Goal: Information Seeking & Learning: Learn about a topic

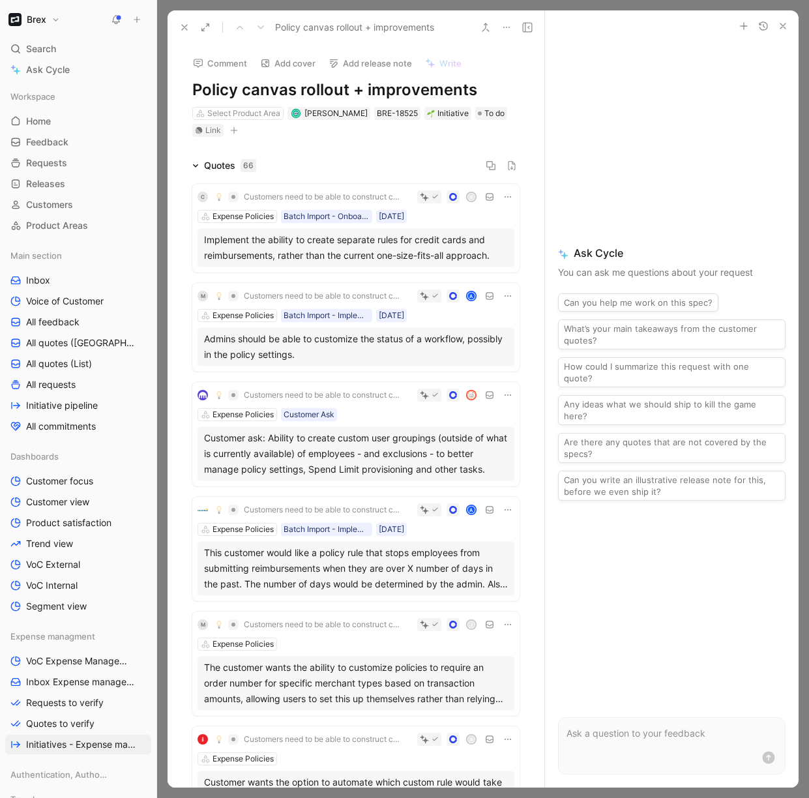
scroll to position [1335, 0]
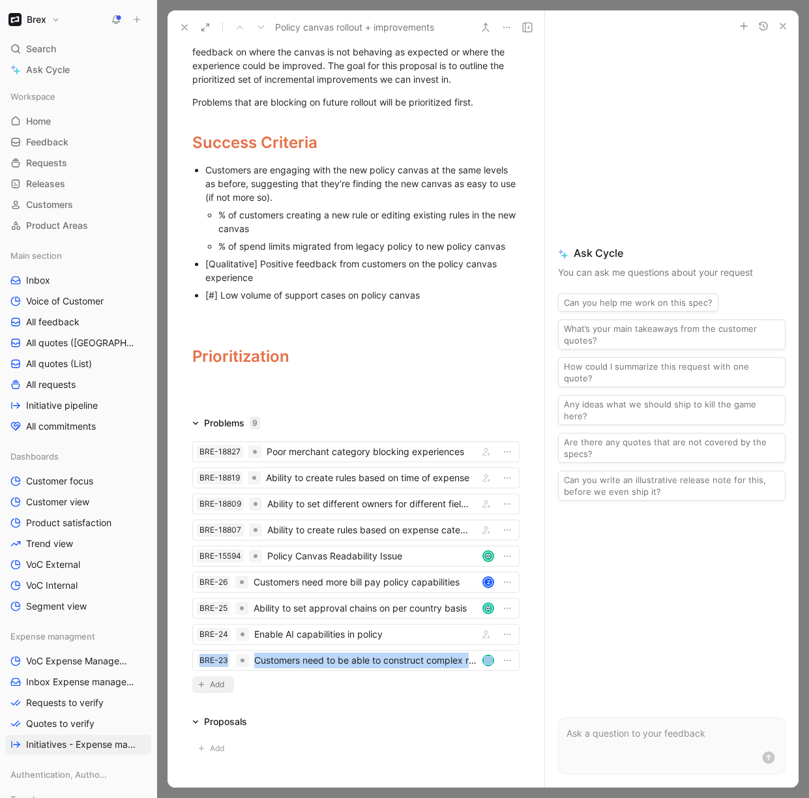
click at [221, 691] on span "Add" at bounding box center [219, 684] width 18 height 13
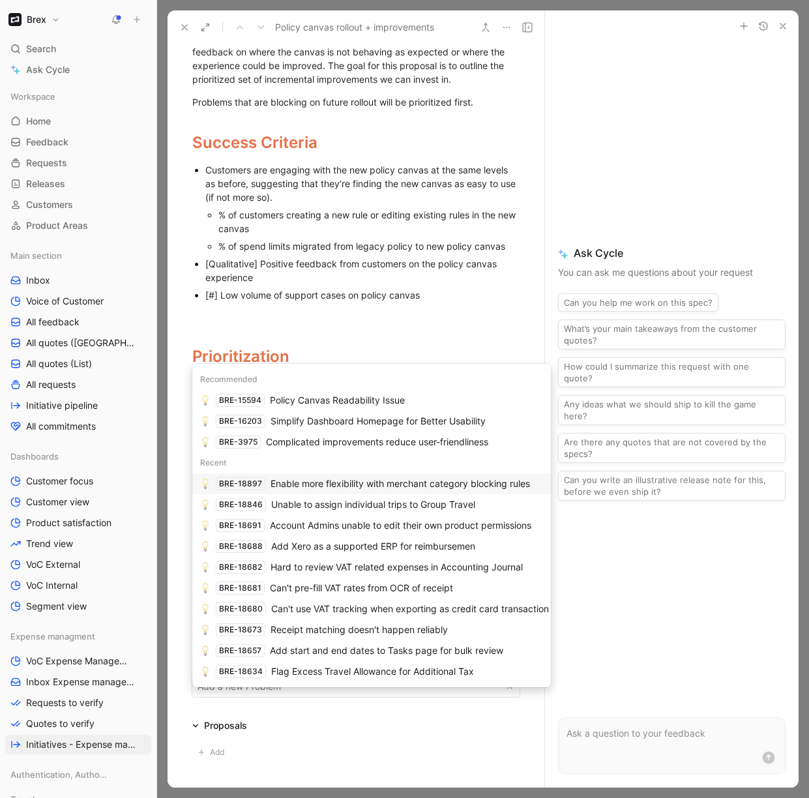
click at [355, 485] on span "Enable more flexibility with merchant category blocking rules" at bounding box center [399, 483] width 259 height 11
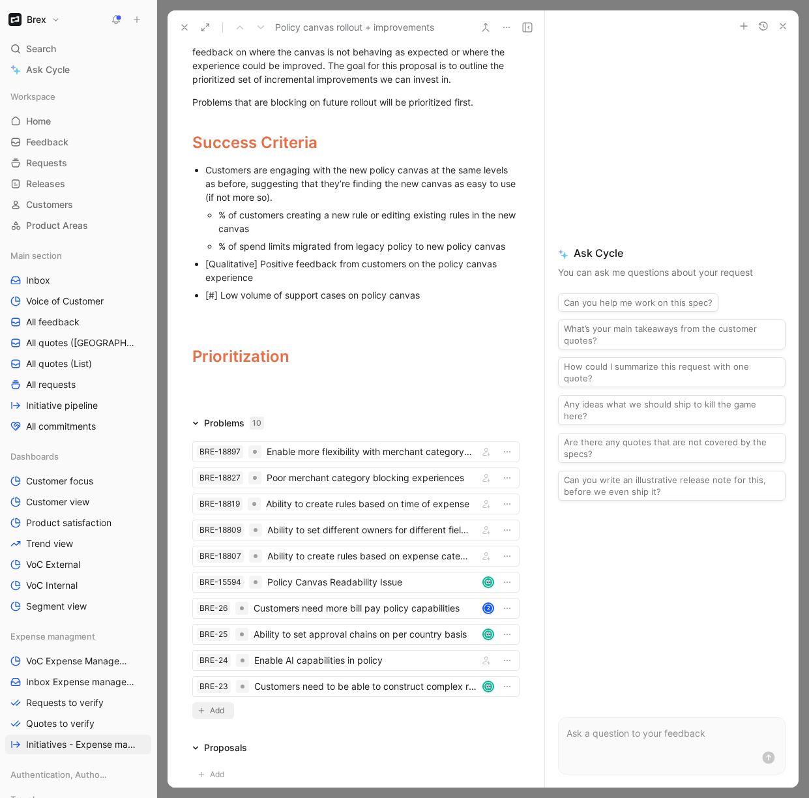
click at [216, 717] on span "Add" at bounding box center [219, 710] width 18 height 13
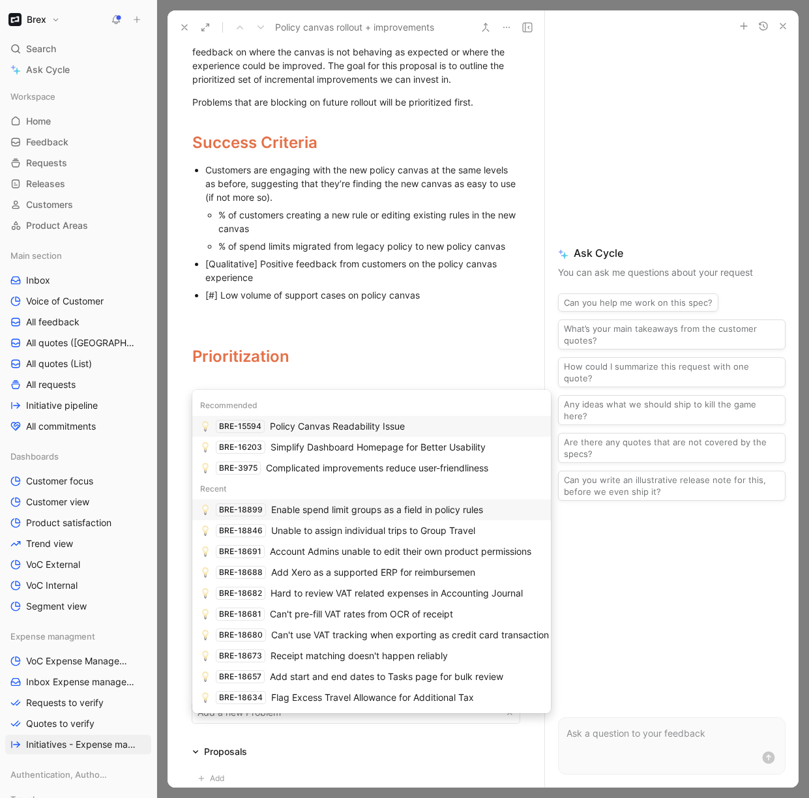
click at [315, 509] on span "Enable spend limit groups as a field in policy rules" at bounding box center [377, 509] width 212 height 11
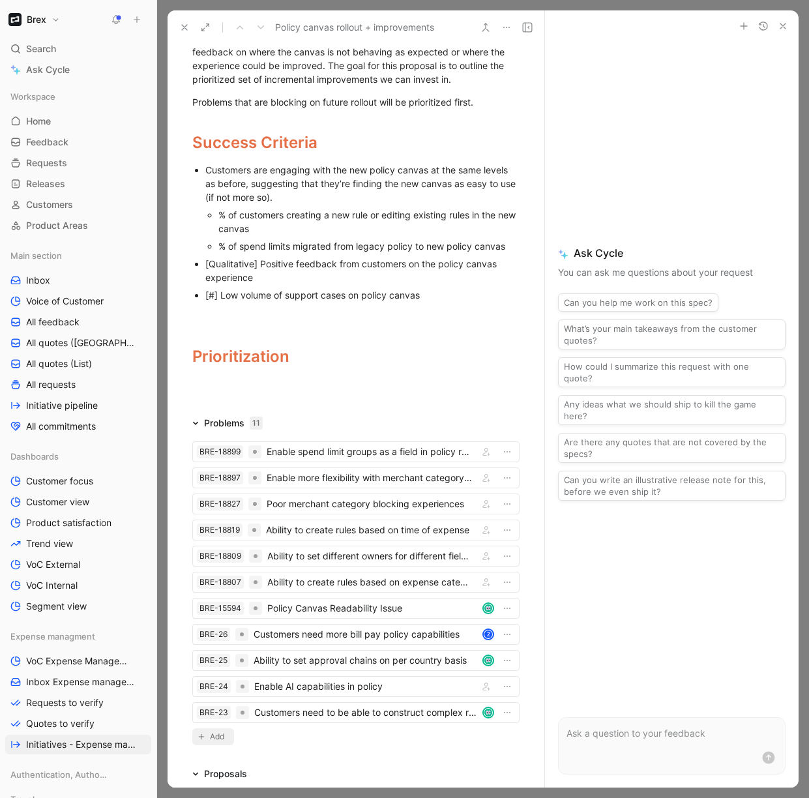
click at [220, 743] on span "Add" at bounding box center [219, 736] width 18 height 13
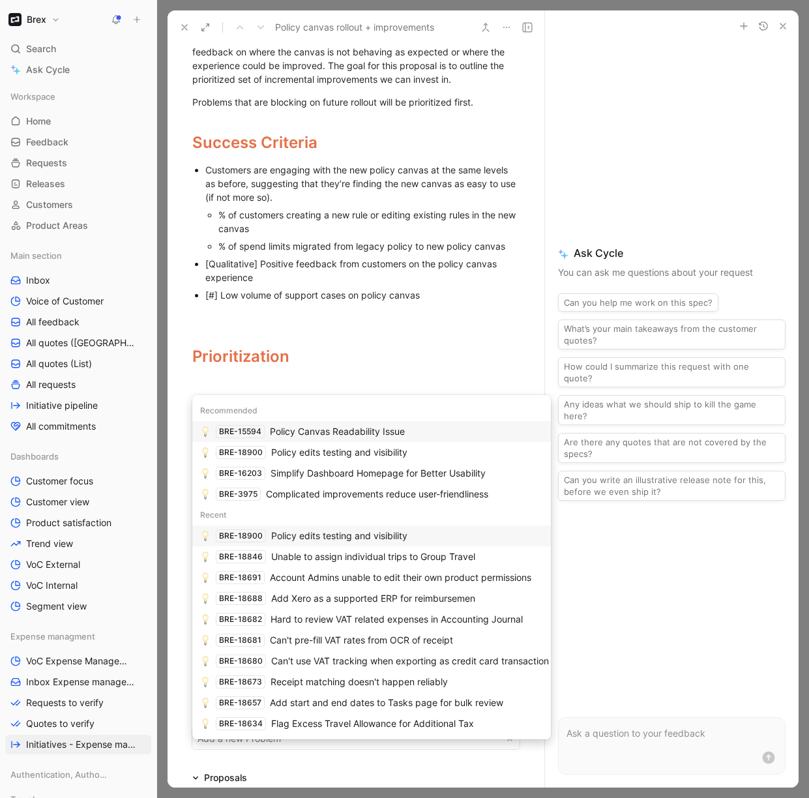
click at [323, 536] on span "Policy edits testing and visibility" at bounding box center [339, 535] width 136 height 11
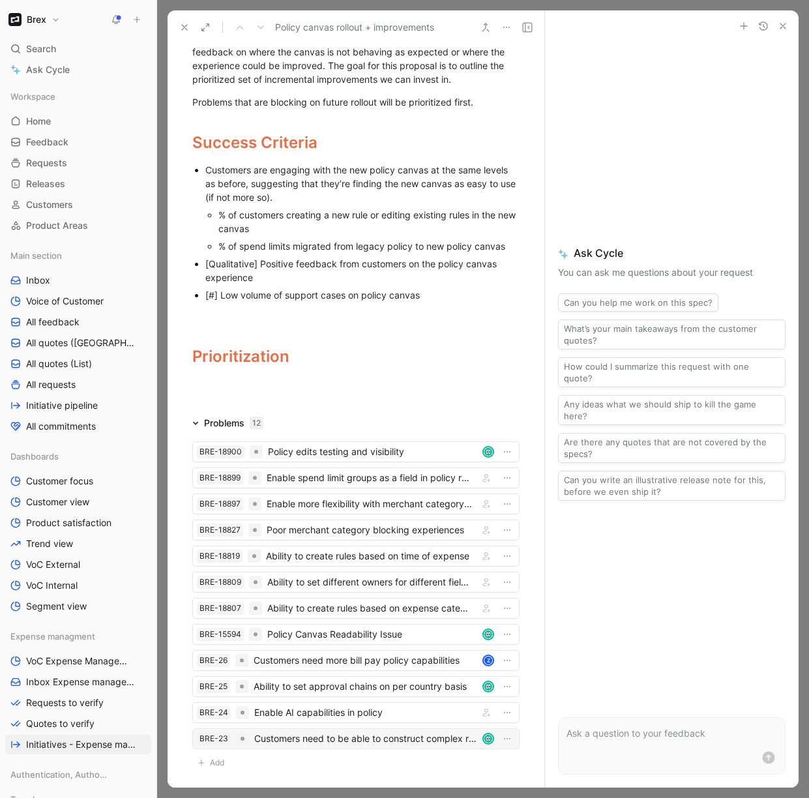
click at [343, 746] on div "Customers need to be able to construct complex rules in a single freeform polic…" at bounding box center [365, 739] width 223 height 16
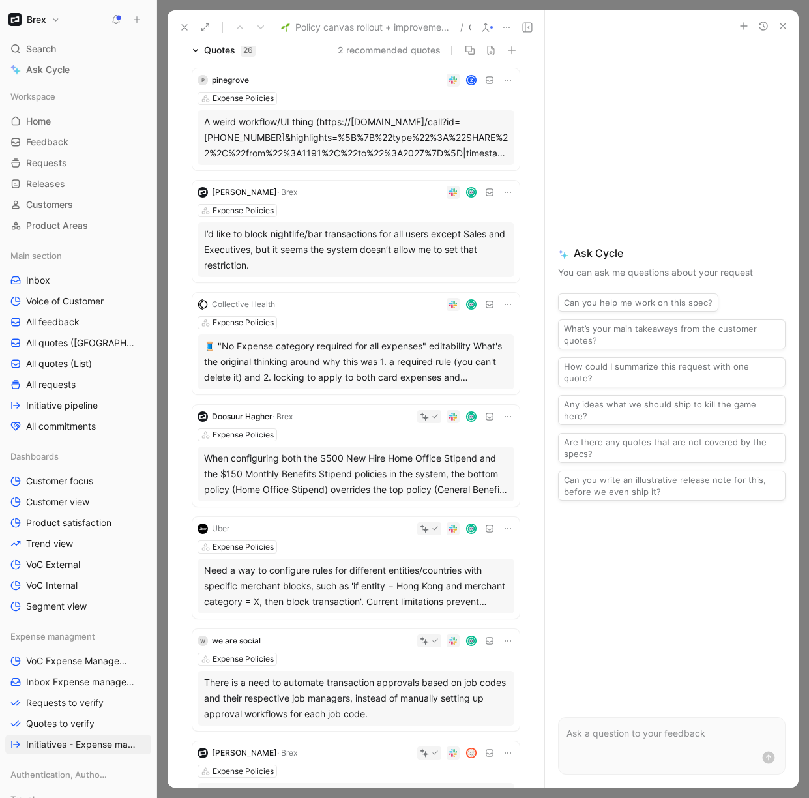
scroll to position [190, 0]
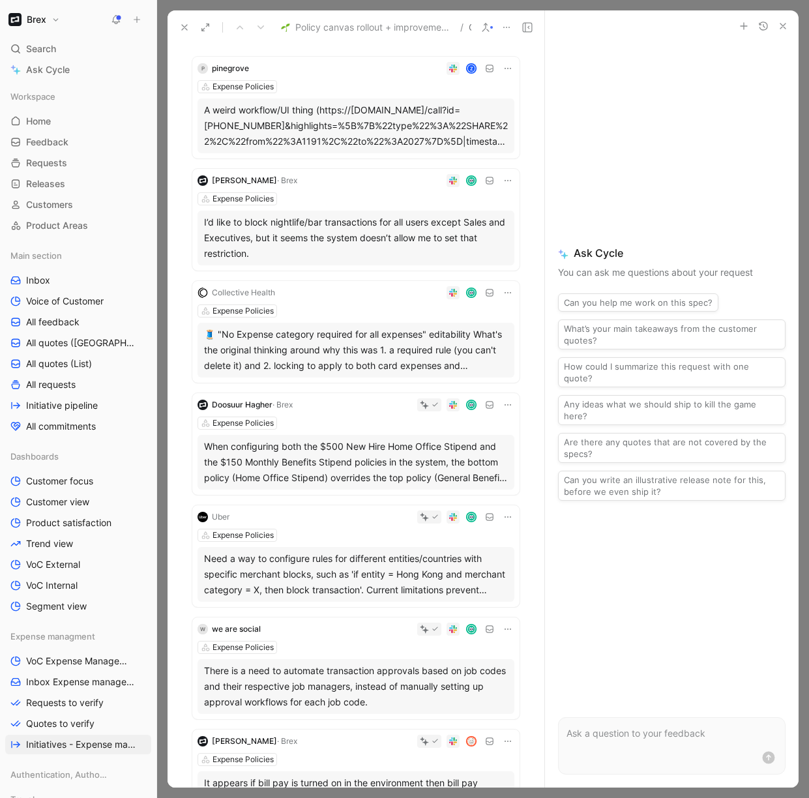
click at [369, 319] on div "Collective Health Expense Policies 🧵 "No Expense category required for all expe…" at bounding box center [355, 332] width 327 height 102
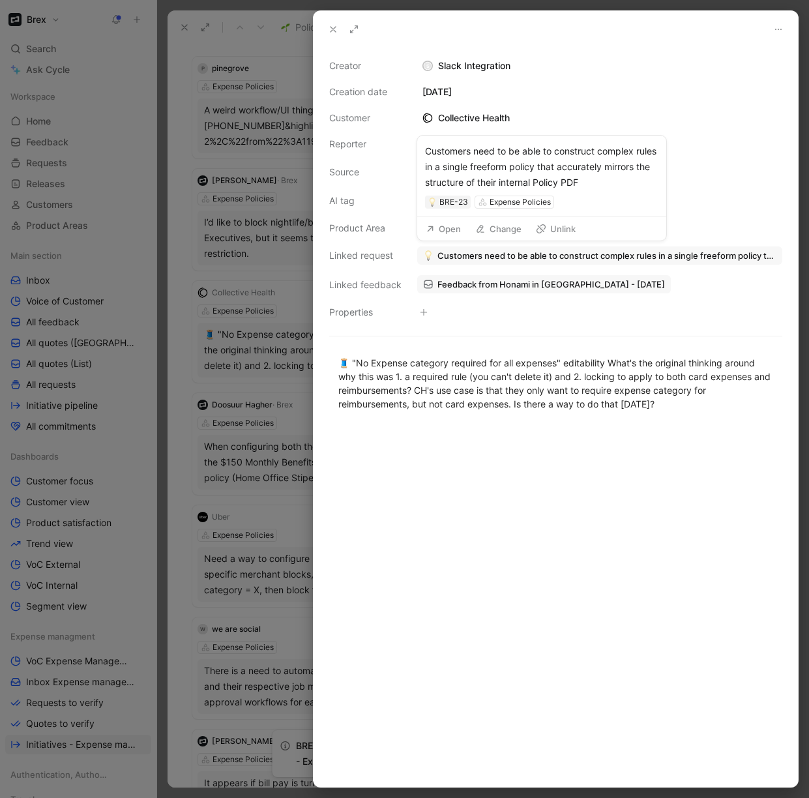
click at [670, 252] on span "Customers need to be able to construct complex rules in a single freeform polic…" at bounding box center [606, 256] width 339 height 12
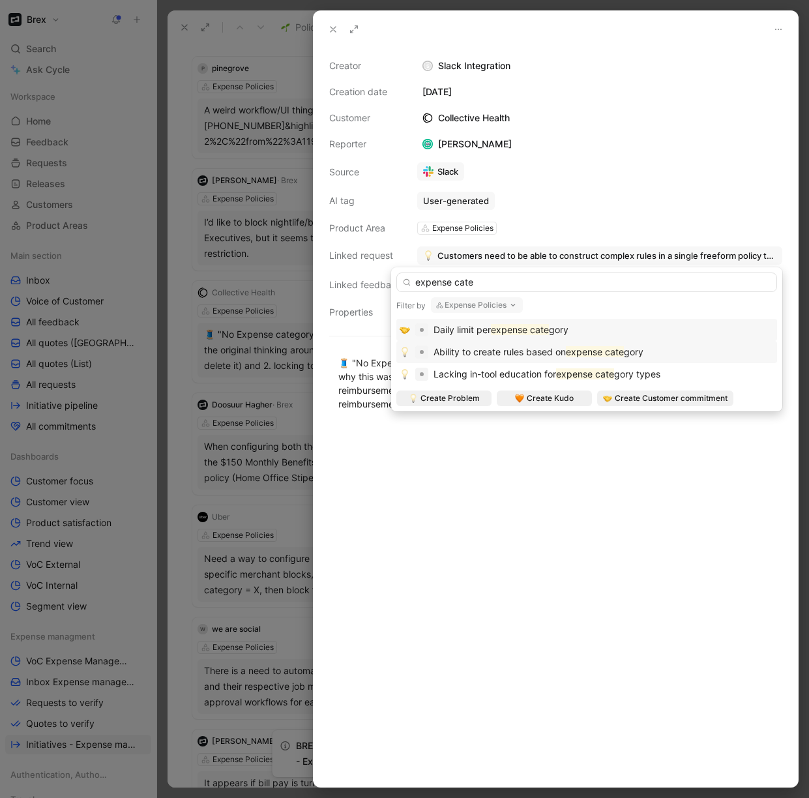
type input "expense cate"
click at [558, 347] on span "Ability to create rules based on" at bounding box center [499, 351] width 132 height 11
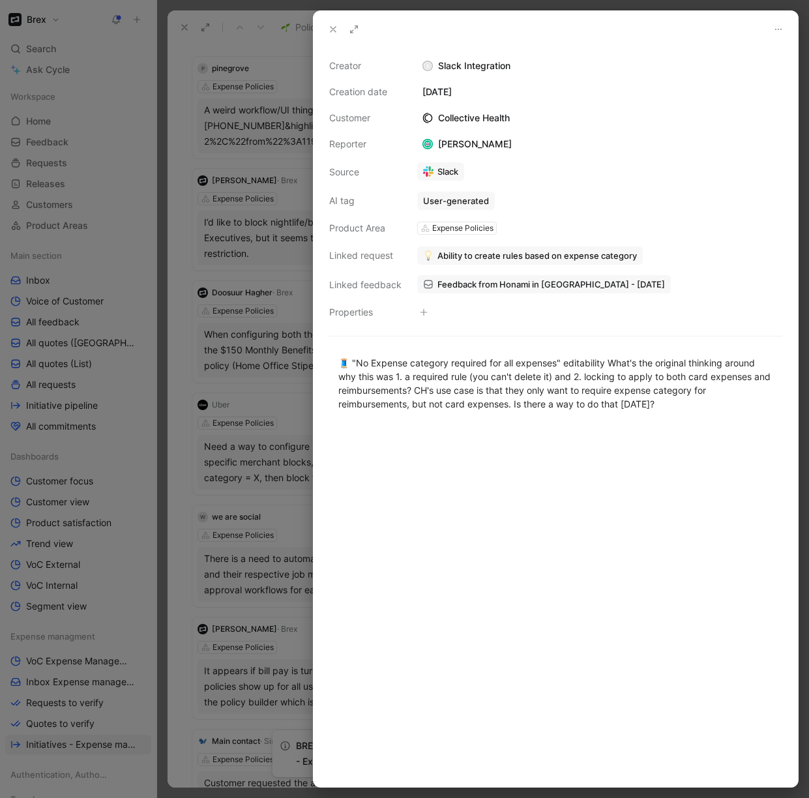
click at [645, 178] on div "Slack" at bounding box center [599, 171] width 365 height 19
click at [192, 167] on div at bounding box center [404, 399] width 809 height 798
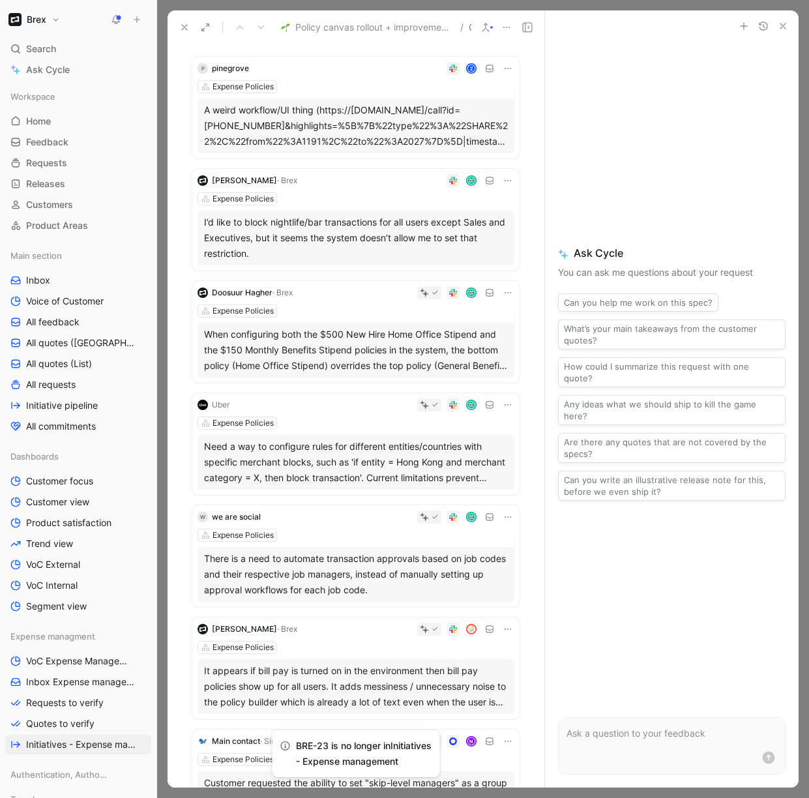
click at [784, 29] on icon "button" at bounding box center [782, 26] width 10 height 10
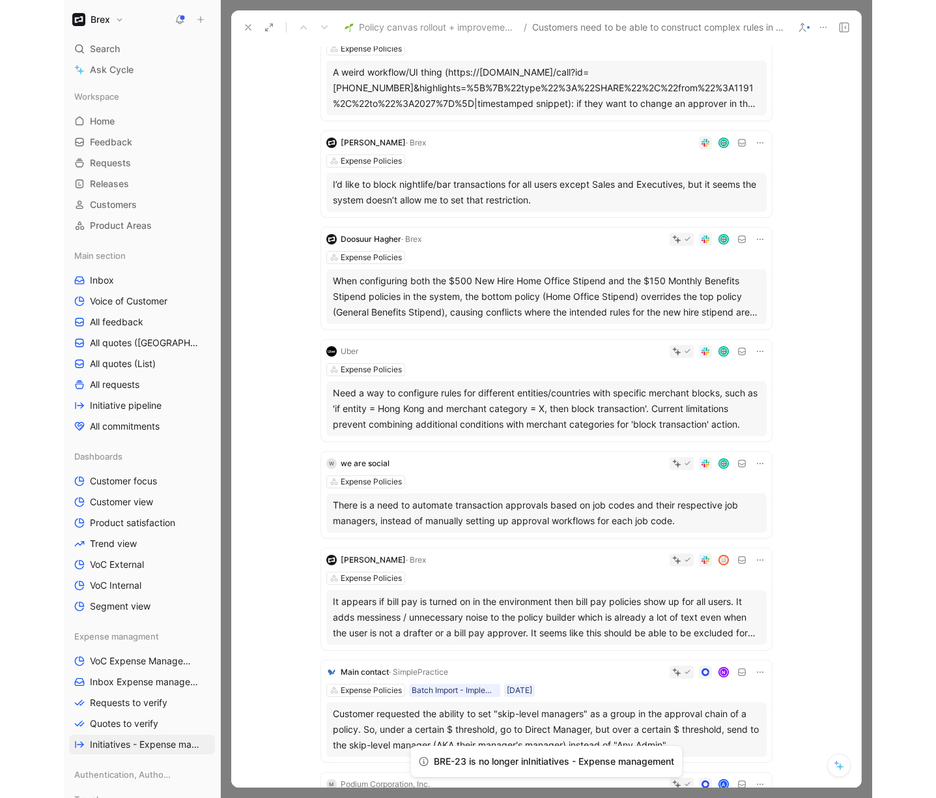
scroll to position [152, 0]
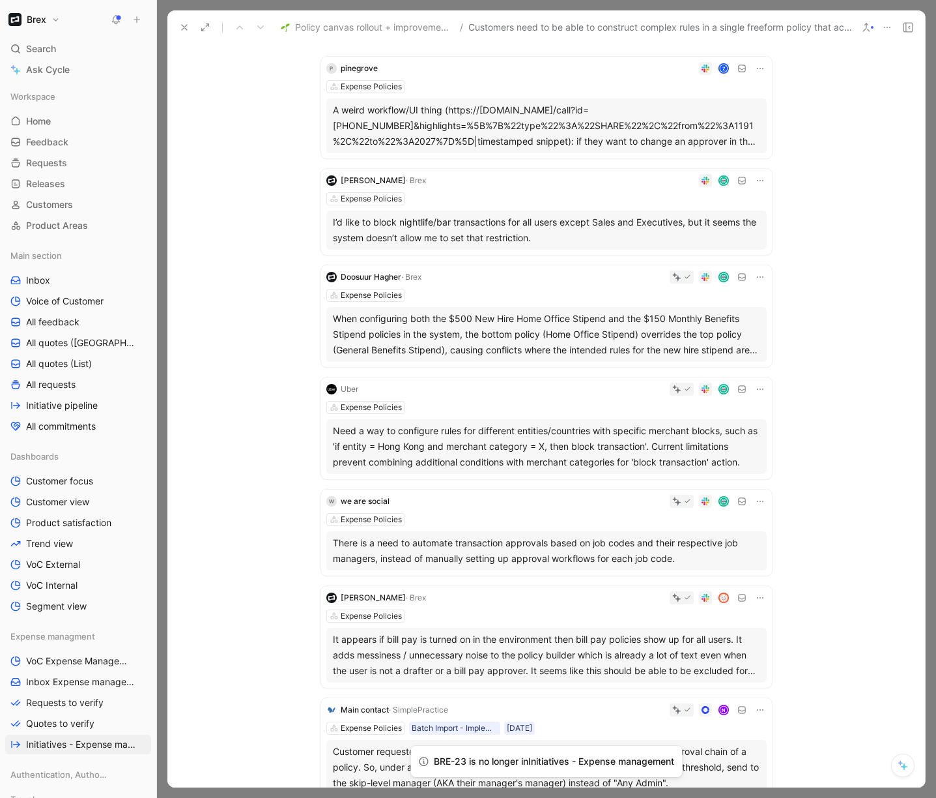
click at [585, 230] on div "I’d like to block nightlife/bar transactions for all users except Sales and Exe…" at bounding box center [547, 229] width 428 height 31
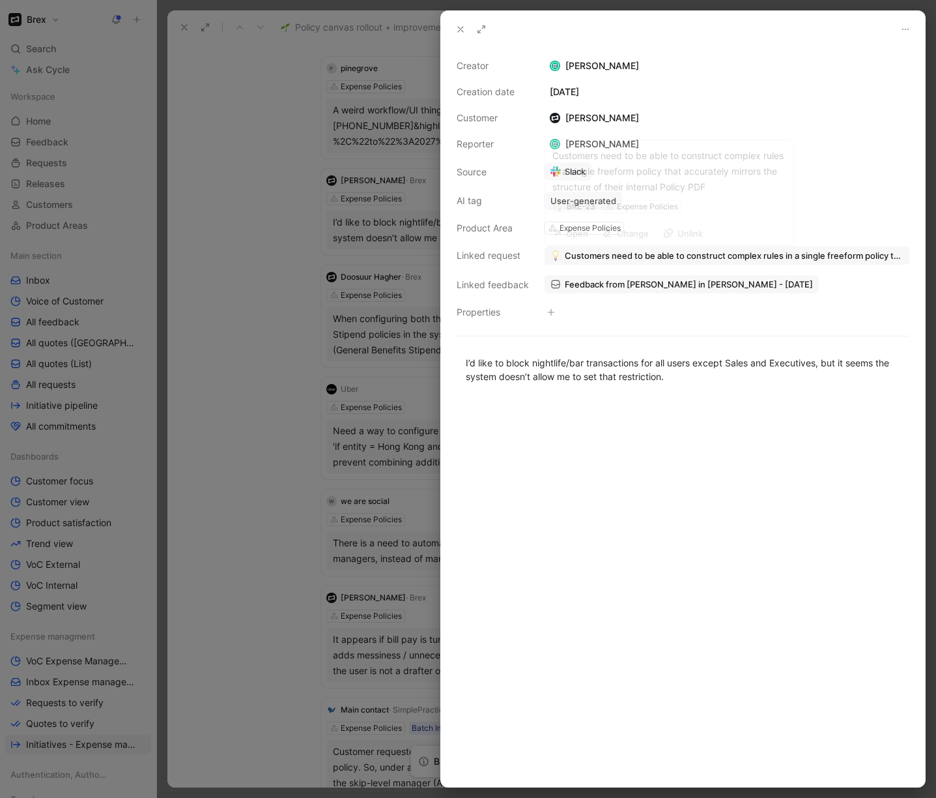
click at [670, 257] on span "Customers need to be able to construct complex rules in a single freeform polic…" at bounding box center [734, 256] width 339 height 12
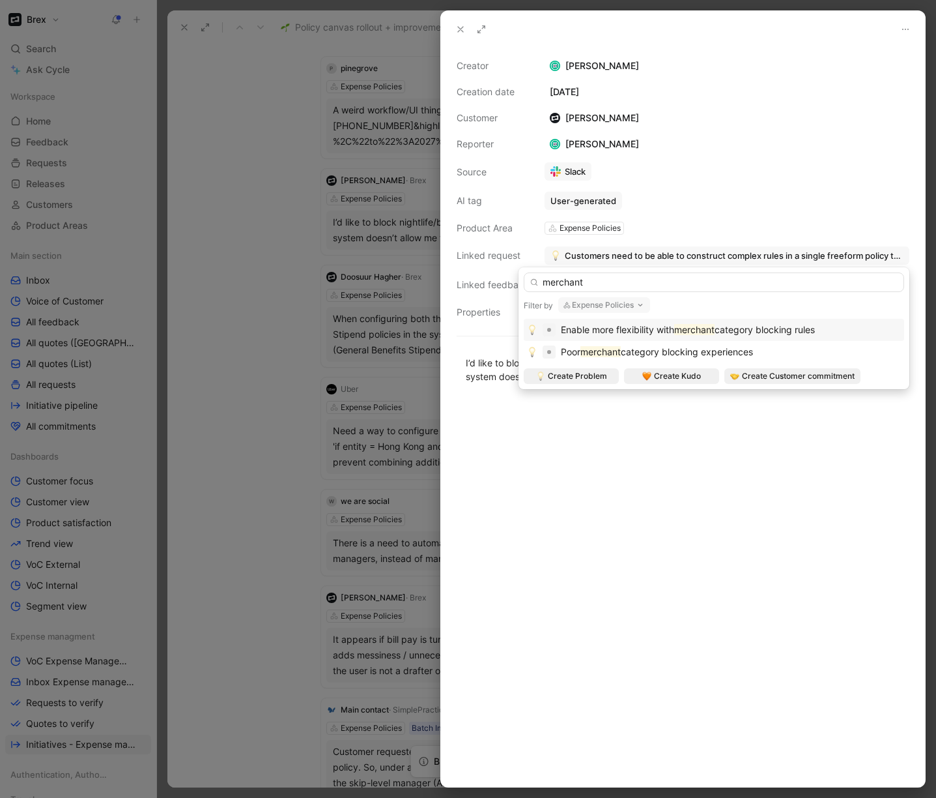
type input "merchant"
click at [673, 331] on span "Enable more flexibility with" at bounding box center [617, 329] width 113 height 11
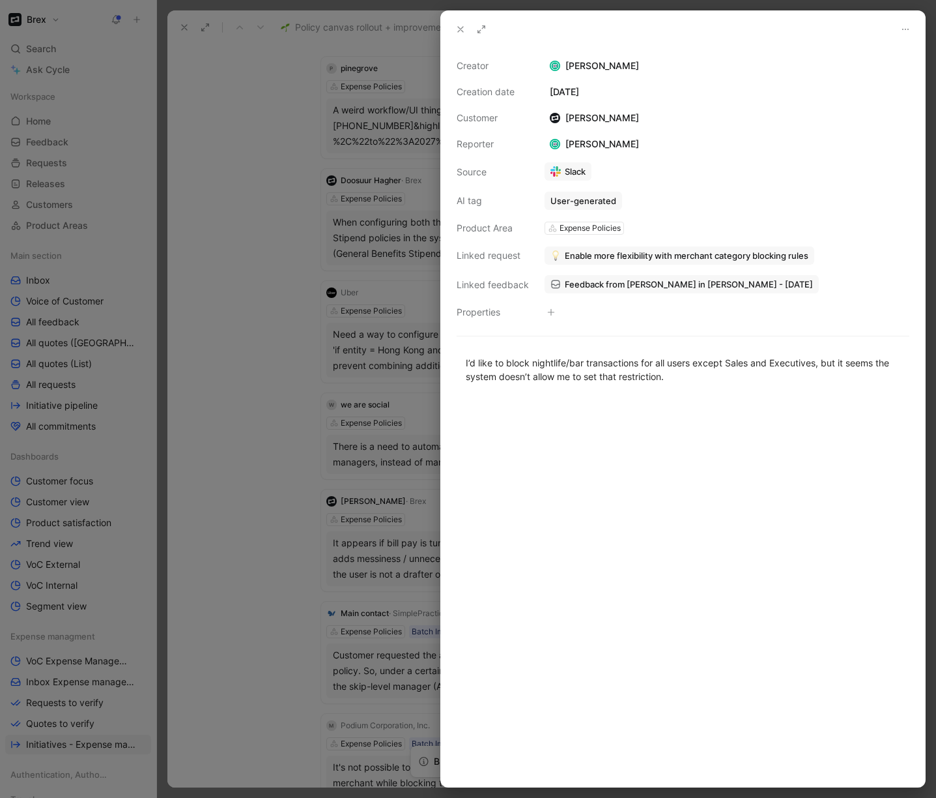
click at [236, 240] on div at bounding box center [468, 399] width 936 height 798
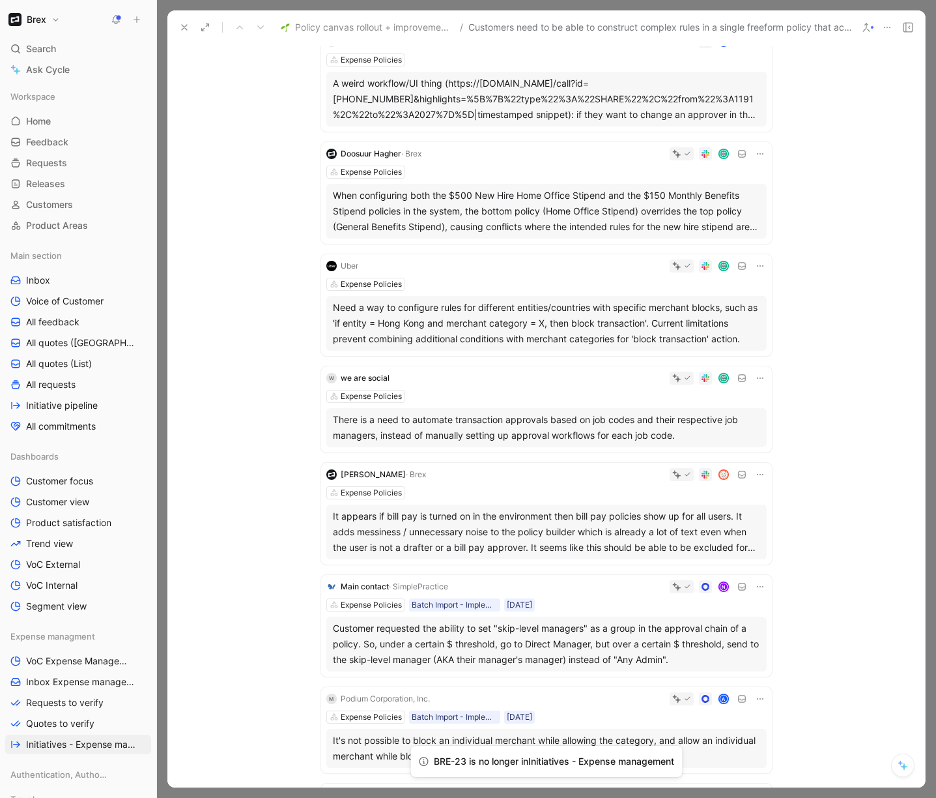
scroll to position [181, 0]
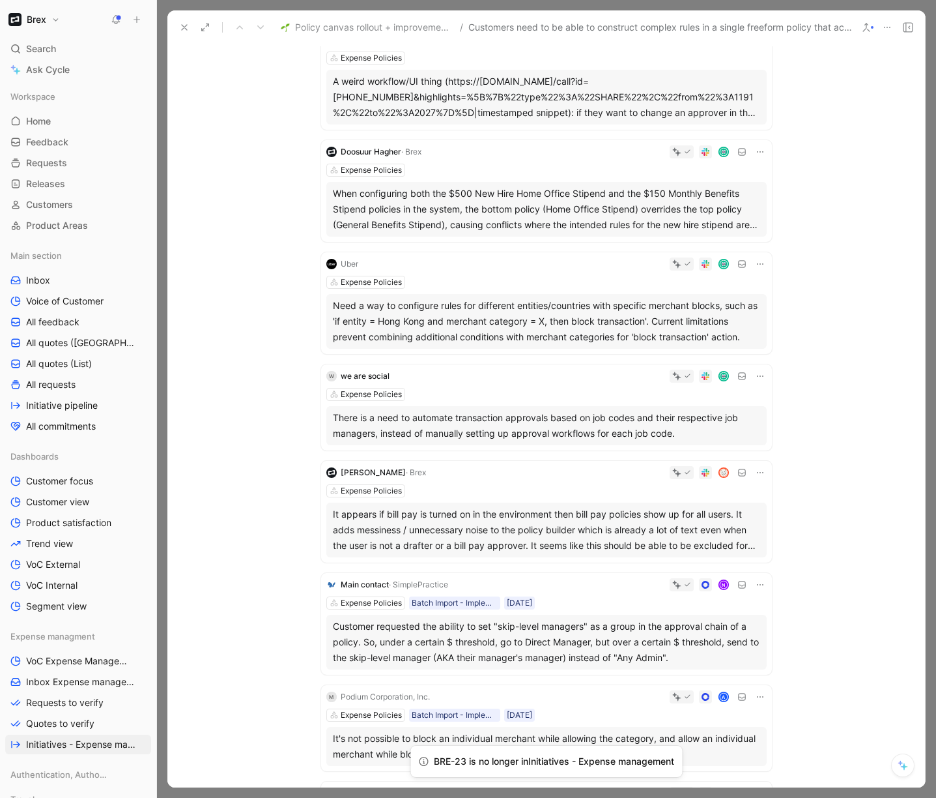
click at [430, 317] on div "Need a way to configure rules for different entities/countries with specific me…" at bounding box center [547, 321] width 428 height 47
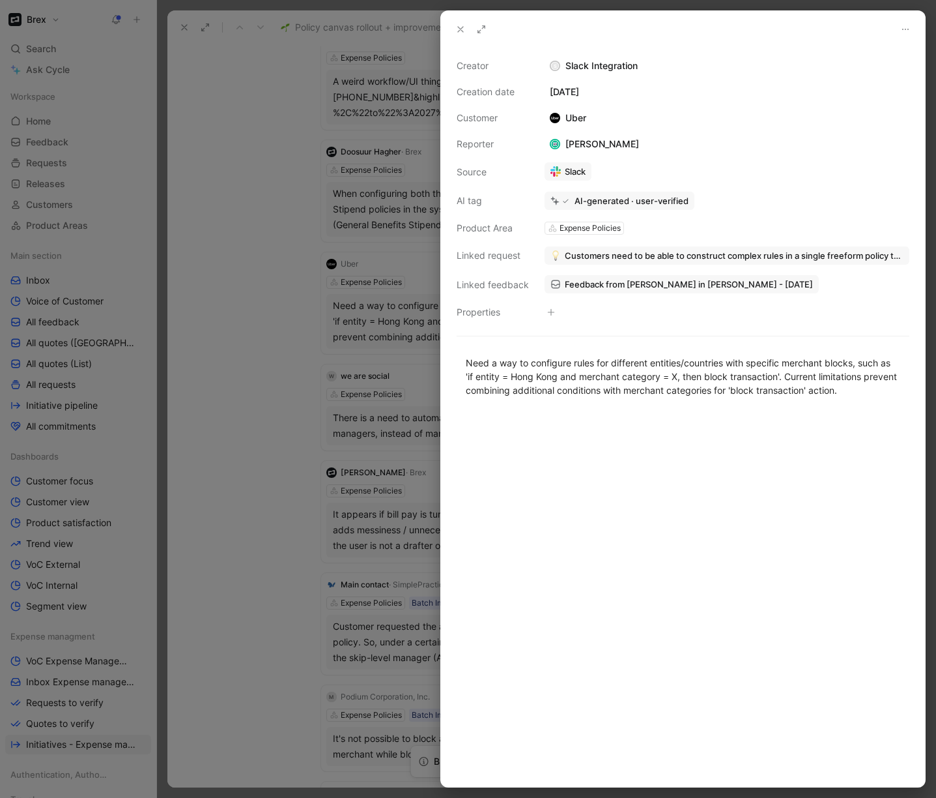
click at [639, 252] on span "Customers need to be able to construct complex rules in a single freeform polic…" at bounding box center [734, 256] width 339 height 12
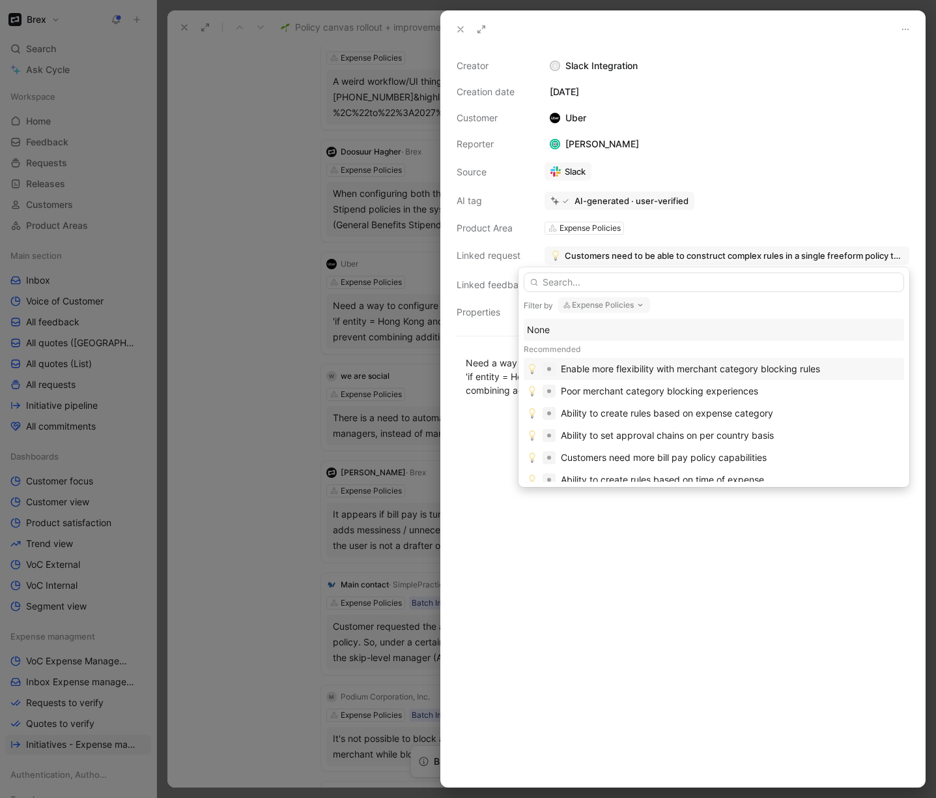
click at [687, 372] on div "Enable more flexibility with merchant category blocking rules" at bounding box center [690, 369] width 259 height 16
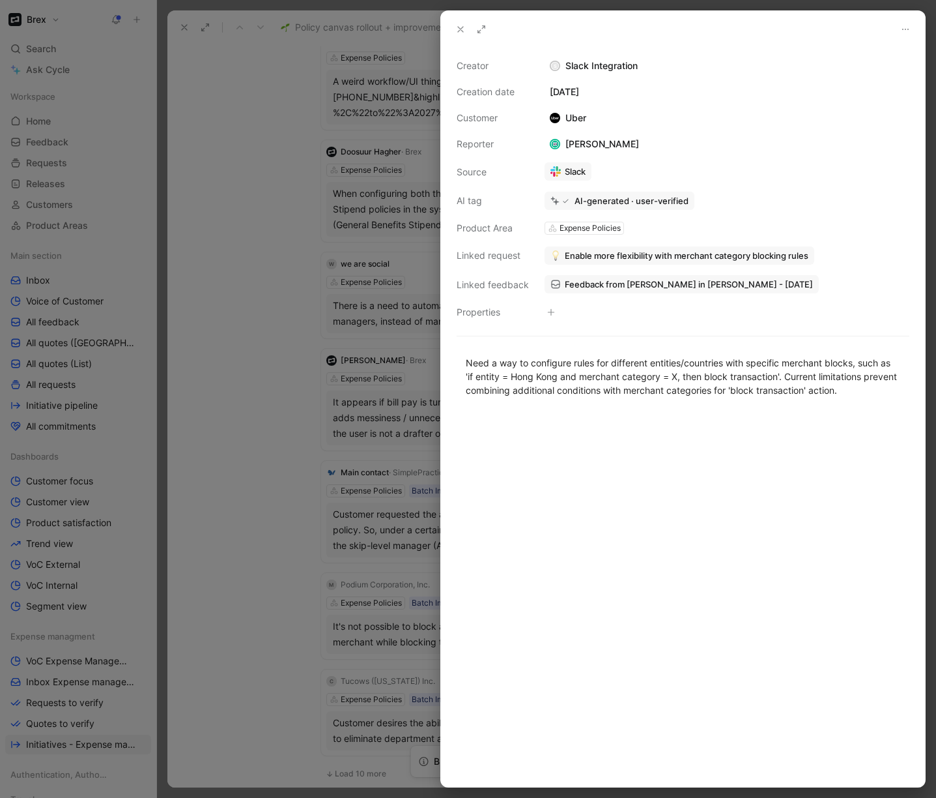
click at [272, 300] on div at bounding box center [468, 399] width 936 height 798
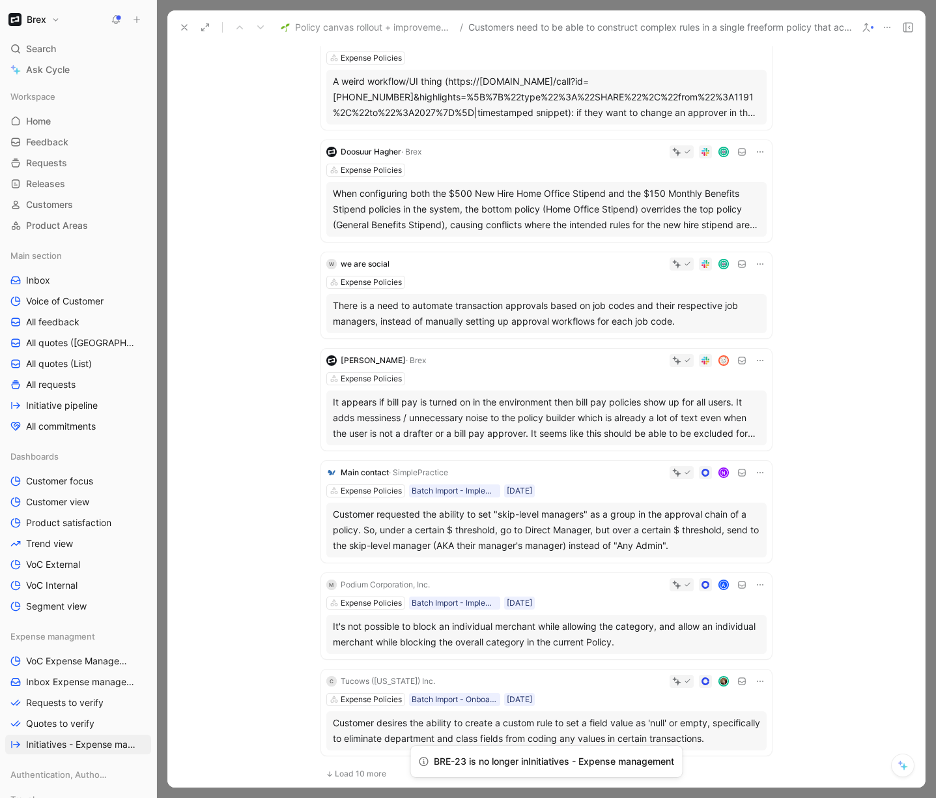
click at [565, 200] on div "When configuring both the $500 New Hire Home Office Stipend and the $150 Monthl…" at bounding box center [547, 209] width 428 height 47
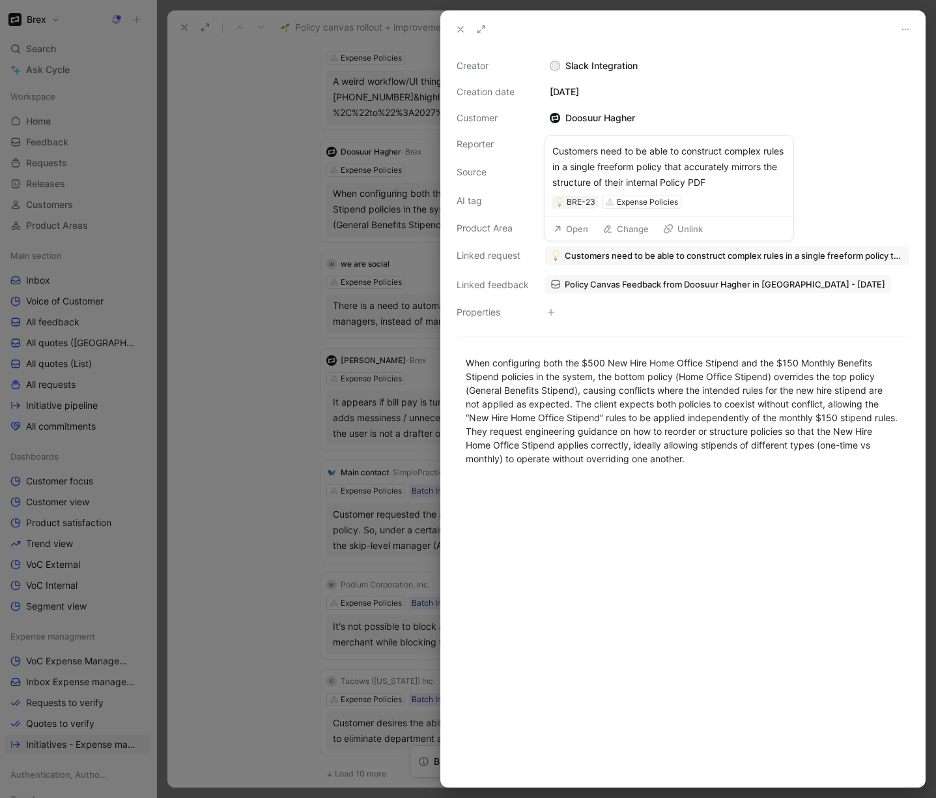
click at [671, 255] on span "Customers need to be able to construct complex rules in a single freeform polic…" at bounding box center [734, 256] width 339 height 12
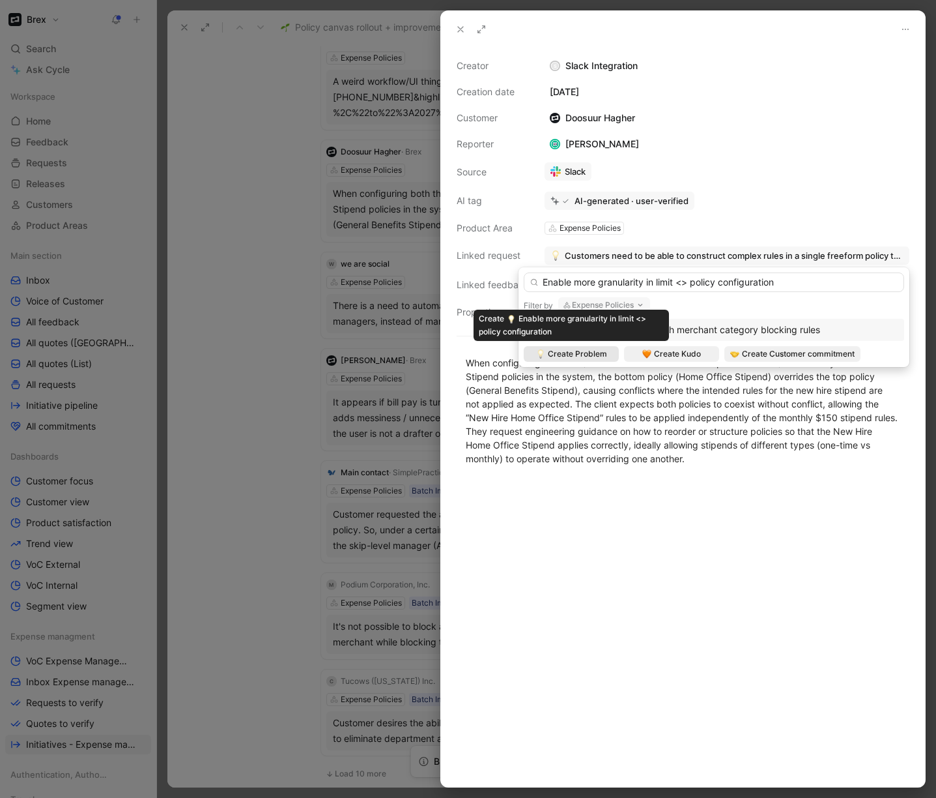
type input "Enable more granularity in limit <> policy configuration"
click at [588, 354] on span "Create Problem" at bounding box center [577, 353] width 59 height 13
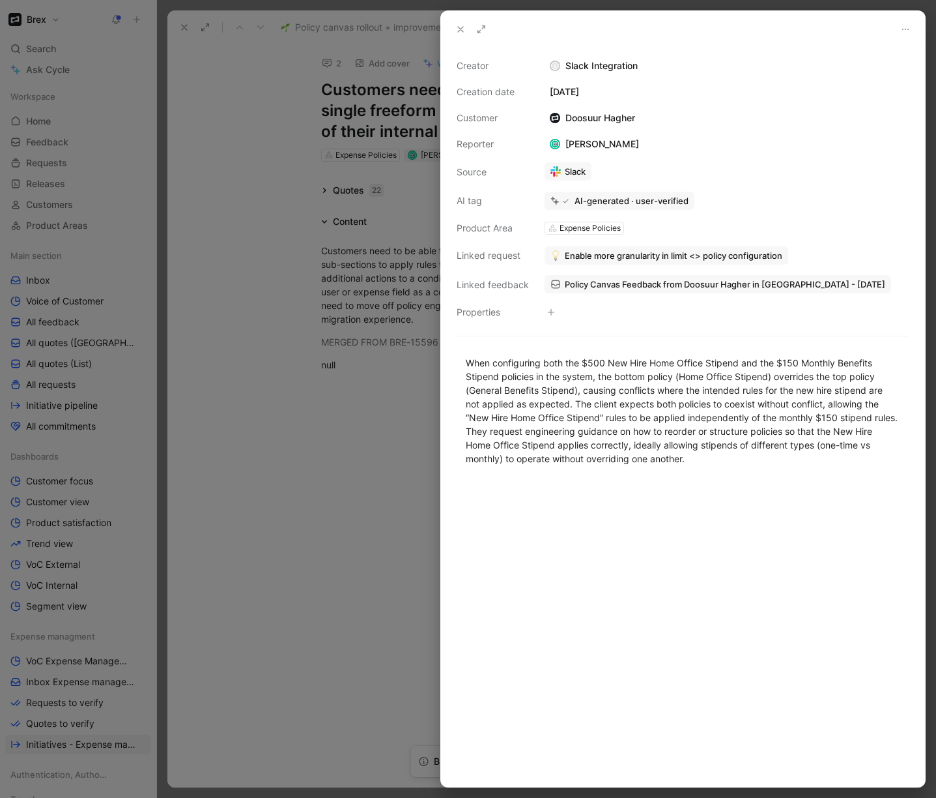
click at [303, 416] on div at bounding box center [468, 399] width 936 height 798
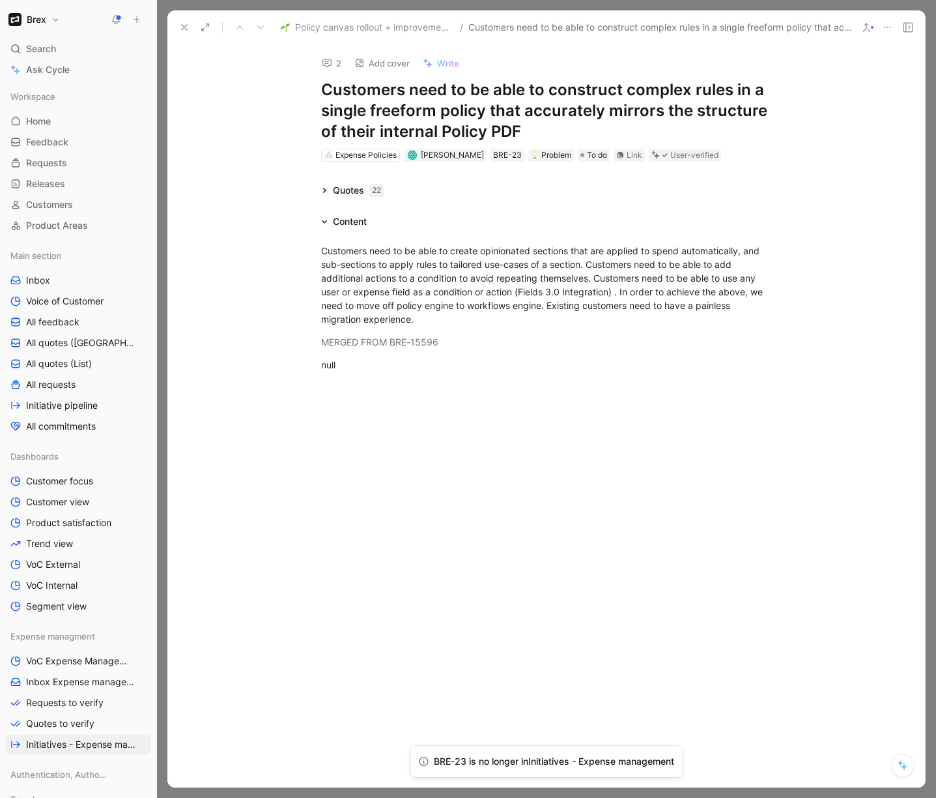
click at [342, 189] on div "Quotes 22" at bounding box center [358, 190] width 51 height 16
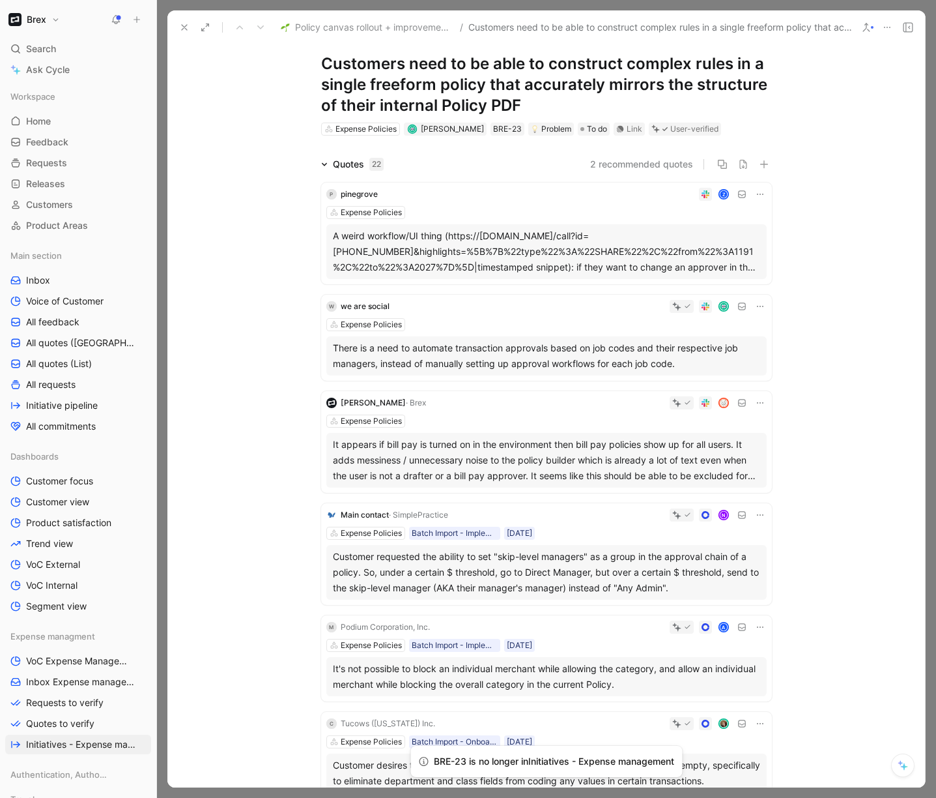
scroll to position [29, 0]
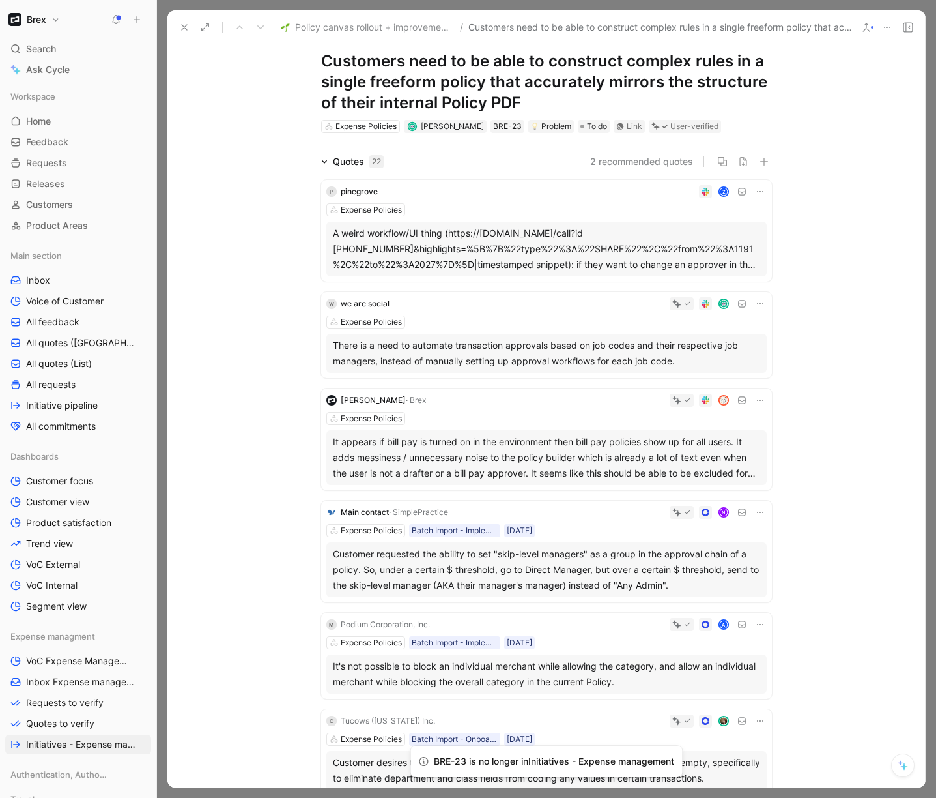
click at [759, 304] on icon at bounding box center [760, 303] width 7 height 1
click at [734, 341] on span "Change request" at bounding box center [723, 346] width 68 height 11
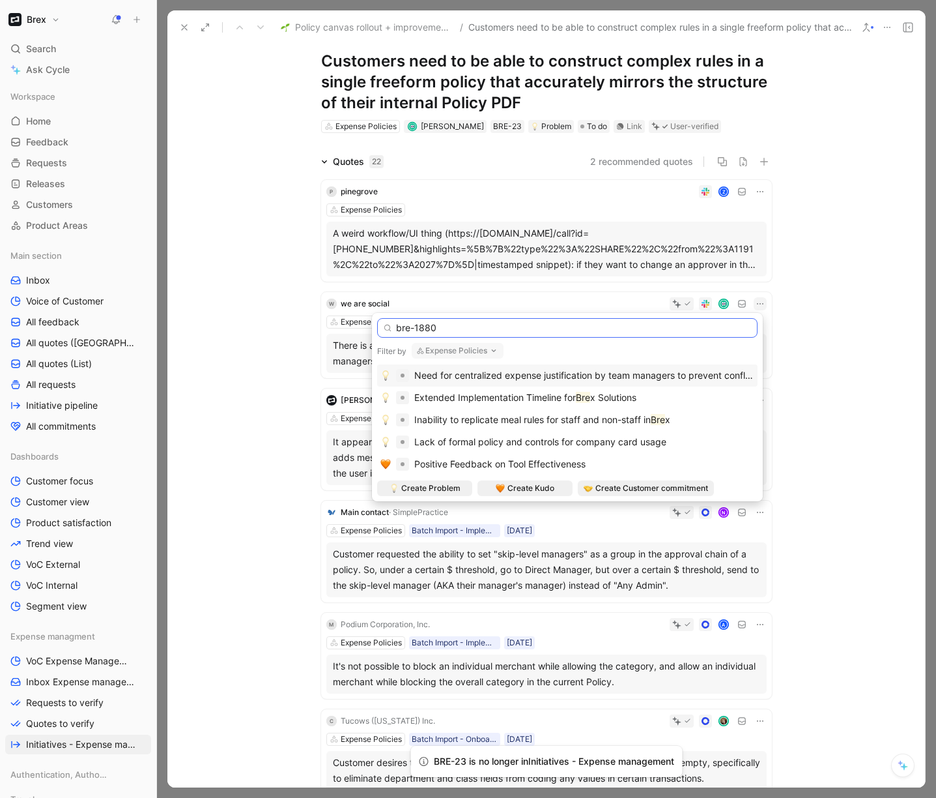
type input "bre-18809"
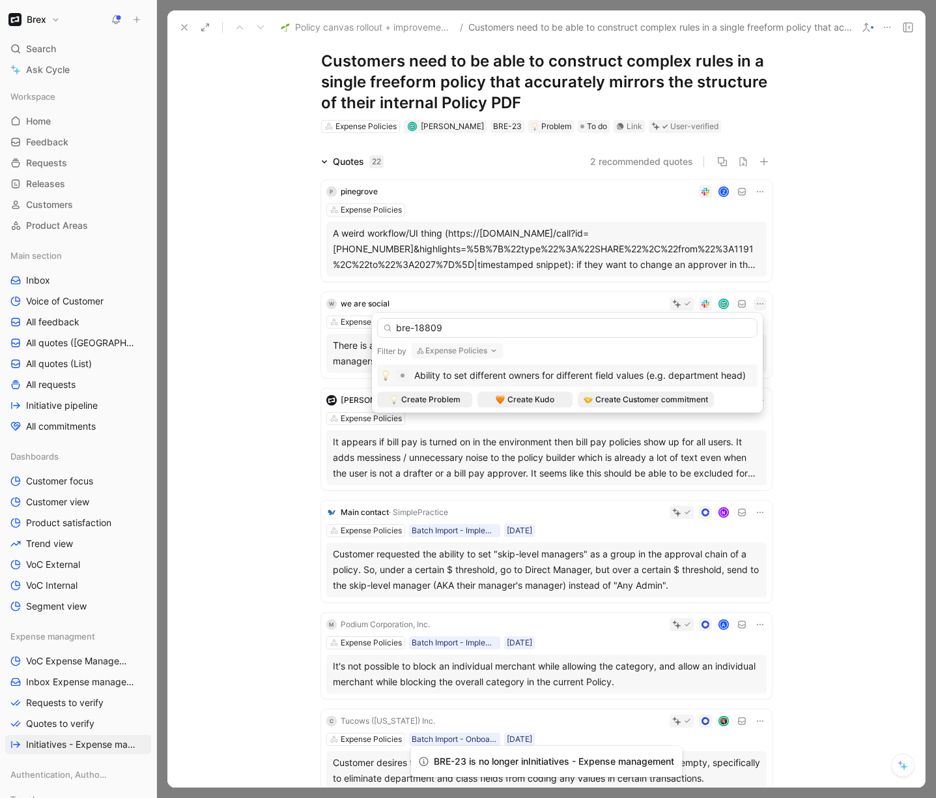
click at [603, 376] on span "Ability to set different owners for different field values (e.g. department hea…" at bounding box center [580, 375] width 332 height 11
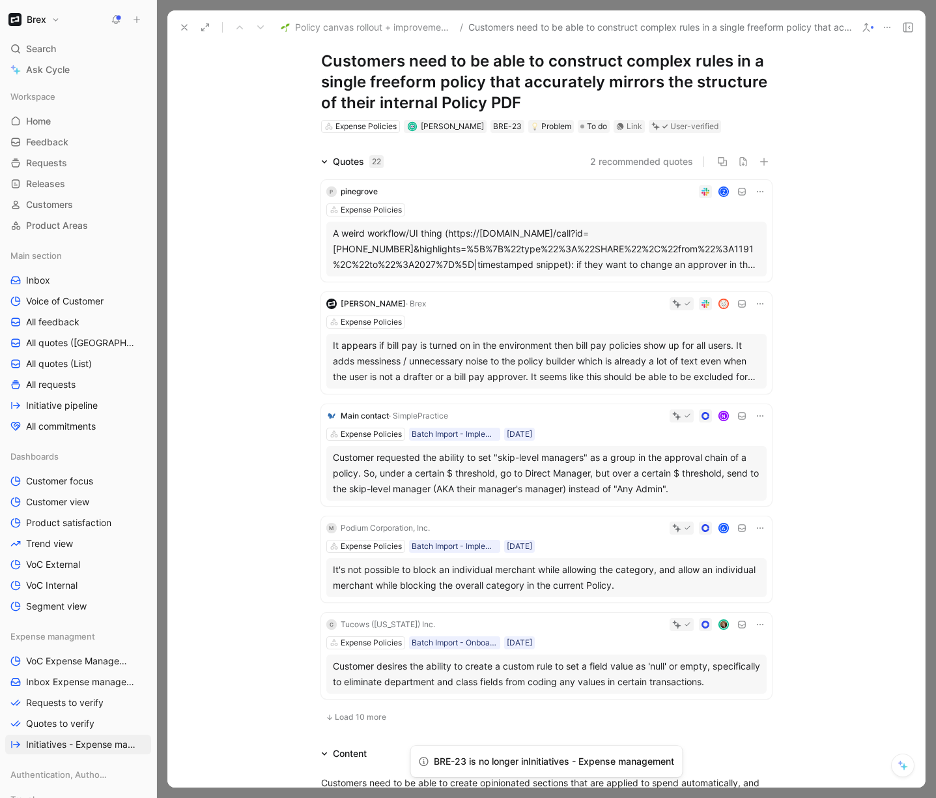
click at [755, 303] on icon at bounding box center [760, 303] width 10 height 10
click at [704, 347] on span "Change request" at bounding box center [723, 346] width 68 height 11
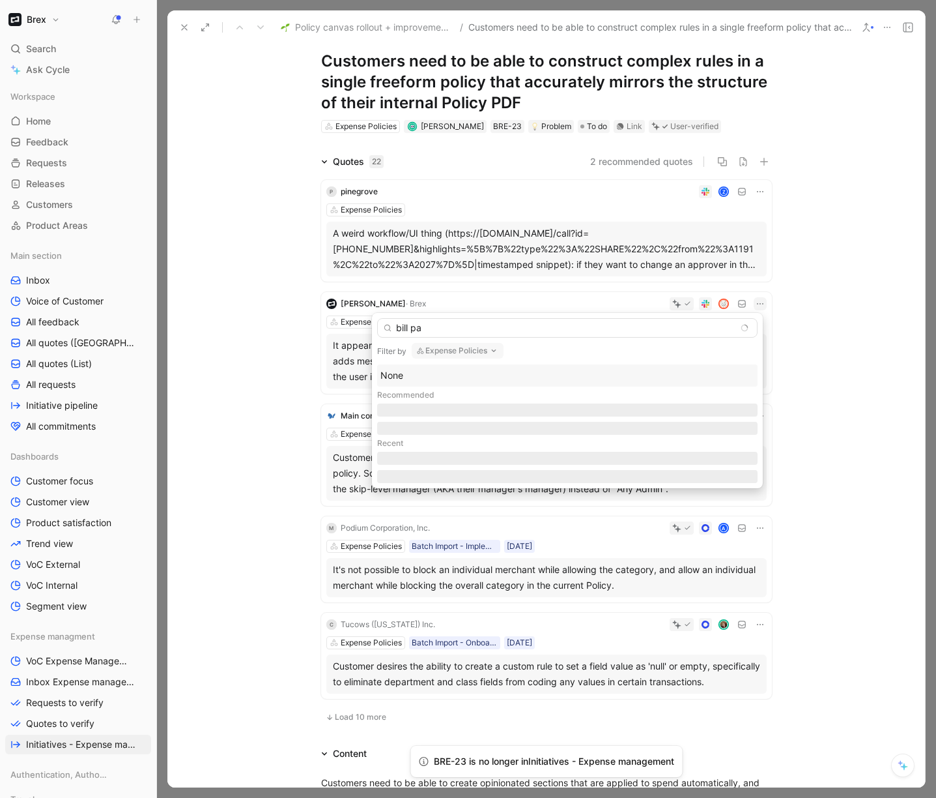
type input "bill pay"
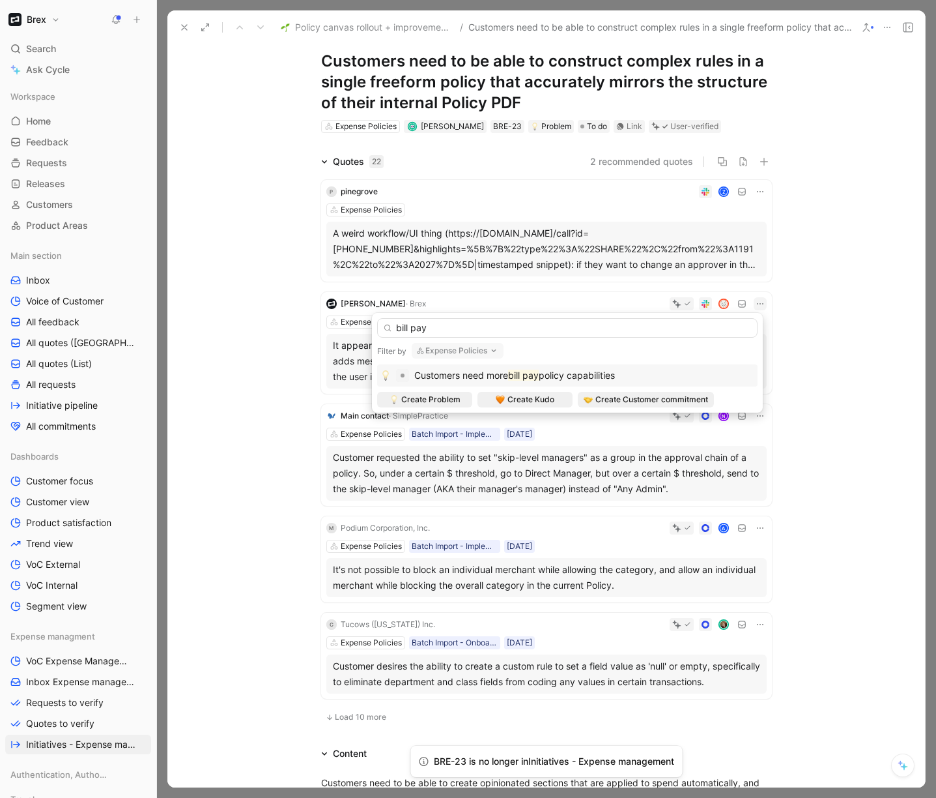
click at [615, 370] on span "policy capabilities" at bounding box center [577, 375] width 76 height 11
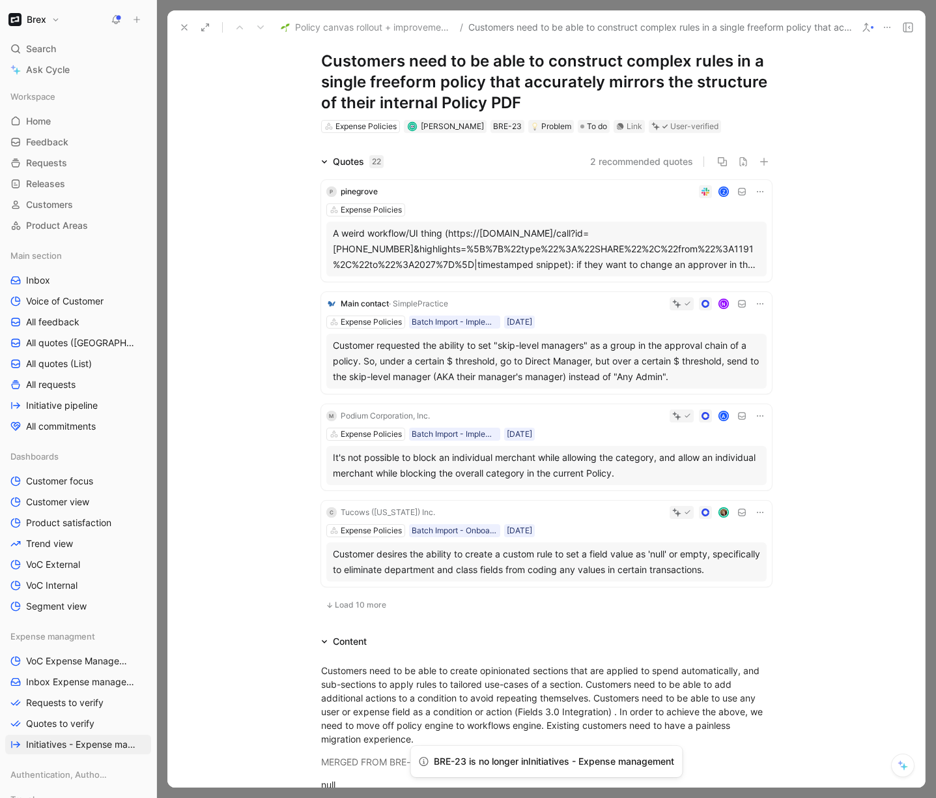
click at [667, 347] on div "Customer requested the ability to set "skip-level managers" as a group in the a…" at bounding box center [547, 361] width 428 height 47
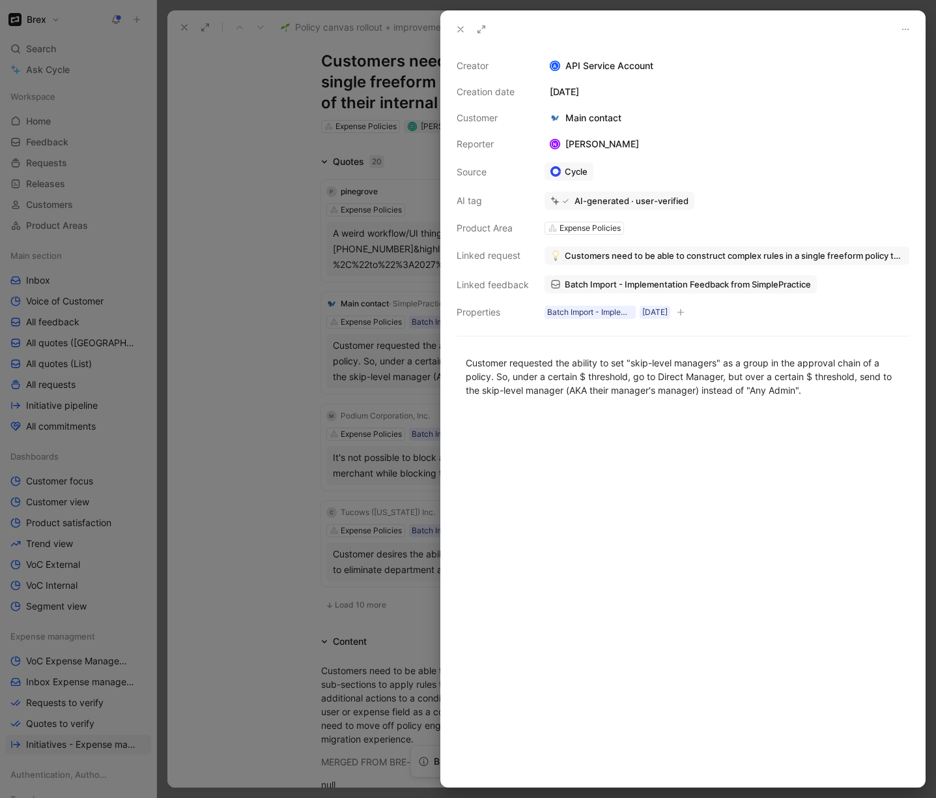
click at [595, 285] on span "Batch Import - Implementation Feedback from SimplePractice" at bounding box center [688, 284] width 246 height 12
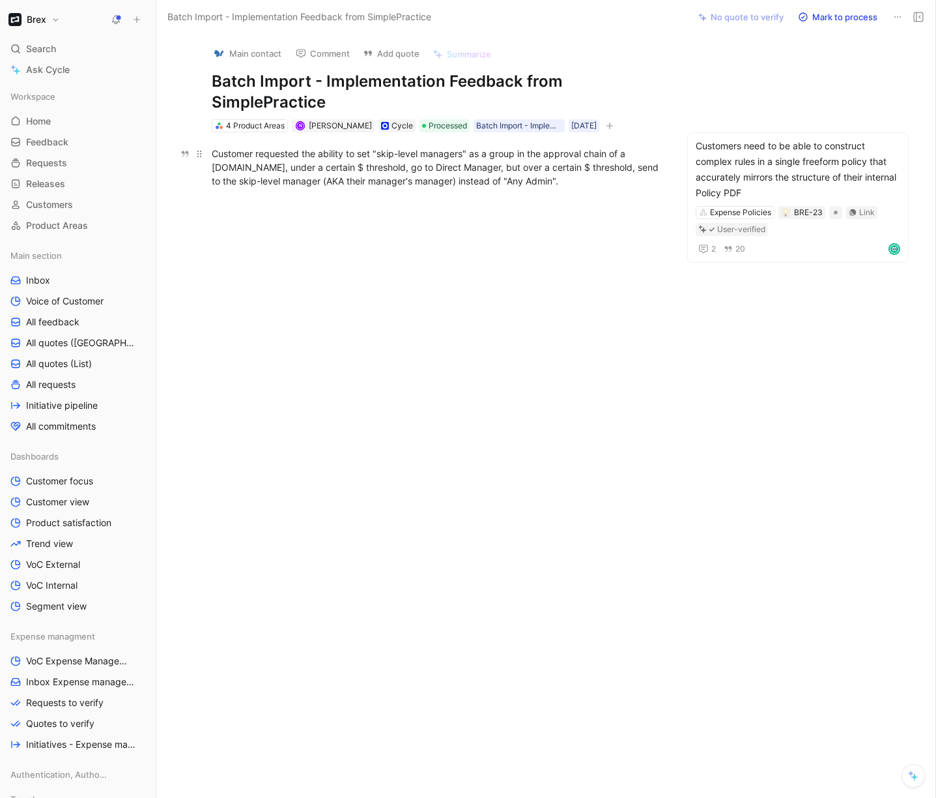
click at [587, 184] on div "Customer requested the ability to set "skip-level managers" as a group in the a…" at bounding box center [437, 167] width 451 height 41
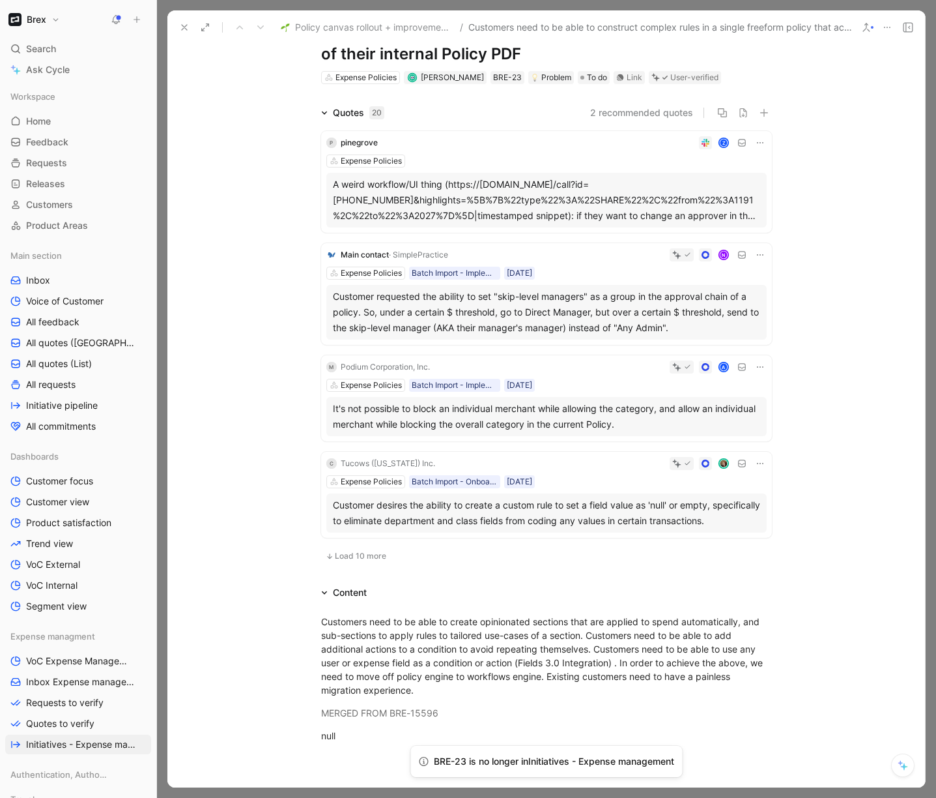
scroll to position [80, 0]
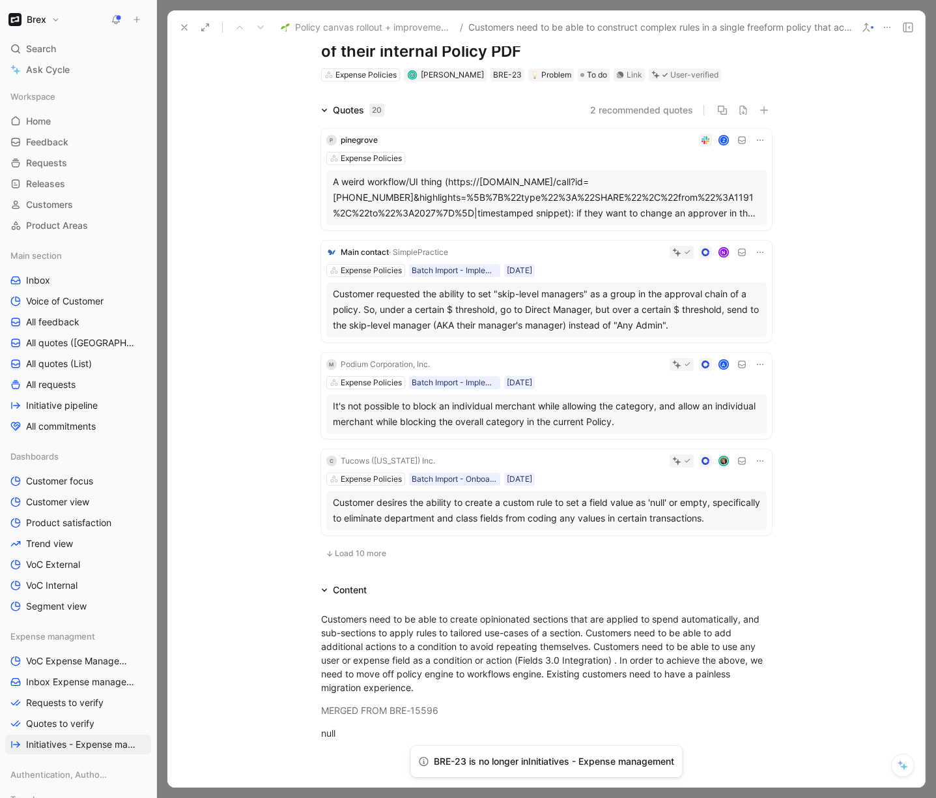
click at [406, 411] on div "It's not possible to block an individual merchant while allowing the category, …" at bounding box center [547, 413] width 428 height 31
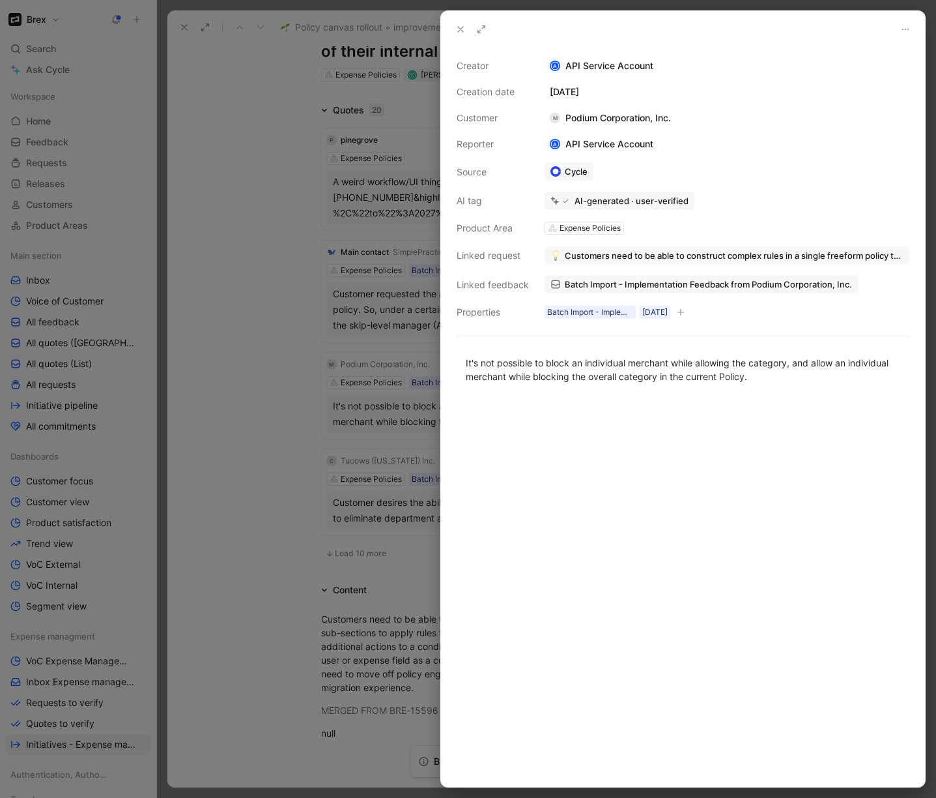
click at [761, 251] on span "Customers need to be able to construct complex rules in a single freeform polic…" at bounding box center [734, 256] width 339 height 12
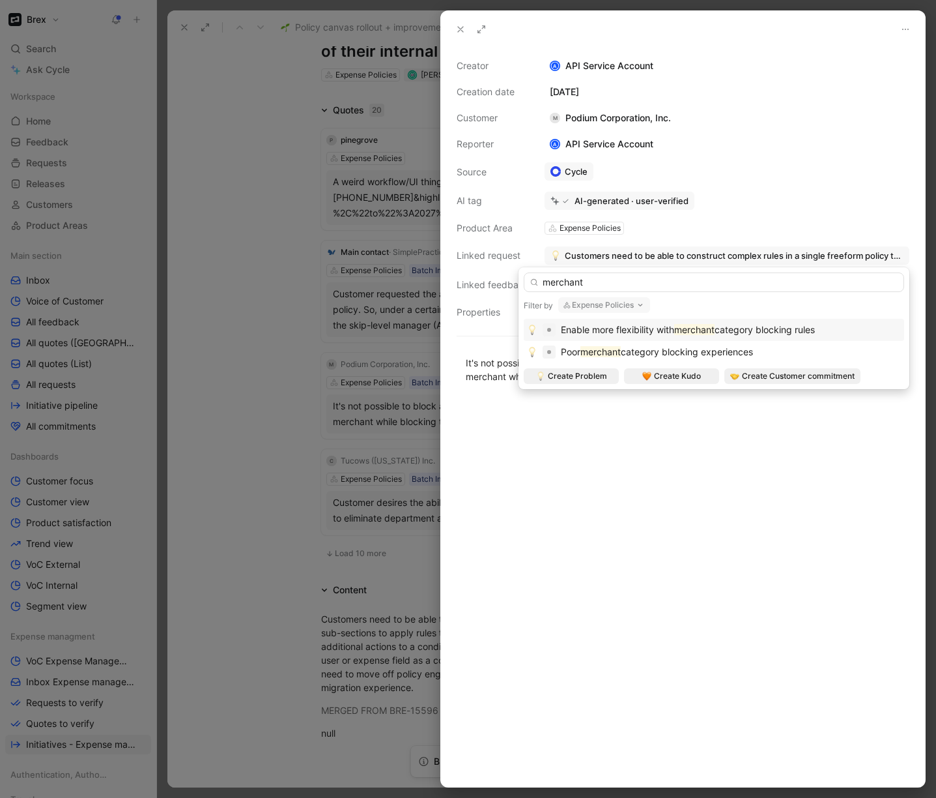
type input "merchant"
click at [753, 330] on span "category blocking rules" at bounding box center [765, 329] width 100 height 11
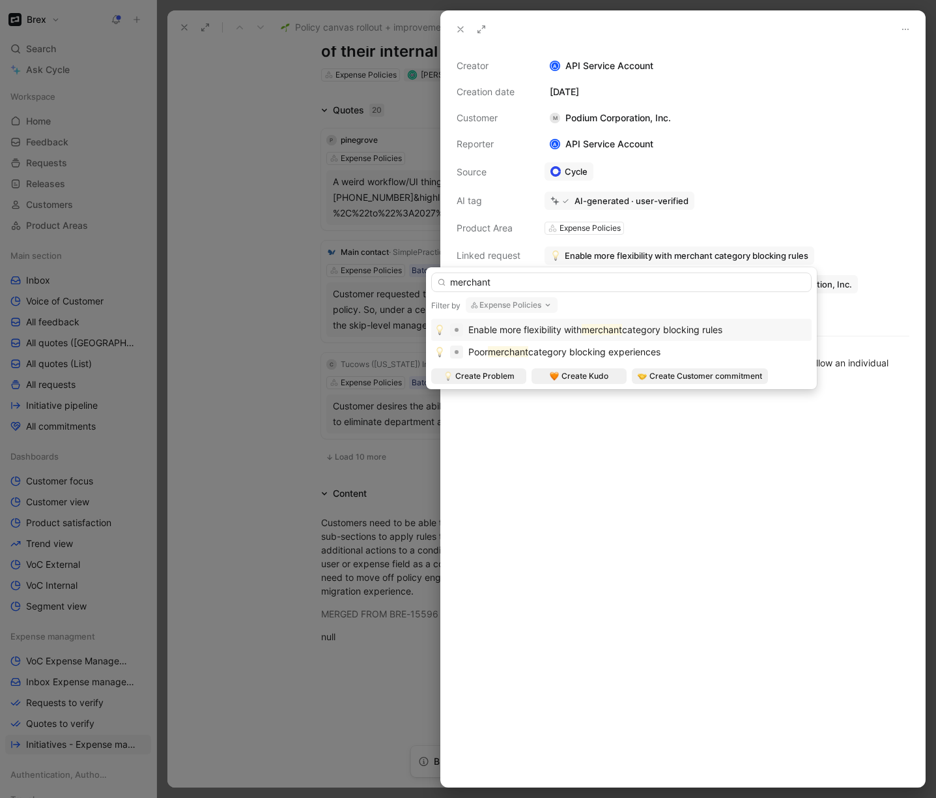
click at [227, 398] on div at bounding box center [468, 399] width 936 height 798
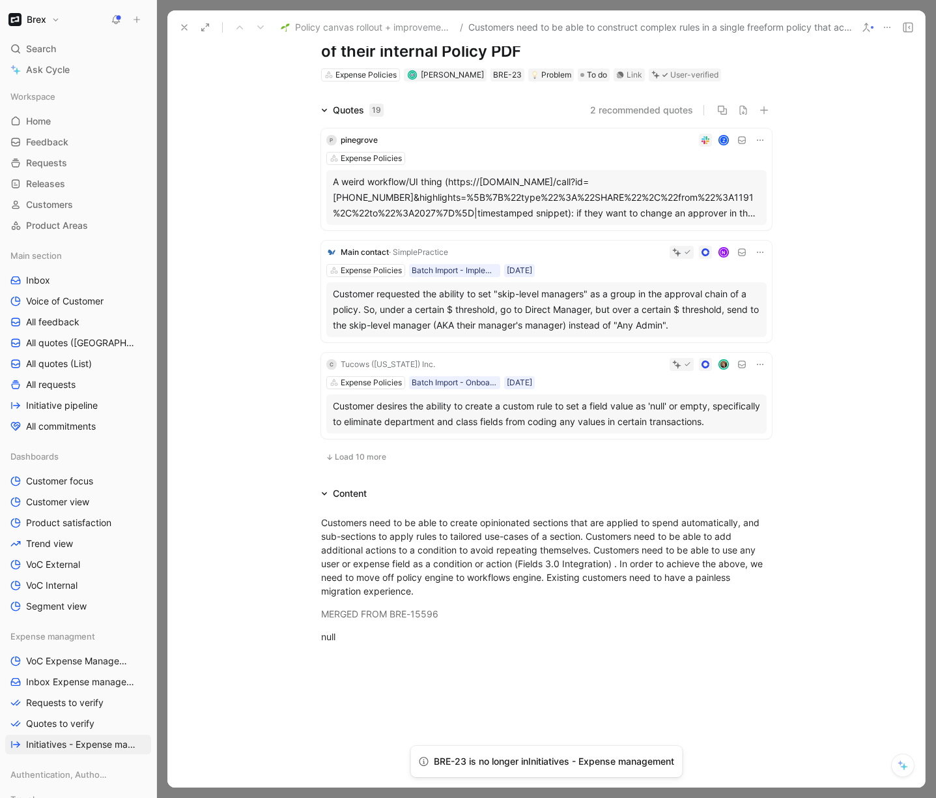
click at [371, 460] on span "Load 10 more" at bounding box center [360, 457] width 51 height 10
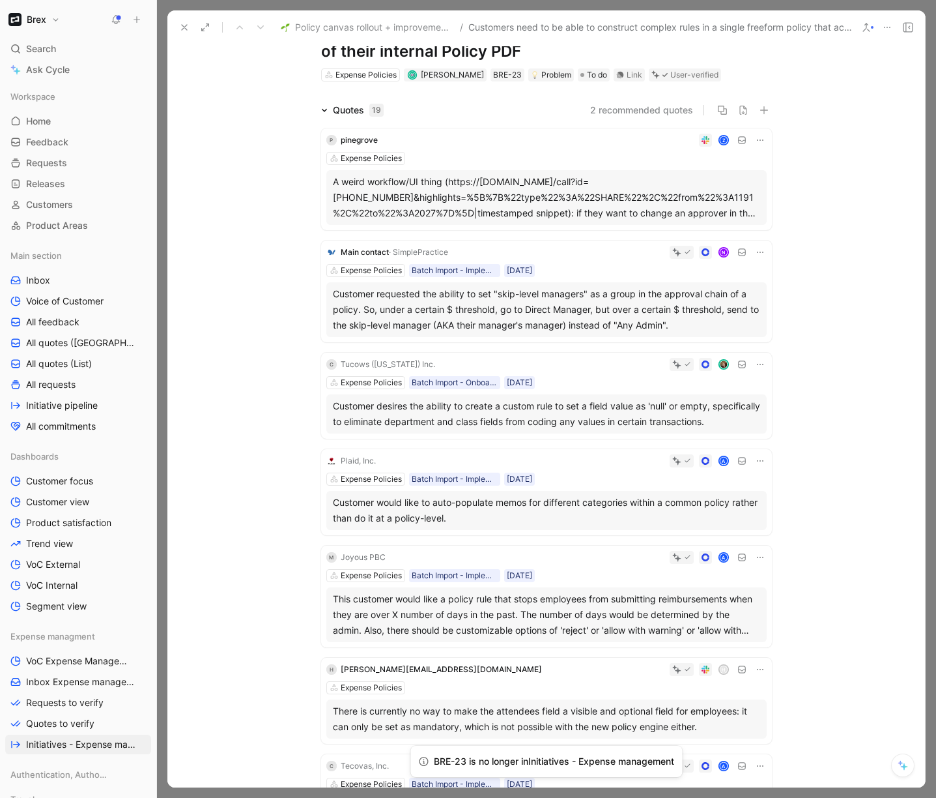
click at [648, 515] on div "Customer would like to auto-populate memos for different categories within a co…" at bounding box center [547, 510] width 428 height 31
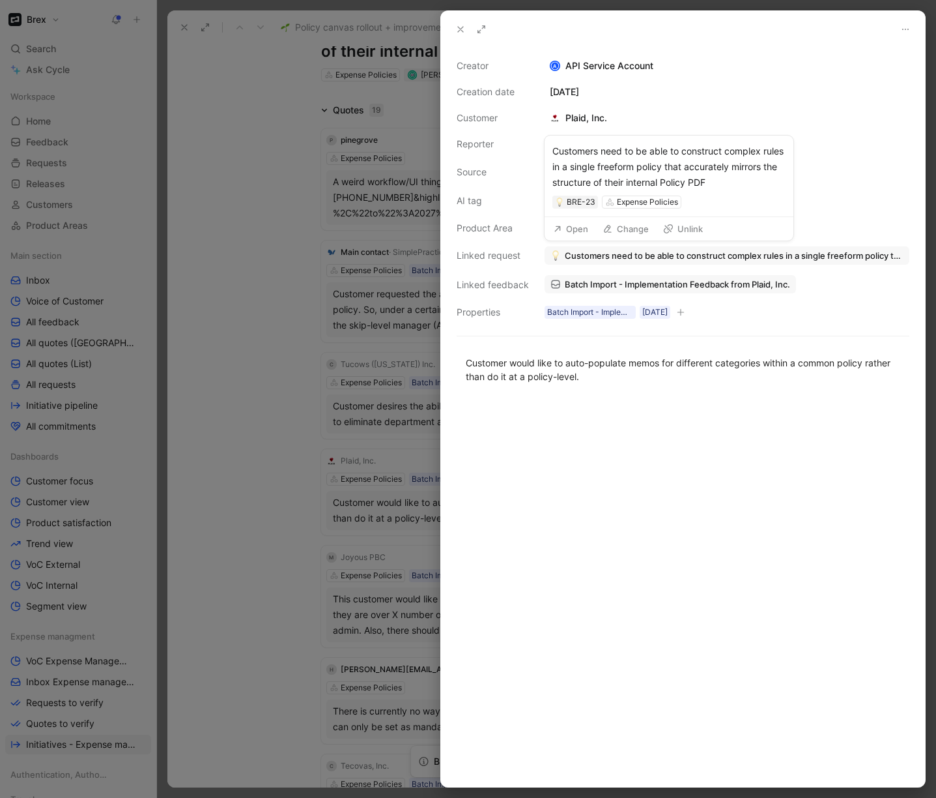
click at [622, 255] on span "Customers need to be able to construct complex rules in a single freeform polic…" at bounding box center [734, 256] width 339 height 12
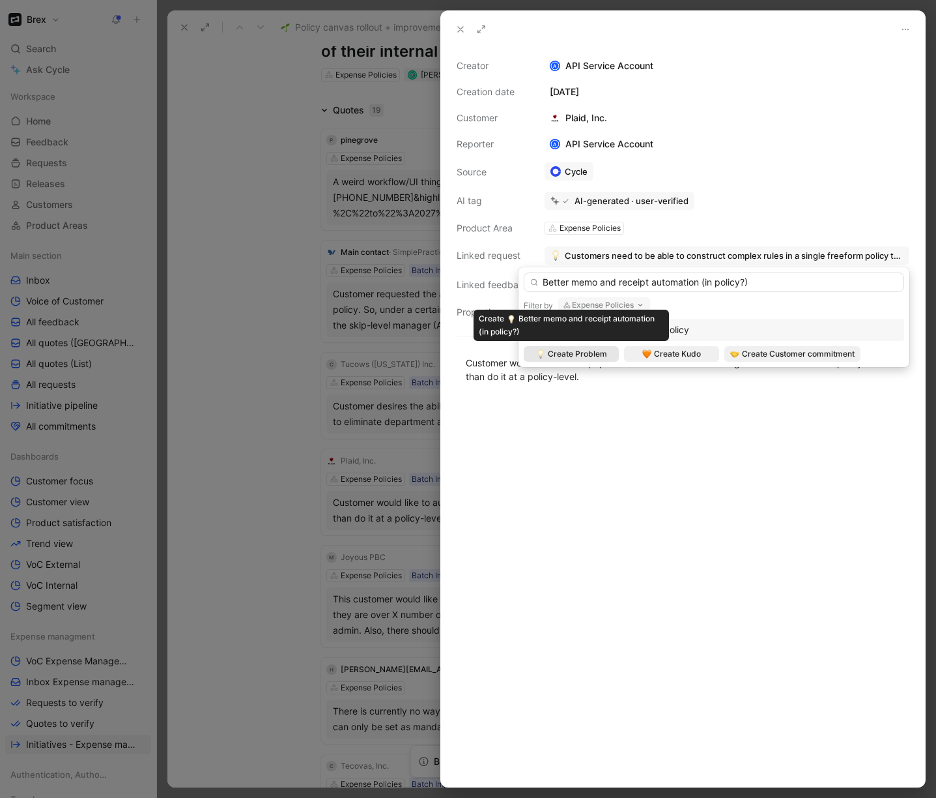
type input "Better memo and receipt automation (in policy?)"
click at [597, 355] on span "Create Problem" at bounding box center [577, 353] width 59 height 13
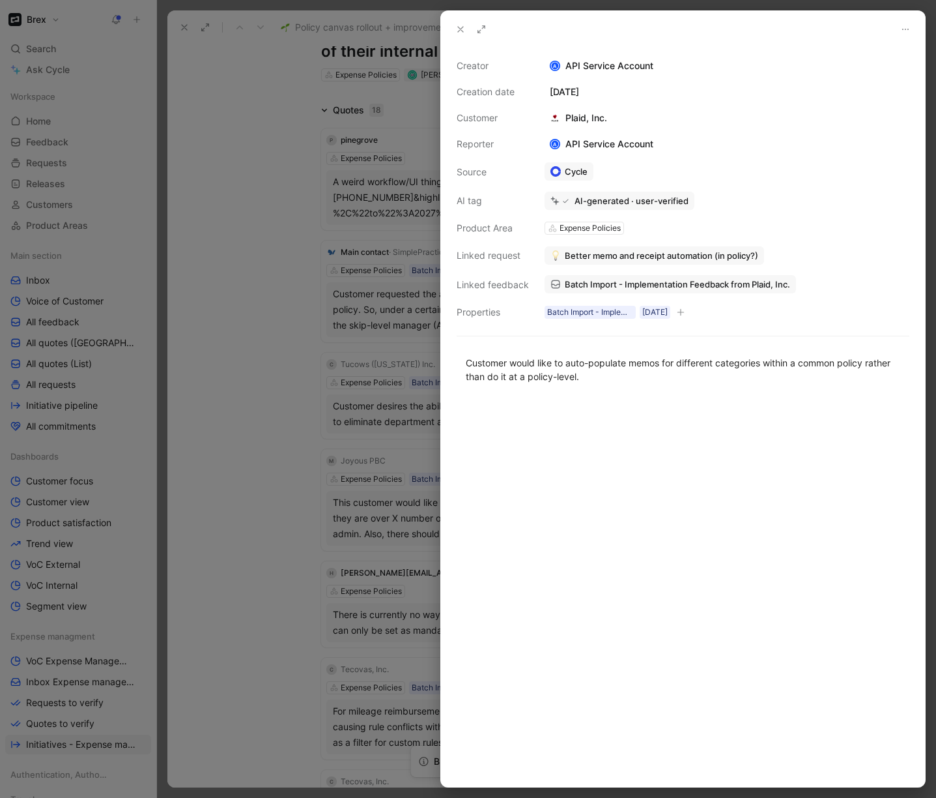
click at [282, 242] on div at bounding box center [468, 399] width 936 height 798
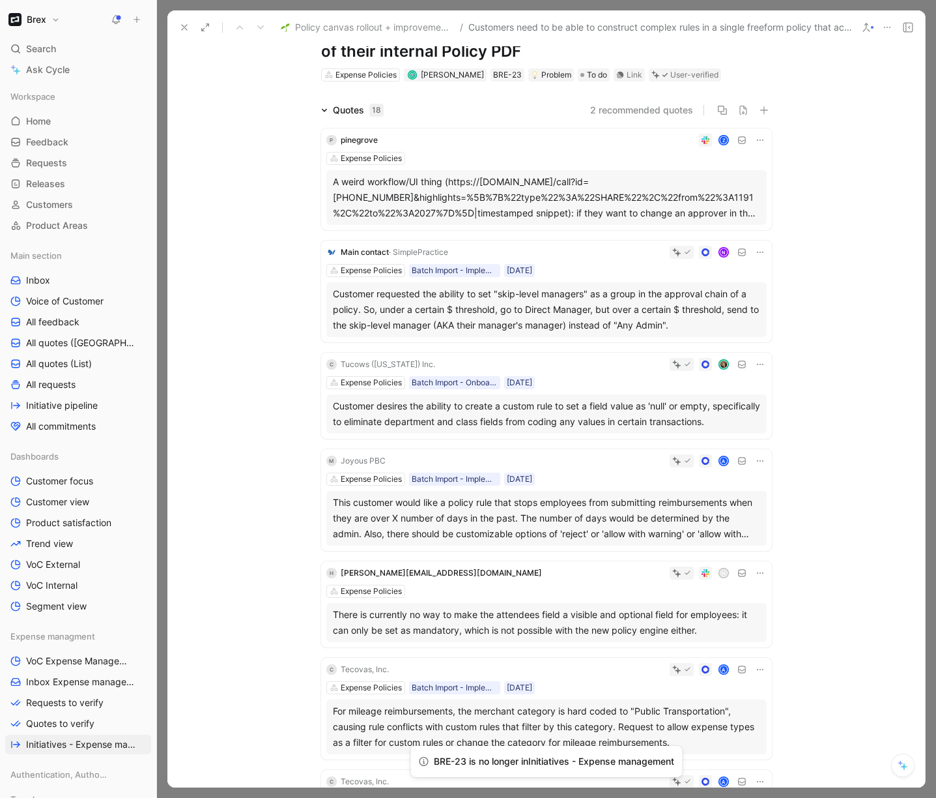
click at [625, 525] on div "This customer would like a policy rule that stops employees from submitting rei…" at bounding box center [547, 518] width 428 height 47
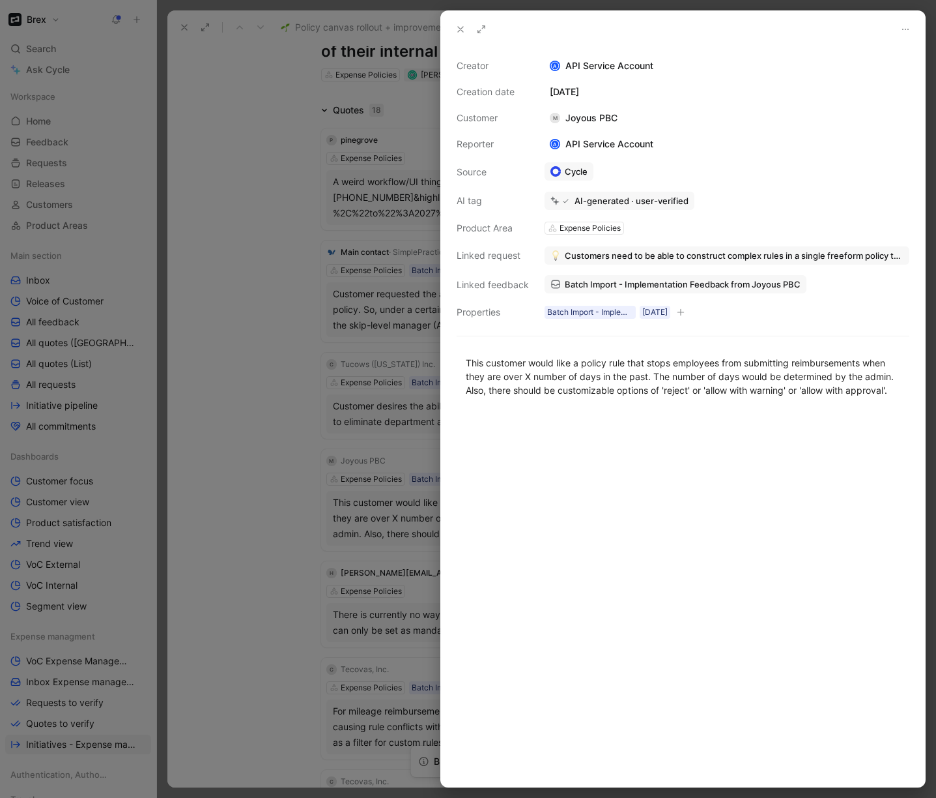
click at [220, 445] on div at bounding box center [468, 399] width 936 height 798
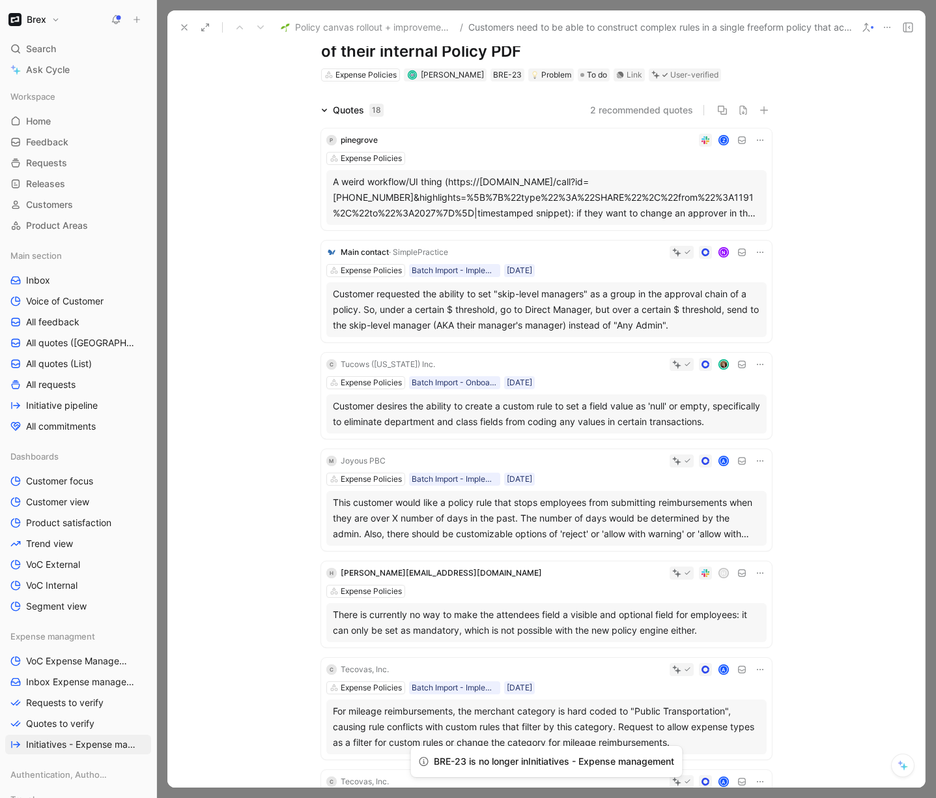
scroll to position [106, 0]
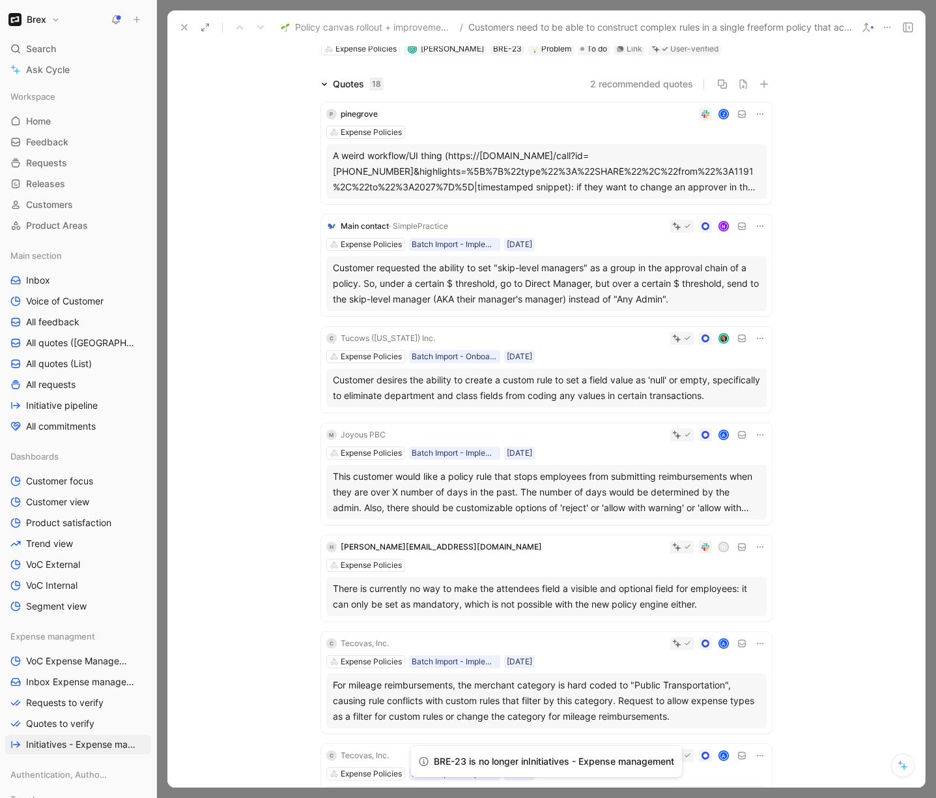
click at [439, 394] on div "Customer desires the ability to create a custom rule to set a field value as 'n…" at bounding box center [547, 387] width 428 height 31
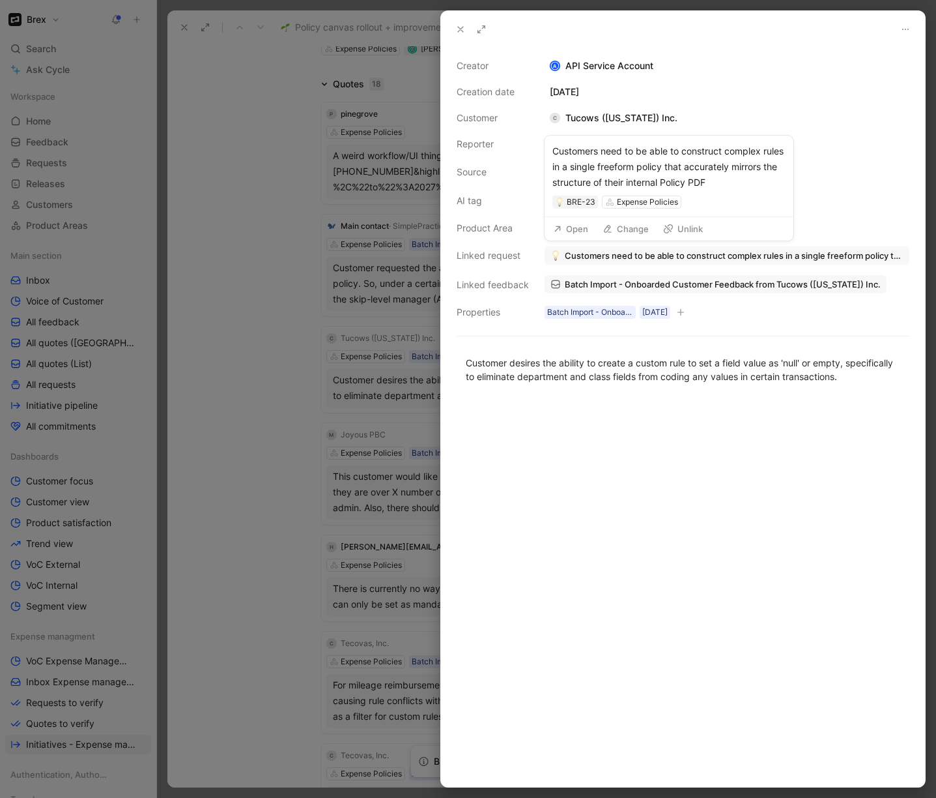
click at [688, 254] on span "Customers need to be able to construct complex rules in a single freeform polic…" at bounding box center [734, 256] width 339 height 12
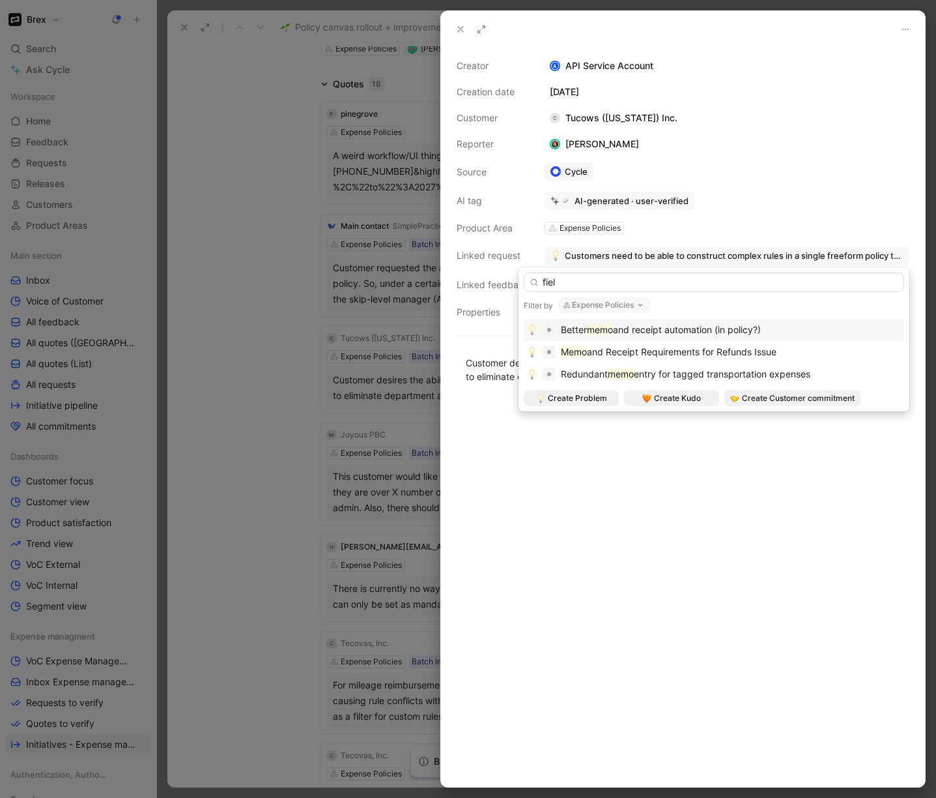
type input "field"
type input "memo"
click at [744, 330] on span "and receipt automation (in policy?)" at bounding box center [687, 329] width 148 height 11
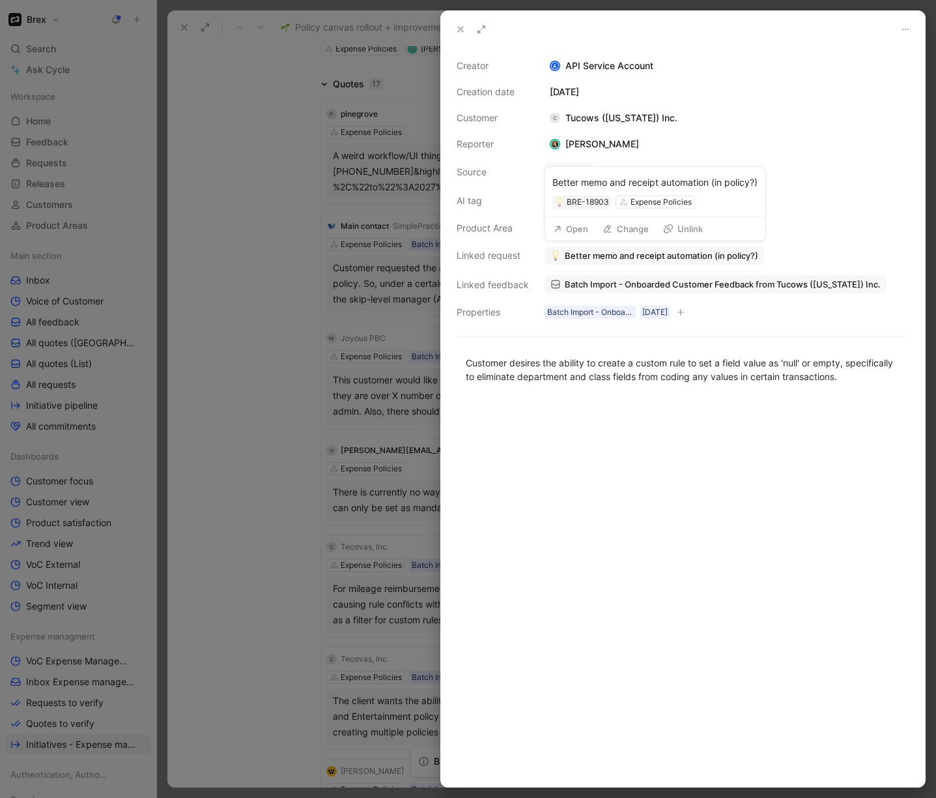
click at [581, 231] on button "Open" at bounding box center [570, 229] width 47 height 18
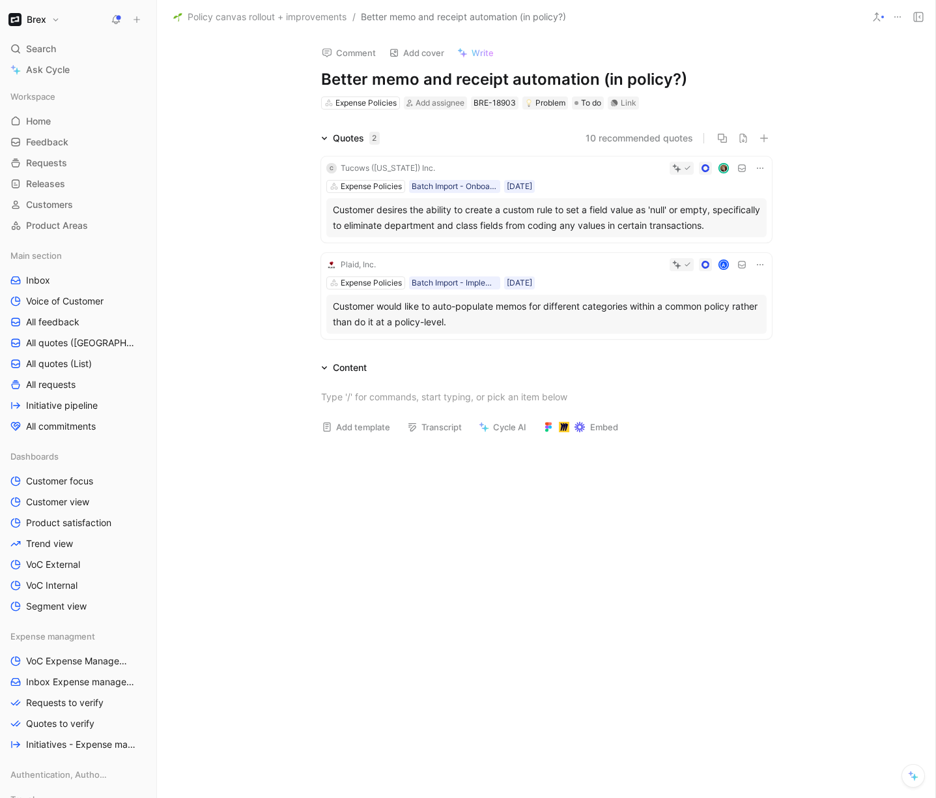
click at [437, 80] on h1 "Better memo and receipt automation (in policy?)" at bounding box center [546, 79] width 451 height 21
click at [259, 192] on div "Quotes 2 10 recommended quotes C Tucows (Delaware) Inc. Expense Policies Batch …" at bounding box center [546, 237] width 779 height 214
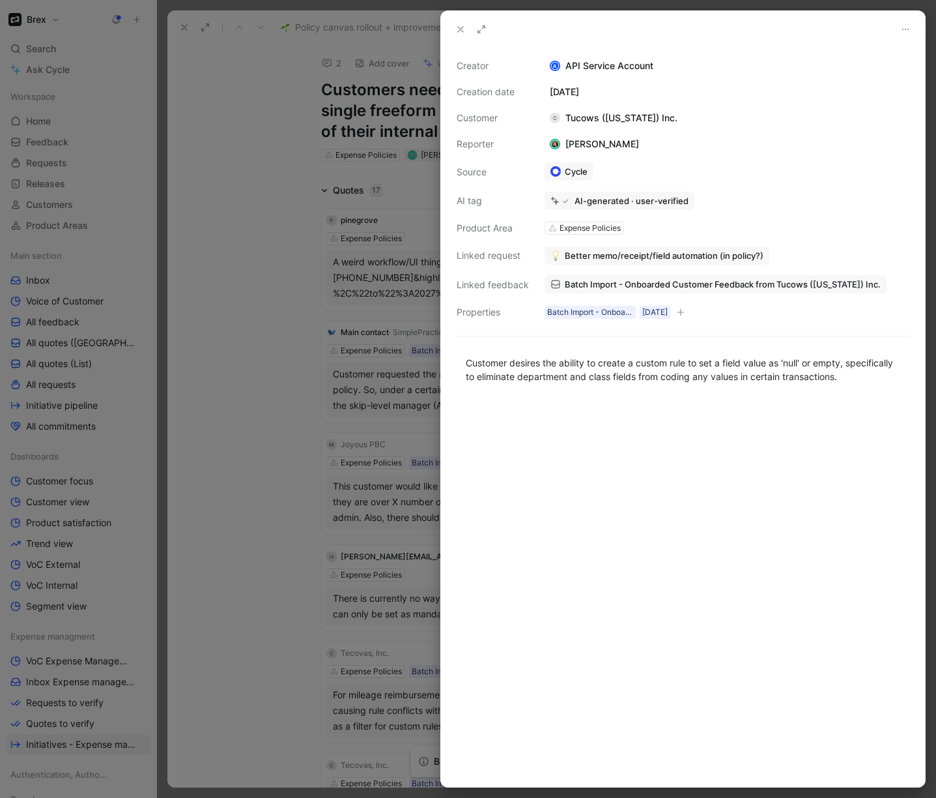
click at [260, 319] on div at bounding box center [468, 399] width 936 height 798
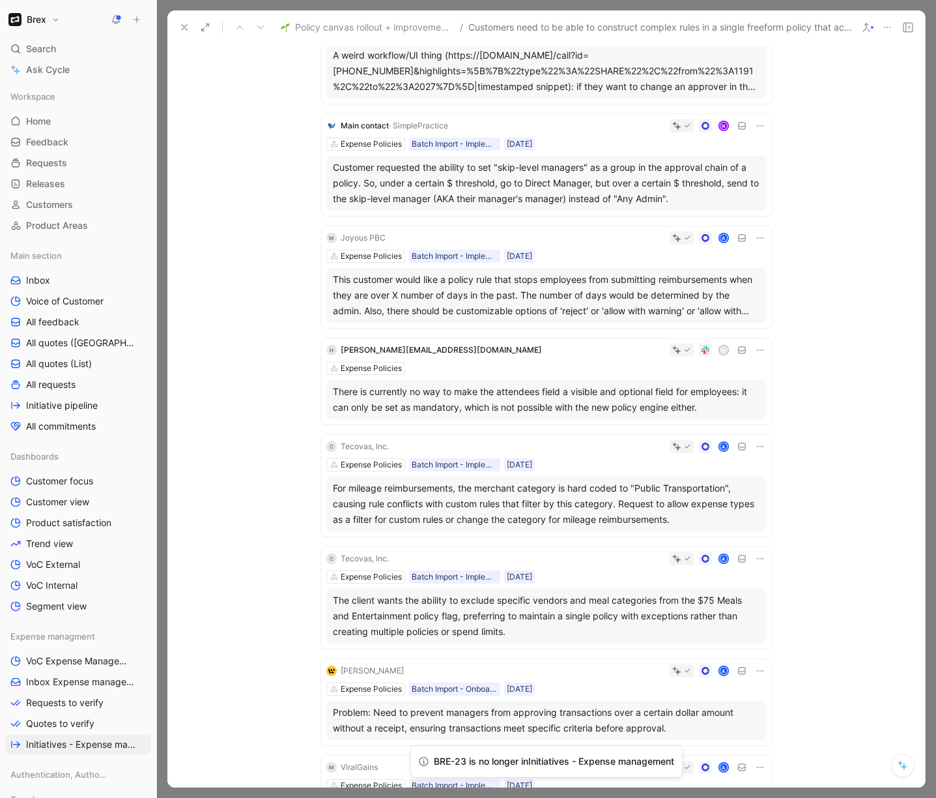
scroll to position [227, 0]
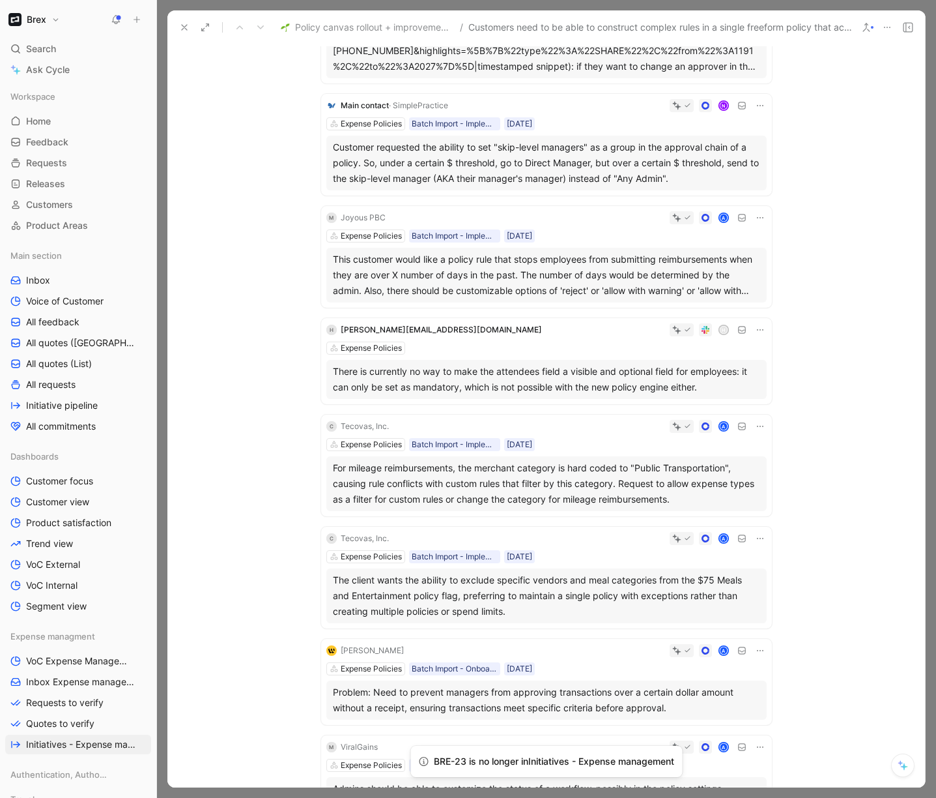
click at [603, 346] on div "Expense Policies" at bounding box center [546, 347] width 441 height 13
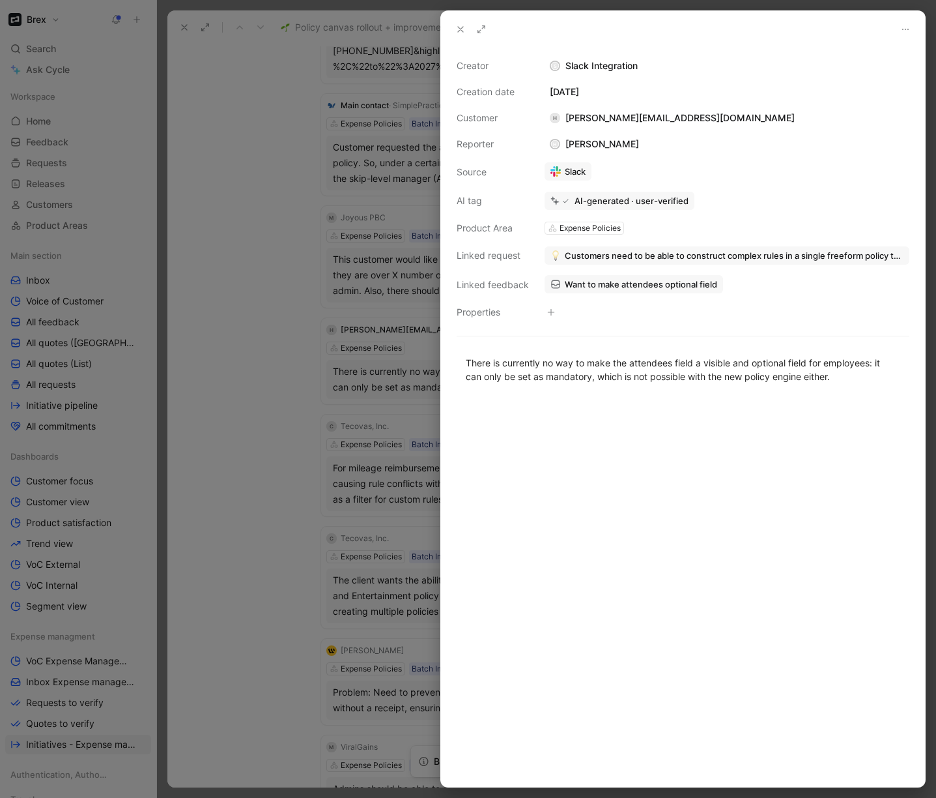
click at [630, 252] on span "Customers need to be able to construct complex rules in a single freeform polic…" at bounding box center [734, 256] width 339 height 12
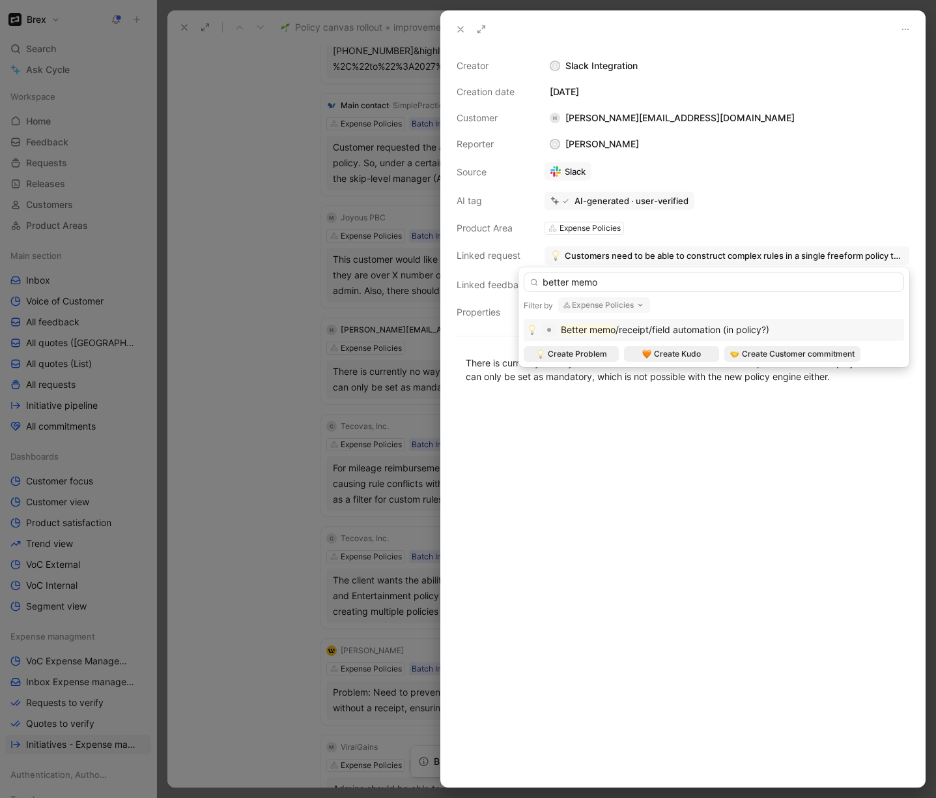
type input "better memo"
click at [699, 328] on span "/receipt/field automation (in policy?)" at bounding box center [693, 329] width 154 height 11
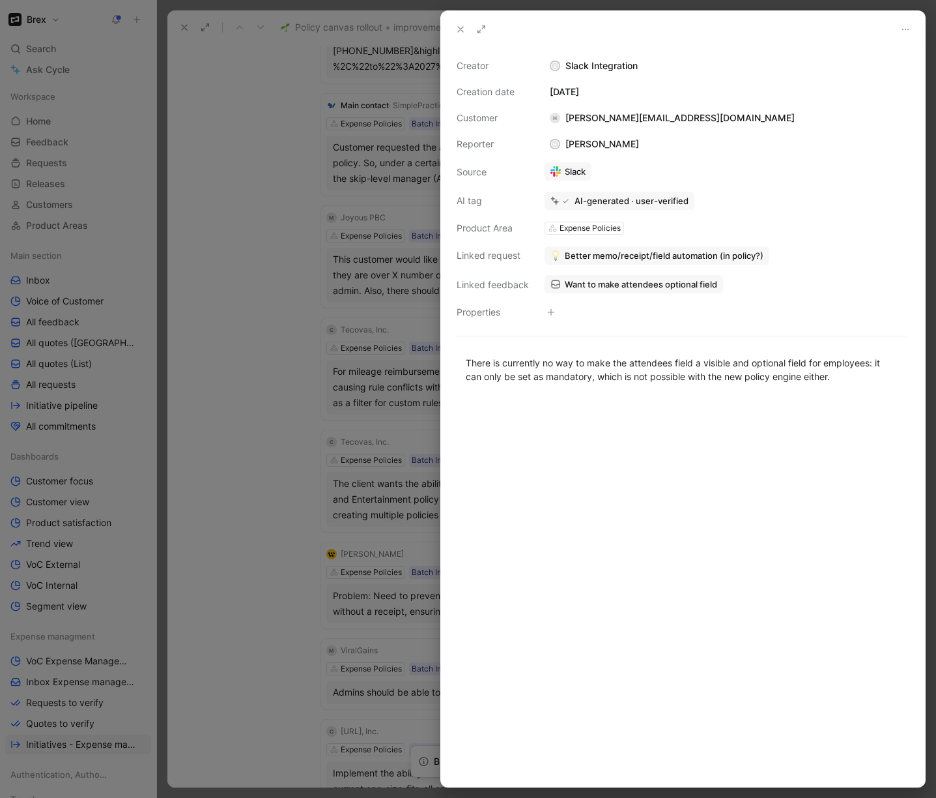
click at [212, 388] on div at bounding box center [468, 399] width 936 height 798
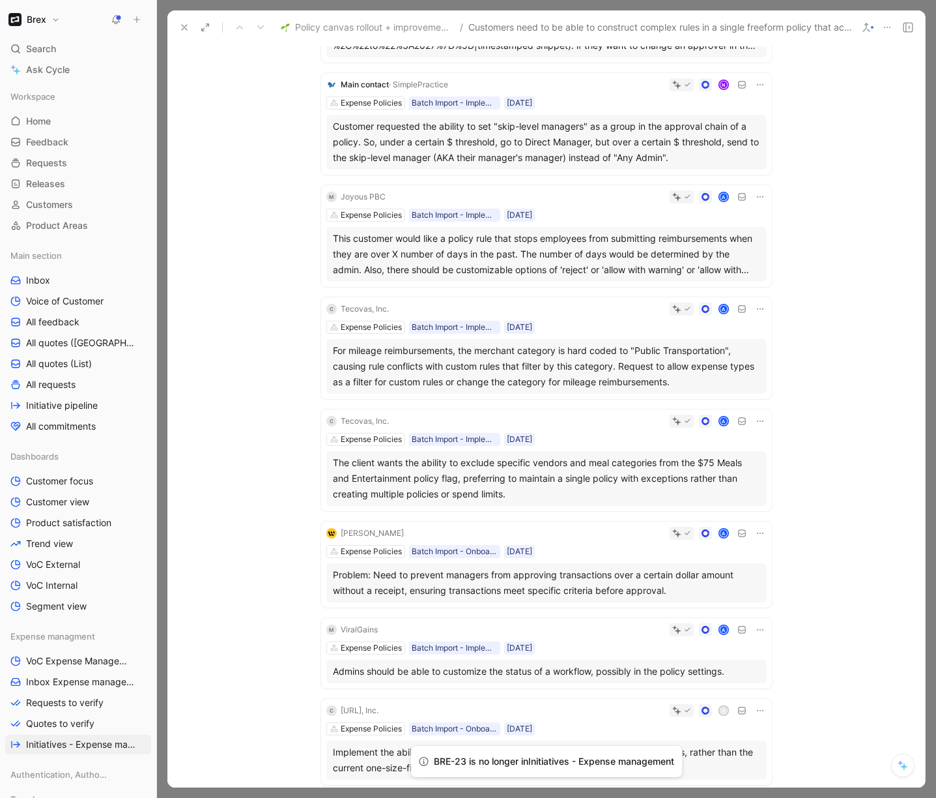
scroll to position [257, 0]
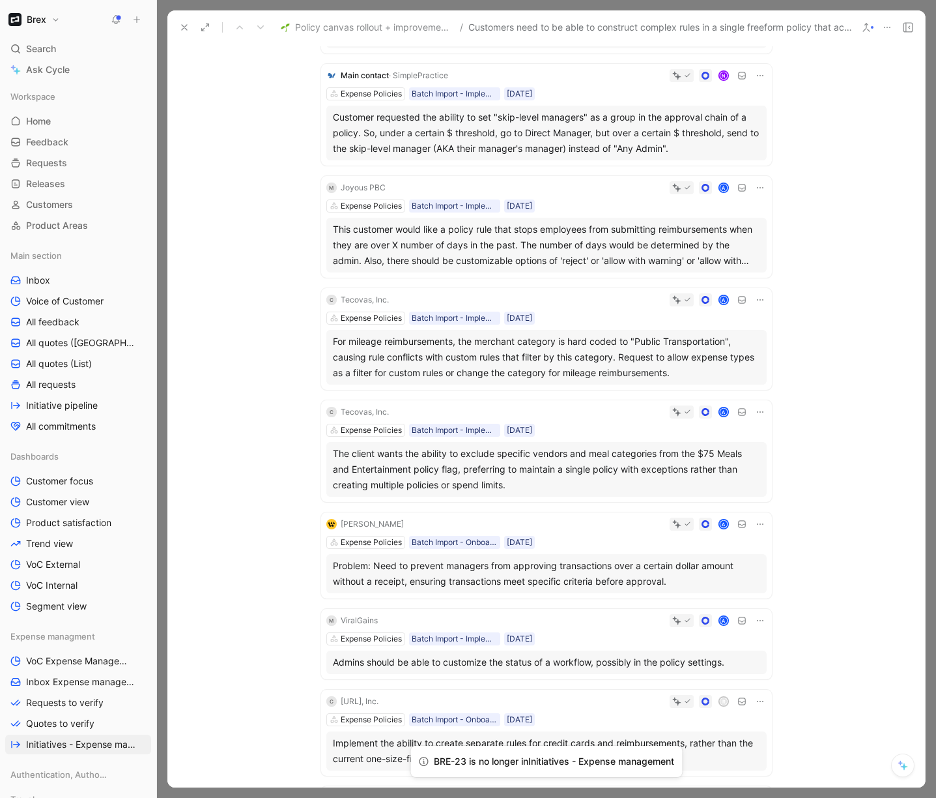
click at [391, 376] on div "For mileage reimbursements, the merchant category is hard coded to "Public Tran…" at bounding box center [547, 357] width 428 height 47
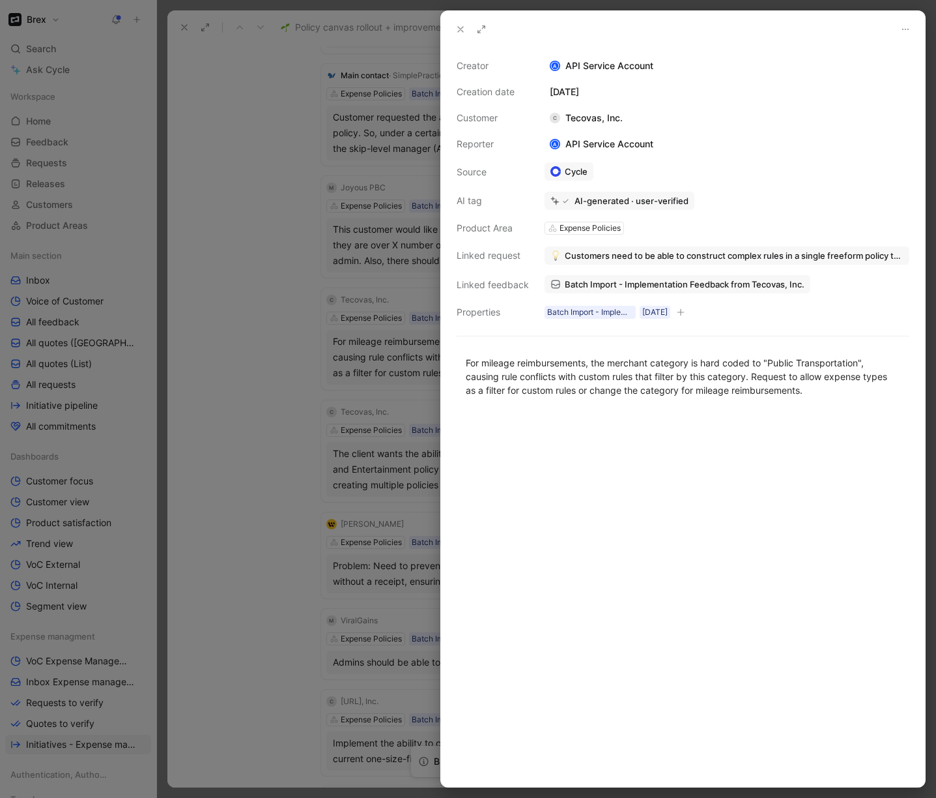
click at [717, 259] on span "Customers need to be able to construct complex rules in a single freeform polic…" at bounding box center [734, 256] width 339 height 12
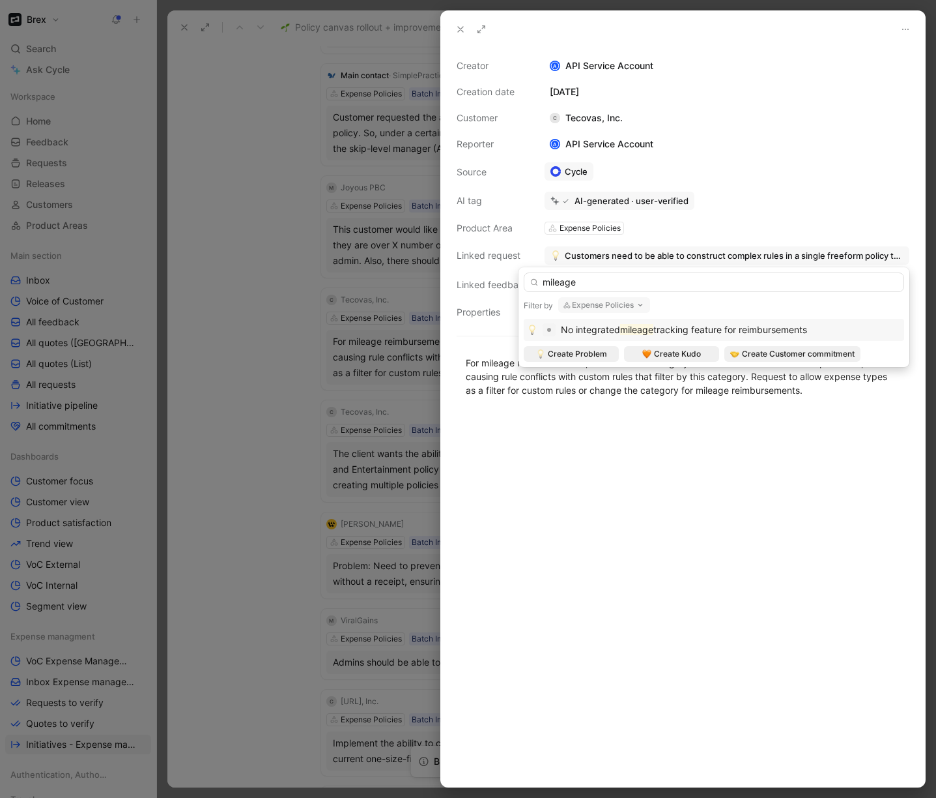
type input "mileage"
click at [746, 329] on span "tracking feature for reimbursements" at bounding box center [731, 329] width 154 height 11
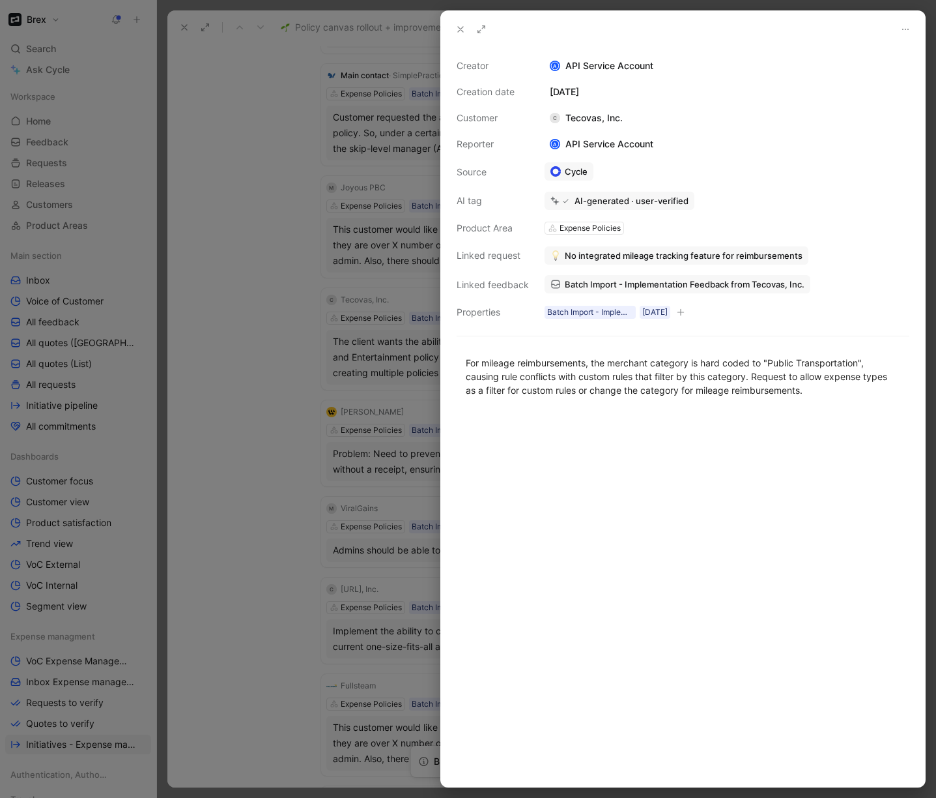
click at [286, 376] on div at bounding box center [468, 399] width 936 height 798
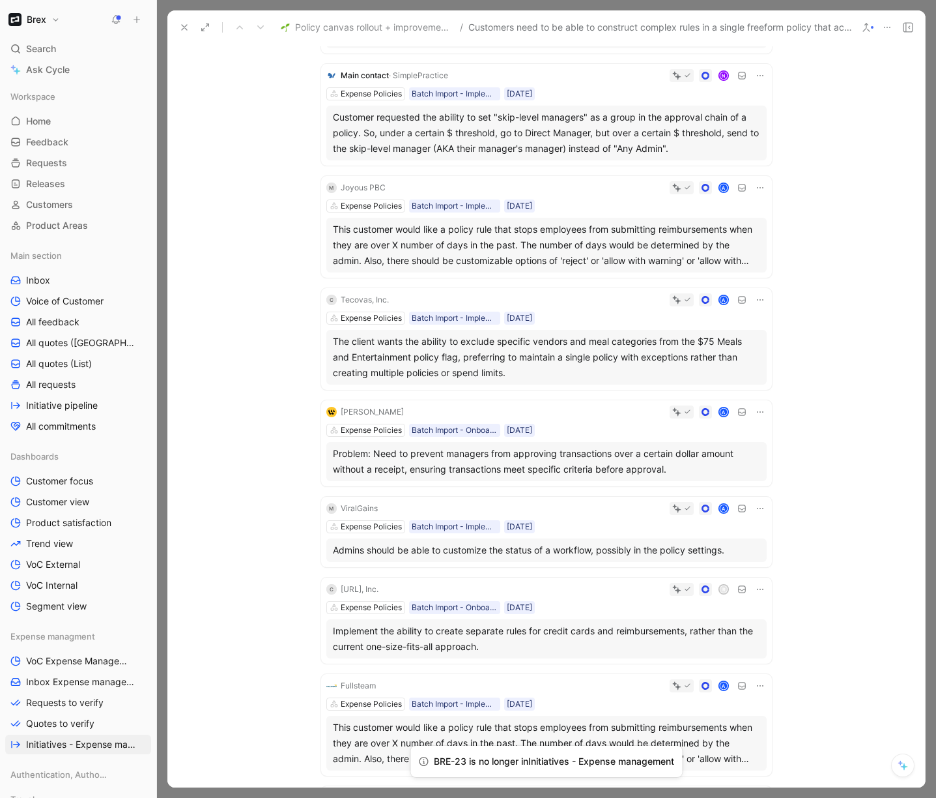
scroll to position [274, 0]
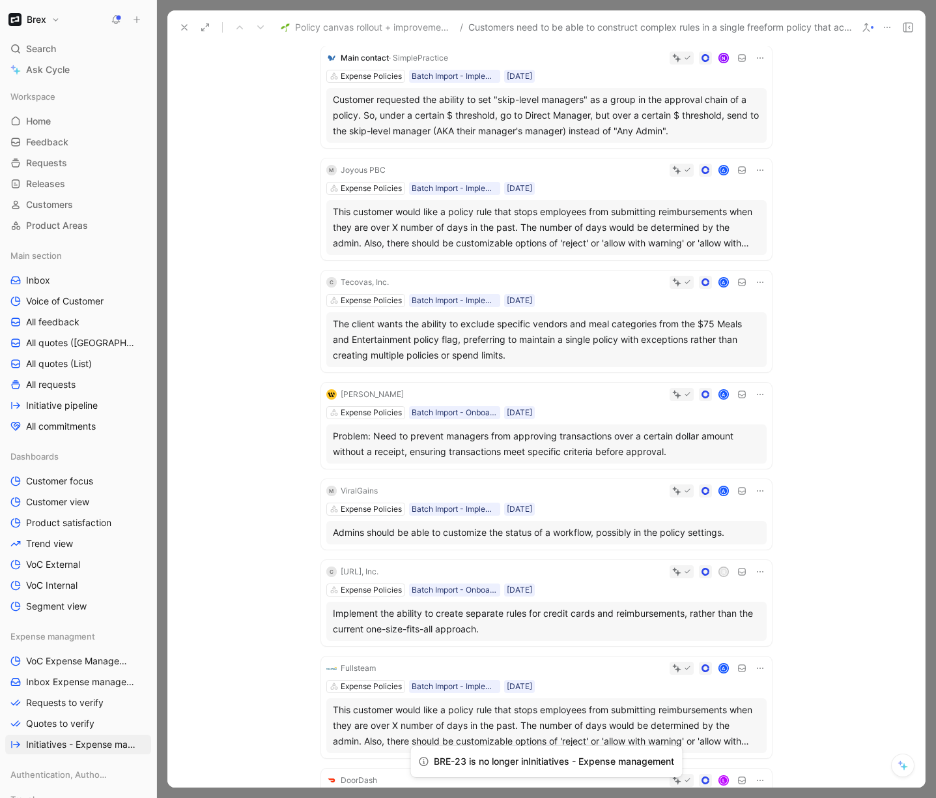
click at [353, 536] on div "Admins should be able to customize the status of a workflow, possibly in the po…" at bounding box center [547, 533] width 428 height 16
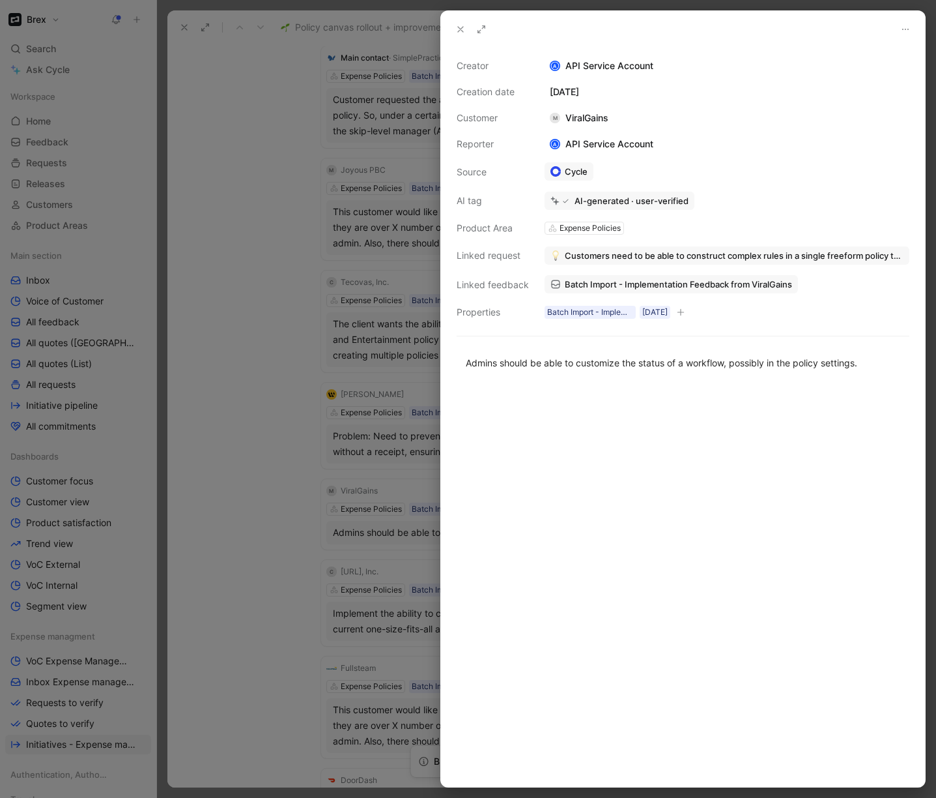
click at [253, 502] on div at bounding box center [468, 399] width 936 height 798
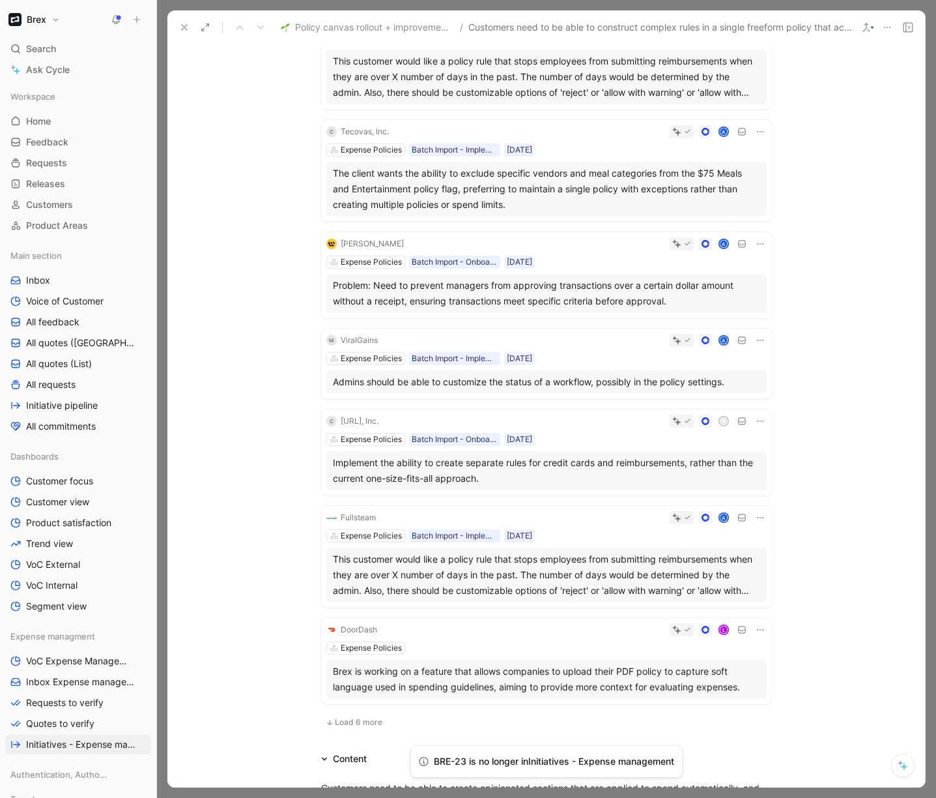
scroll to position [439, 0]
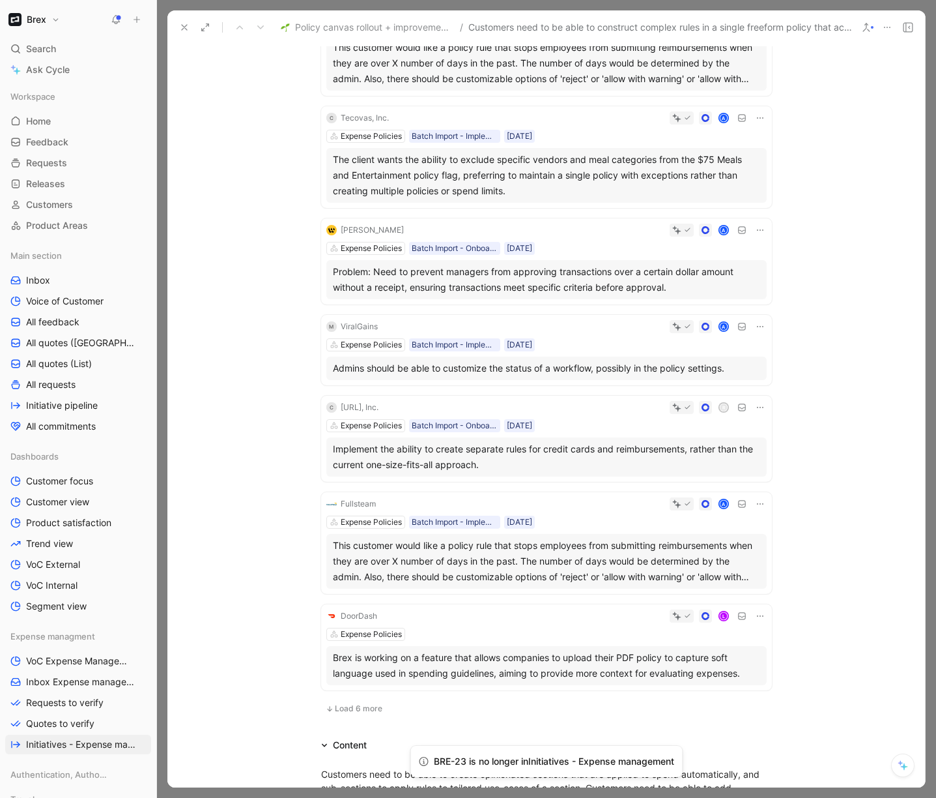
click at [593, 453] on div "Implement the ability to create separate rules for credit cards and reimburseme…" at bounding box center [547, 456] width 428 height 31
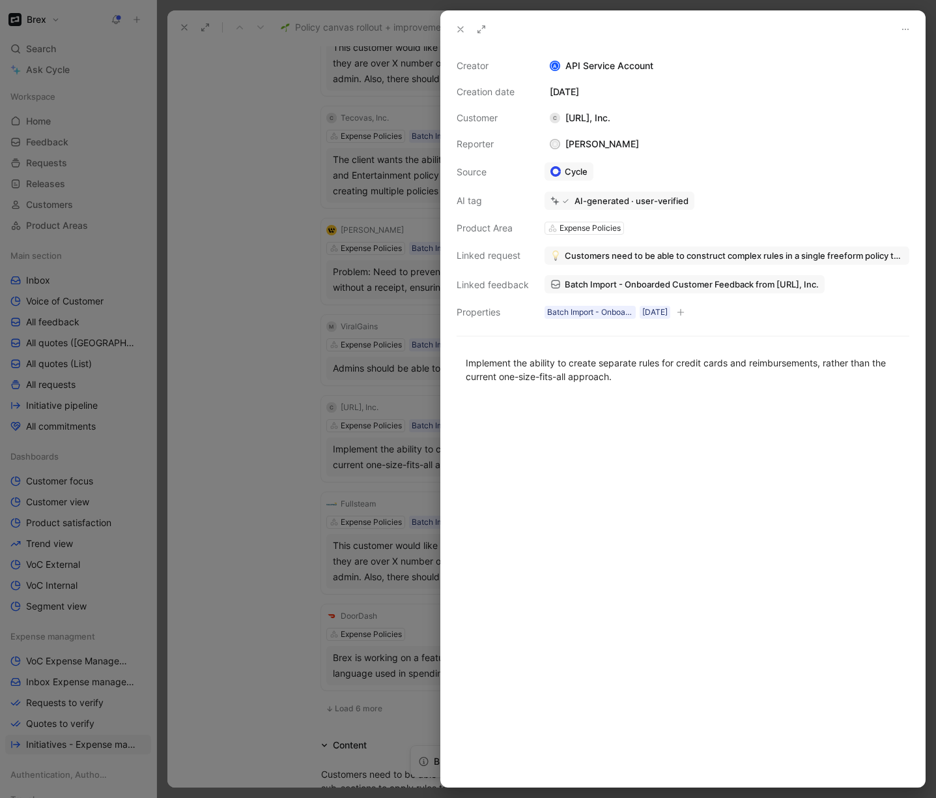
click at [282, 433] on div at bounding box center [468, 399] width 936 height 798
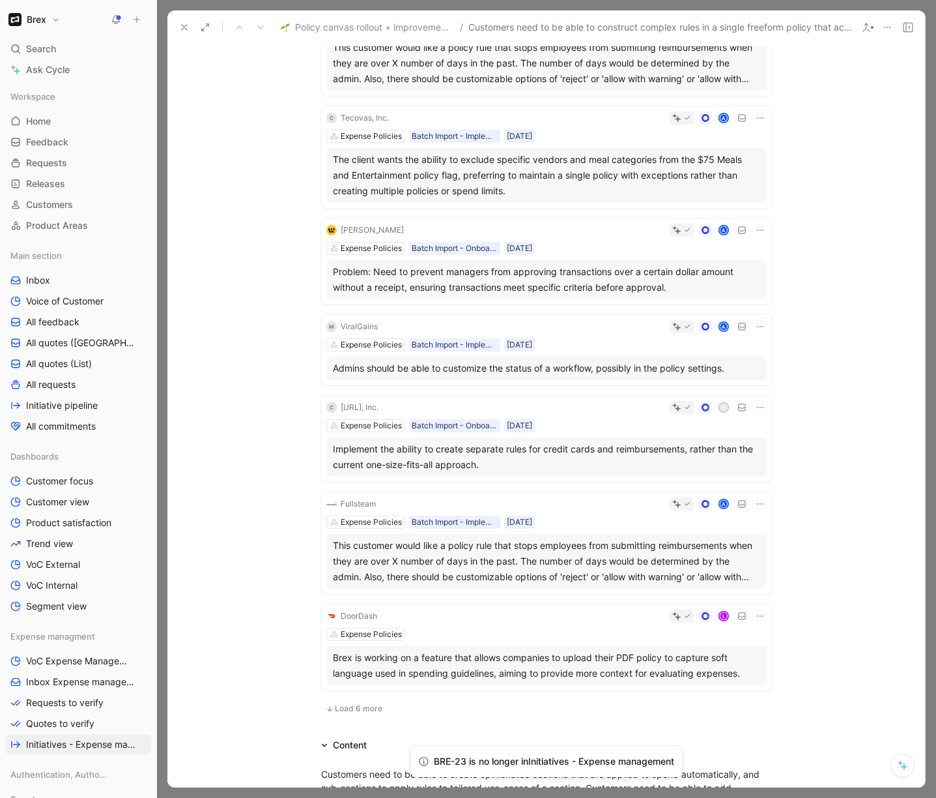
click at [759, 408] on icon at bounding box center [760, 407] width 10 height 10
click at [713, 491] on span "Delete quote" at bounding box center [716, 489] width 55 height 11
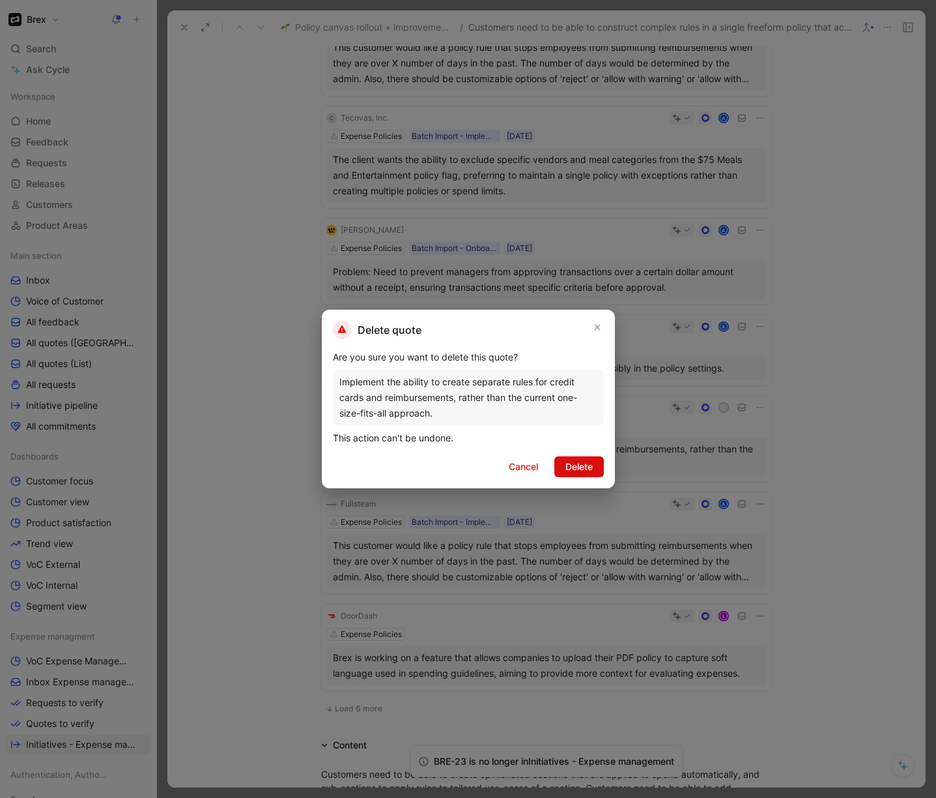
click at [573, 469] on span "Delete" at bounding box center [579, 467] width 27 height 16
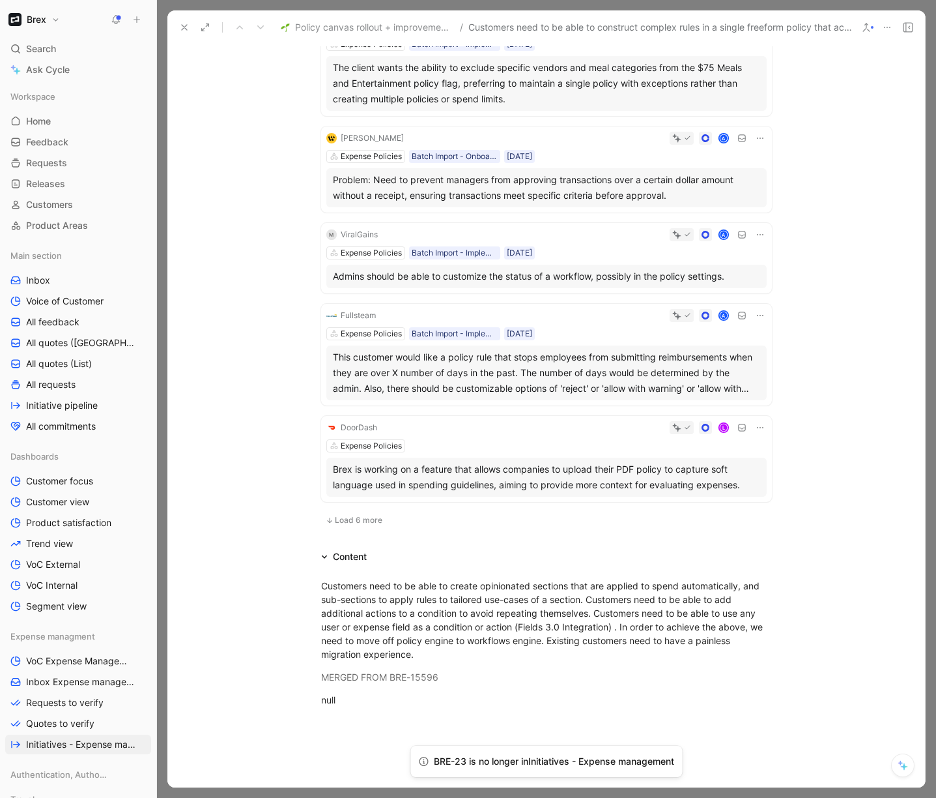
scroll to position [532, 0]
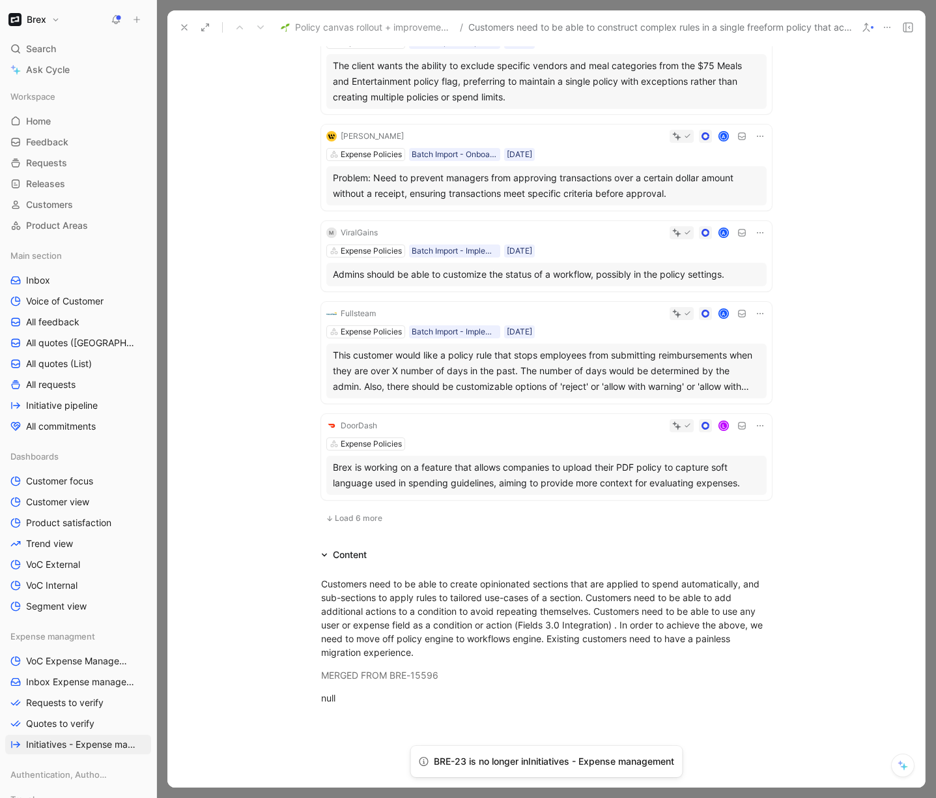
click at [342, 519] on span "Load 6 more" at bounding box center [359, 518] width 48 height 10
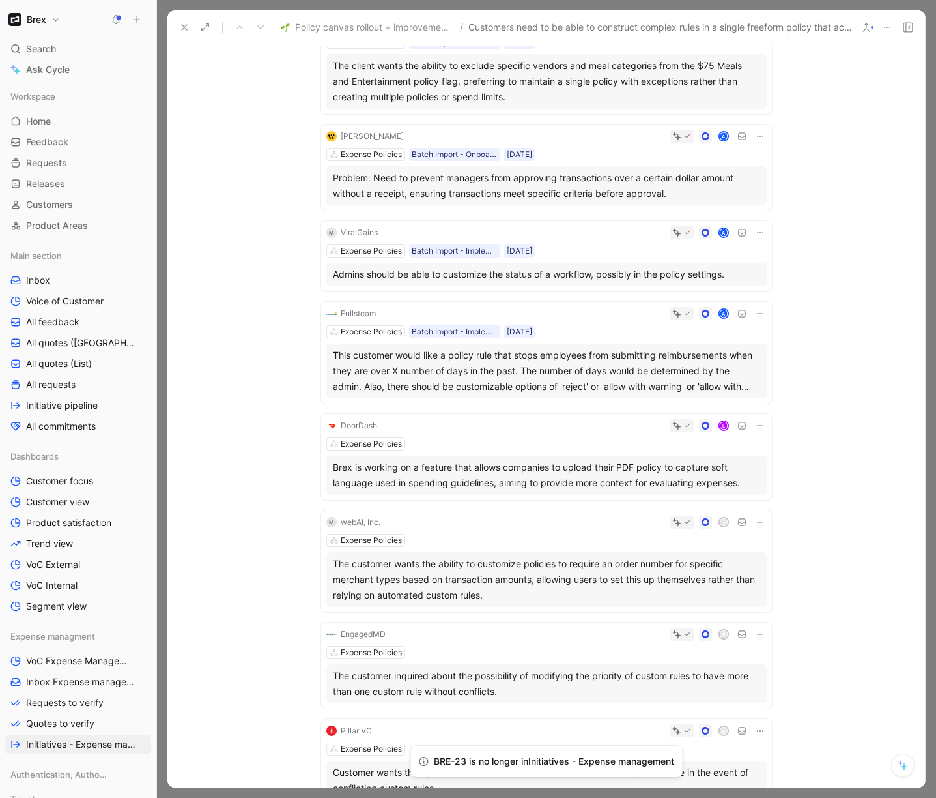
click at [628, 464] on div "Brex is working on a feature that allows companies to upload their PDF policy t…" at bounding box center [547, 474] width 428 height 31
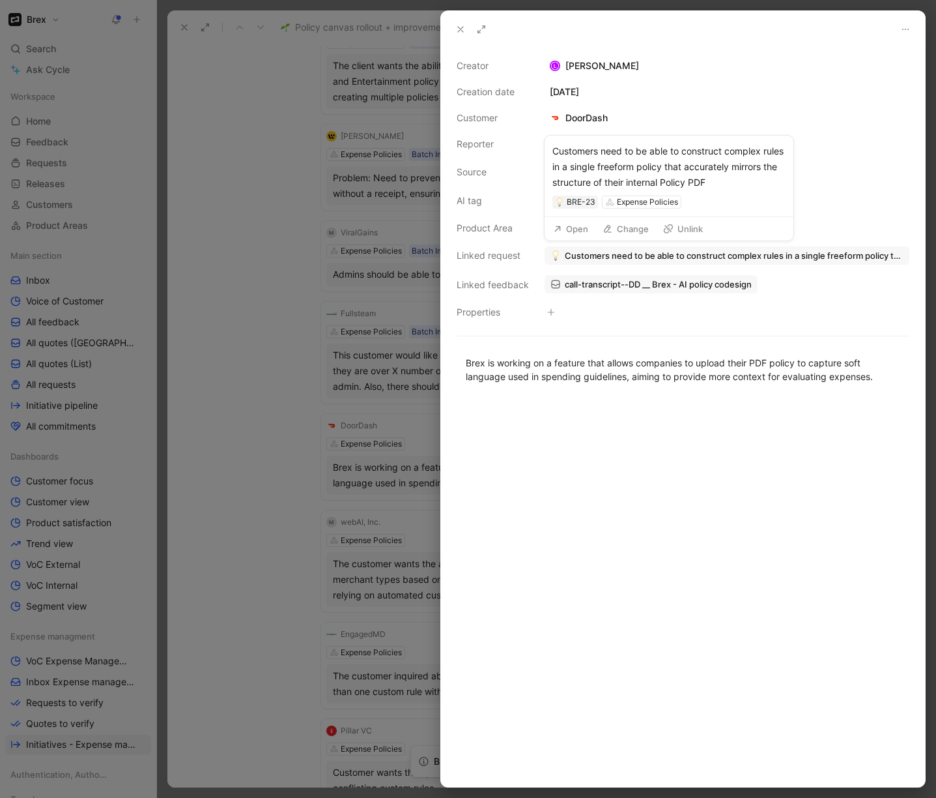
click at [573, 254] on span "Customers need to be able to construct complex rules in a single freeform polic…" at bounding box center [734, 256] width 339 height 12
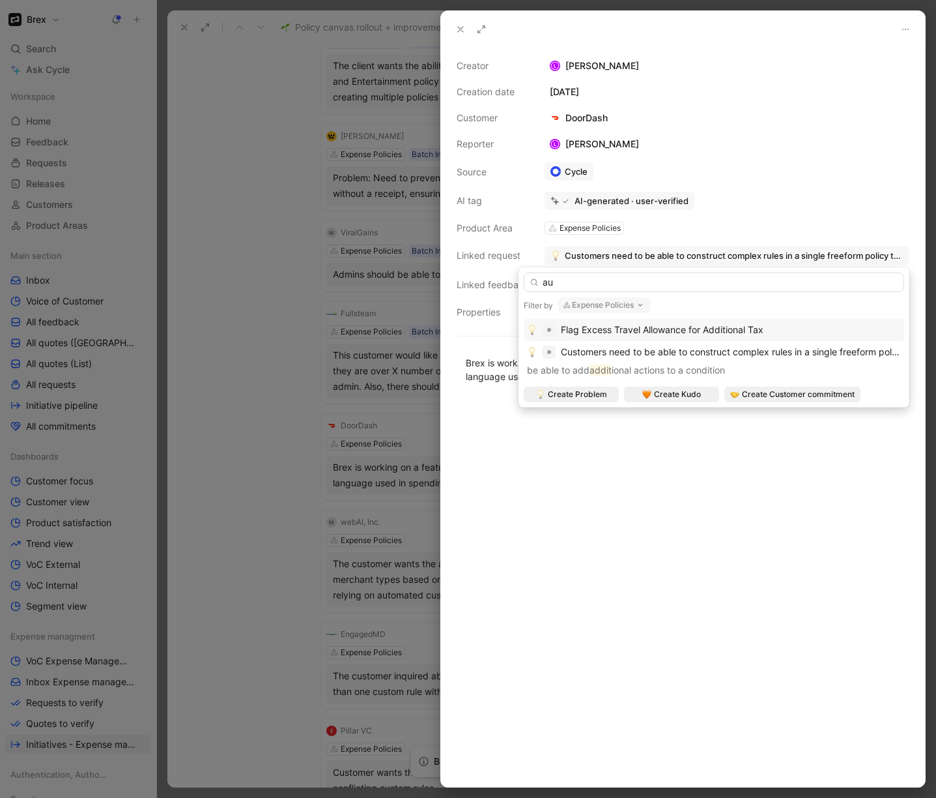
type input "a"
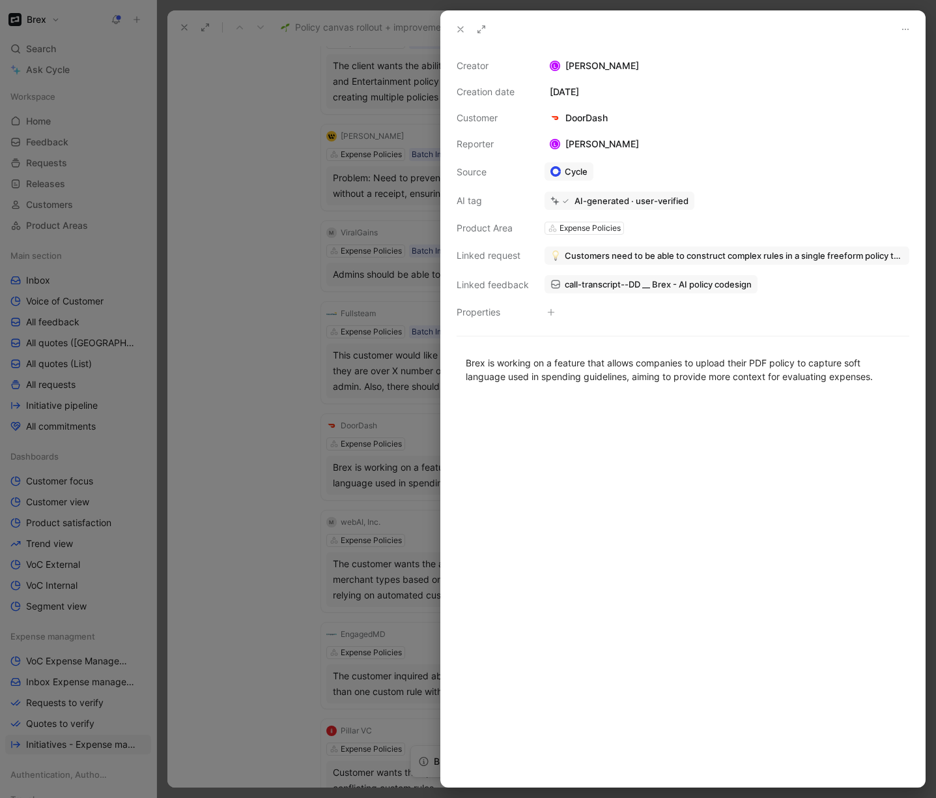
click at [594, 283] on span "call-transcript--DD __ Brex - AI policy codesign" at bounding box center [658, 284] width 187 height 12
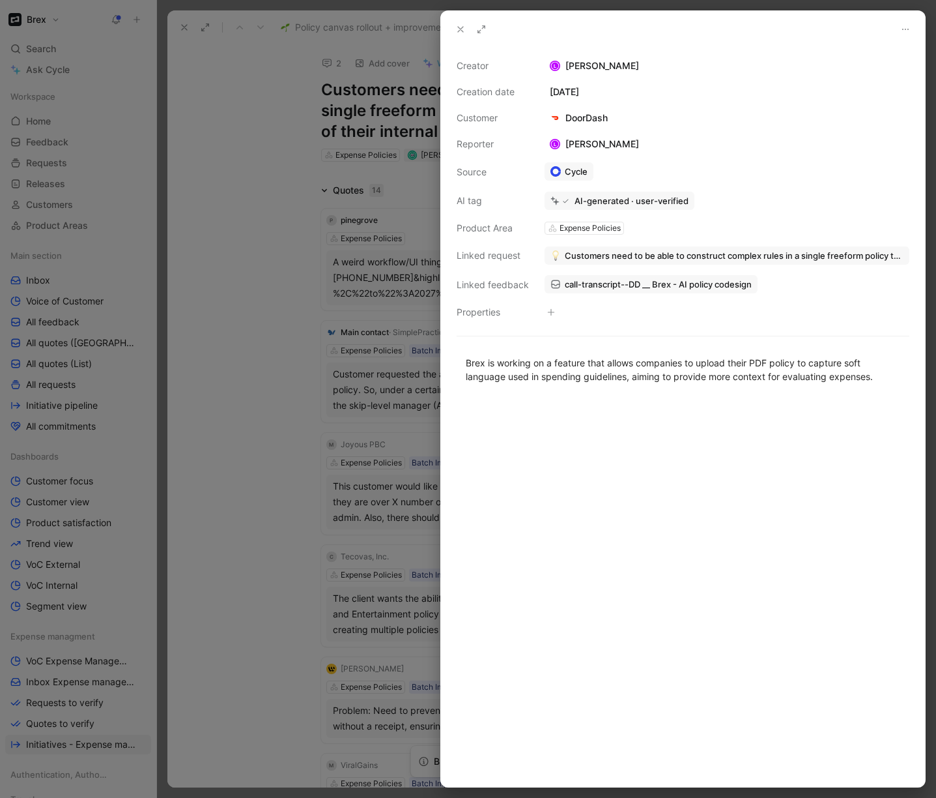
click at [590, 254] on span "Customers need to be able to construct complex rules in a single freeform polic…" at bounding box center [734, 256] width 339 height 12
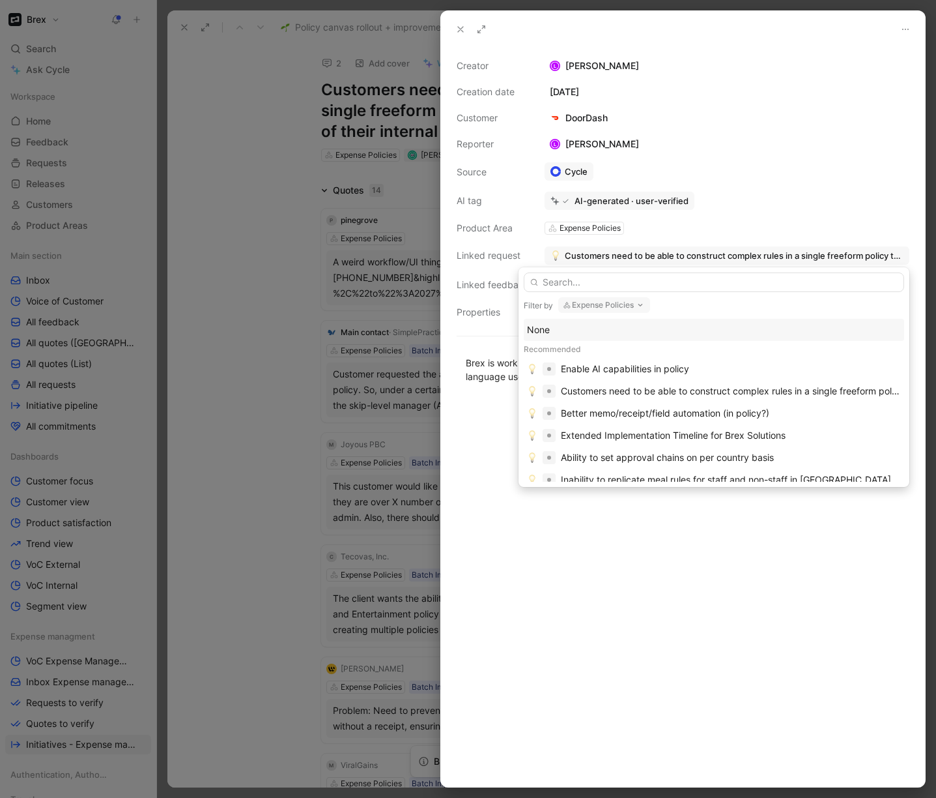
click at [544, 331] on div "None" at bounding box center [714, 330] width 374 height 16
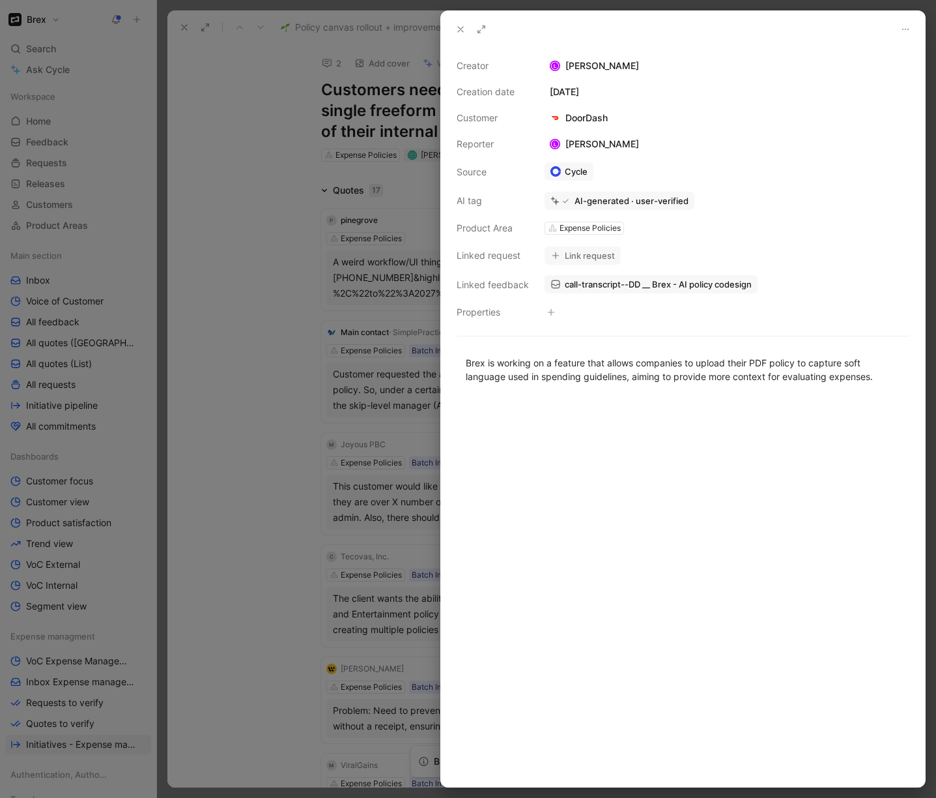
click at [248, 552] on div at bounding box center [468, 399] width 936 height 798
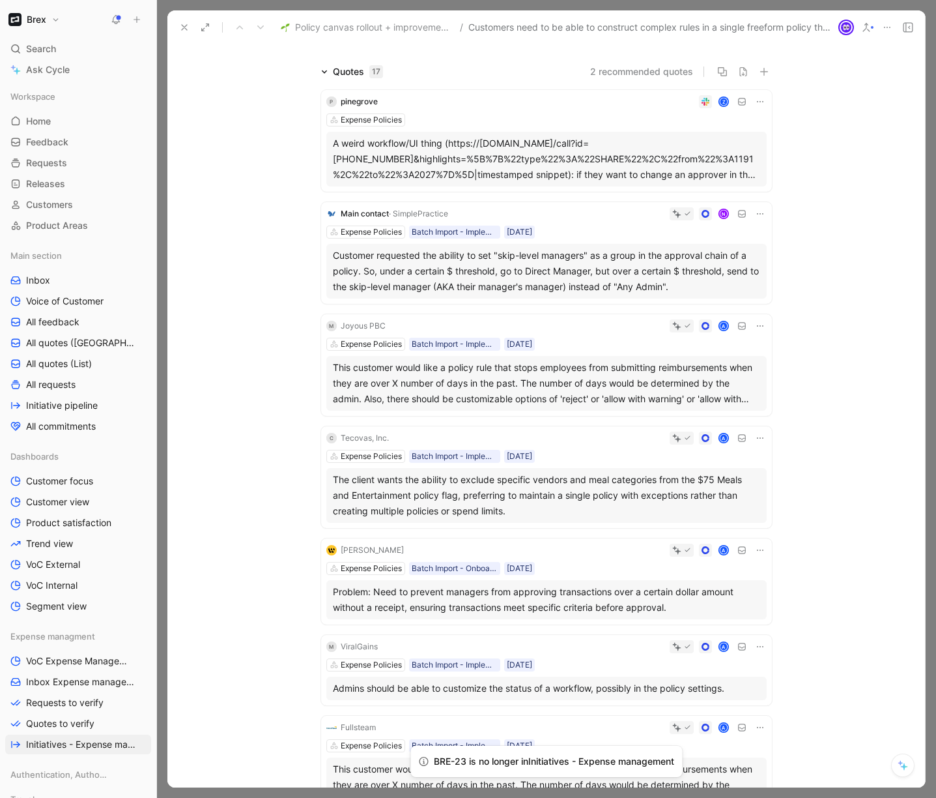
scroll to position [139, 0]
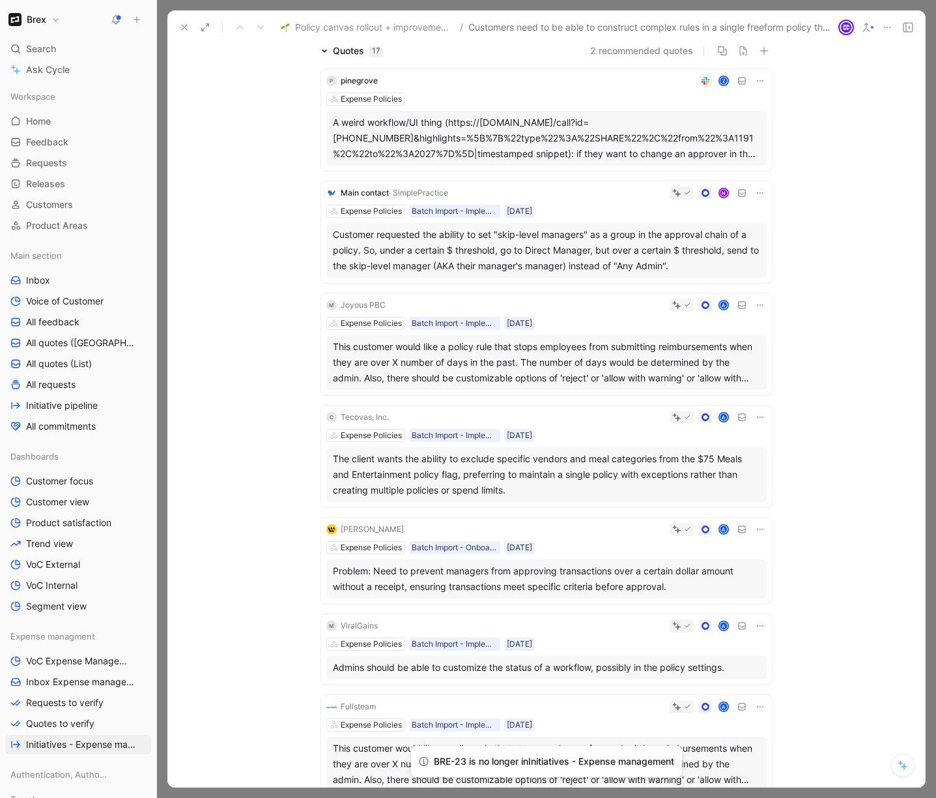
click at [480, 477] on div "The client wants the ability to exclude specific vendors and meal categories fr…" at bounding box center [547, 474] width 428 height 47
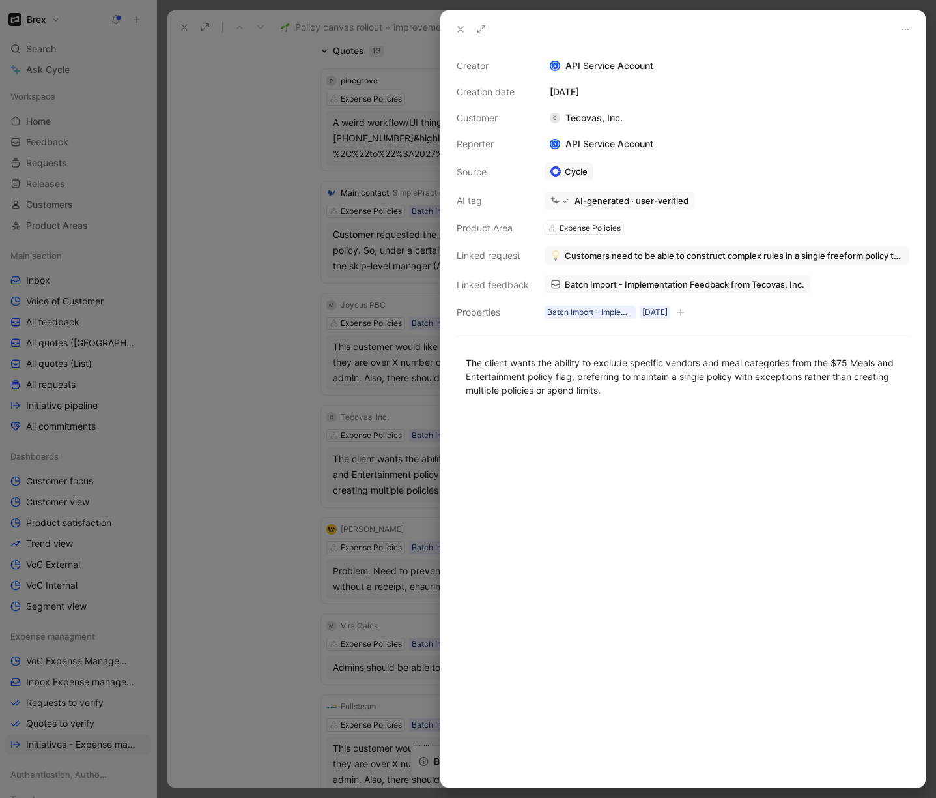
click at [631, 256] on span "Customers need to be able to construct complex rules in a single freeform polic…" at bounding box center [734, 256] width 339 height 12
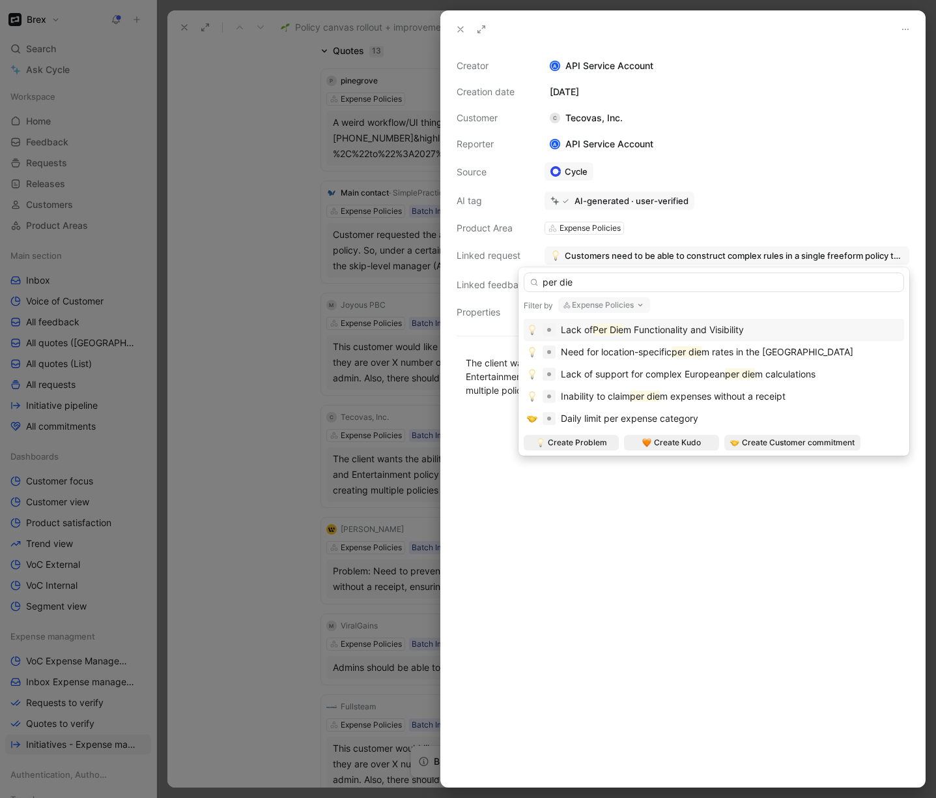
type input "per die"
click at [708, 325] on span "m Functionality and Visibility" at bounding box center [684, 329] width 121 height 11
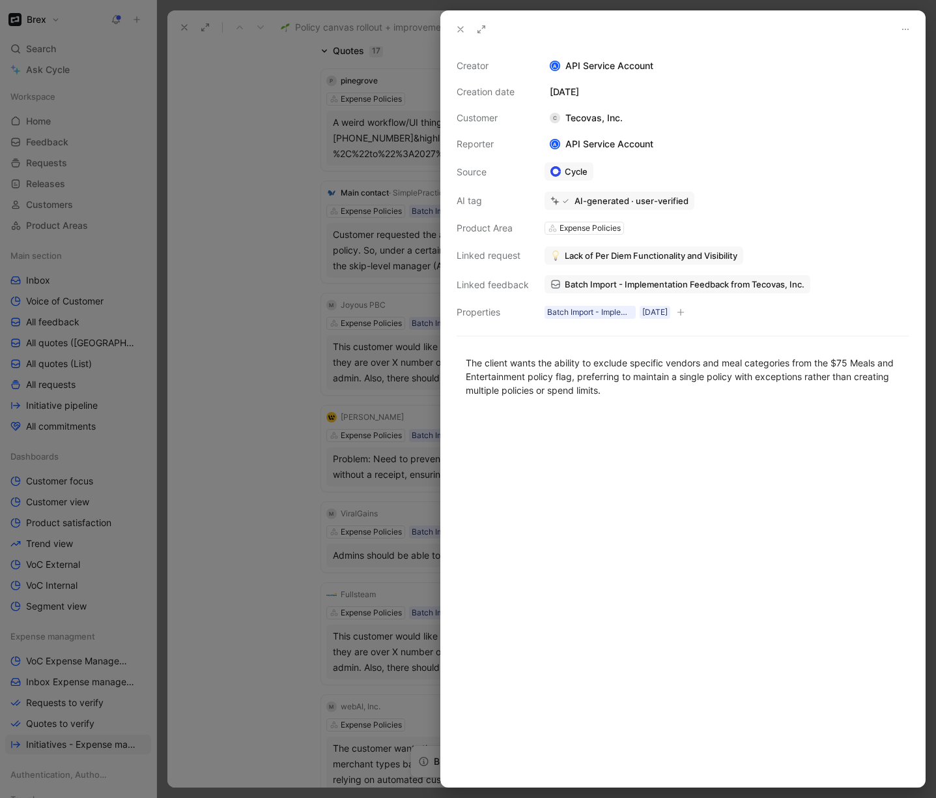
click at [233, 468] on div at bounding box center [468, 399] width 936 height 798
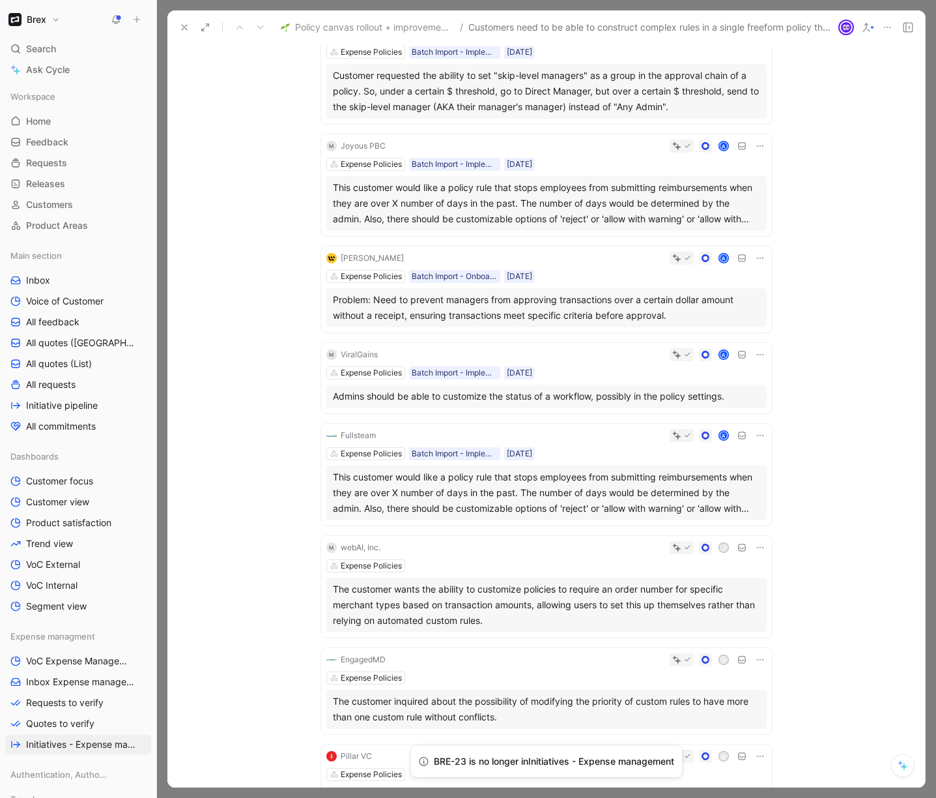
scroll to position [318, 0]
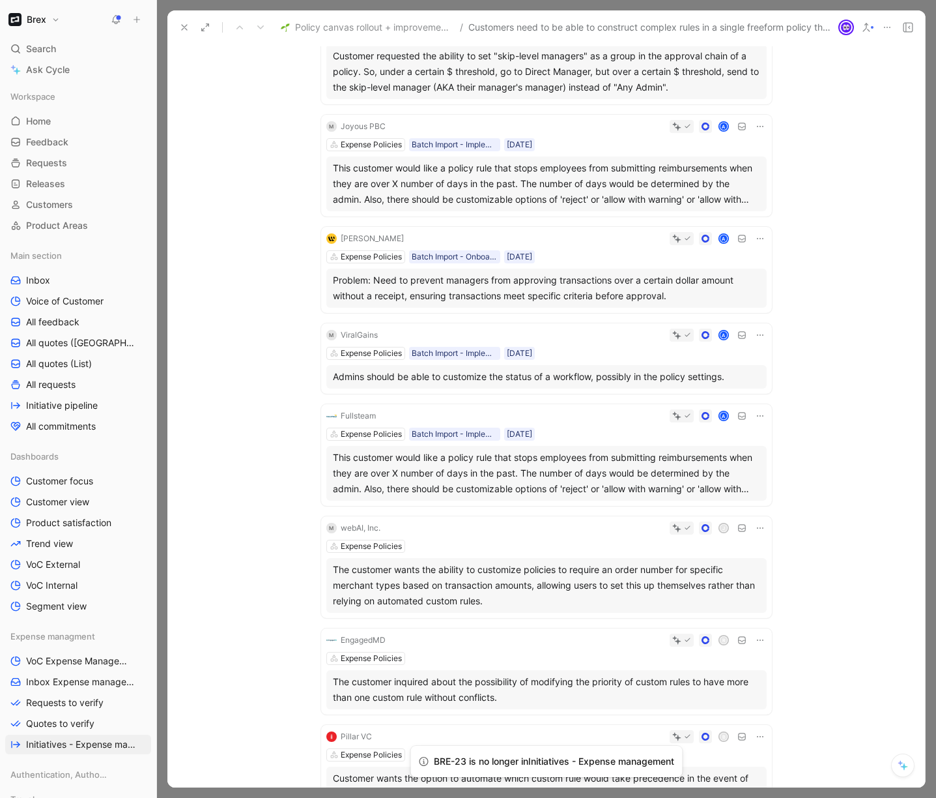
click at [627, 345] on div "M ViralGains A Expense Policies Batch Import - Implementation 10/09/2024 Admins…" at bounding box center [546, 358] width 451 height 70
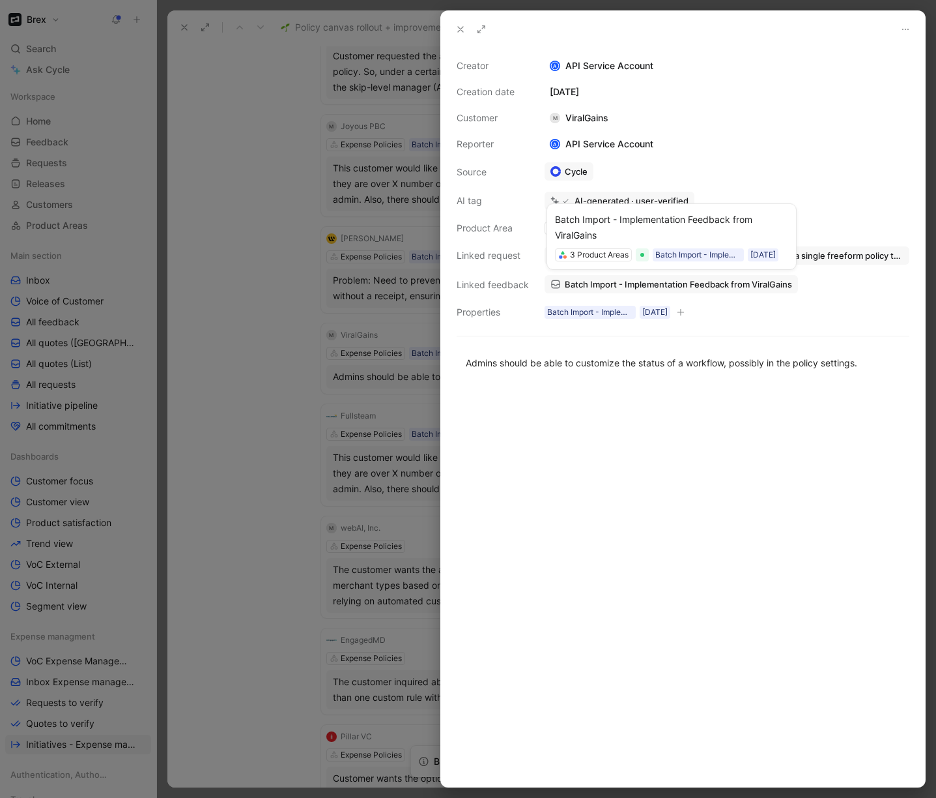
click at [665, 280] on span "Batch Import - Implementation Feedback from ViralGains" at bounding box center [678, 284] width 227 height 12
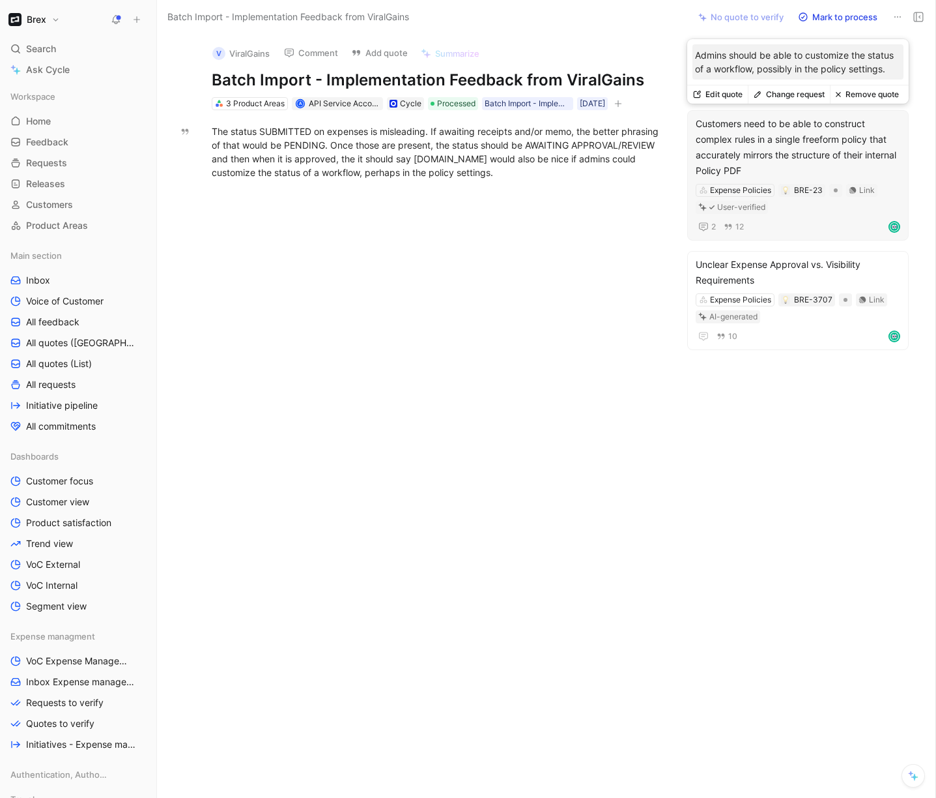
click at [808, 92] on button "Remove quote" at bounding box center [867, 94] width 74 height 18
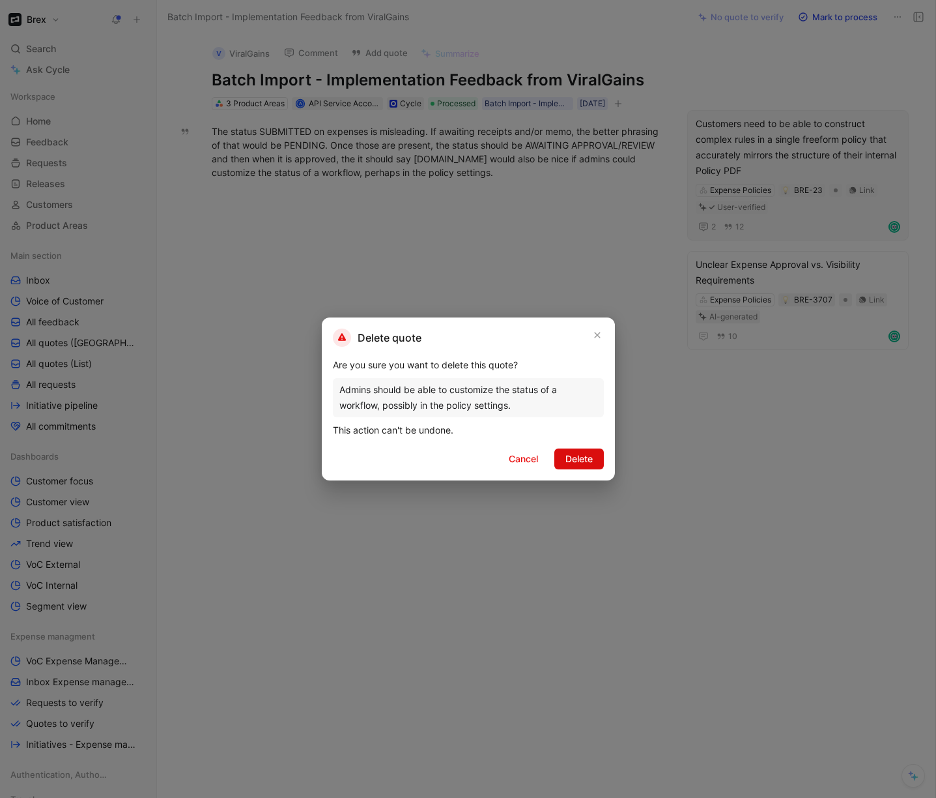
click at [566, 465] on span "Delete" at bounding box center [579, 459] width 27 height 16
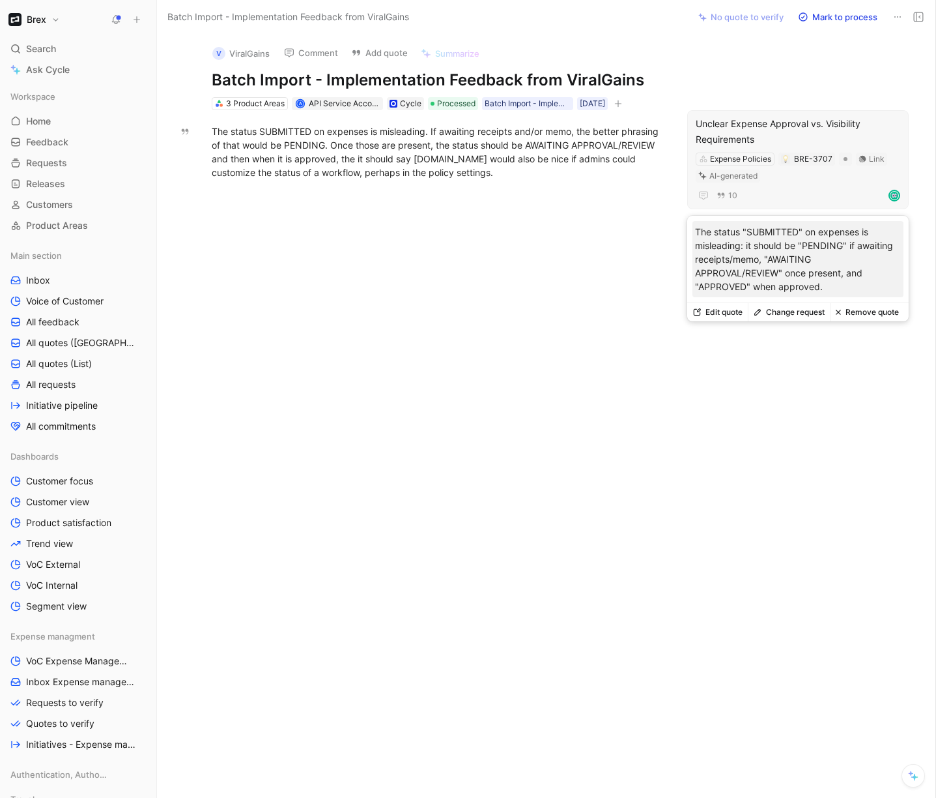
click at [747, 136] on div "Unclear Expense Approval vs. Visibility Requirements" at bounding box center [798, 131] width 205 height 31
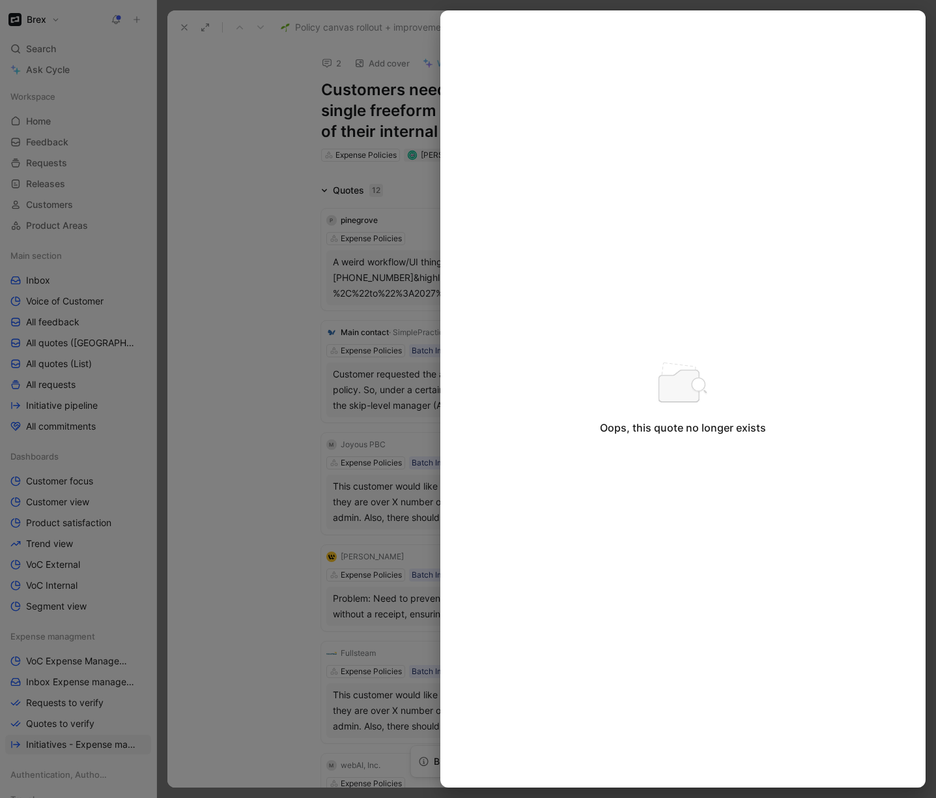
click at [237, 316] on div at bounding box center [468, 399] width 936 height 798
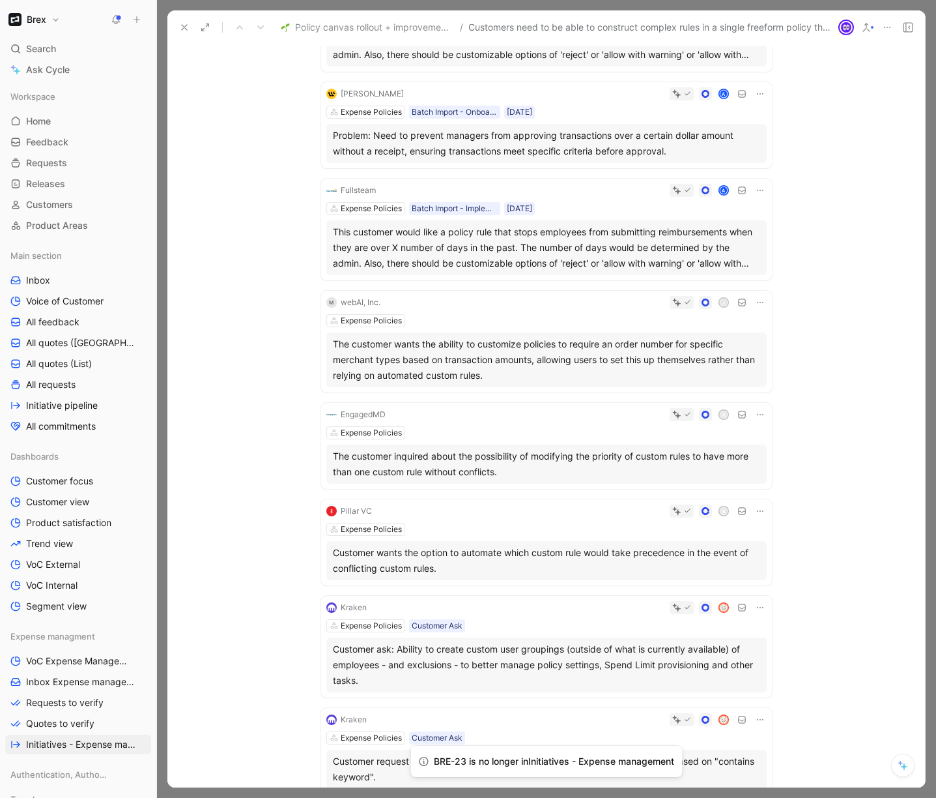
scroll to position [519, 0]
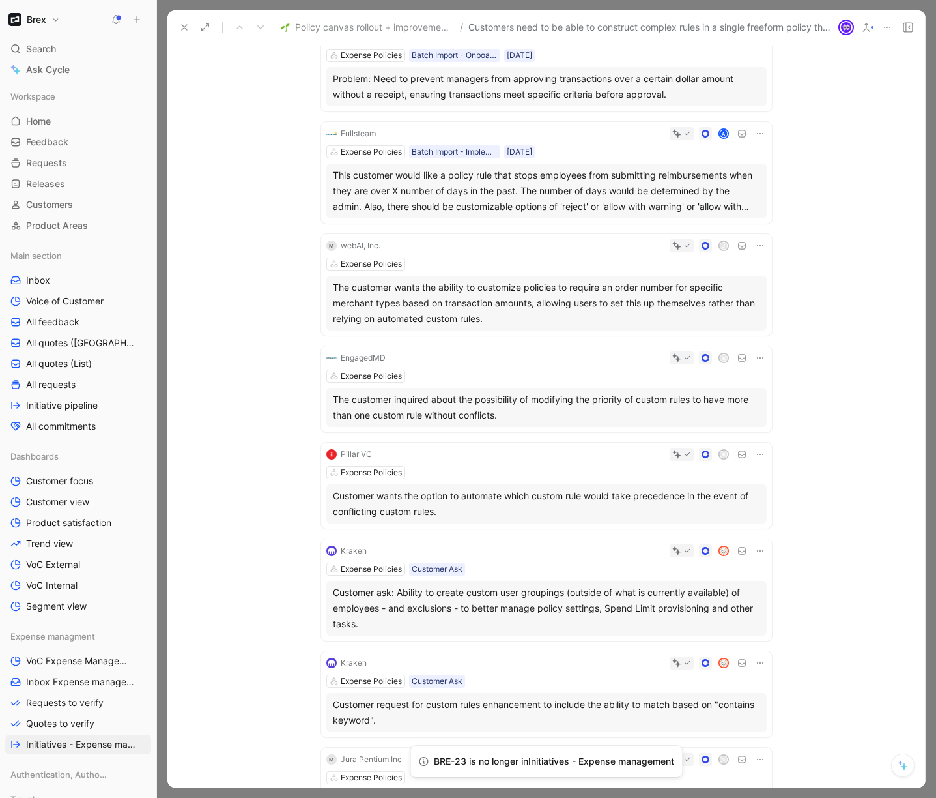
click at [757, 357] on icon at bounding box center [760, 357] width 7 height 1
click at [695, 396] on span "Change request" at bounding box center [723, 401] width 68 height 11
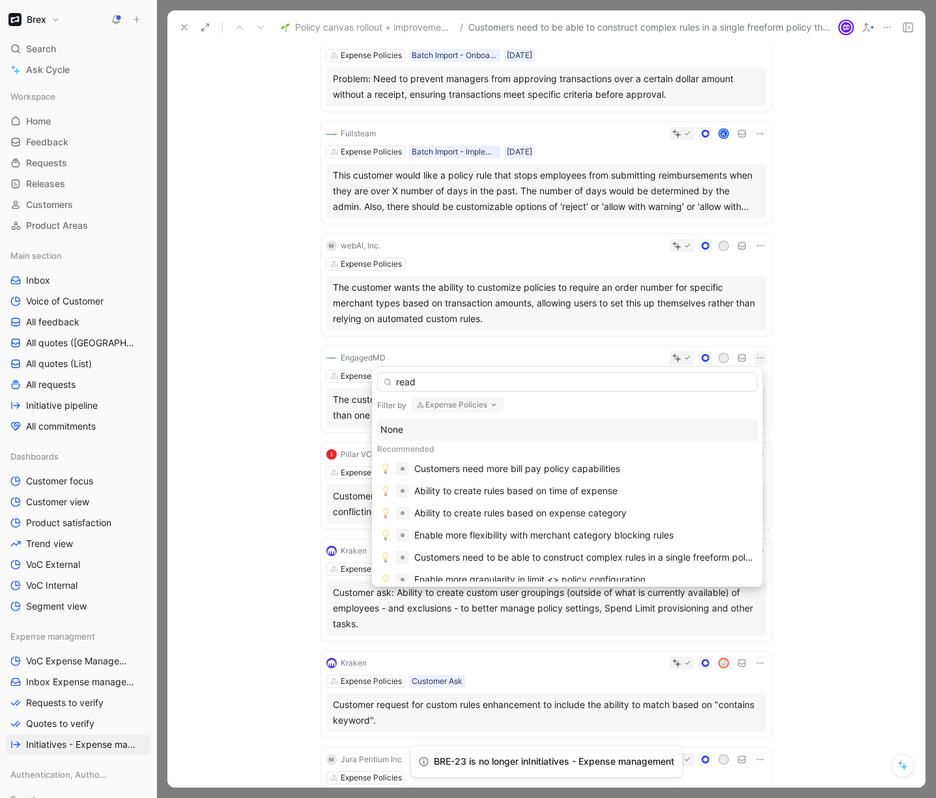
type input "reada"
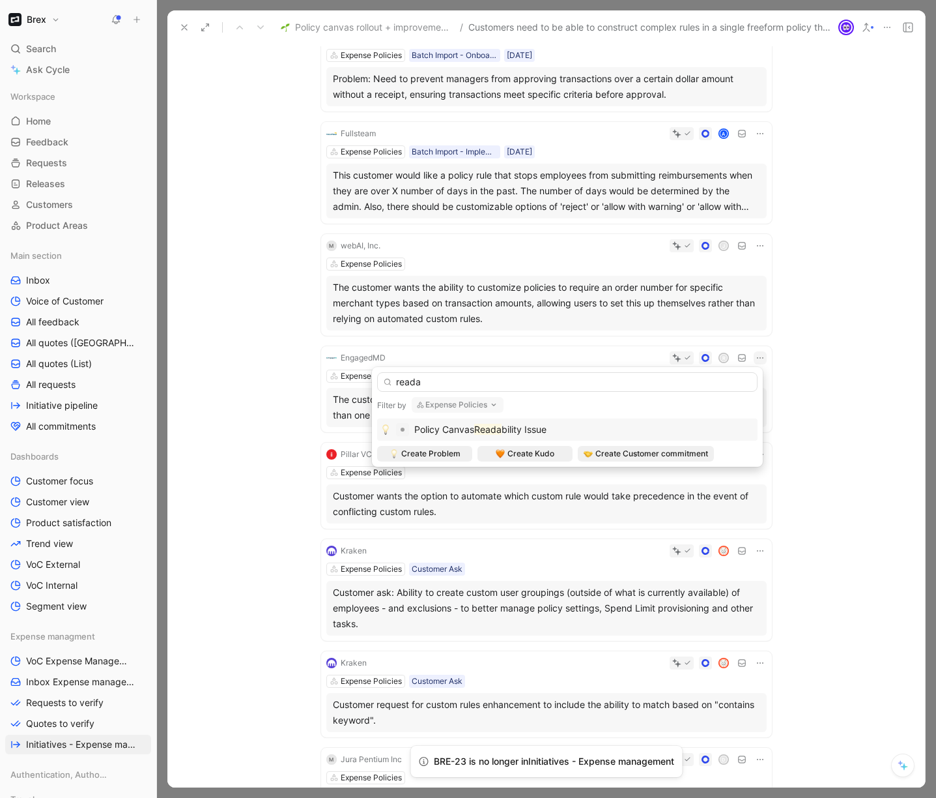
click at [547, 422] on div "Policy Canvas Reada bility Issue" at bounding box center [480, 430] width 132 height 16
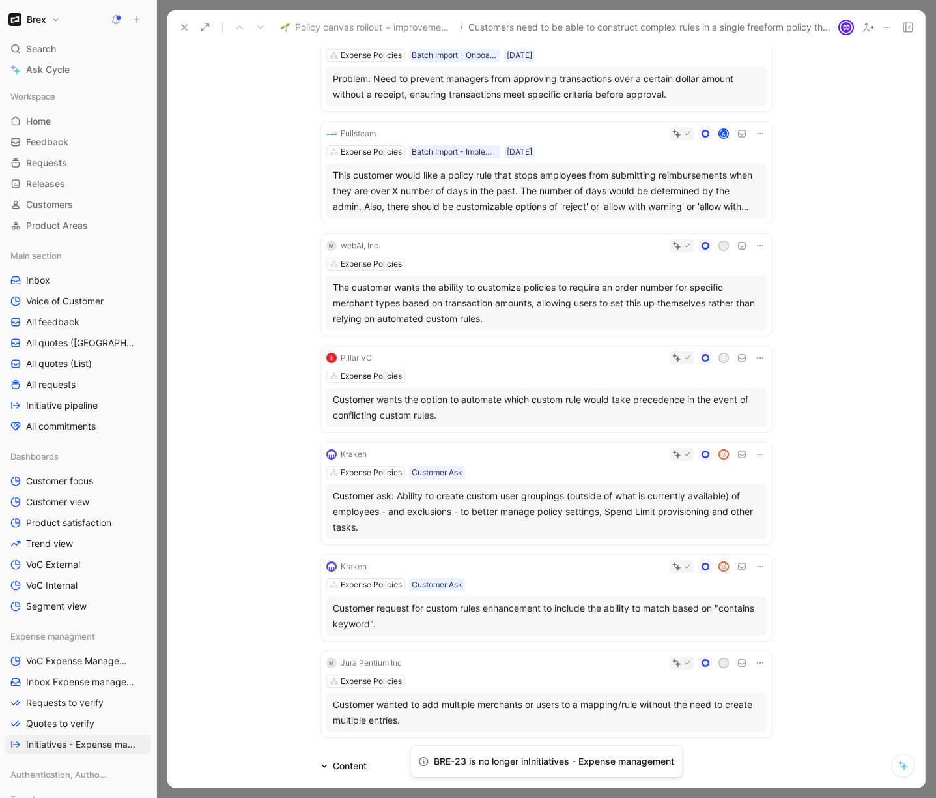
click at [755, 356] on icon at bounding box center [760, 358] width 10 height 10
click at [704, 403] on span "Change request" at bounding box center [723, 401] width 68 height 11
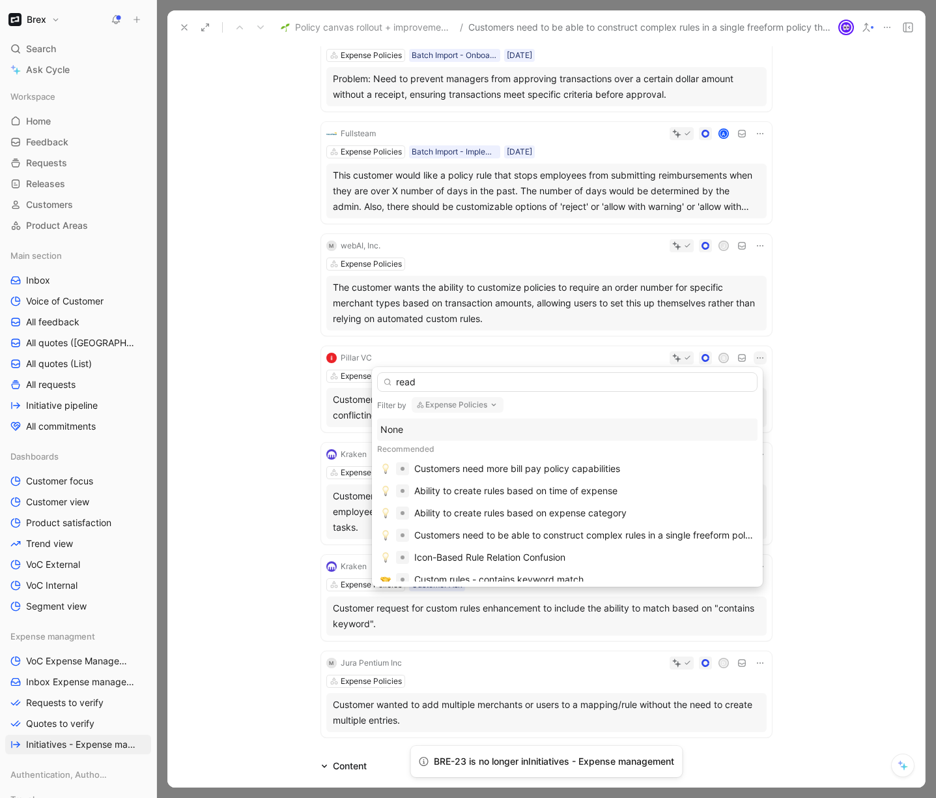
type input "reada"
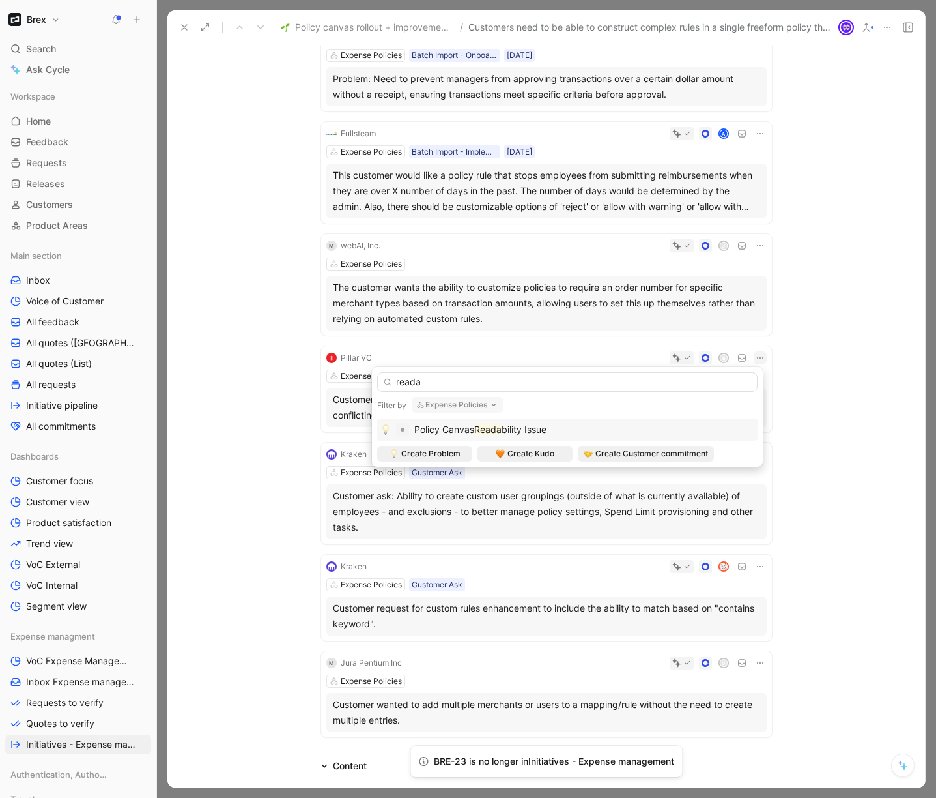
click at [585, 429] on div "Policy Canvas Reada bility Issue" at bounding box center [568, 430] width 374 height 16
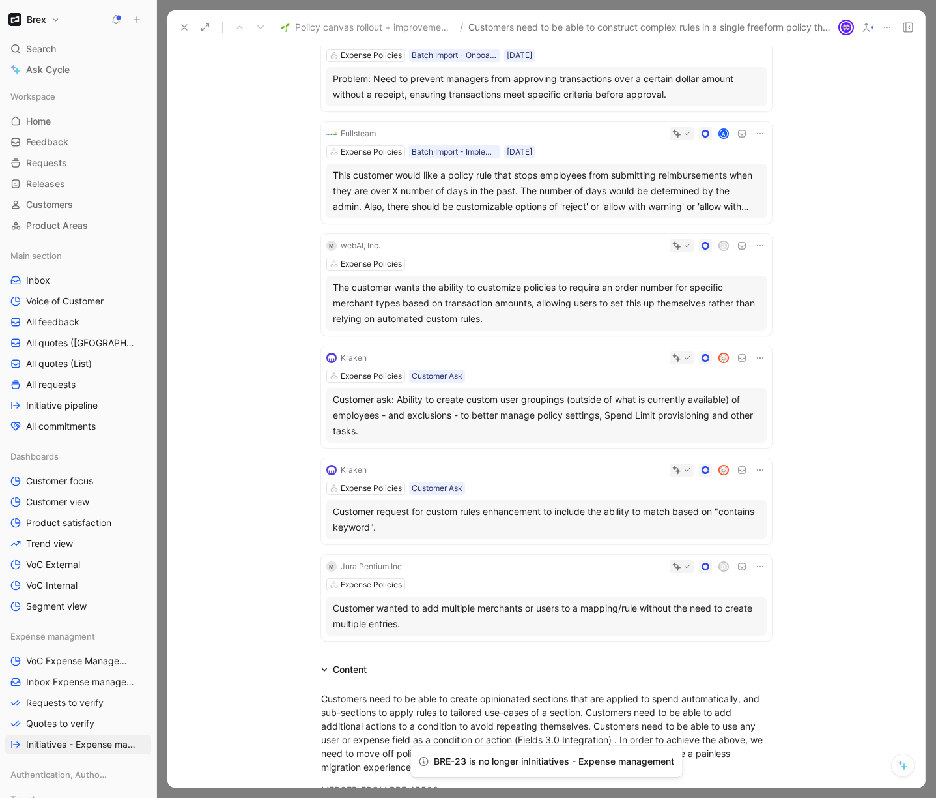
click at [759, 474] on icon at bounding box center [760, 470] width 10 height 10
click at [718, 512] on span "Change request" at bounding box center [723, 513] width 68 height 11
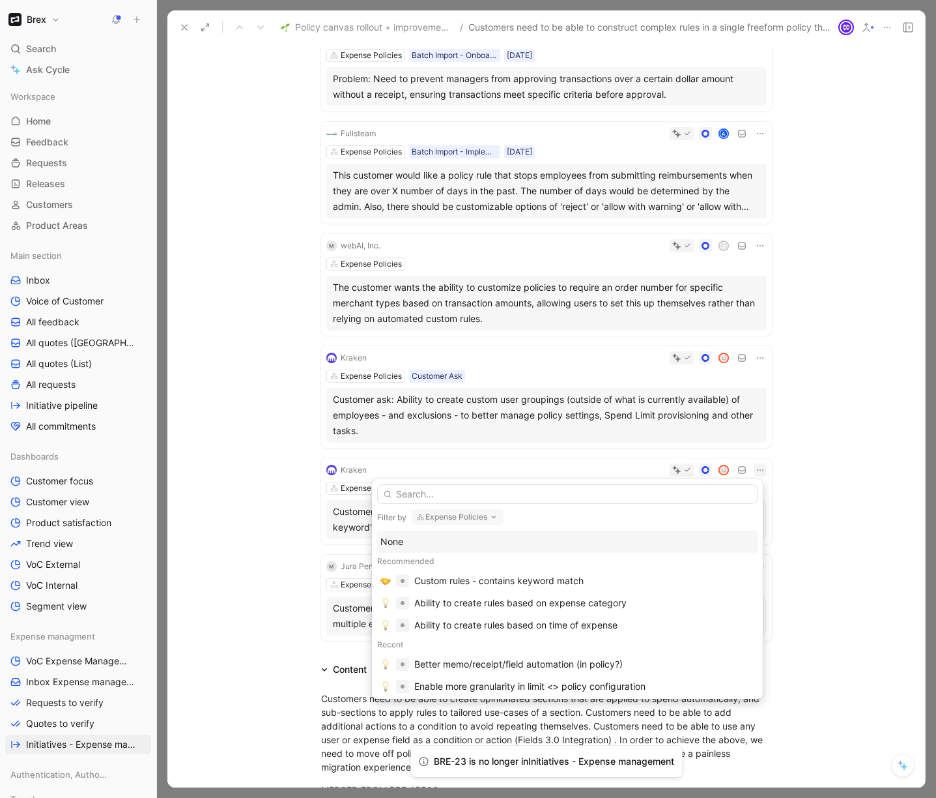
click at [560, 494] on input "text" at bounding box center [567, 494] width 381 height 20
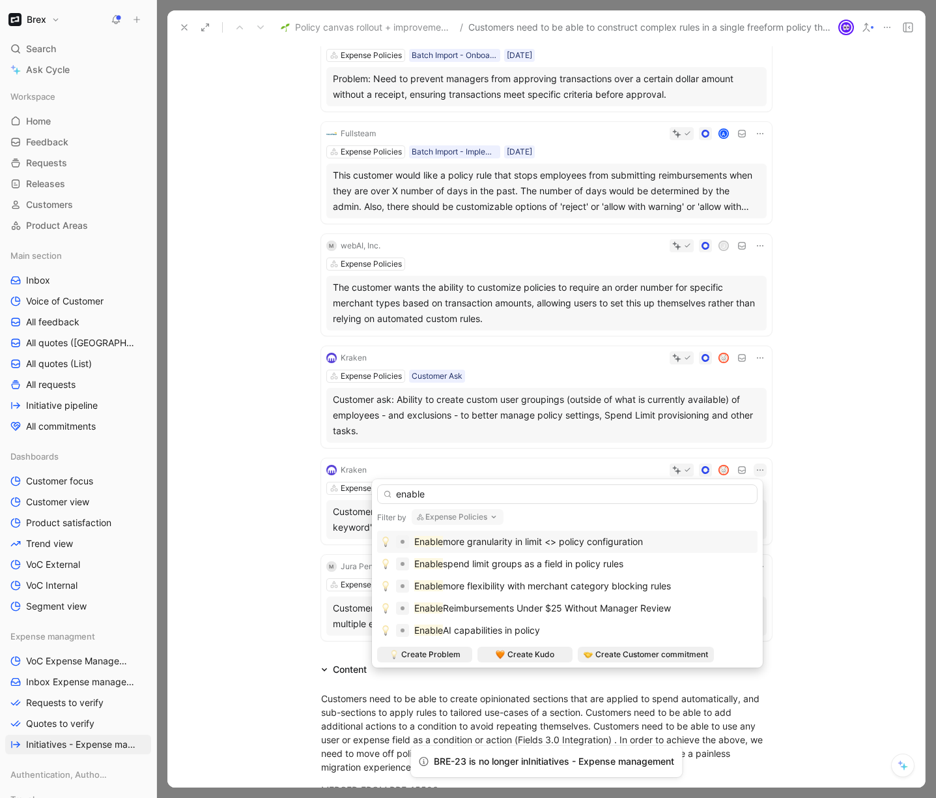
type input "enable"
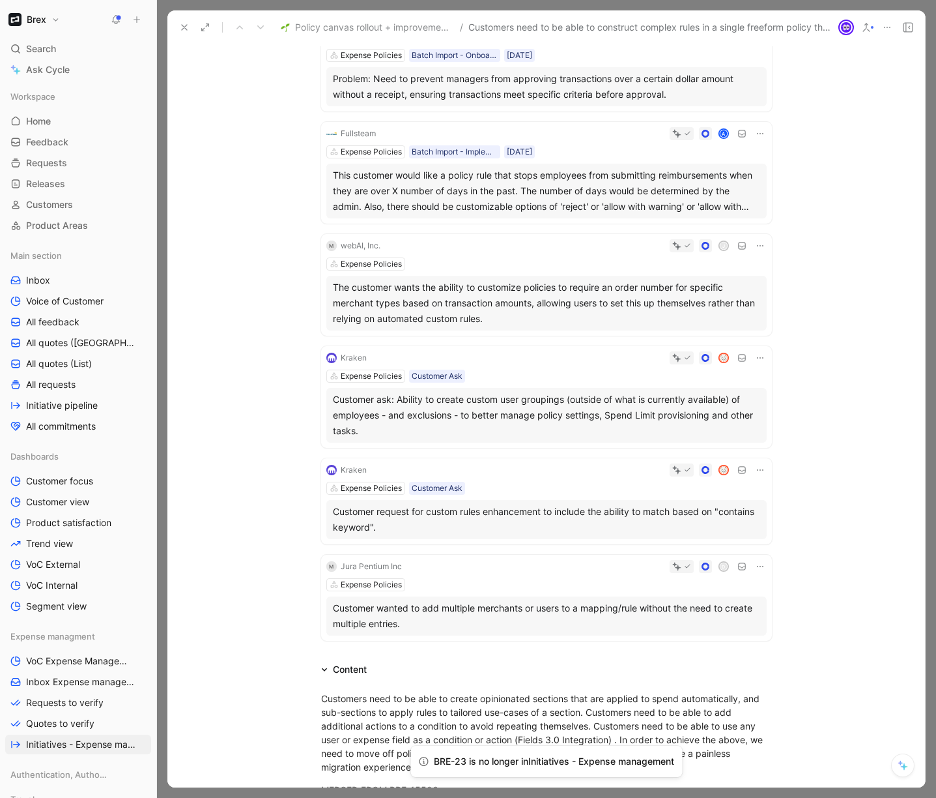
click at [450, 575] on div "M Jura Pentium Inc D Expense Policies Customer wanted to add multiple merchants…" at bounding box center [546, 598] width 451 height 86
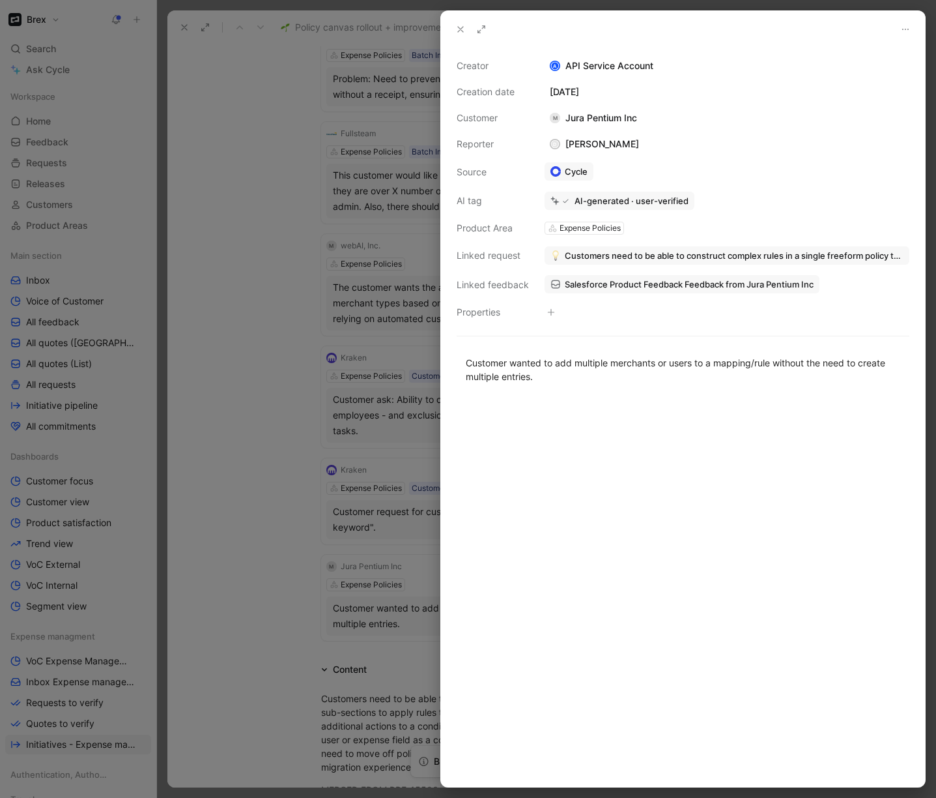
click at [254, 585] on div at bounding box center [468, 399] width 936 height 798
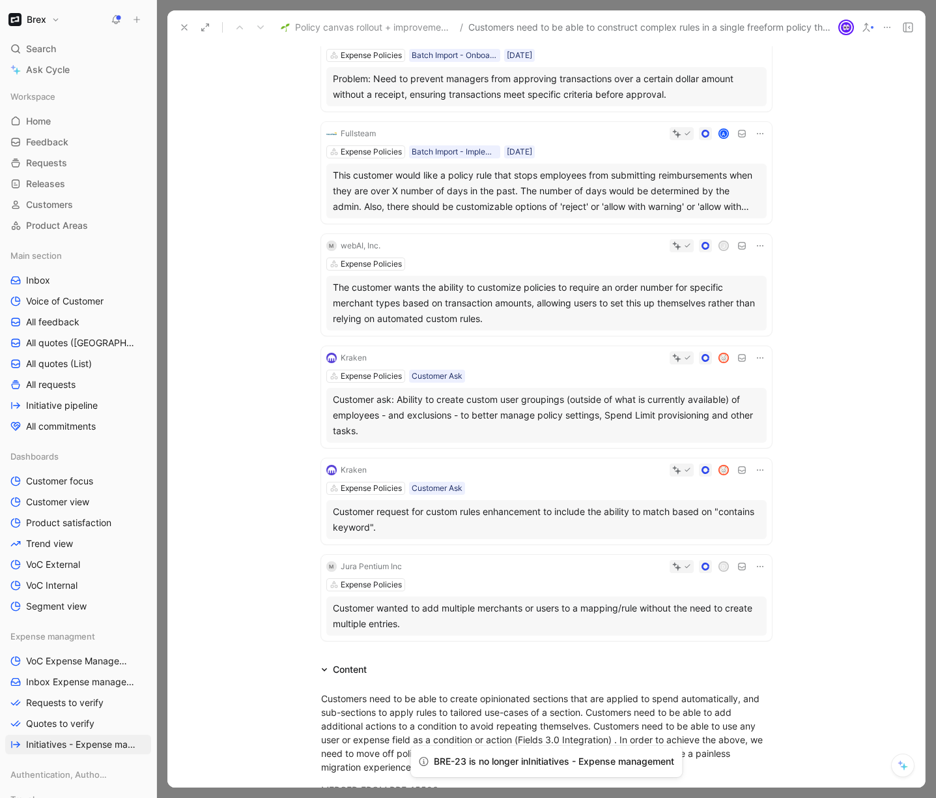
click at [755, 568] on icon at bounding box center [760, 566] width 10 height 10
click at [595, 571] on div "D" at bounding box center [587, 566] width 360 height 13
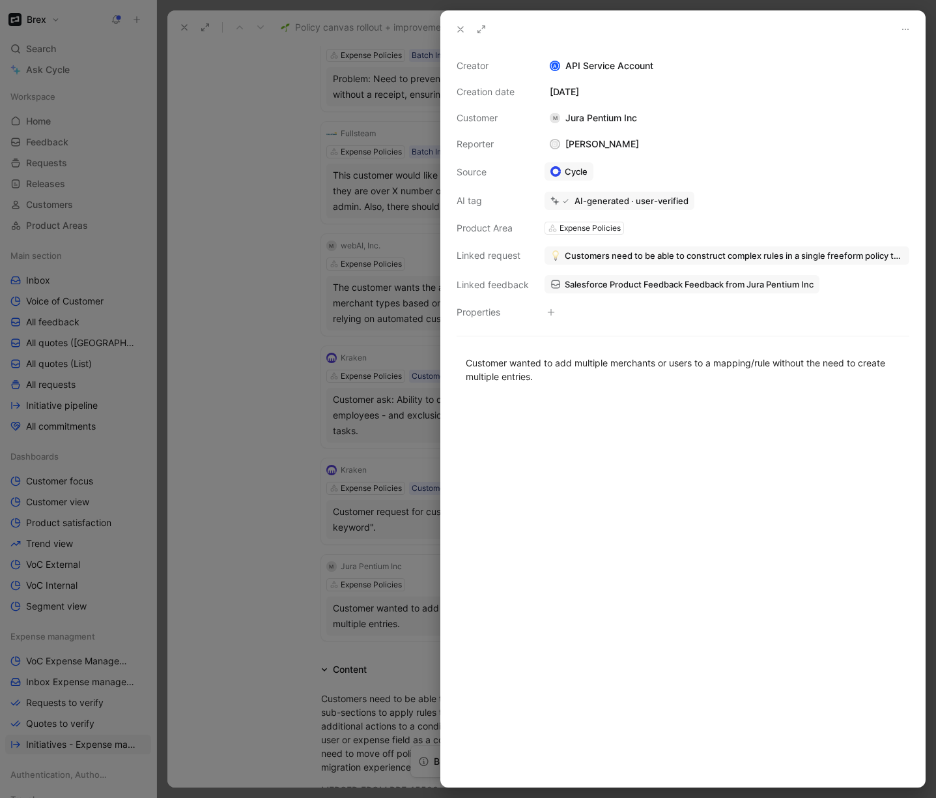
click at [458, 32] on use at bounding box center [460, 29] width 5 height 5
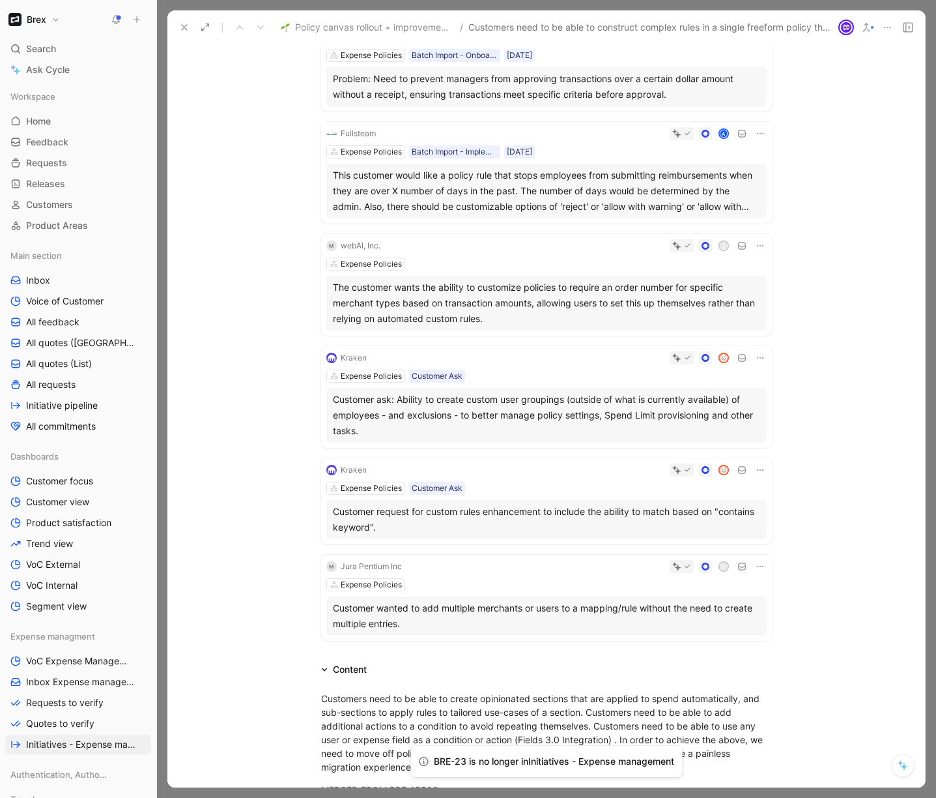
click at [757, 564] on icon at bounding box center [760, 566] width 10 height 10
click at [668, 613] on div "Customer wanted to add multiple merchants or users to a mapping/rule without th…" at bounding box center [547, 615] width 428 height 31
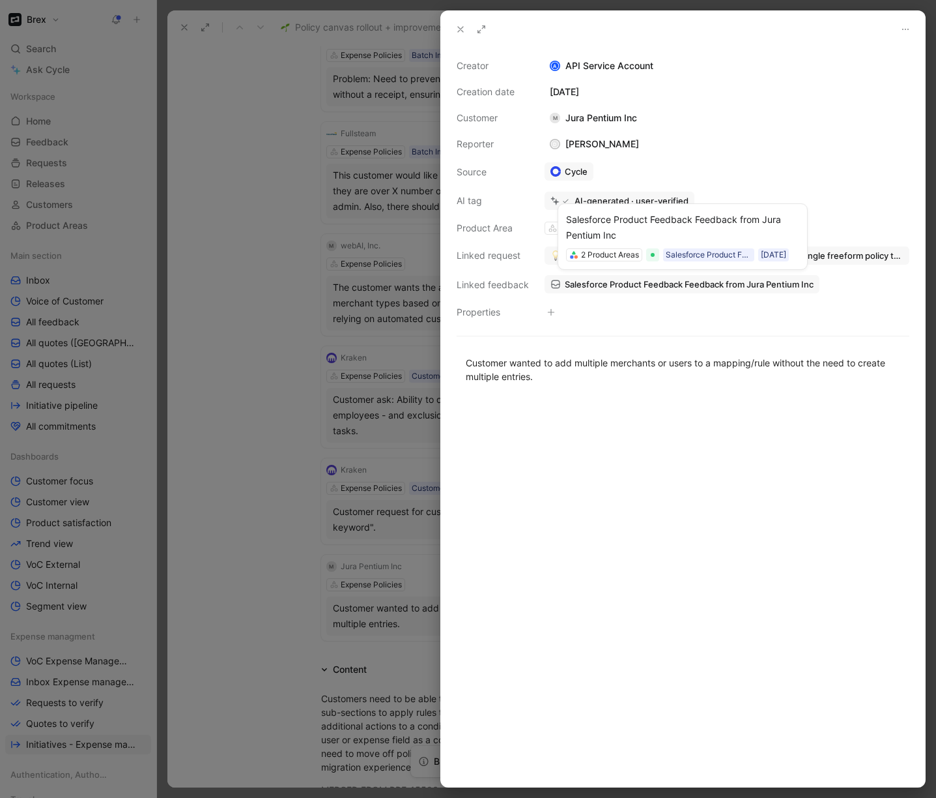
click at [682, 286] on span "Salesforce Product Feedback Feedback from Jura Pentium Inc" at bounding box center [689, 284] width 249 height 12
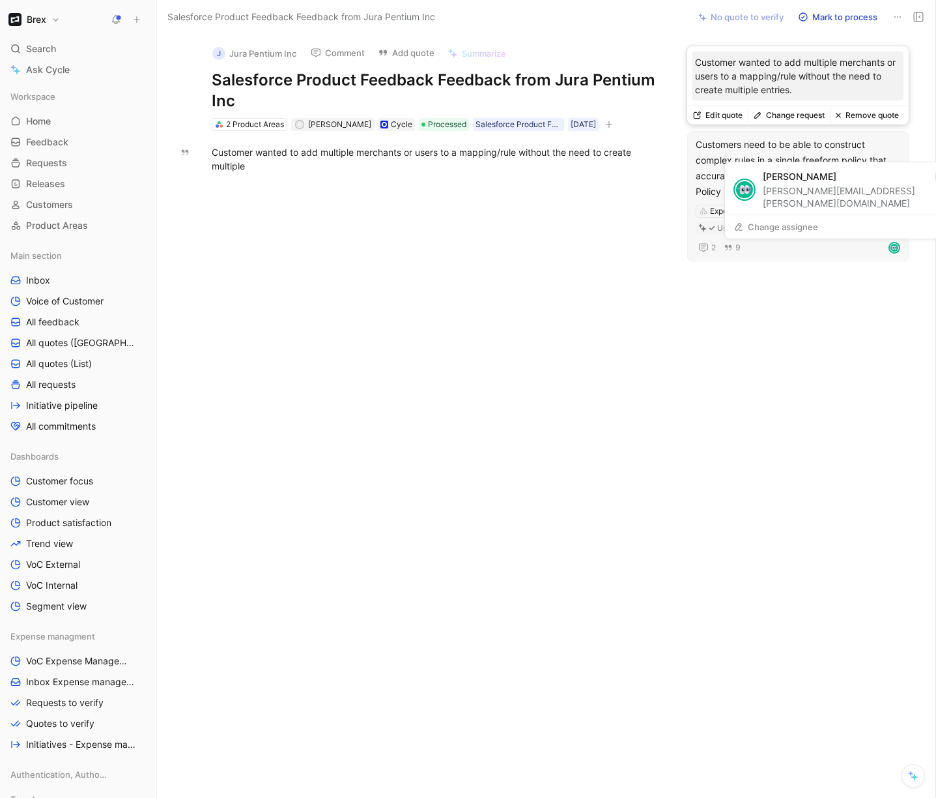
click at [808, 246] on img at bounding box center [894, 247] width 9 height 9
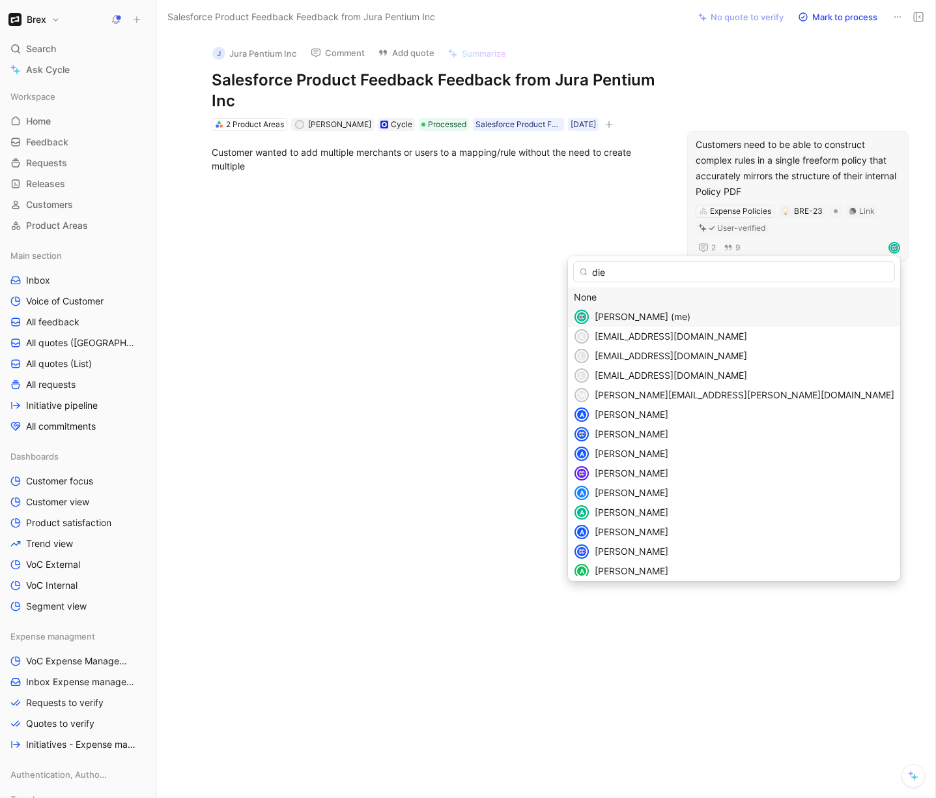
type input "dieg"
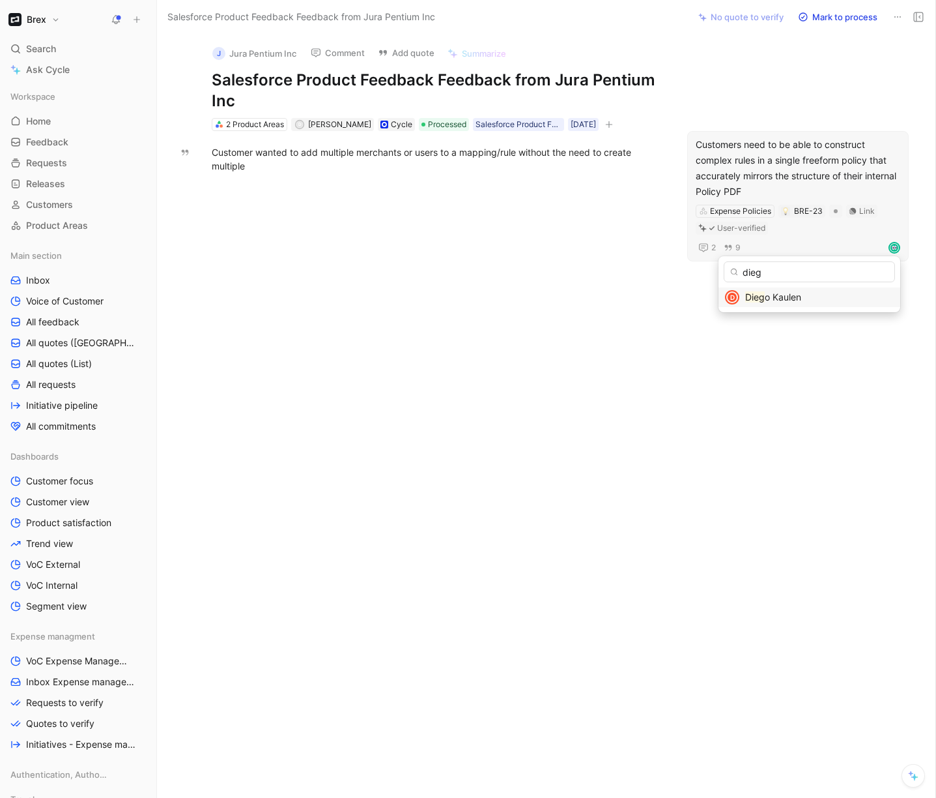
click at [802, 300] on span "o Kaulen" at bounding box center [783, 296] width 36 height 11
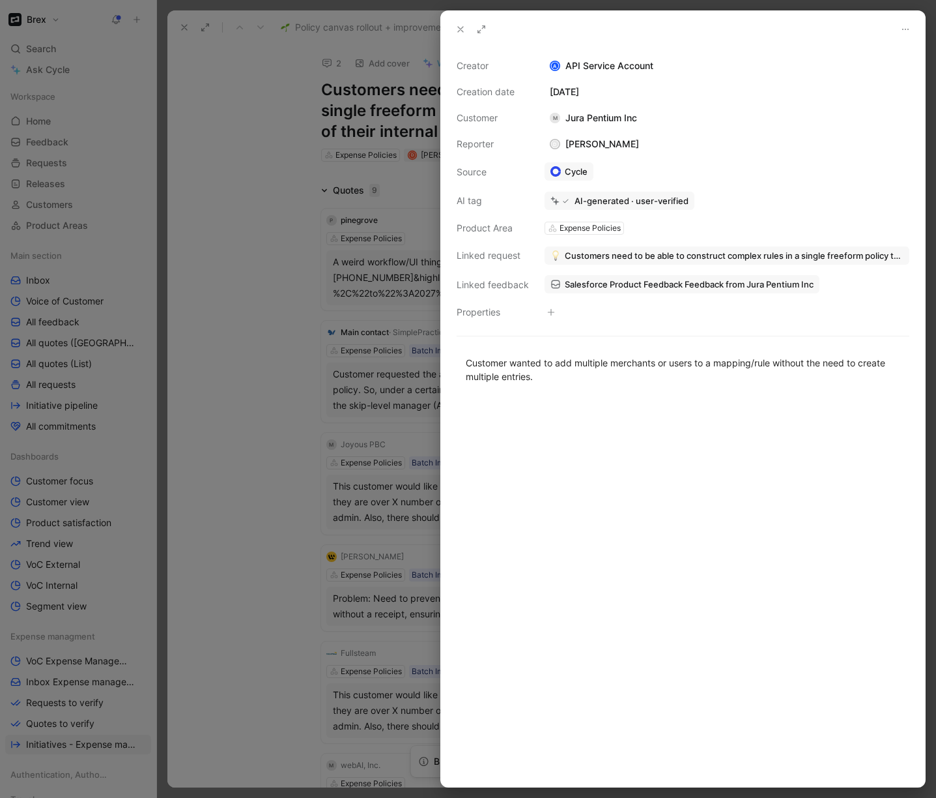
click at [279, 525] on div at bounding box center [468, 399] width 936 height 798
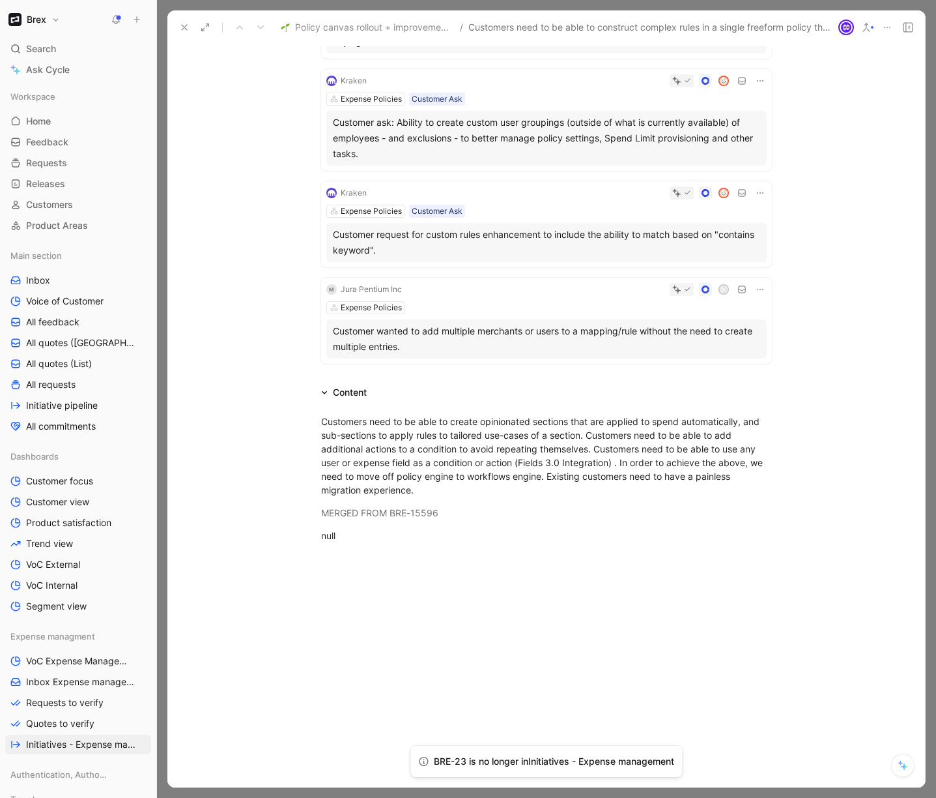
scroll to position [729, 0]
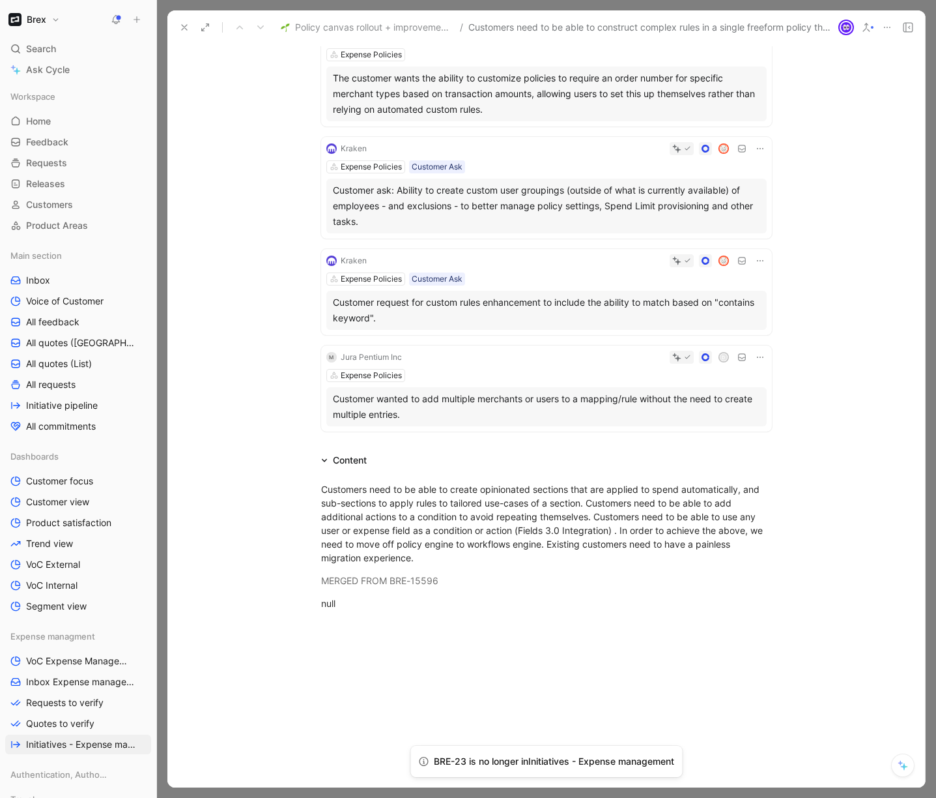
click at [736, 372] on div "Expense Policies" at bounding box center [546, 375] width 441 height 13
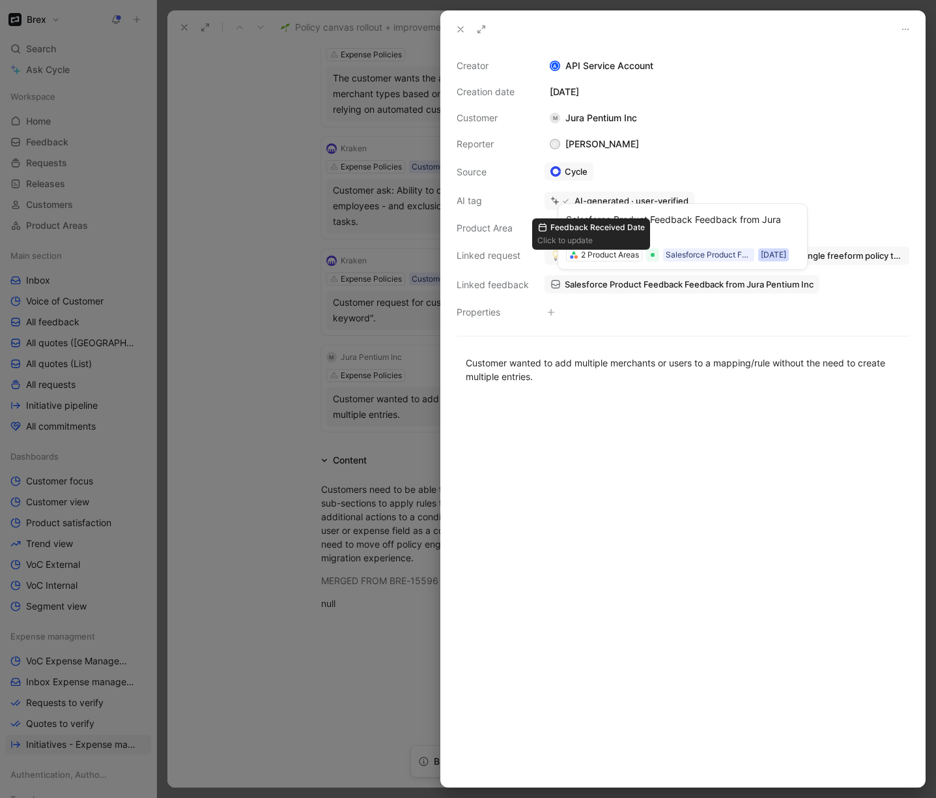
click at [761, 254] on div "10/03/2025" at bounding box center [773, 254] width 25 height 13
click at [808, 255] on span "Customers need to be able to construct complex rules in a single freeform polic…" at bounding box center [734, 256] width 339 height 12
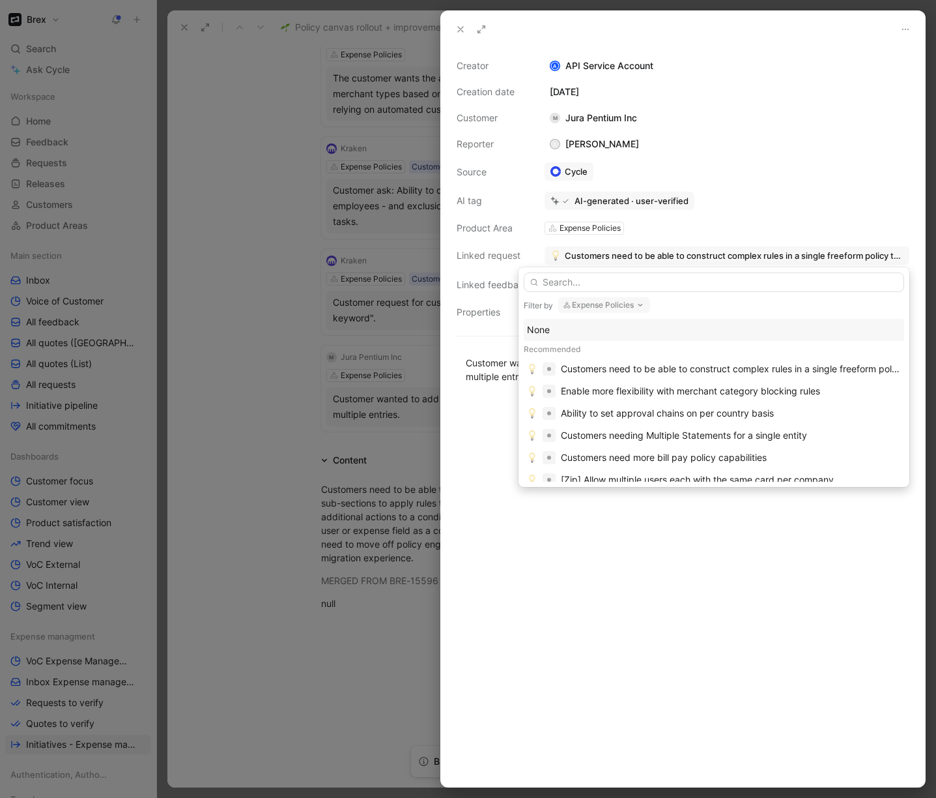
click at [555, 328] on div "None" at bounding box center [714, 330] width 374 height 16
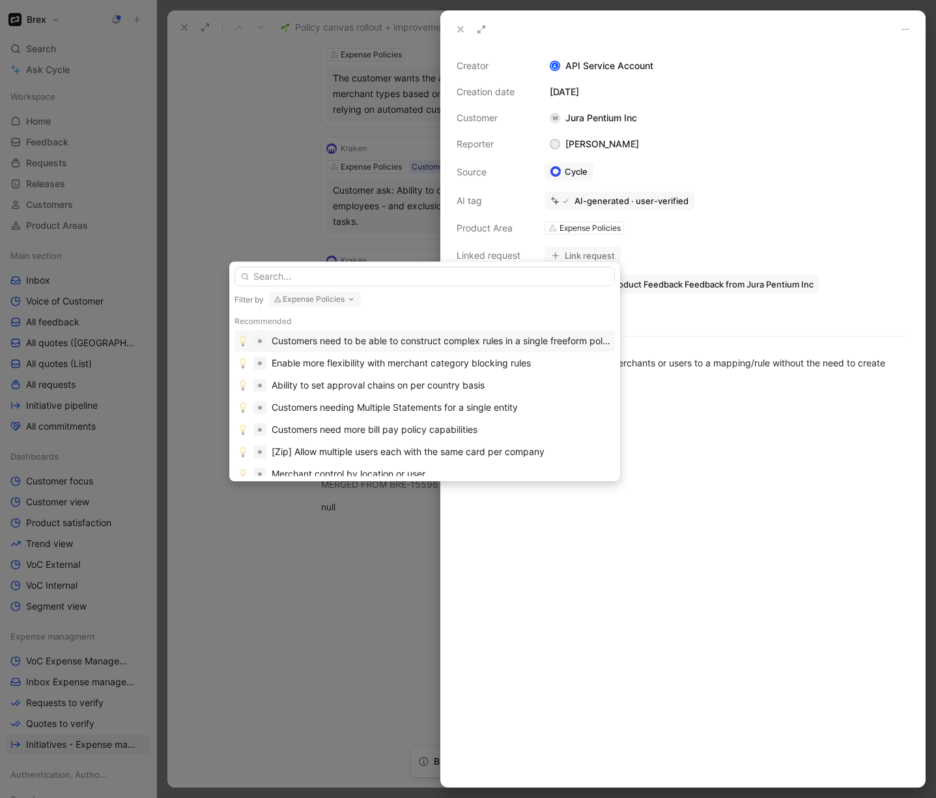
click at [229, 542] on div at bounding box center [468, 399] width 936 height 798
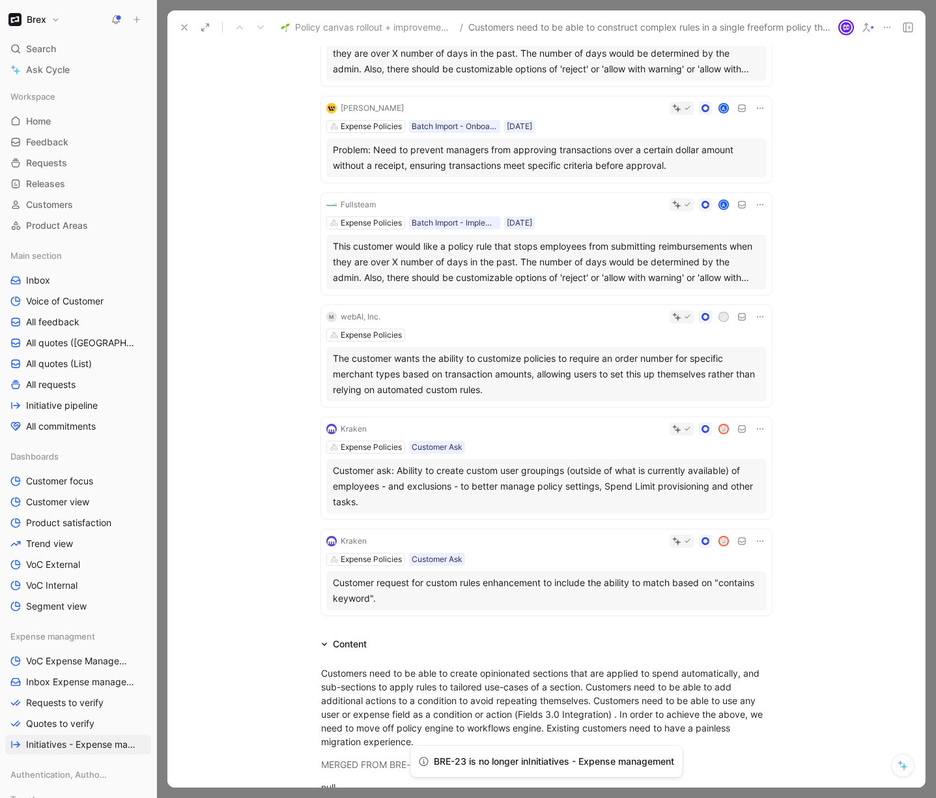
scroll to position [369, 0]
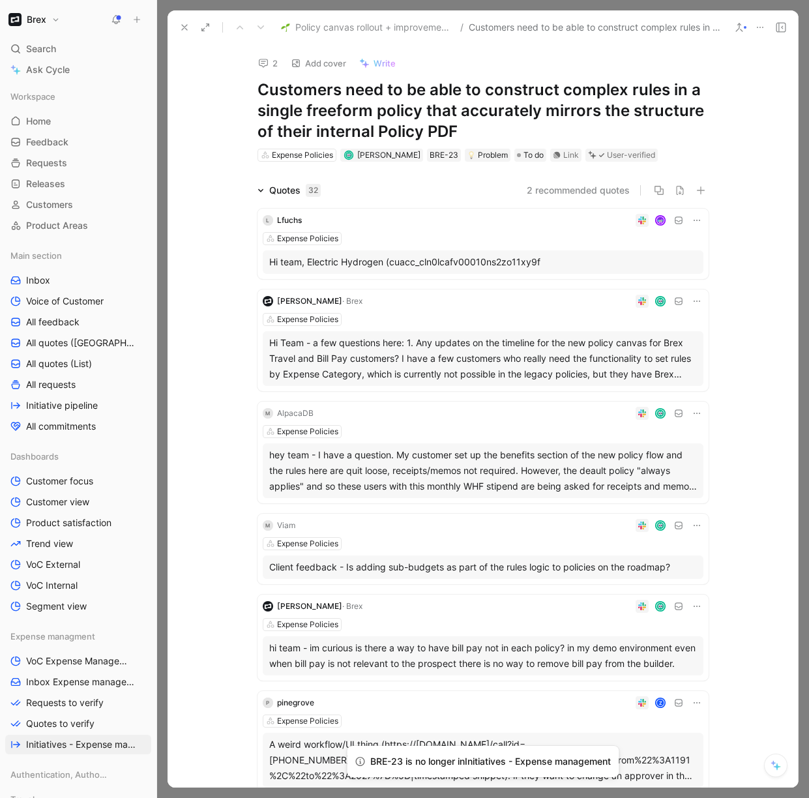
click at [588, 362] on div "Hi Team - a few questions here: 1. Any updates on the timeline for the new poli…" at bounding box center [483, 358] width 428 height 47
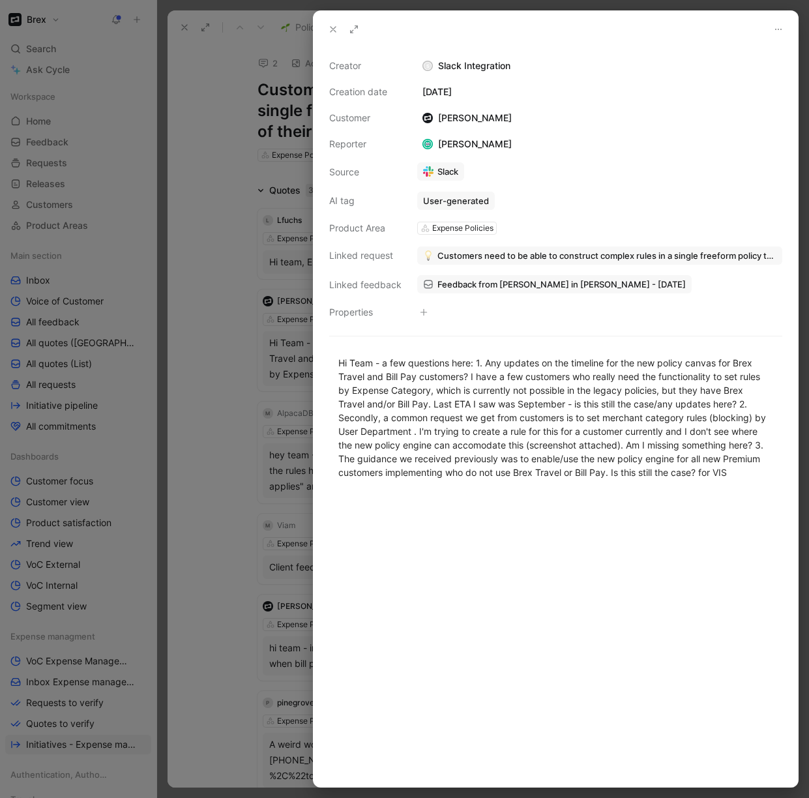
click at [491, 281] on span "Feedback from Natasha Milby in Slack - 8/20/2025" at bounding box center [561, 284] width 248 height 12
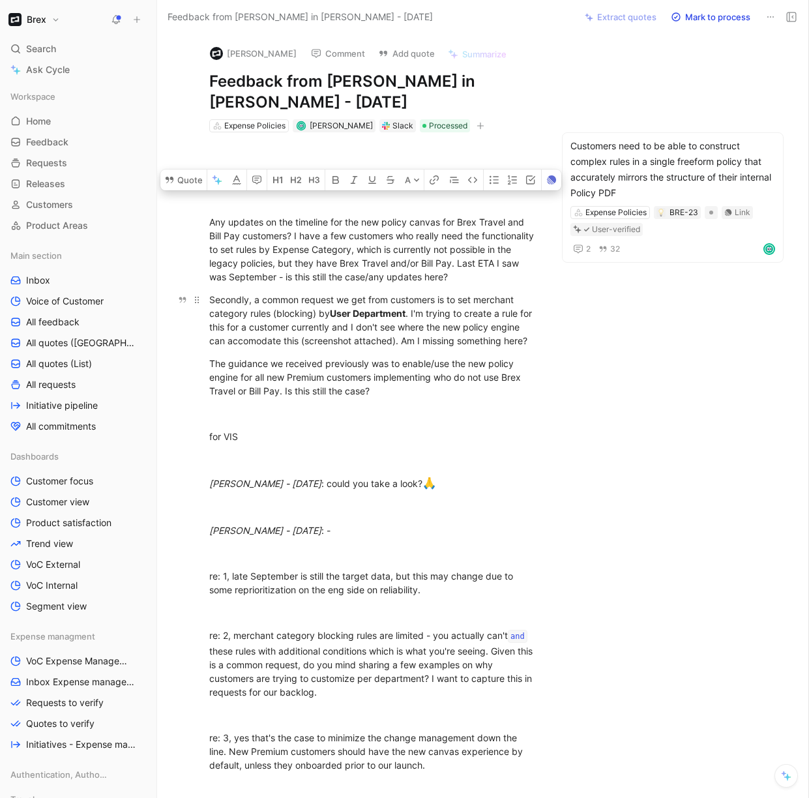
drag, startPoint x: 208, startPoint y: 300, endPoint x: 414, endPoint y: 317, distance: 206.7
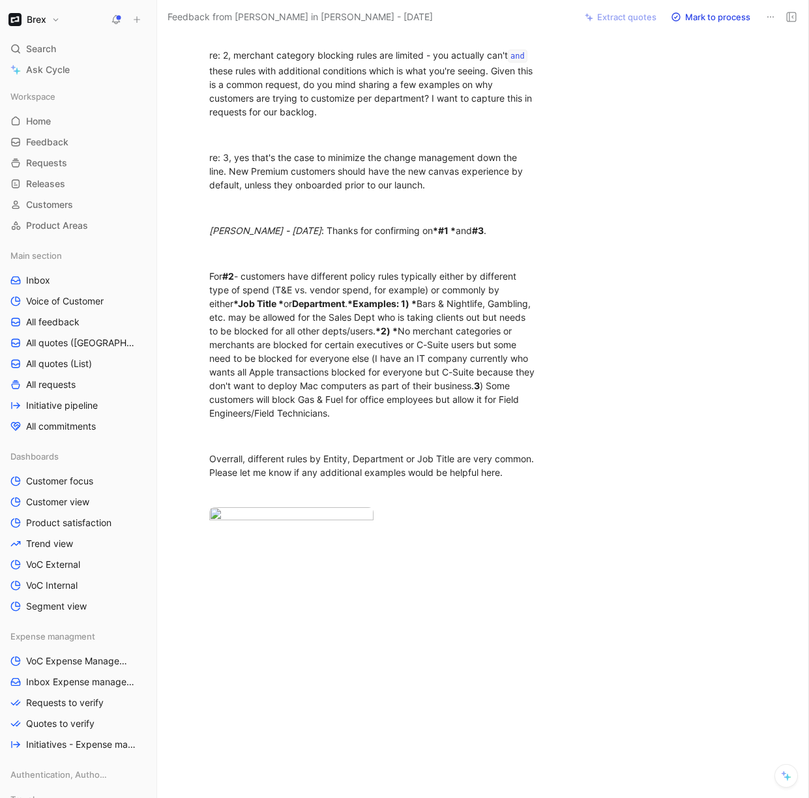
scroll to position [610, 0]
drag, startPoint x: 210, startPoint y: 275, endPoint x: 298, endPoint y: 290, distance: 89.9
click at [298, 290] on div "For #2 - customers have different policy rules typically either by different ty…" at bounding box center [373, 344] width 328 height 151
click at [249, 271] on div "For #2 - customers have different policy rules typically either by different ty…" at bounding box center [373, 344] width 328 height 151
drag, startPoint x: 246, startPoint y: 276, endPoint x: 499, endPoint y: 416, distance: 288.5
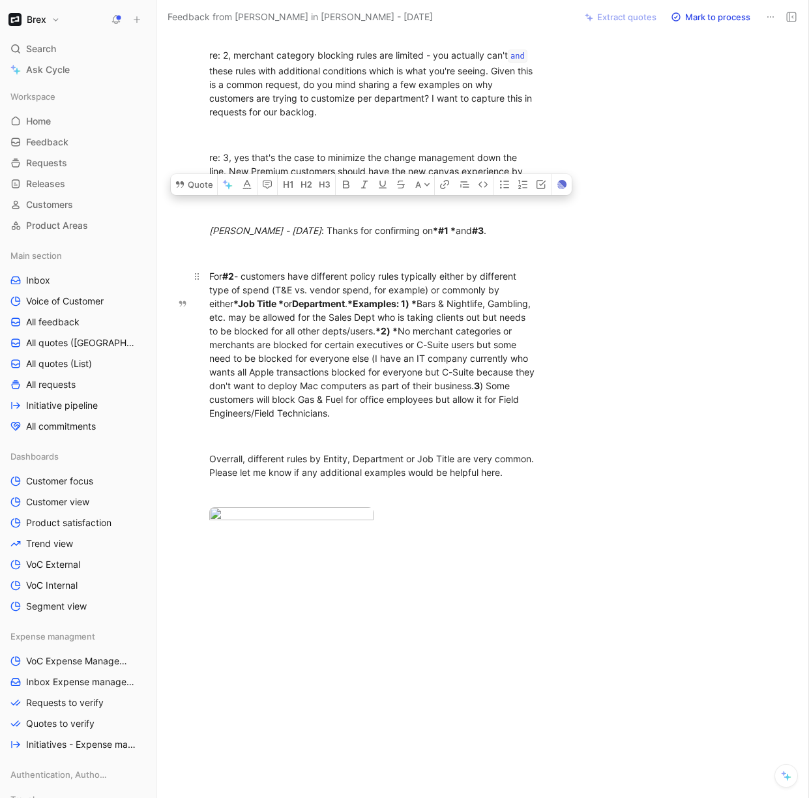
click at [499, 416] on div "For #2 - customers have different policy rules typically either by different ty…" at bounding box center [373, 344] width 328 height 151
click at [192, 195] on button "Quote" at bounding box center [194, 184] width 46 height 21
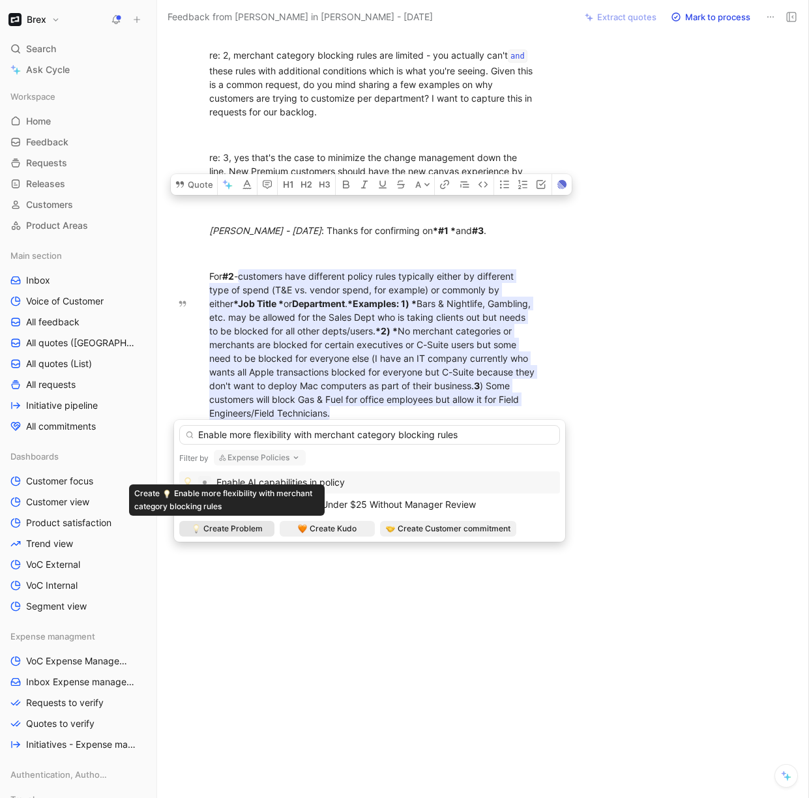
type input "Enable more flexibility with merchant category blocking rules"
click at [252, 533] on span "Create Problem" at bounding box center [232, 528] width 59 height 13
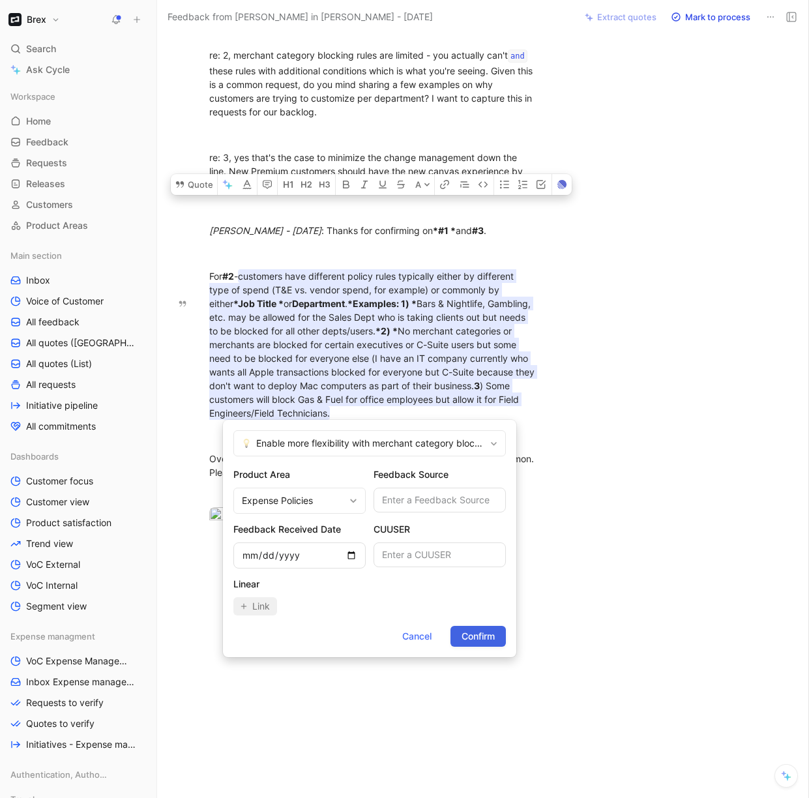
click at [493, 641] on span "Confirm" at bounding box center [477, 636] width 33 height 16
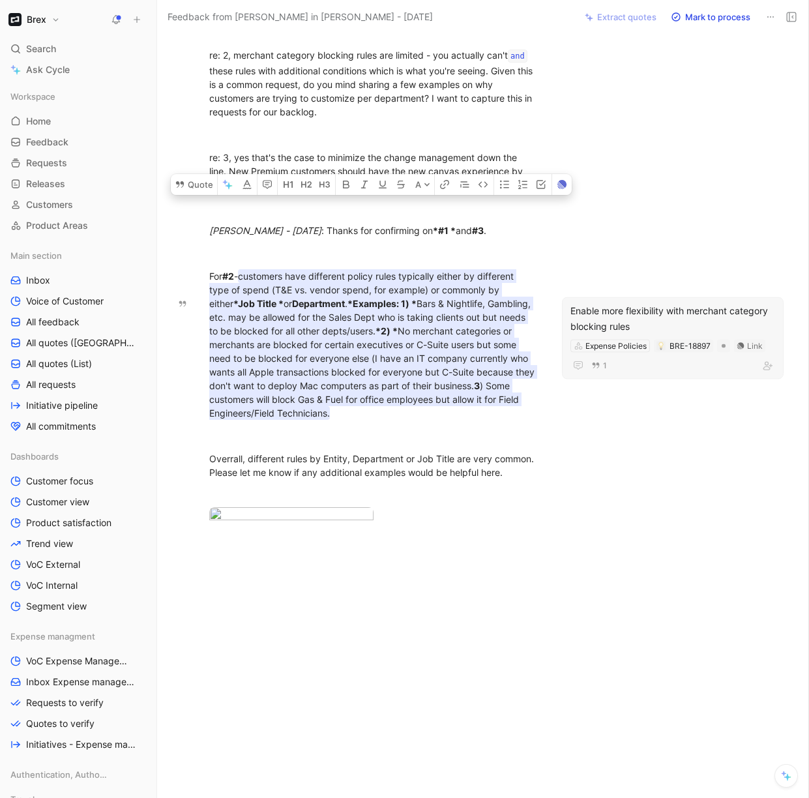
click at [650, 302] on div "Enable more flexibility with merchant category blocking rules" at bounding box center [672, 317] width 205 height 31
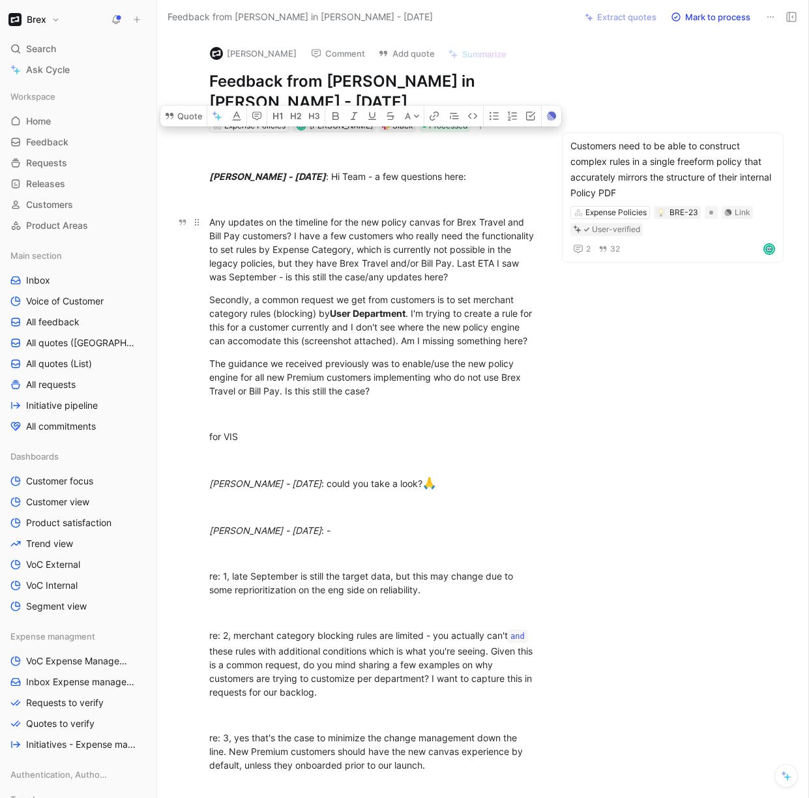
drag, startPoint x: 295, startPoint y: 237, endPoint x: 347, endPoint y: 250, distance: 54.4
click at [347, 250] on div "Natasha Milby - Mon Aug 11 2025 : Hi Team - a few questions here: Any updates o…" at bounding box center [372, 635] width 377 height 1006
click at [399, 261] on div "Any updates on the timeline for the new policy canvas for Brex Travel and Bill …" at bounding box center [373, 249] width 328 height 68
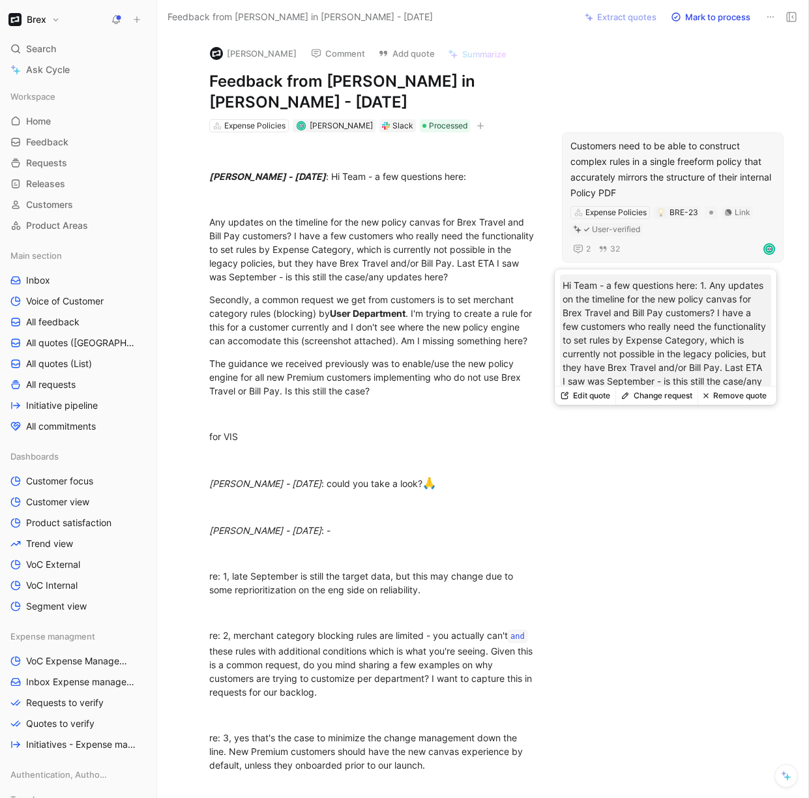
click at [731, 396] on button "Remove quote" at bounding box center [734, 395] width 74 height 18
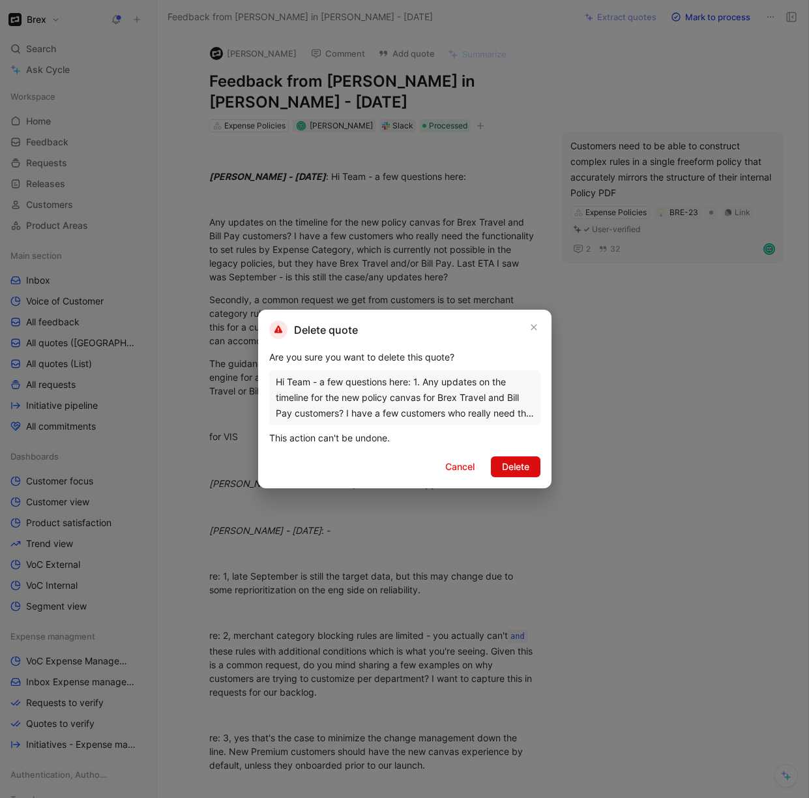
click at [529, 468] on button "Delete" at bounding box center [516, 466] width 50 height 21
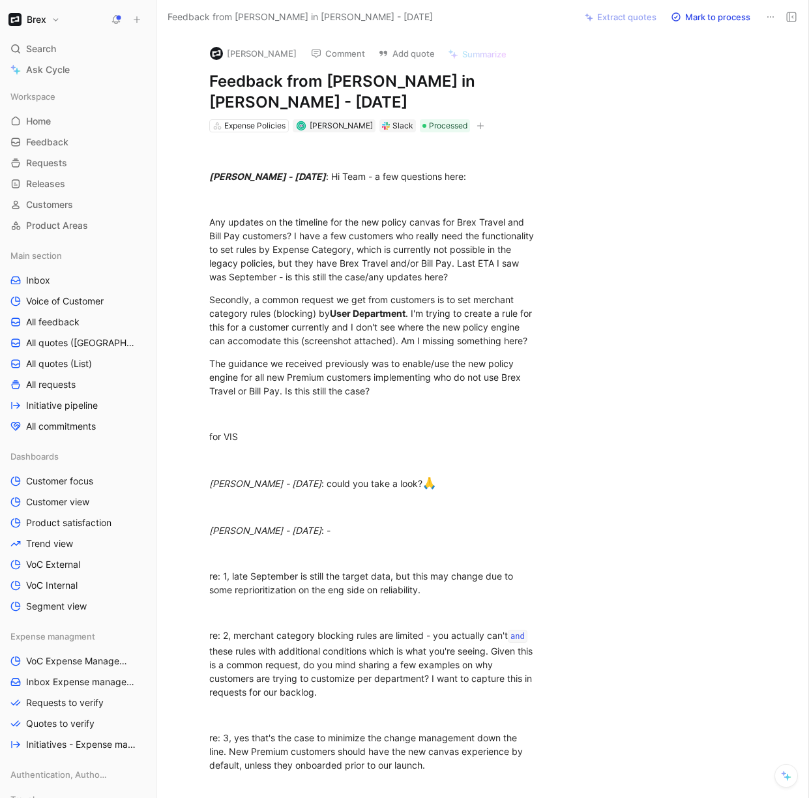
click at [695, 18] on button "Mark to process" at bounding box center [710, 17] width 91 height 18
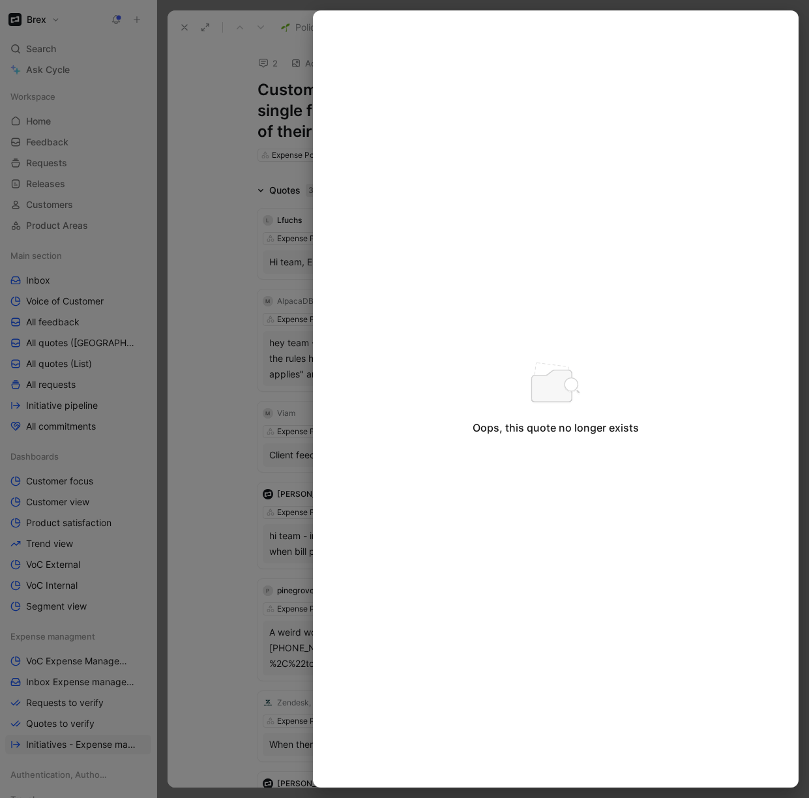
click at [226, 312] on div at bounding box center [404, 399] width 809 height 798
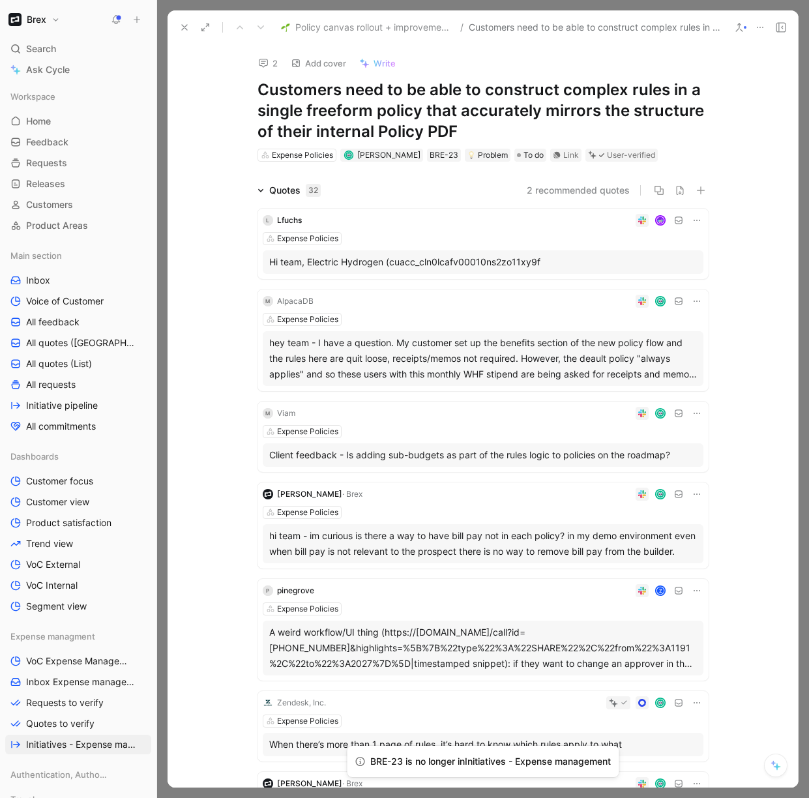
click at [563, 313] on div "Expense Policies" at bounding box center [483, 319] width 441 height 13
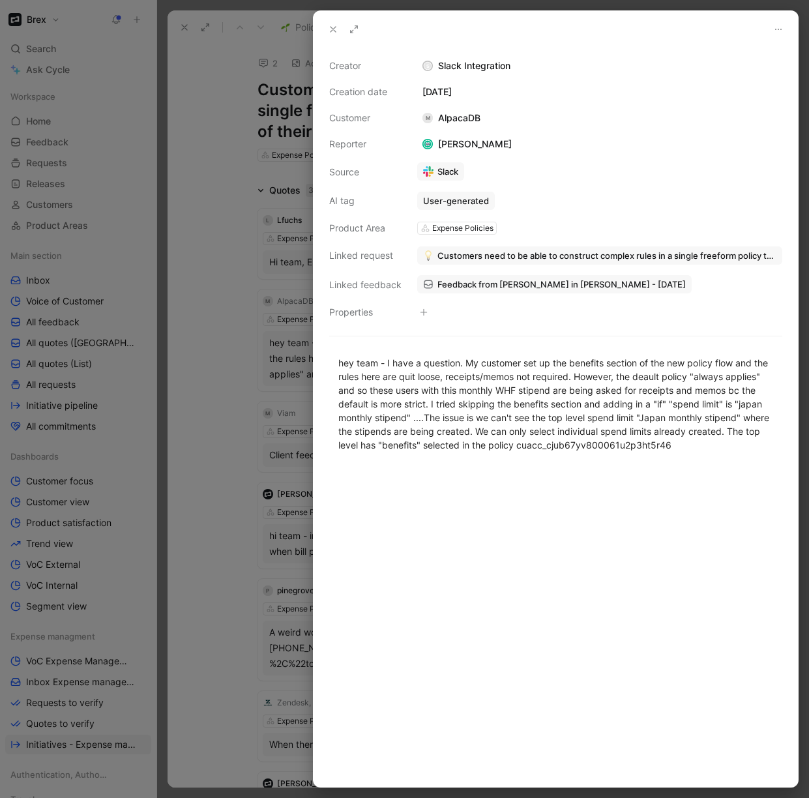
click at [227, 352] on div at bounding box center [404, 399] width 809 height 798
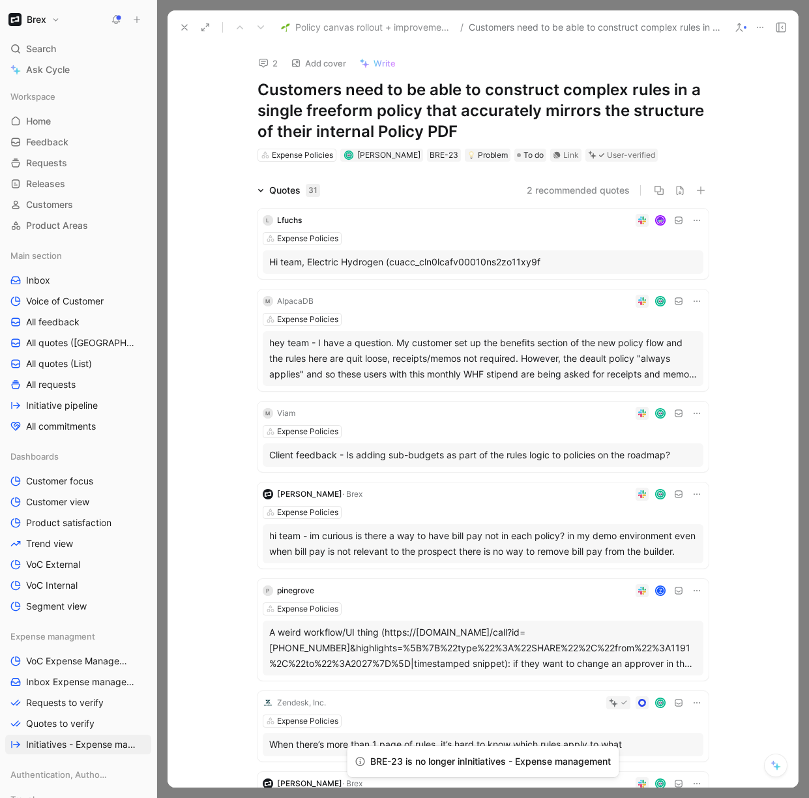
click at [656, 347] on div "hey team - I have a question. My customer set up the benefits section of the ne…" at bounding box center [483, 358] width 428 height 47
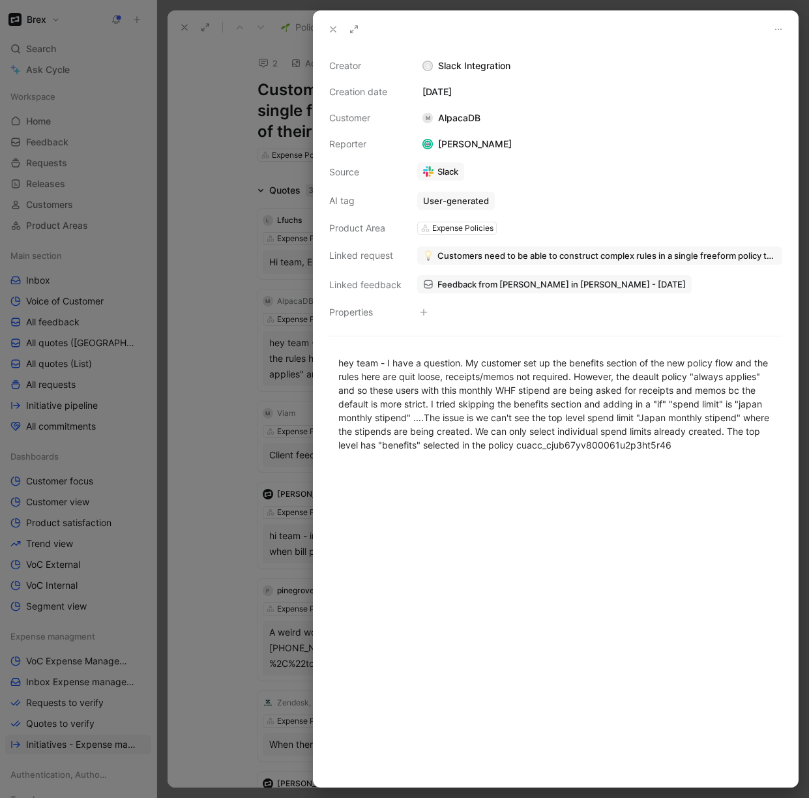
click at [547, 254] on span "Customers need to be able to construct complex rules in a single freeform polic…" at bounding box center [606, 256] width 339 height 12
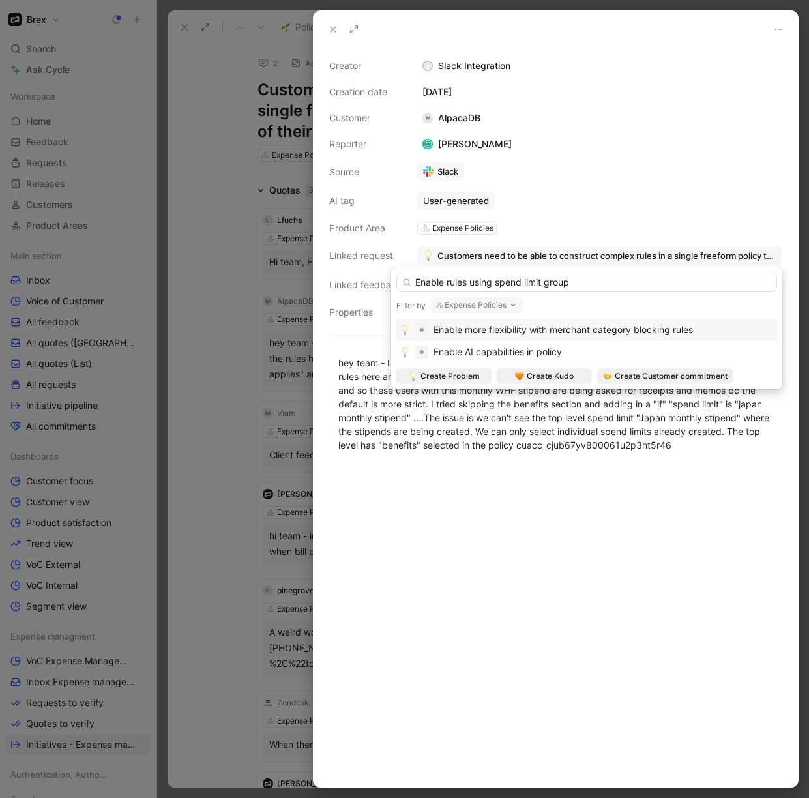
click at [446, 283] on input "Enable rules using spend limit group" at bounding box center [586, 282] width 381 height 20
click at [510, 283] on input "Enable policy rules using spend limit group" at bounding box center [586, 282] width 381 height 20
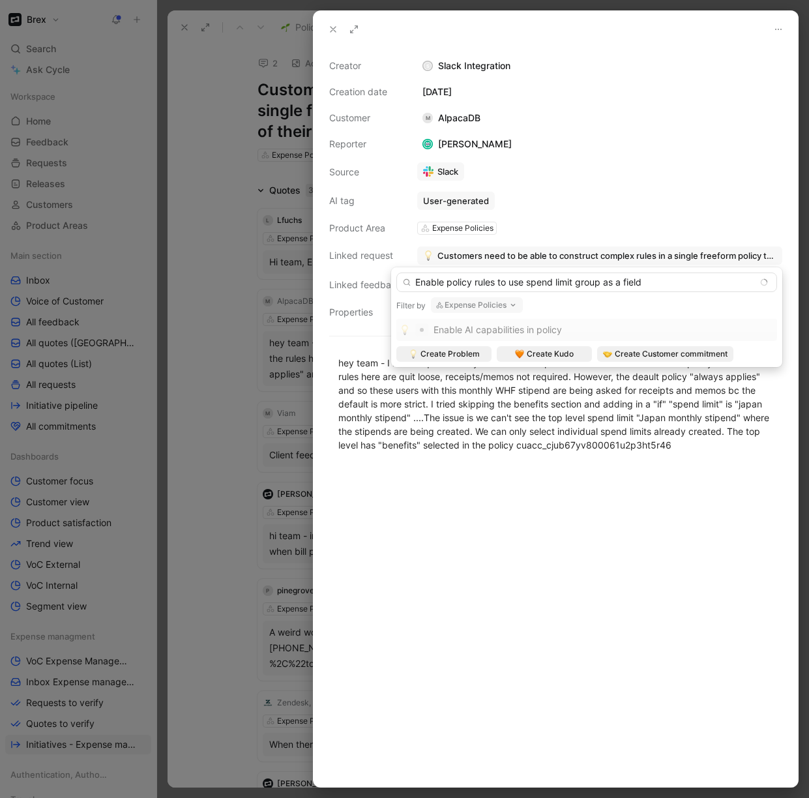
click at [565, 283] on input "Enable policy rules to use spend limit group as a field" at bounding box center [586, 282] width 381 height 20
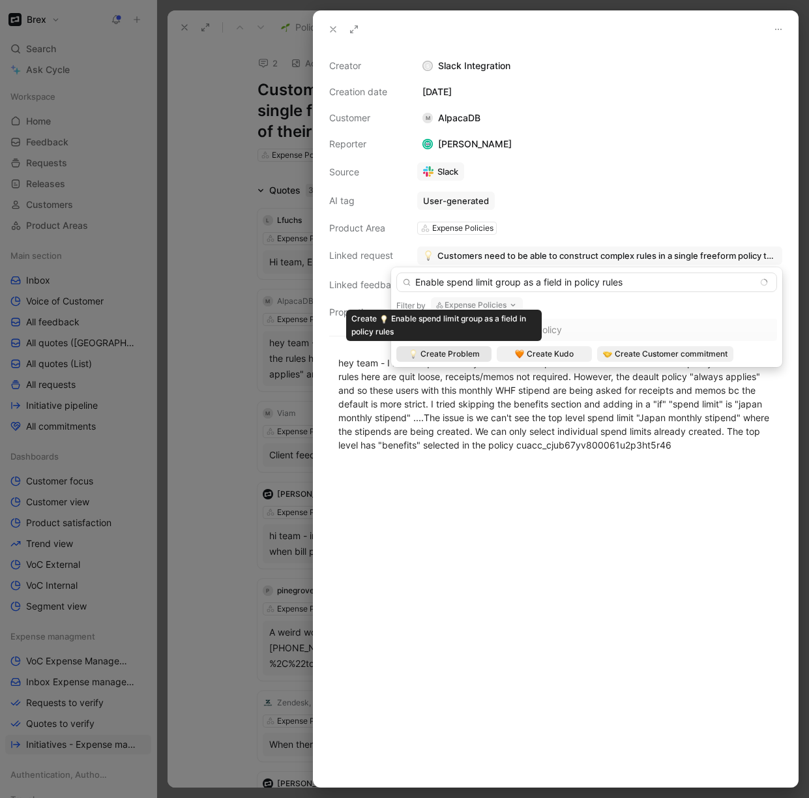
type input "Enable spend limit group as a field in policy rules"
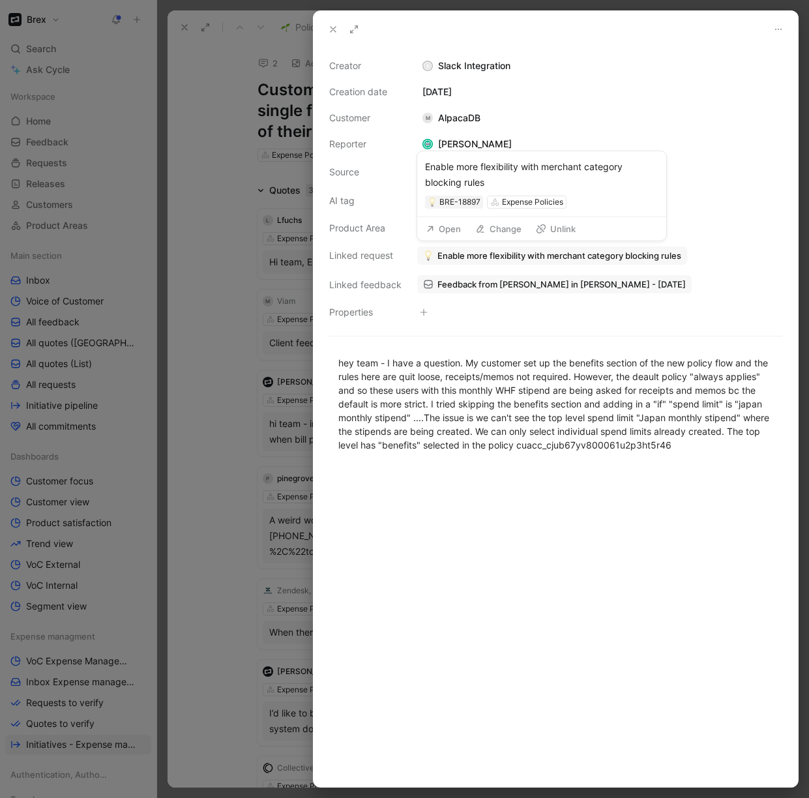
click at [534, 254] on span "Enable more flexibility with merchant category blocking rules" at bounding box center [559, 256] width 244 height 12
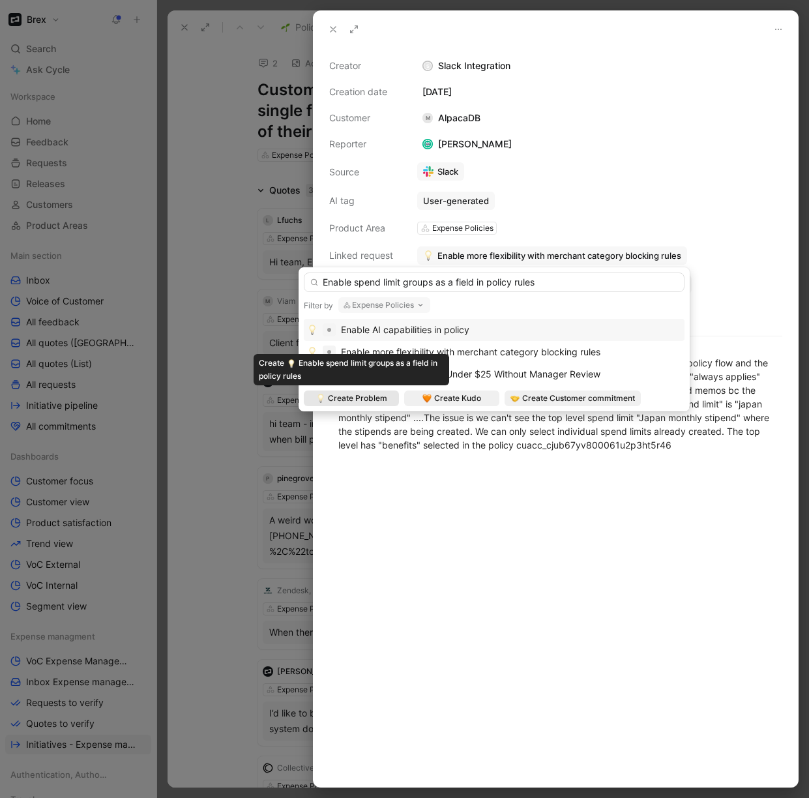
type input "Enable spend limit groups as a field in policy rules"
click at [360, 398] on span "Create Problem" at bounding box center [357, 398] width 59 height 13
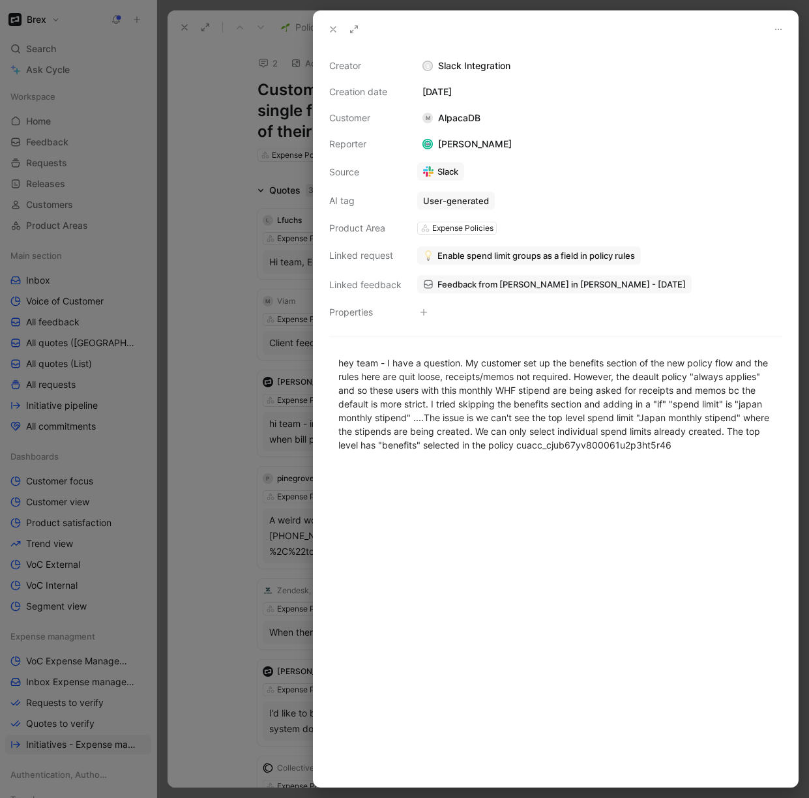
click at [233, 370] on div at bounding box center [404, 399] width 809 height 798
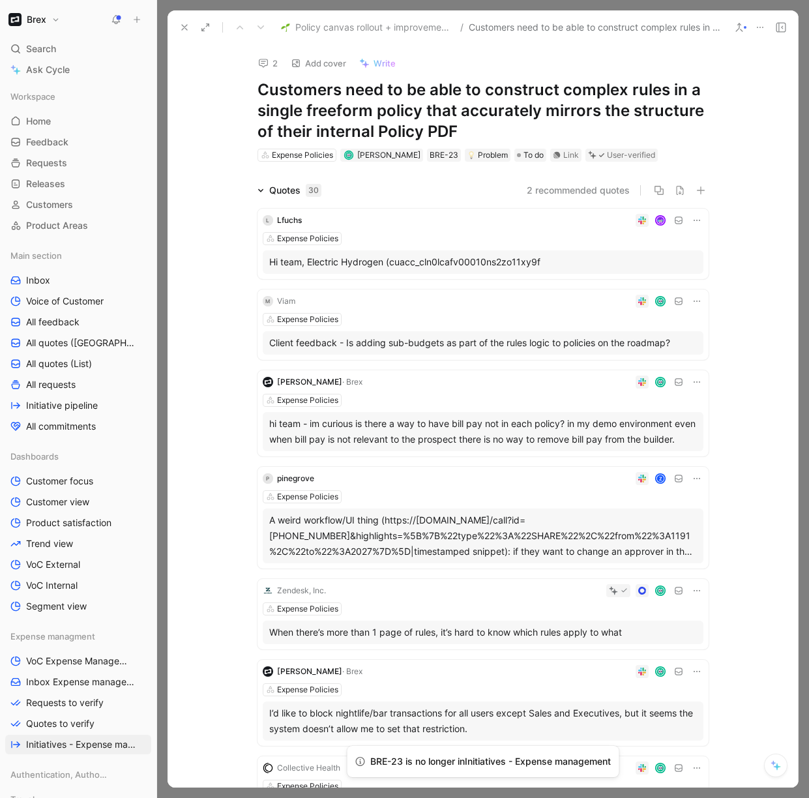
click at [562, 396] on div "Expense Policies" at bounding box center [483, 400] width 441 height 13
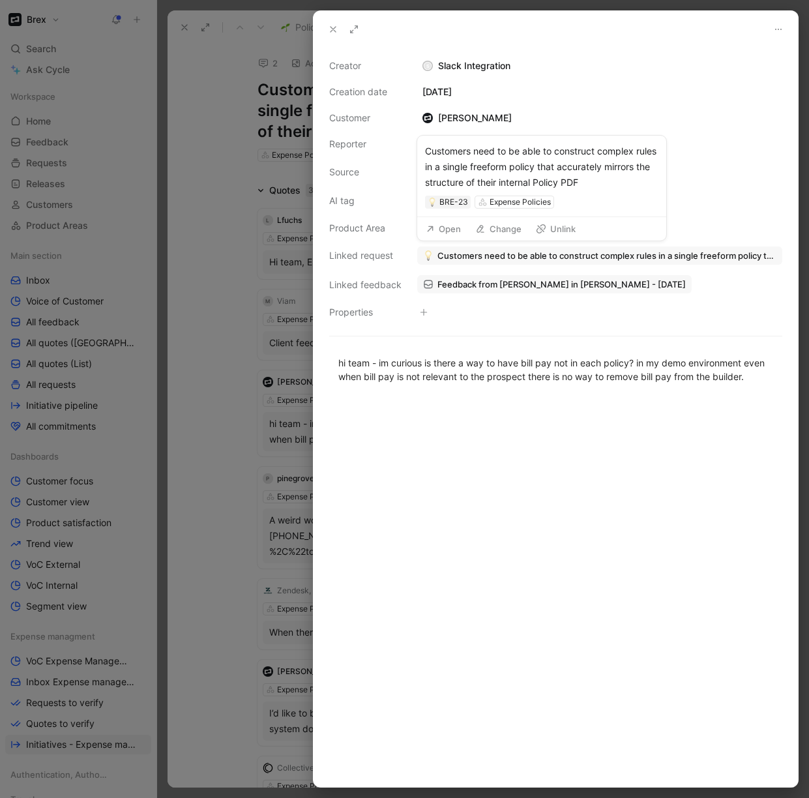
click at [551, 257] on span "Customers need to be able to construct complex rules in a single freeform polic…" at bounding box center [606, 256] width 339 height 12
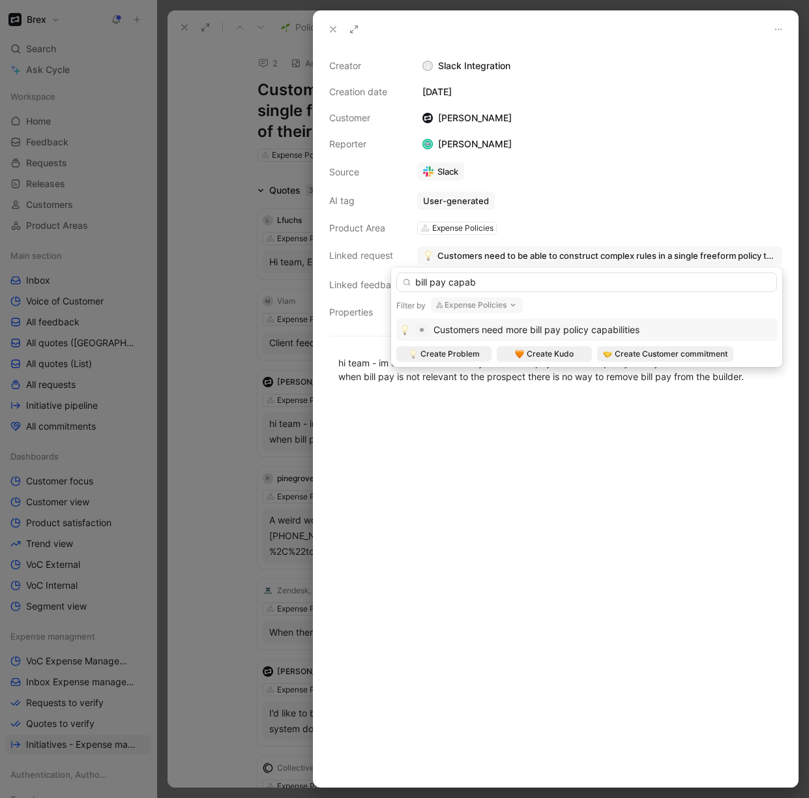
type input "bill pay capab"
click at [555, 331] on span "Customers need more bill pay policy capabilities" at bounding box center [536, 329] width 206 height 11
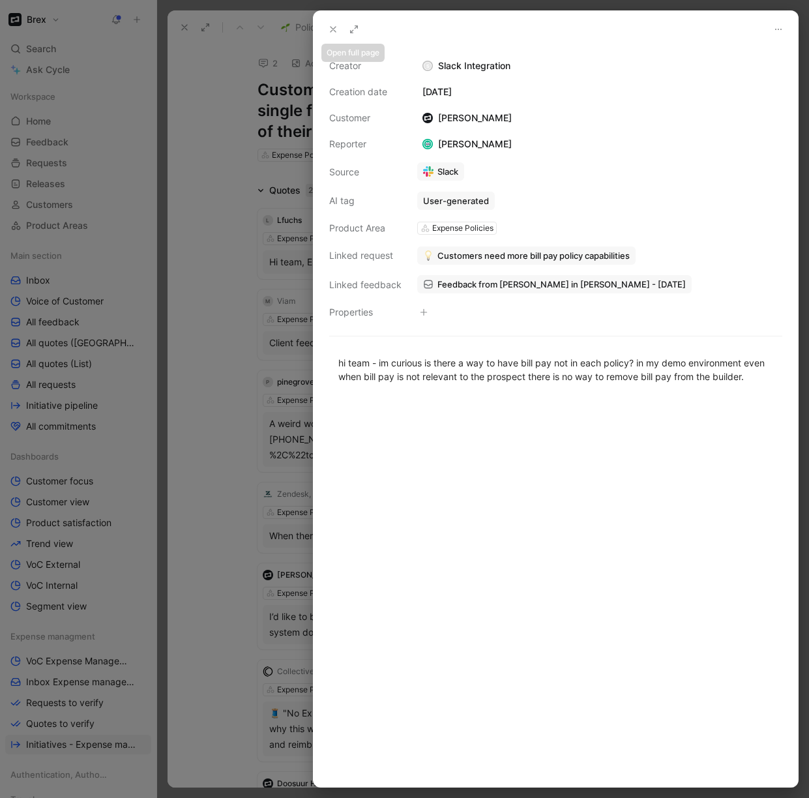
click at [355, 26] on icon at bounding box center [354, 29] width 10 height 10
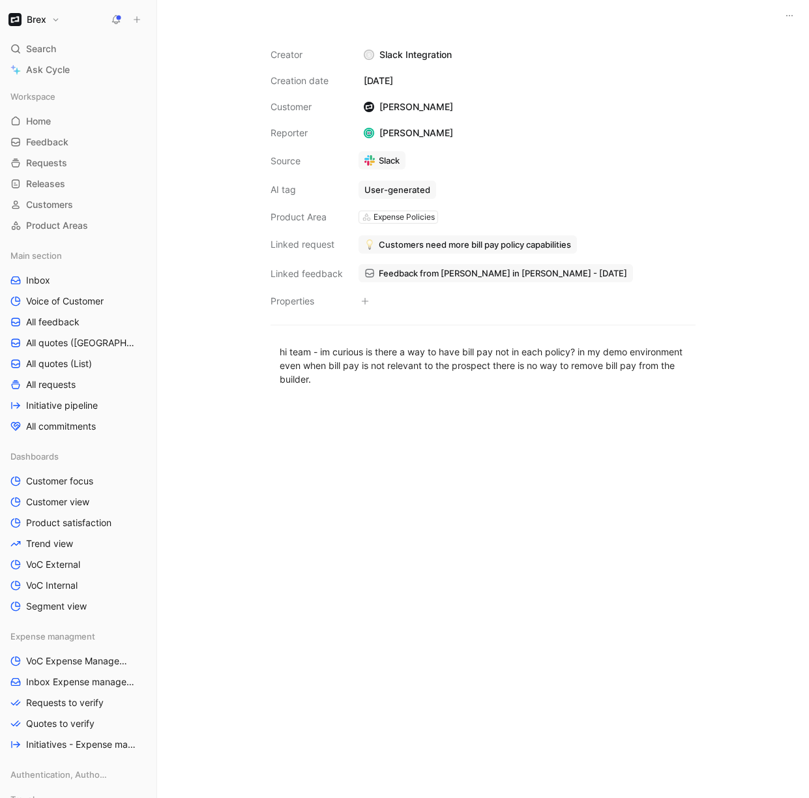
click at [792, 15] on icon at bounding box center [789, 15] width 10 height 10
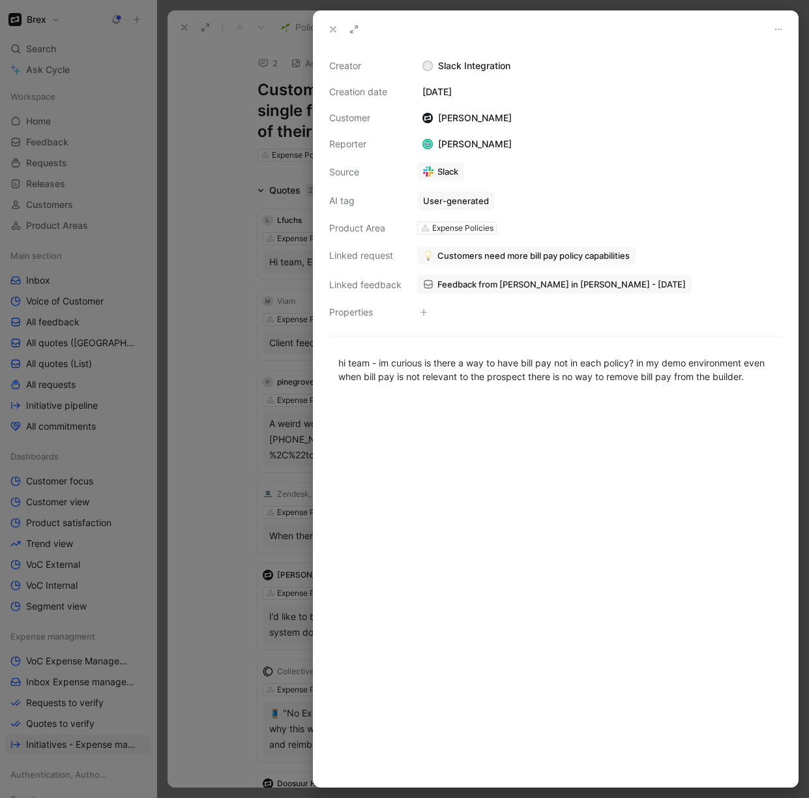
click at [204, 257] on div at bounding box center [404, 399] width 809 height 798
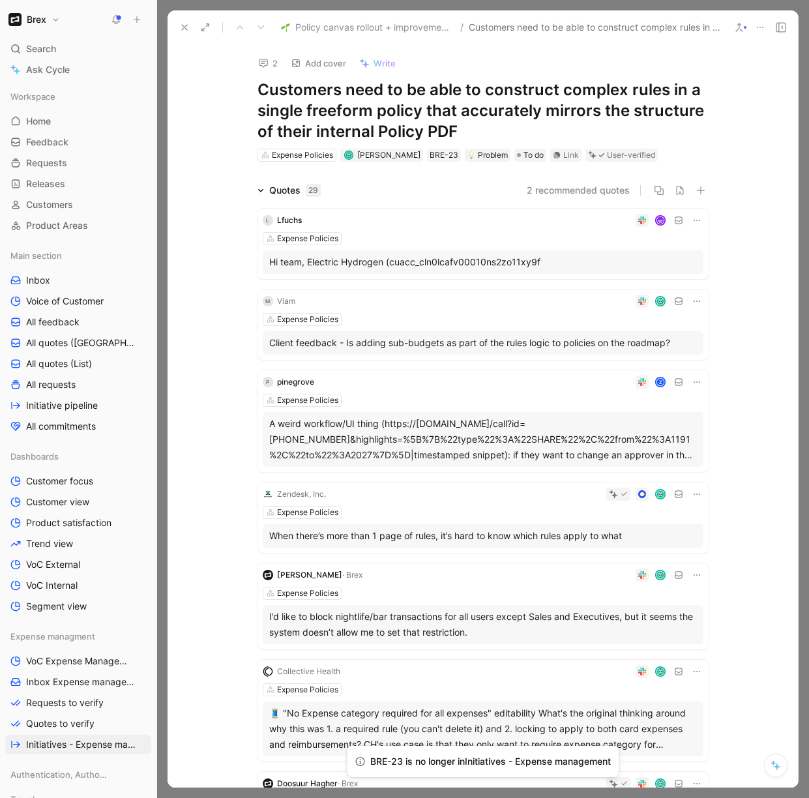
click at [691, 496] on icon at bounding box center [696, 494] width 10 height 10
click at [633, 538] on span "Change request" at bounding box center [659, 537] width 68 height 11
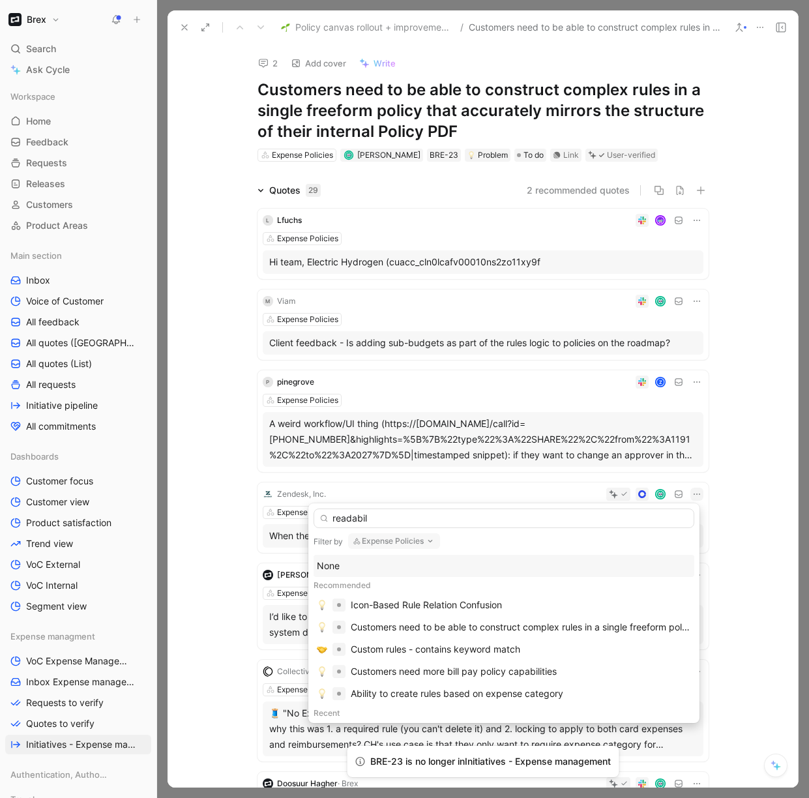
type input "readabili"
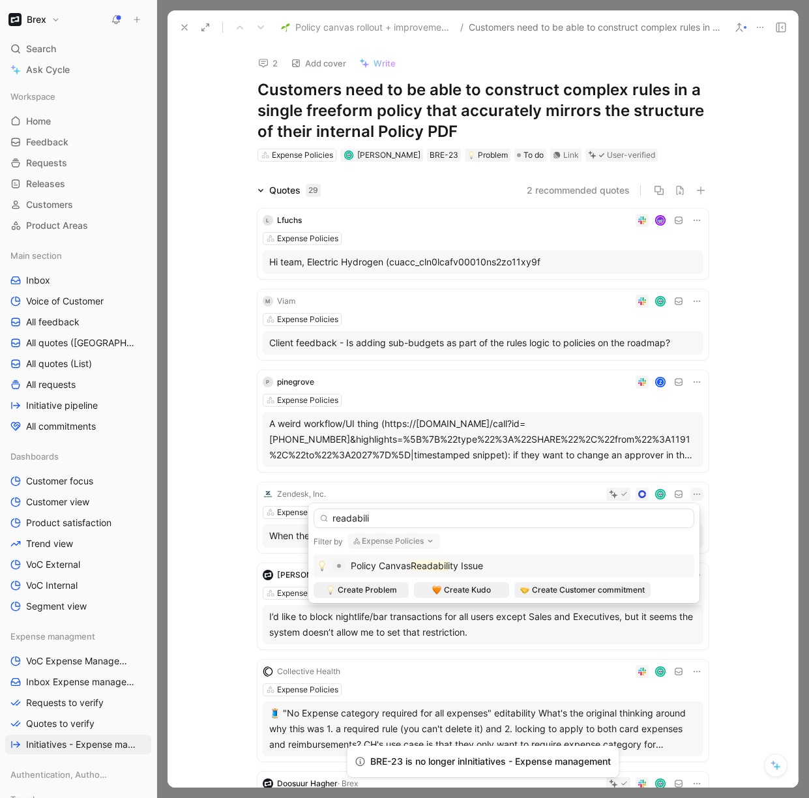
click at [500, 564] on div "Policy Canvas Readabili ty Issue" at bounding box center [504, 566] width 374 height 16
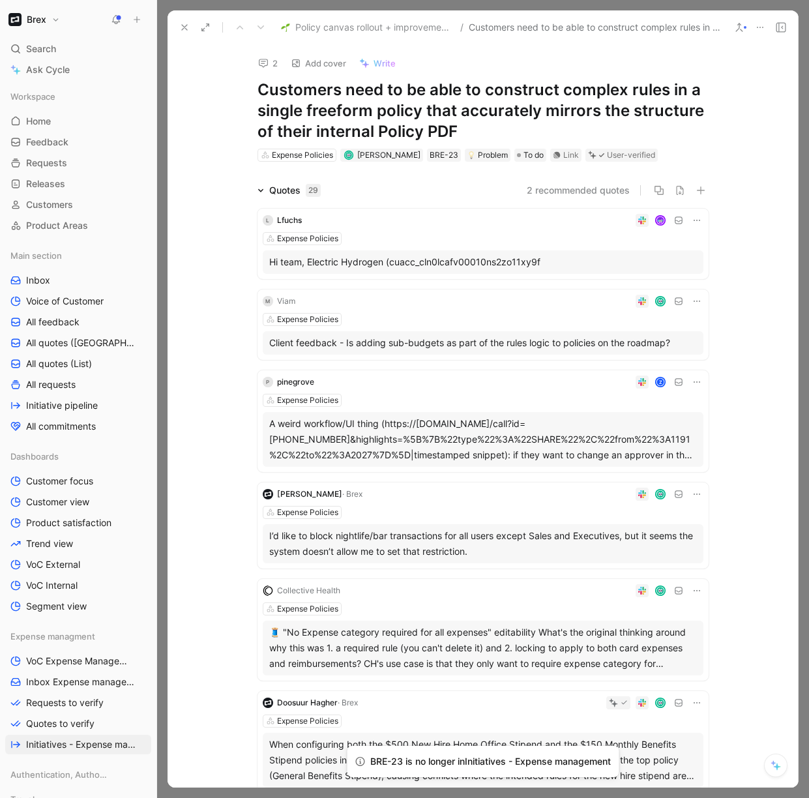
click at [564, 315] on div "Expense Policies" at bounding box center [483, 319] width 441 height 13
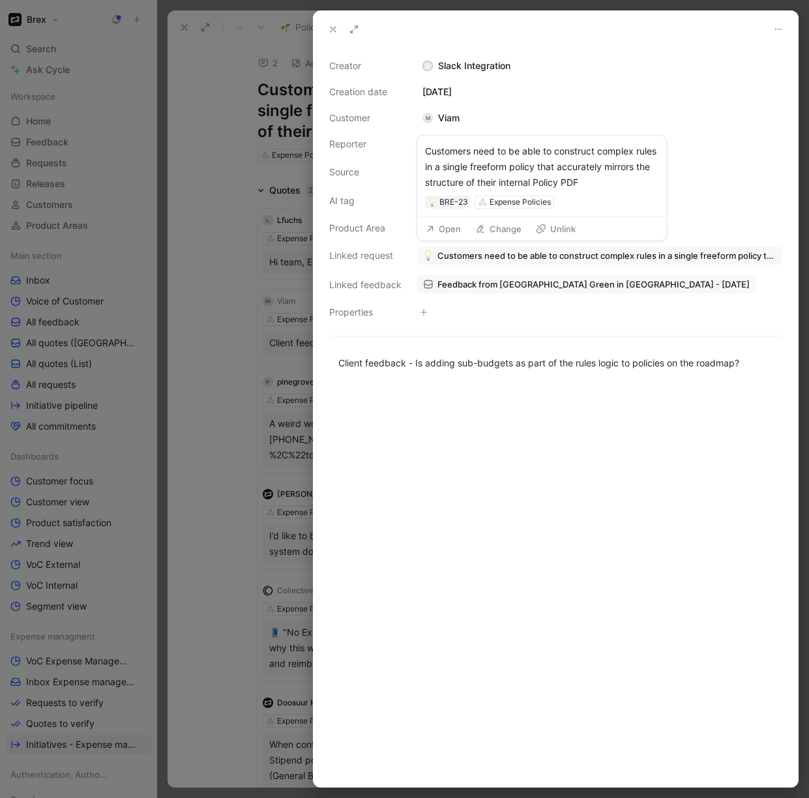
click at [496, 258] on span "Customers need to be able to construct complex rules in a single freeform polic…" at bounding box center [606, 256] width 339 height 12
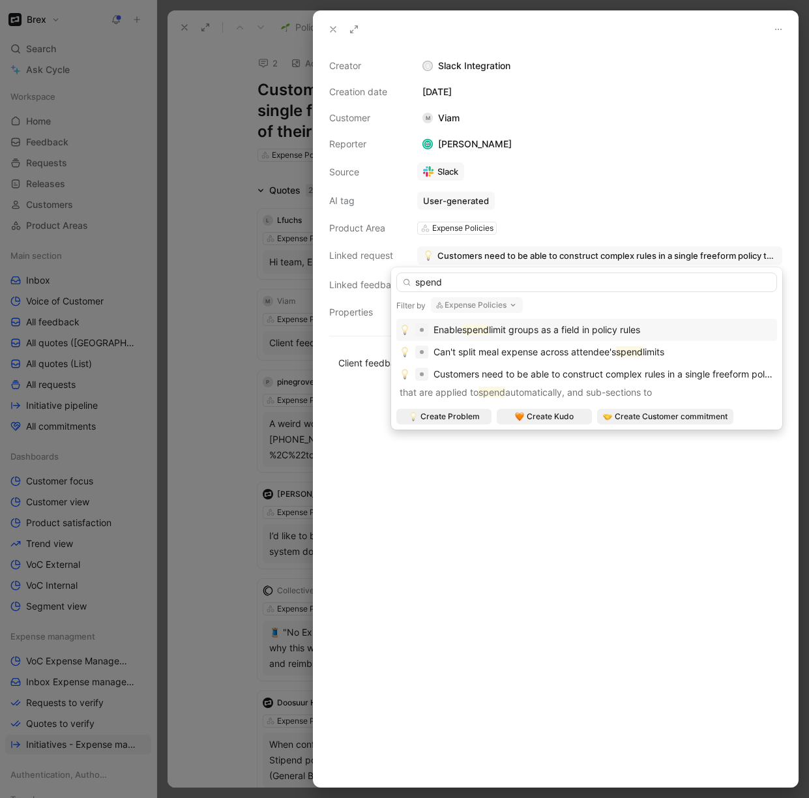
type input "spend"
click at [609, 329] on span "limit groups as a field in policy rules" at bounding box center [564, 329] width 151 height 11
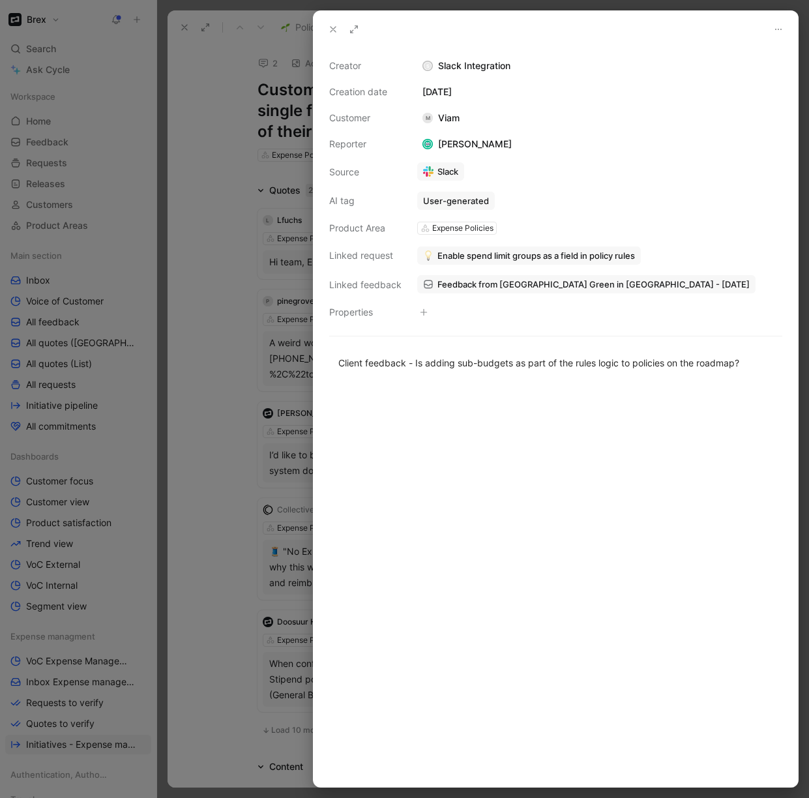
click at [204, 368] on div at bounding box center [404, 399] width 809 height 798
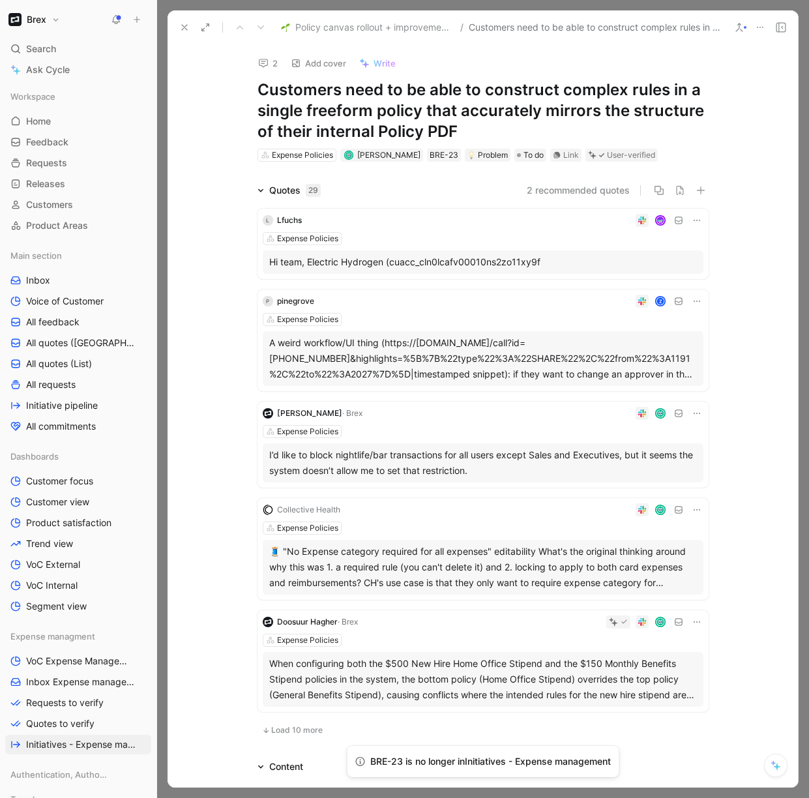
click at [558, 232] on div "Expense Policies" at bounding box center [483, 238] width 441 height 13
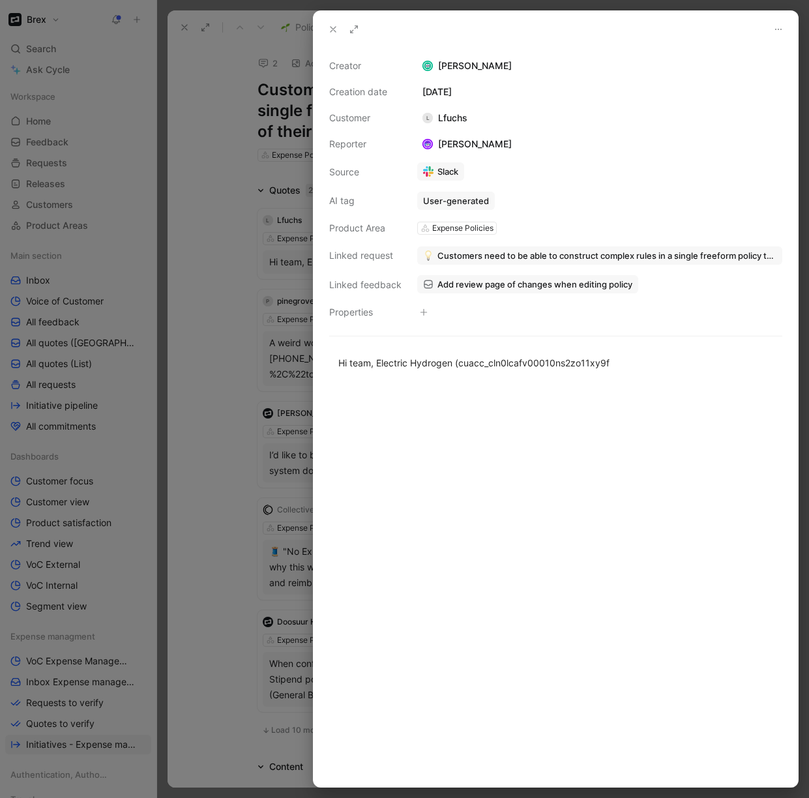
click at [465, 284] on span "Add review page of changes when editing policy" at bounding box center [534, 284] width 195 height 12
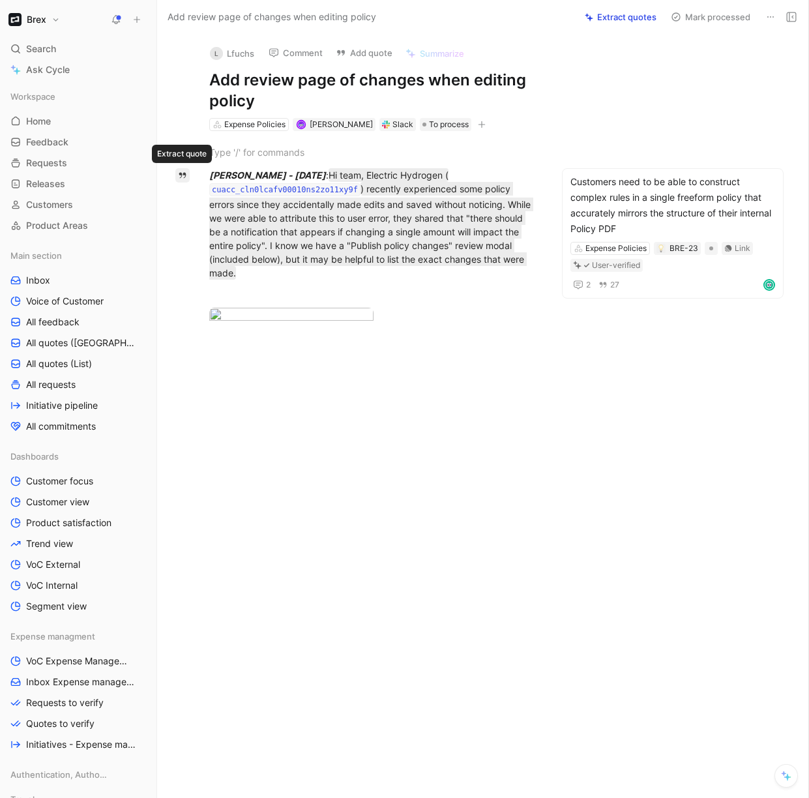
click at [180, 181] on button "button" at bounding box center [182, 175] width 14 height 14
click at [182, 174] on icon "button" at bounding box center [182, 175] width 7 height 6
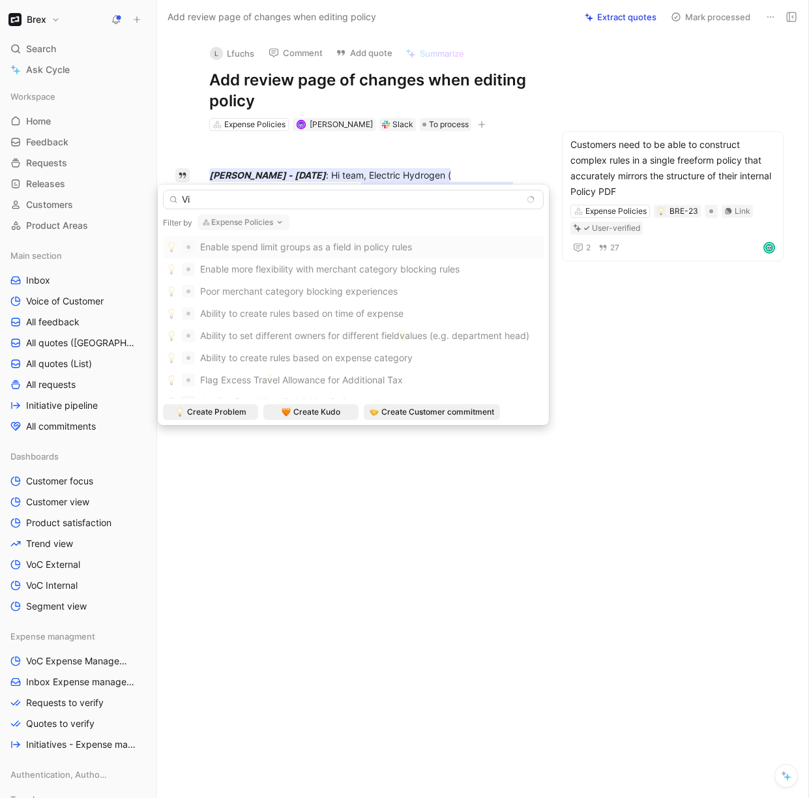
type input "V"
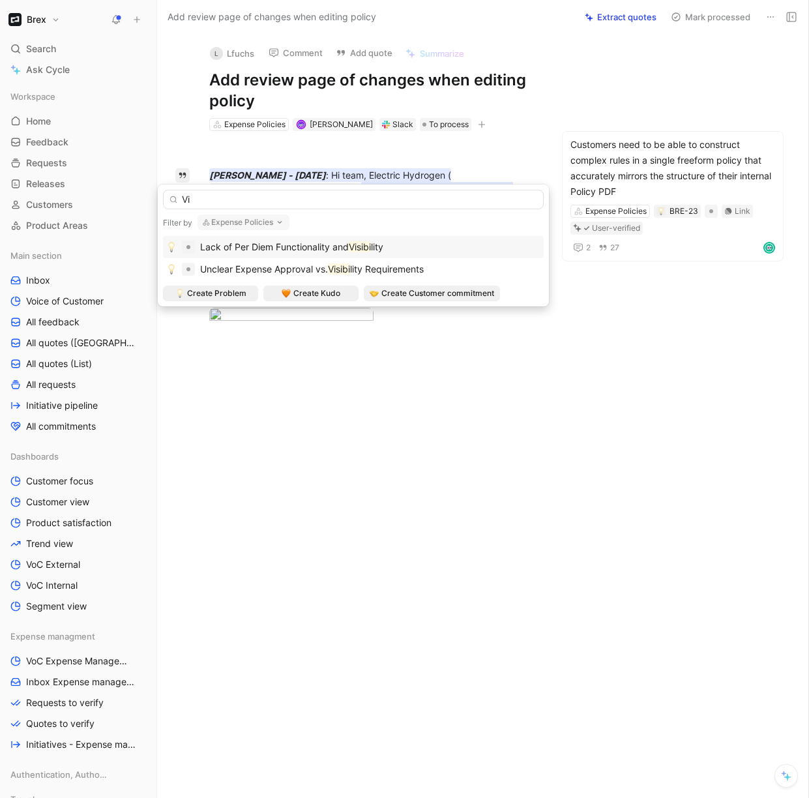
type input "V"
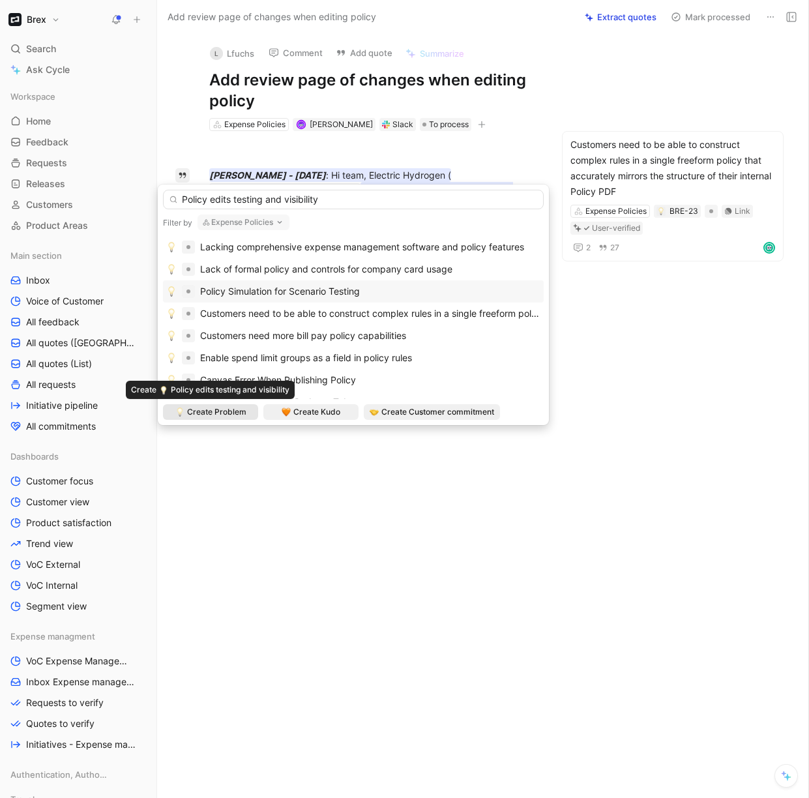
type input "Policy edits testing and visibility"
click at [240, 412] on span "Create Problem" at bounding box center [216, 411] width 59 height 13
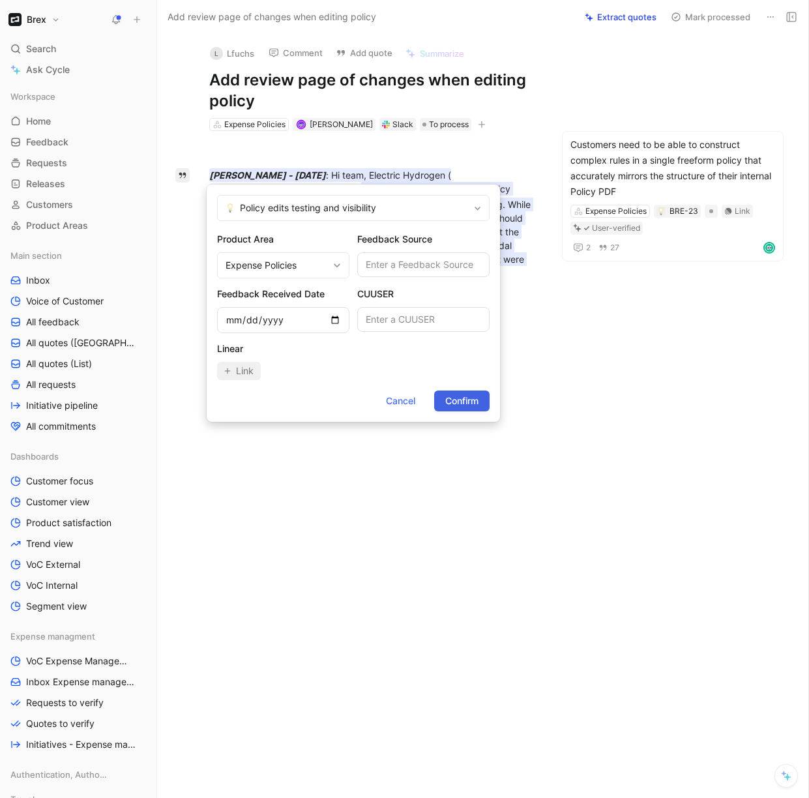
click at [469, 403] on span "Confirm" at bounding box center [461, 401] width 33 height 16
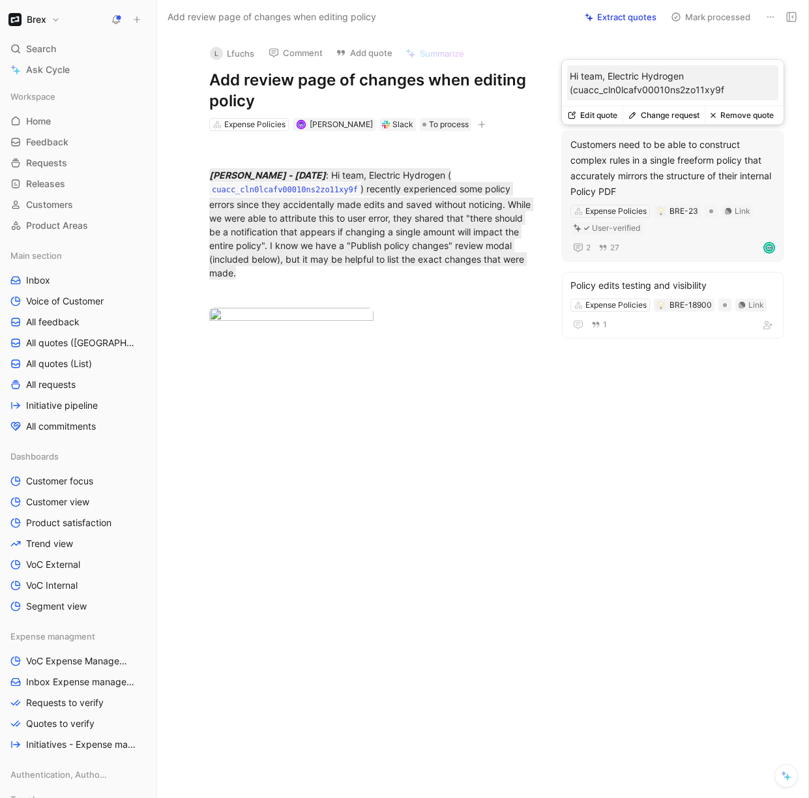
click at [748, 116] on button "Remove quote" at bounding box center [741, 115] width 74 height 18
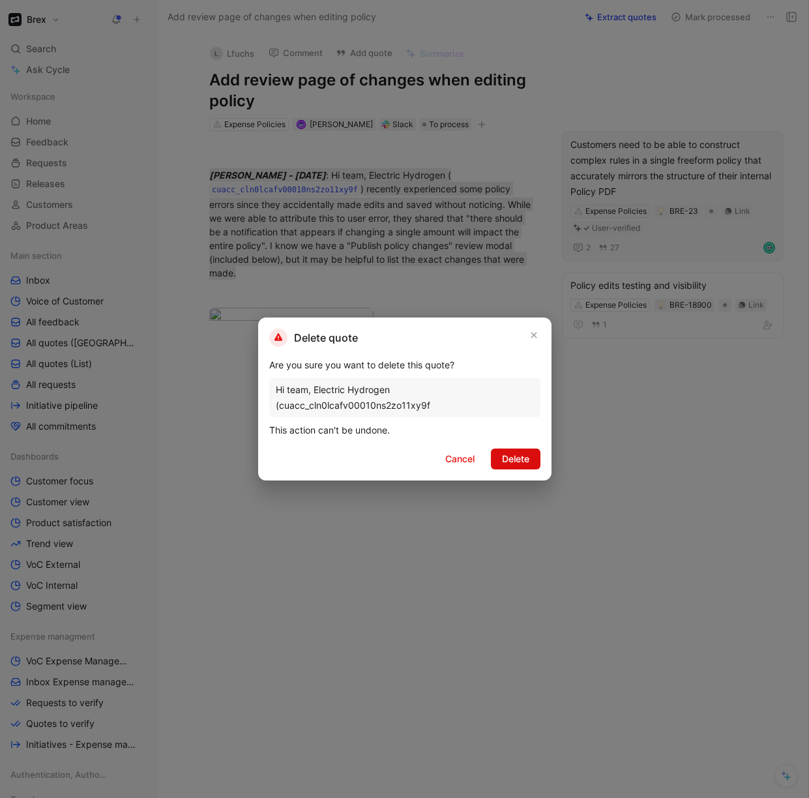
click at [520, 457] on span "Delete" at bounding box center [515, 459] width 27 height 16
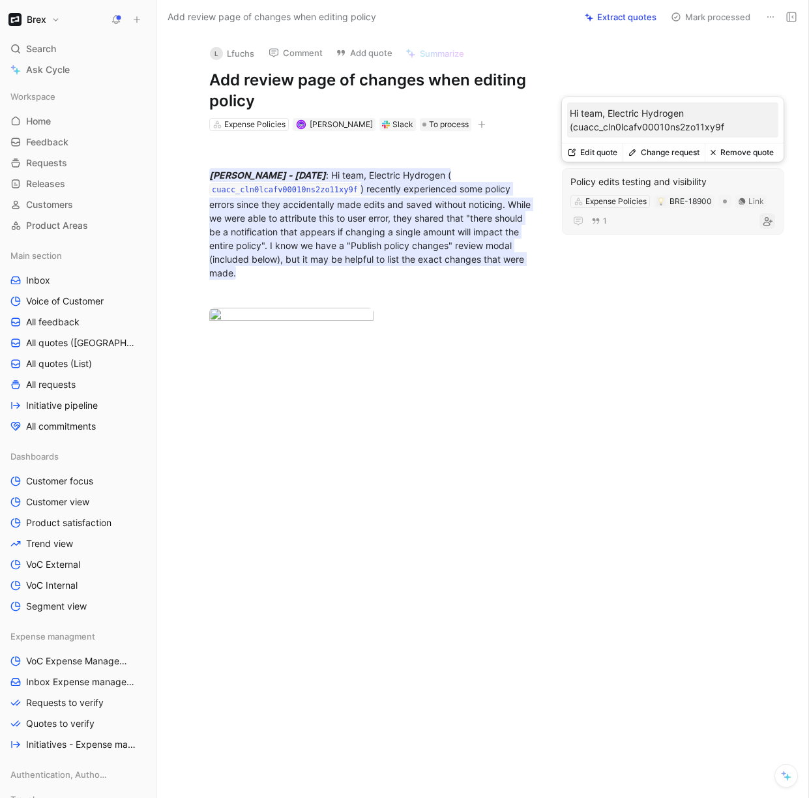
click at [767, 222] on use "button" at bounding box center [767, 221] width 8 height 8
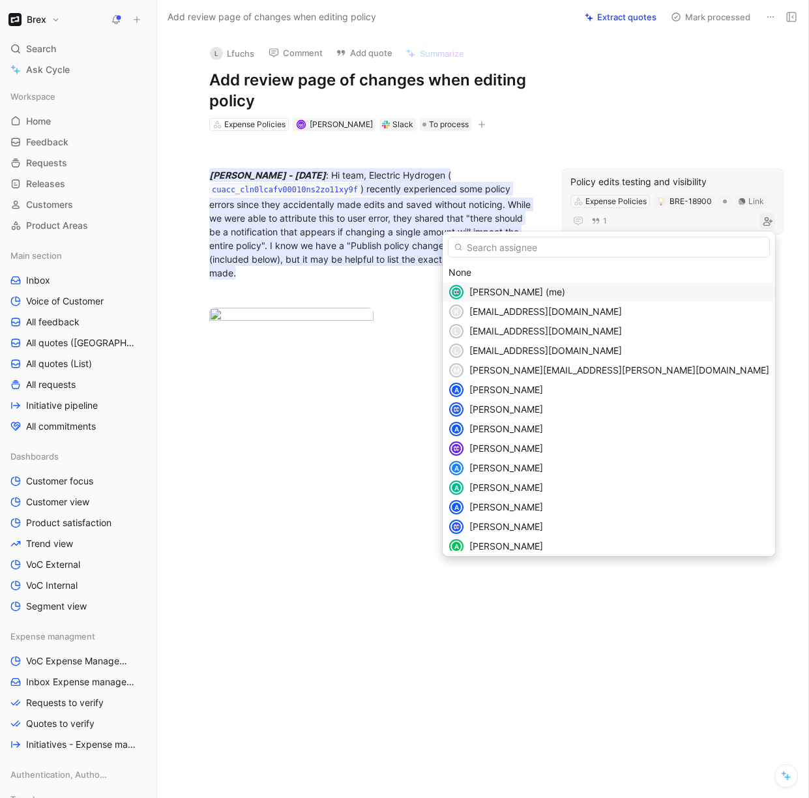
click at [565, 289] on span "Sylvia Lin (me)" at bounding box center [517, 291] width 96 height 11
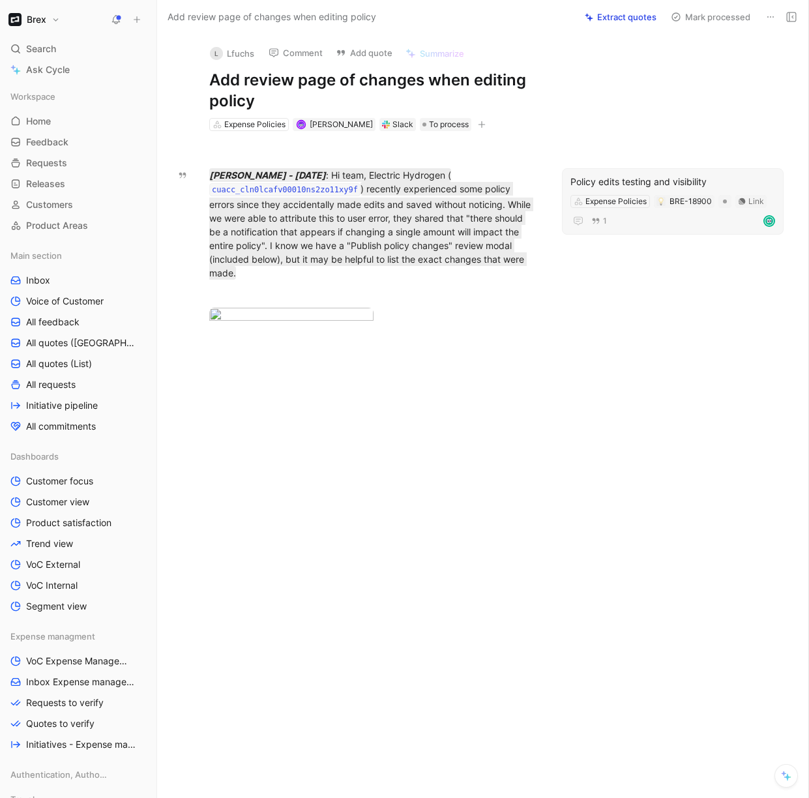
click at [720, 16] on button "Mark processed" at bounding box center [710, 17] width 91 height 18
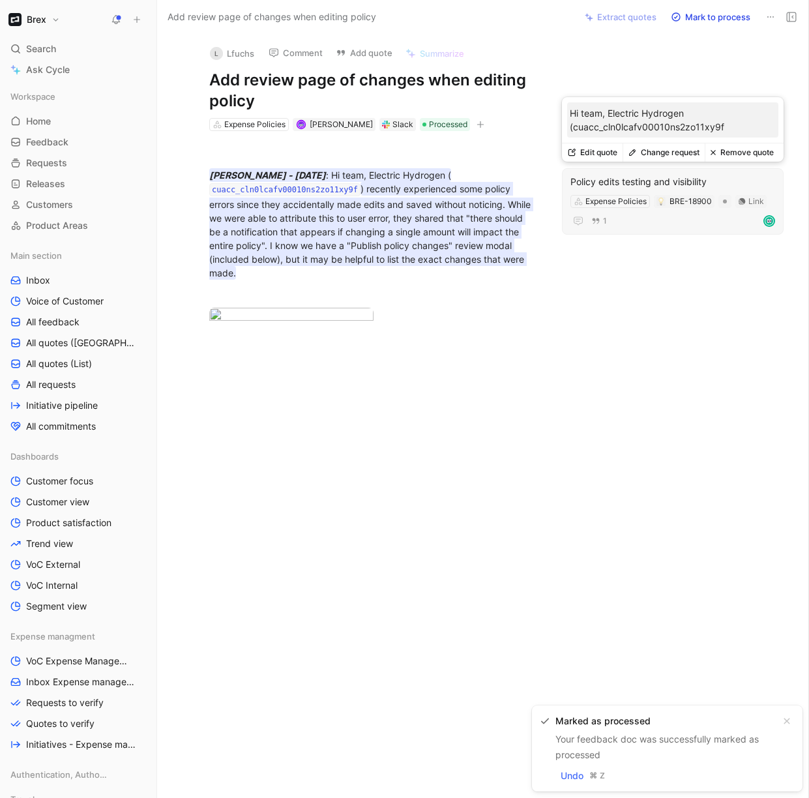
click at [616, 181] on div "Policy edits testing and visibility" at bounding box center [672, 182] width 205 height 16
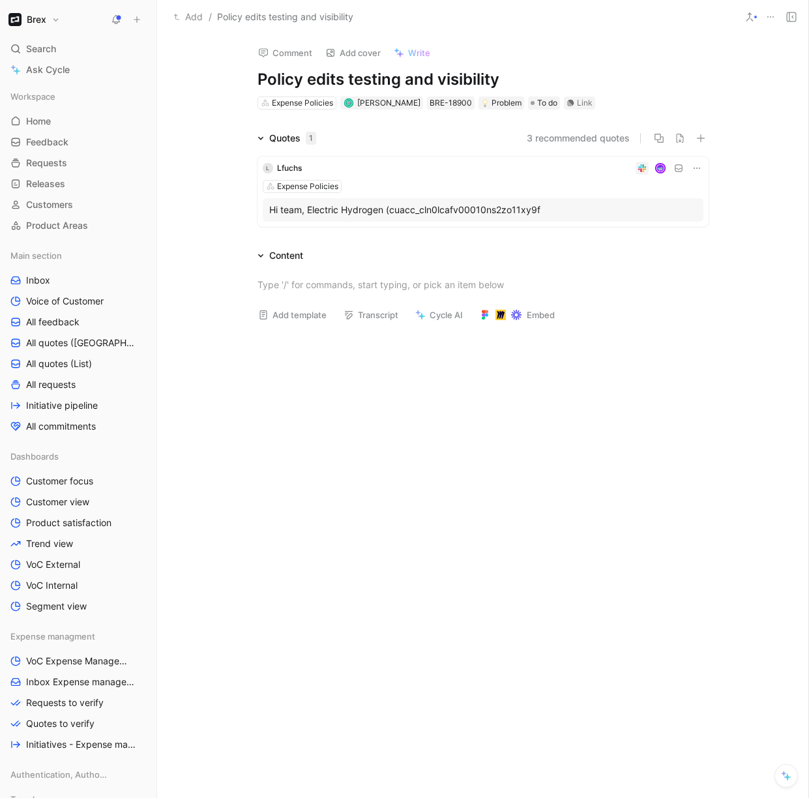
click at [751, 13] on icon at bounding box center [749, 17] width 10 height 10
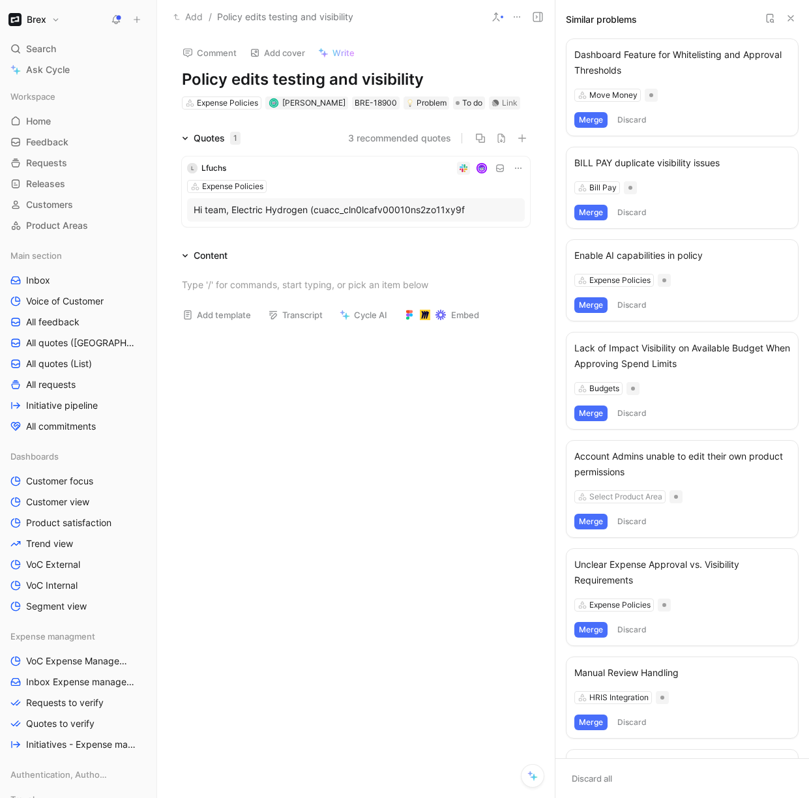
click at [272, 215] on div "Hi team, Electric Hydrogen (cuacc_cln0lcafv00010ns2zo11xy9f" at bounding box center [356, 210] width 325 height 16
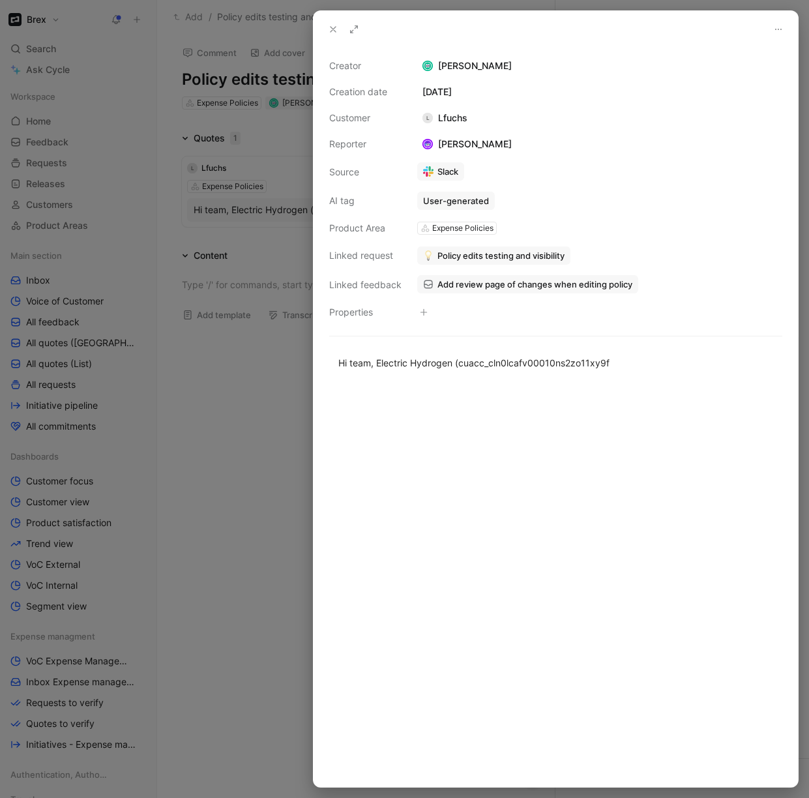
click at [486, 283] on span "Add review page of changes when editing policy" at bounding box center [534, 284] width 195 height 12
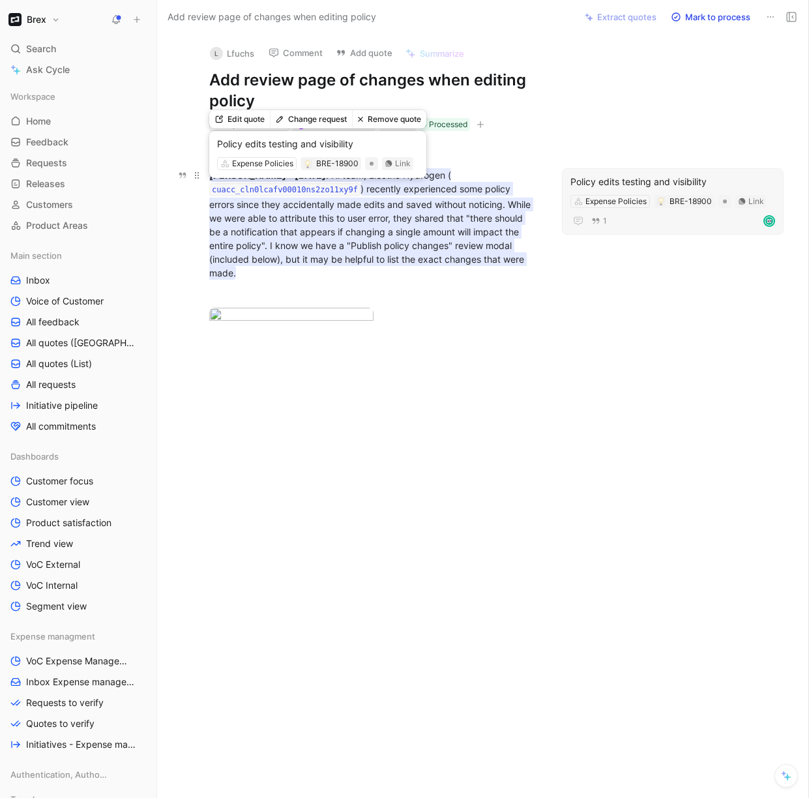
click at [382, 233] on mark ") recently experienced some policy errors since they accidentally made edits an…" at bounding box center [371, 231] width 324 height 98
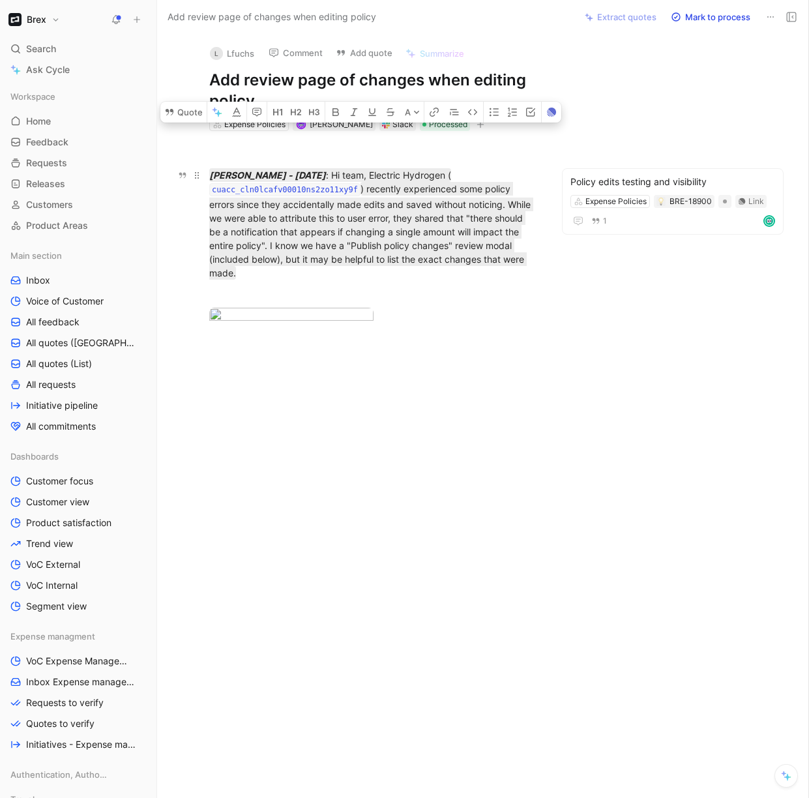
drag, startPoint x: 250, startPoint y: 272, endPoint x: 206, endPoint y: 180, distance: 102.3
click at [206, 180] on p "Camila Izquierdo - Mon Aug 18 2025 : Hi team, Electric Hydrogen ( cuacc_cln0lca…" at bounding box center [372, 223] width 377 height 119
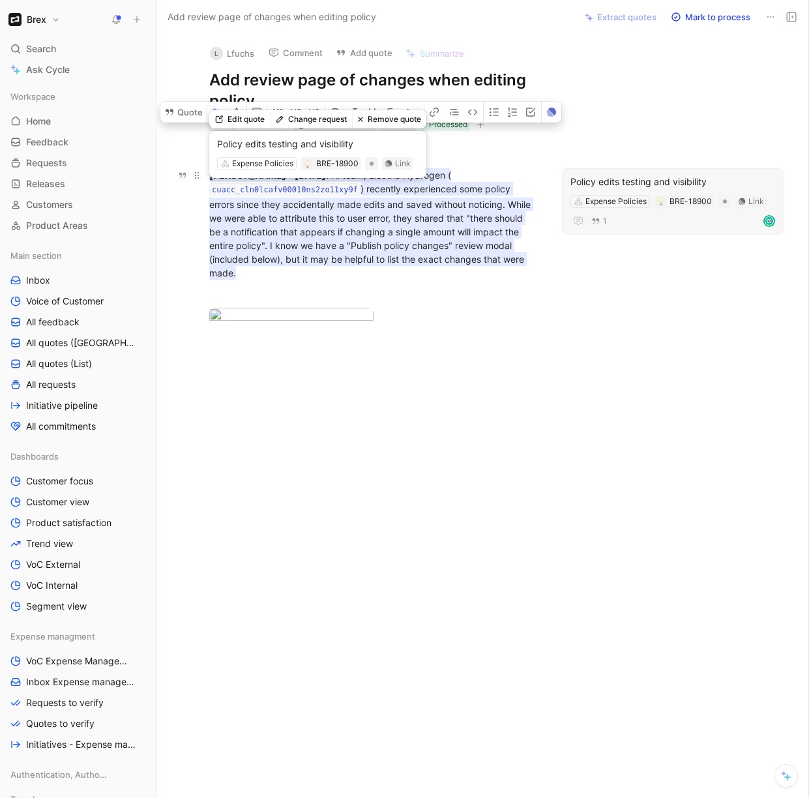
click at [321, 237] on mark ") recently experienced some policy errors since they accidentally made edits an…" at bounding box center [371, 231] width 324 height 98
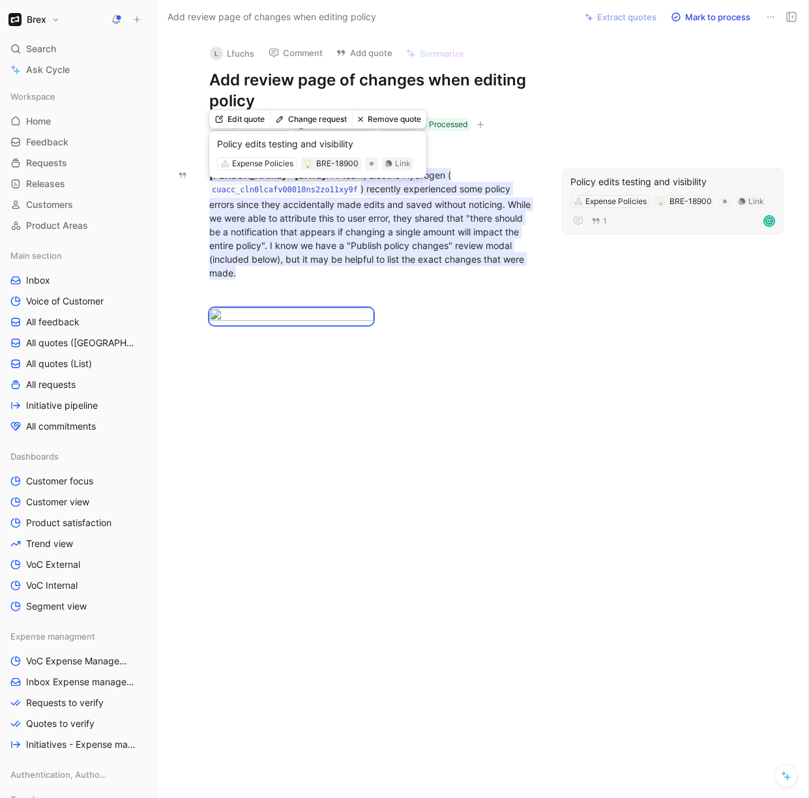
drag, startPoint x: 342, startPoint y: 274, endPoint x: 423, endPoint y: 181, distance: 123.3
click at [423, 181] on div "Camila Izquierdo - Mon Aug 18 2025 : Hi team, Electric Hydrogen ( cuacc_cln0lca…" at bounding box center [372, 244] width 377 height 227
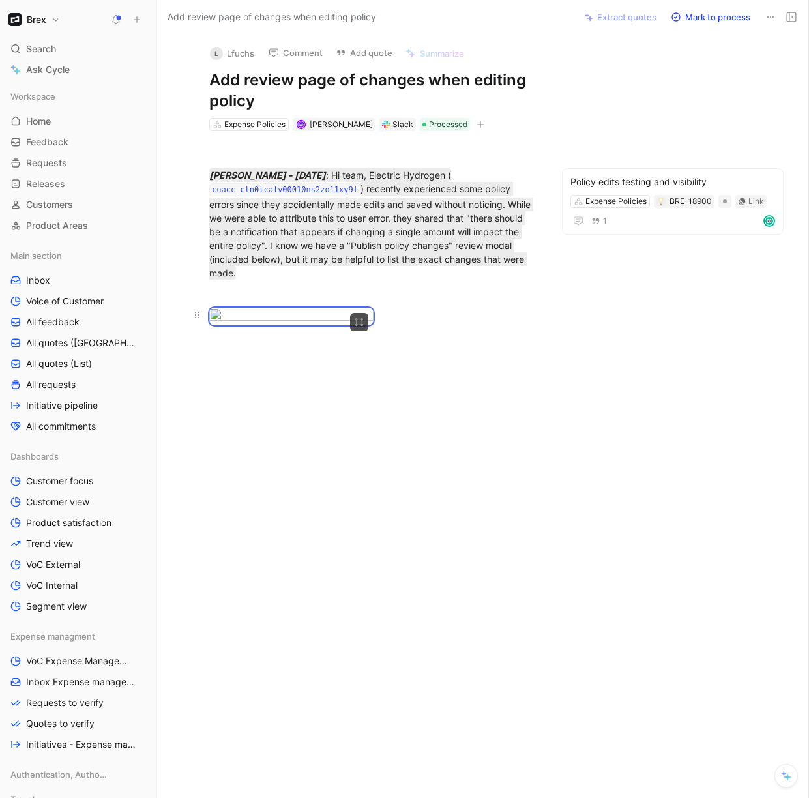
click at [429, 325] on div at bounding box center [373, 317] width 328 height 18
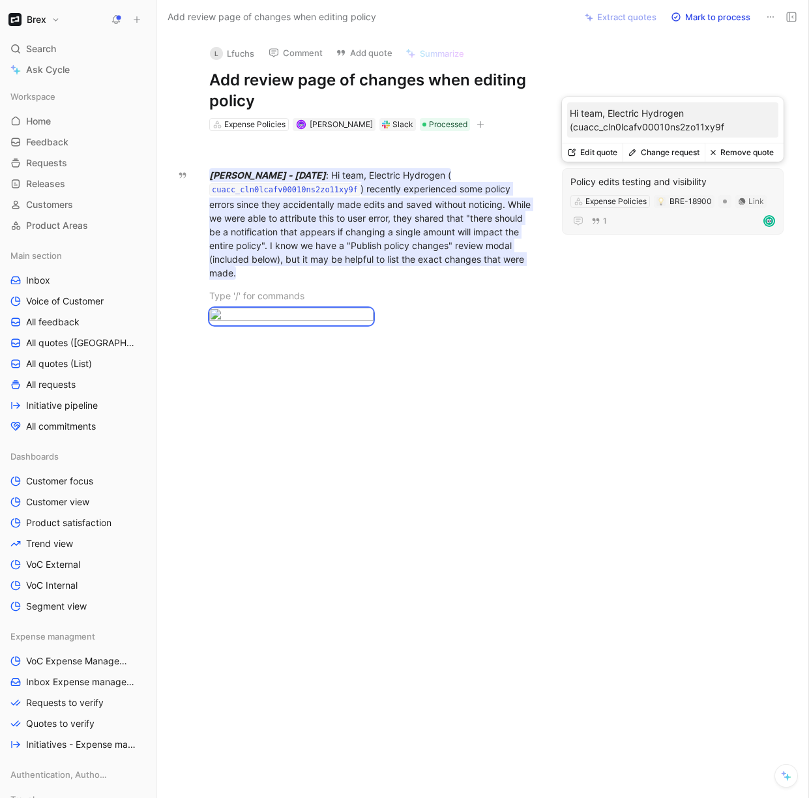
click at [607, 151] on button "Edit quote" at bounding box center [592, 152] width 61 height 18
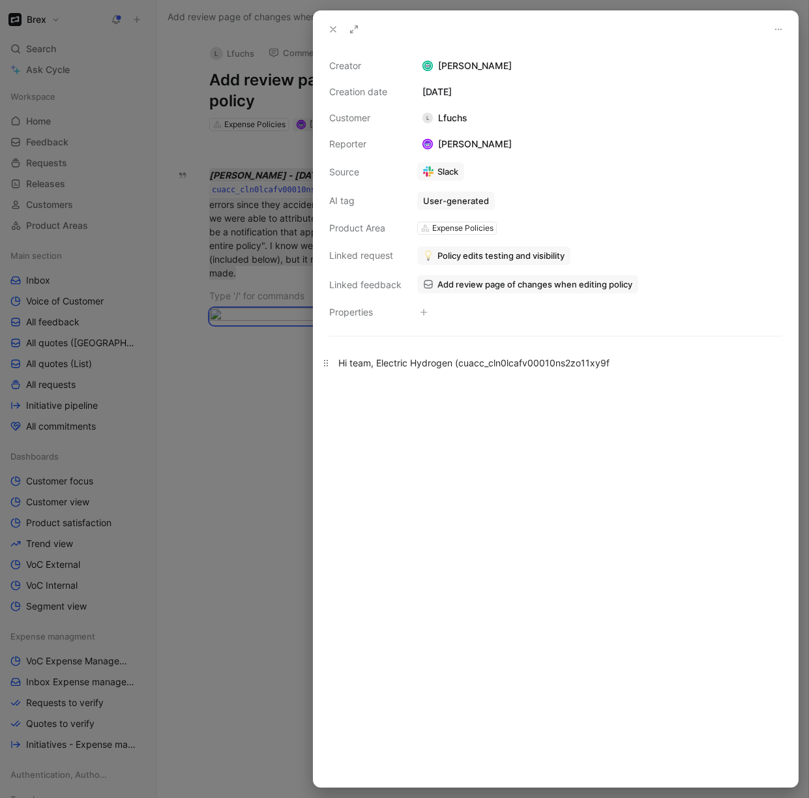
click at [434, 365] on div "Hi team, Electric Hydrogen (cuacc_cln0lcafv00010ns2zo11xy9f" at bounding box center [555, 363] width 435 height 14
click at [274, 423] on div at bounding box center [404, 399] width 809 height 798
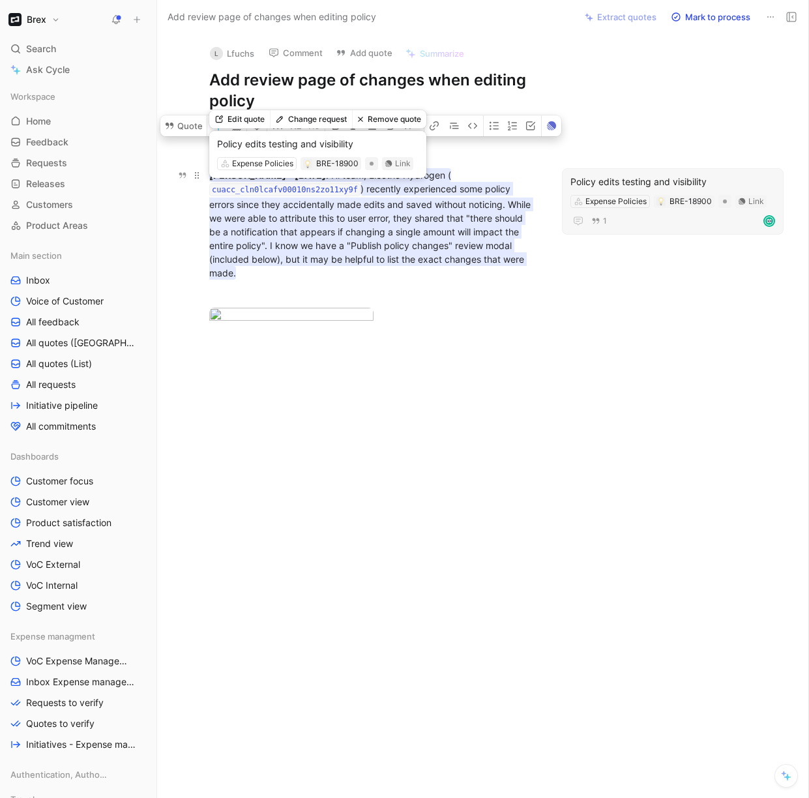
copy mark "recently experienced some policy errors since they accidentally made edits and …"
drag, startPoint x: 274, startPoint y: 274, endPoint x: 364, endPoint y: 192, distance: 122.7
click at [364, 192] on div "Camila Izquierdo - Mon Aug 18 2025 : Hi team, Electric Hydrogen ( cuacc_cln0lca…" at bounding box center [373, 223] width 328 height 111
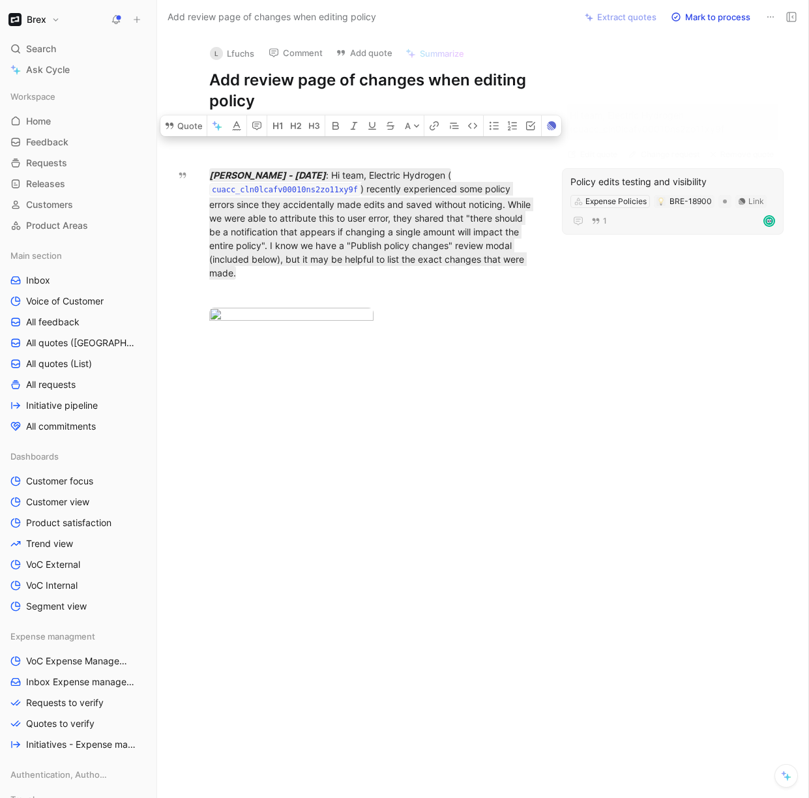
click at [665, 224] on div "1" at bounding box center [672, 221] width 205 height 16
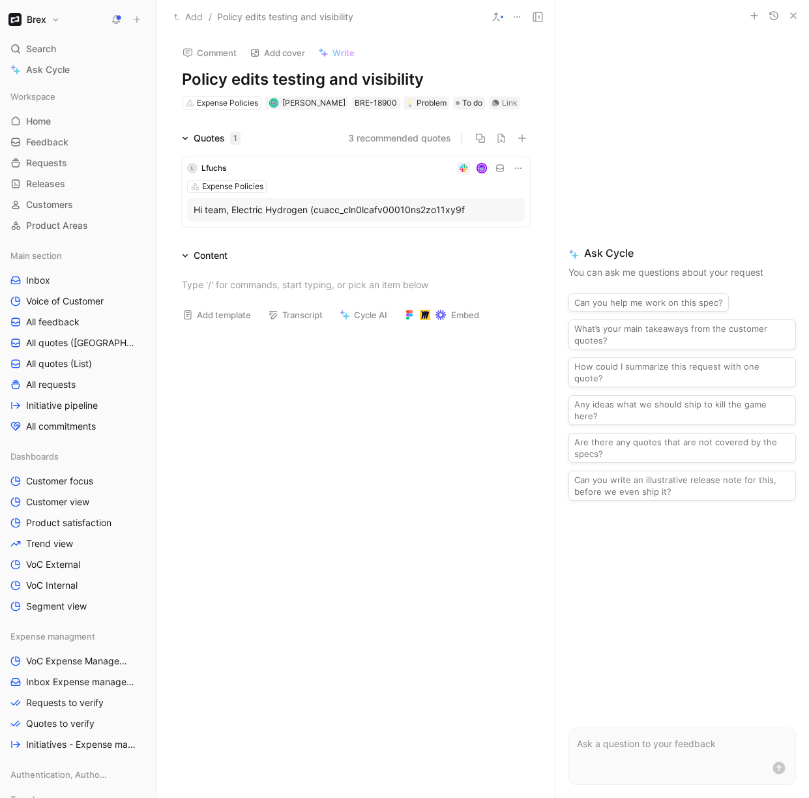
click at [326, 212] on div "Hi team, Electric Hydrogen (cuacc_cln0lcafv00010ns2zo11xy9f" at bounding box center [356, 210] width 325 height 16
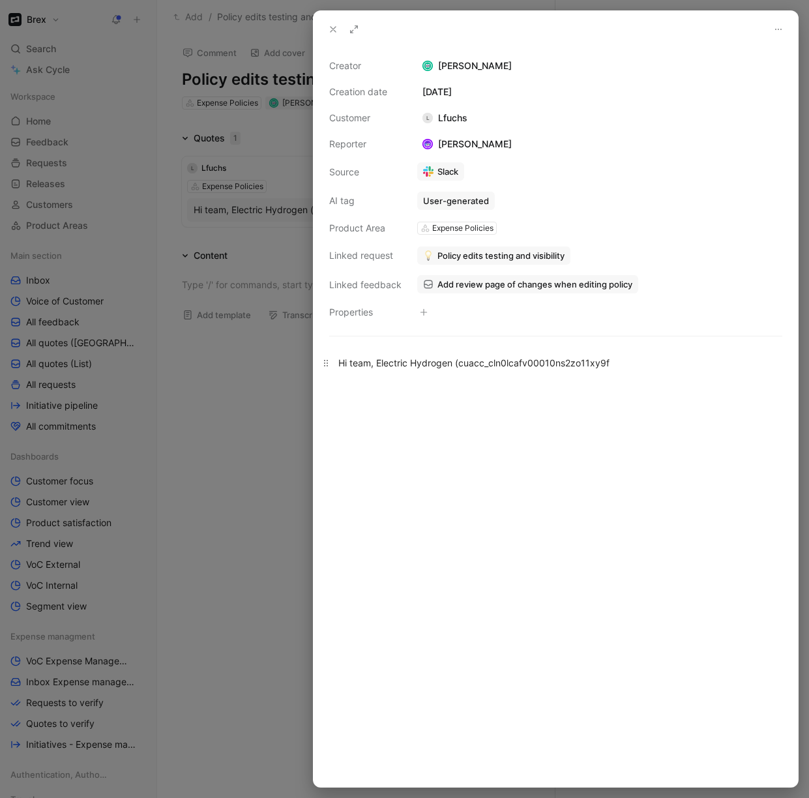
click at [400, 365] on div "Hi team, Electric Hydrogen (cuacc_cln0lcafv00010ns2zo11xy9f" at bounding box center [555, 363] width 435 height 14
paste div
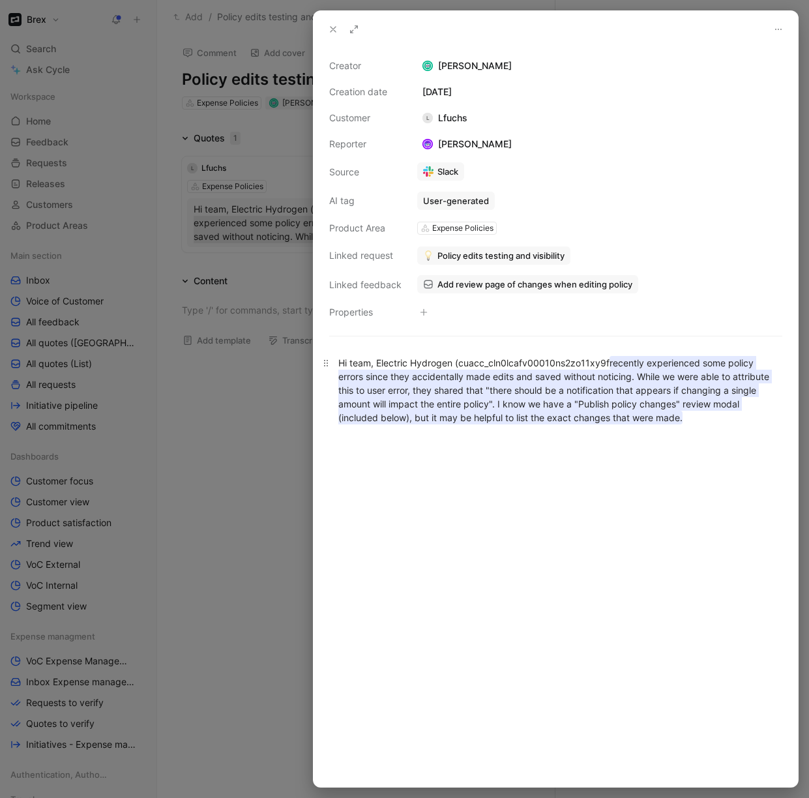
click at [610, 364] on mark "recently experienced some policy errors since they accidentally made edits and …" at bounding box center [554, 390] width 433 height 68
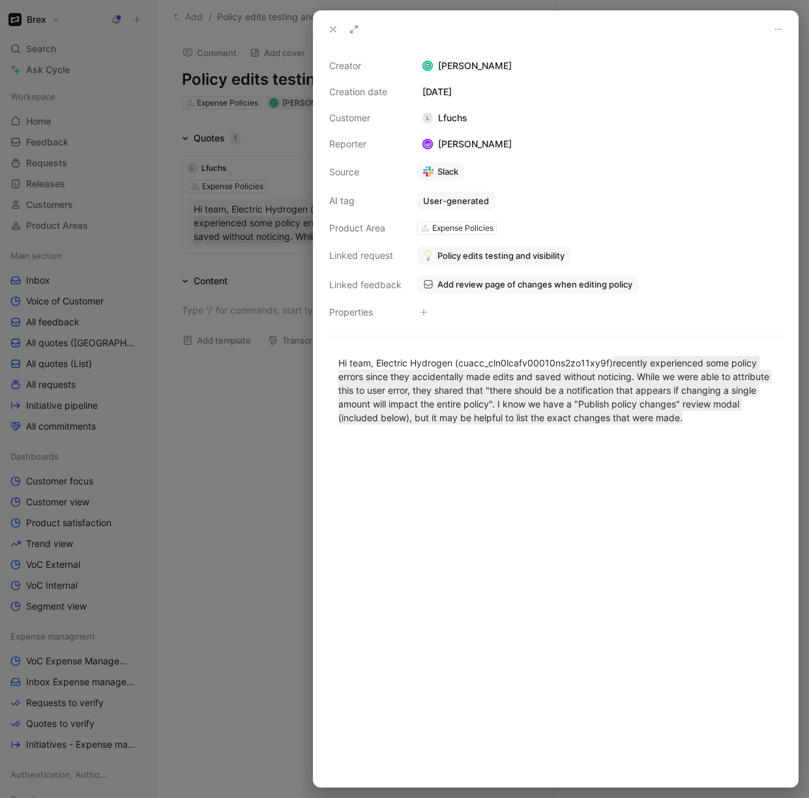
click at [271, 500] on div at bounding box center [404, 399] width 809 height 798
click at [332, 29] on use at bounding box center [332, 29] width 5 height 5
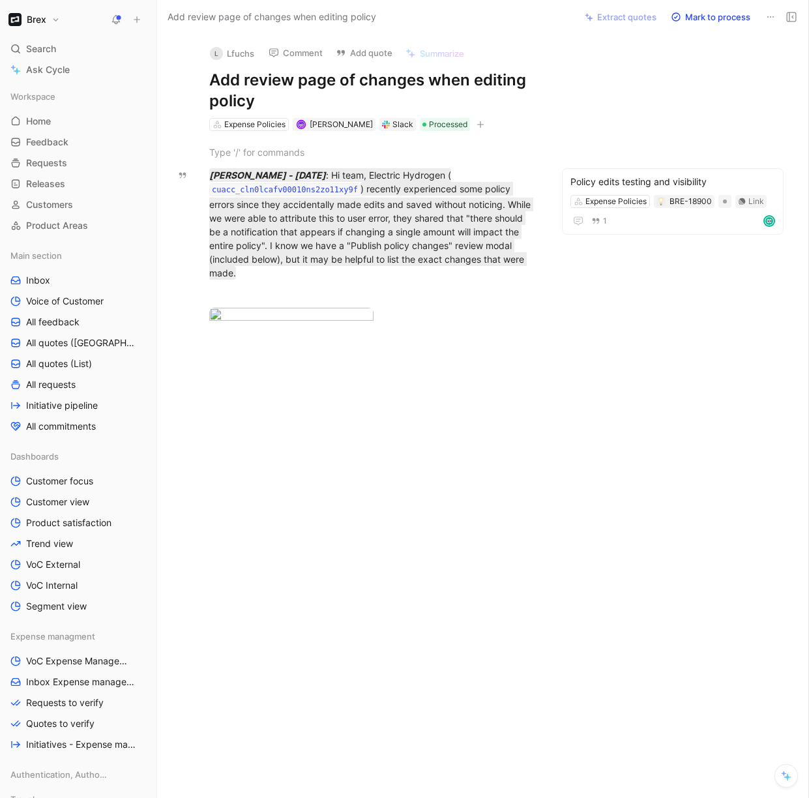
click at [687, 14] on button "Mark to process" at bounding box center [710, 17] width 91 height 18
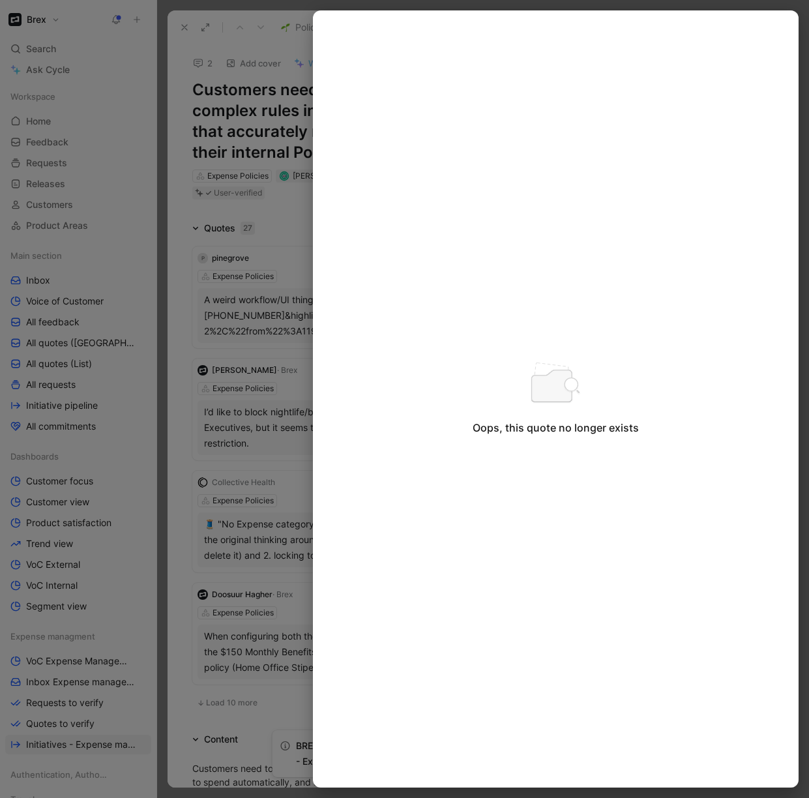
click at [185, 220] on div at bounding box center [404, 399] width 809 height 798
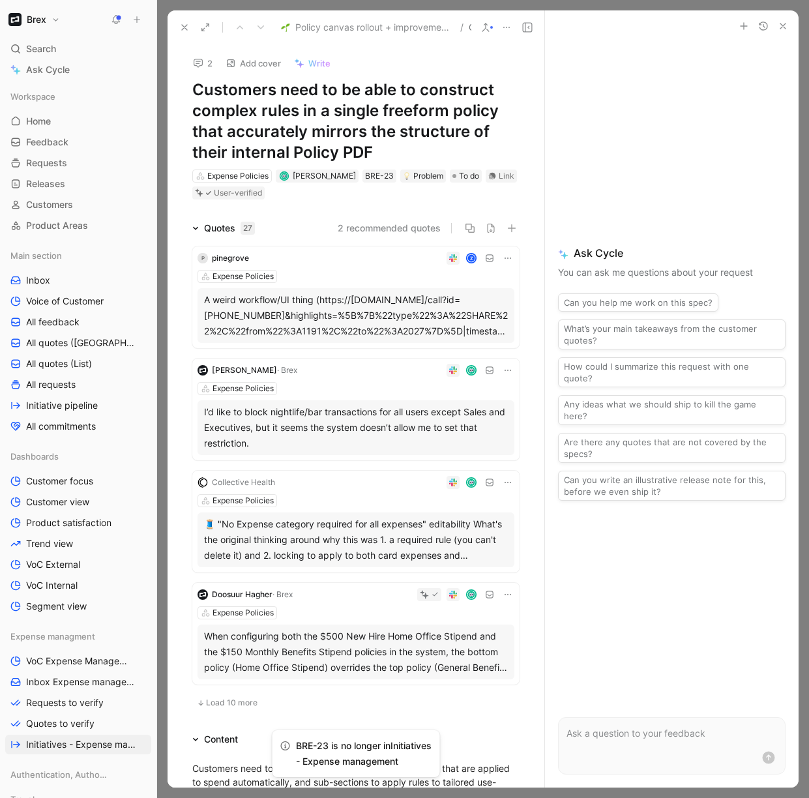
click at [181, 20] on button at bounding box center [184, 27] width 18 height 18
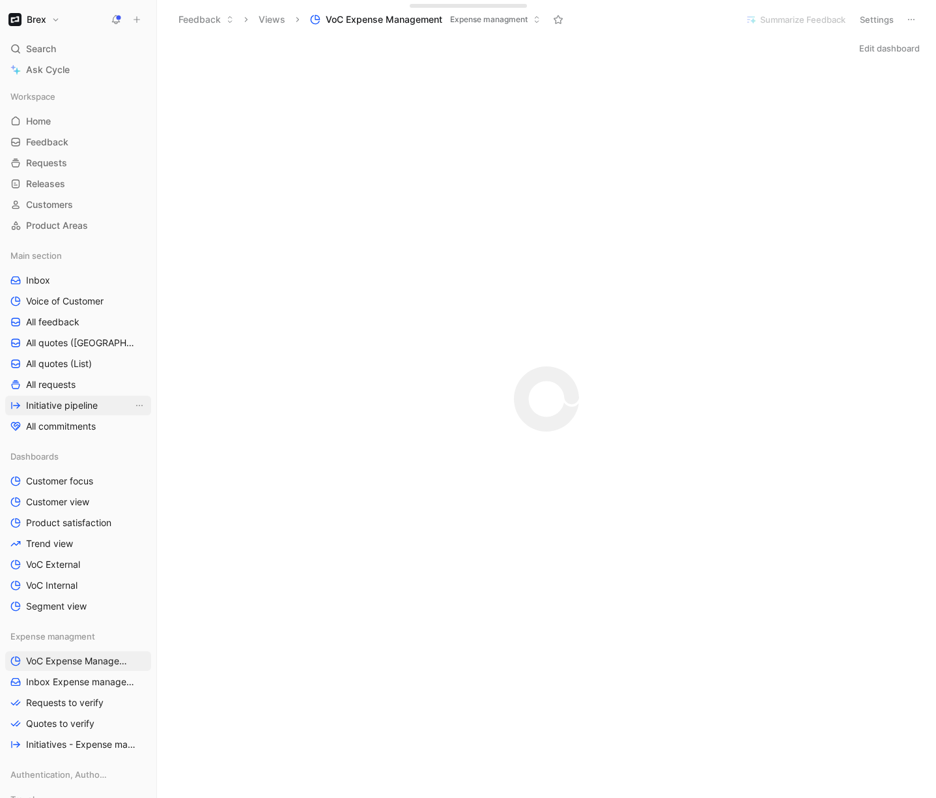
click at [69, 403] on span "Initiative pipeline" at bounding box center [62, 405] width 72 height 13
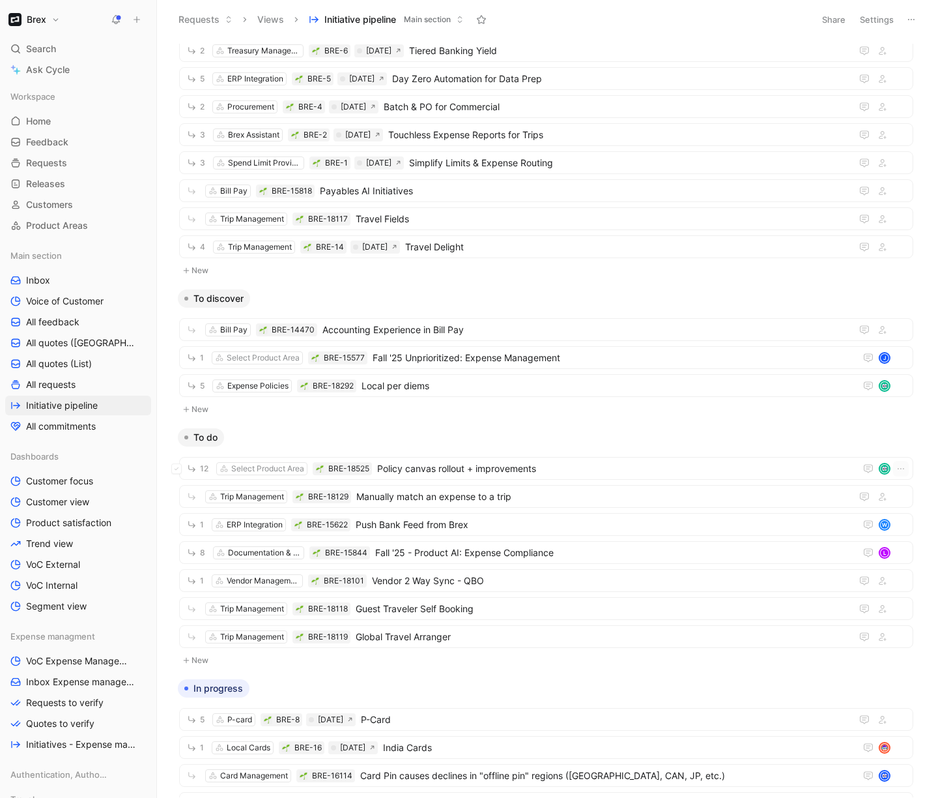
scroll to position [209, 0]
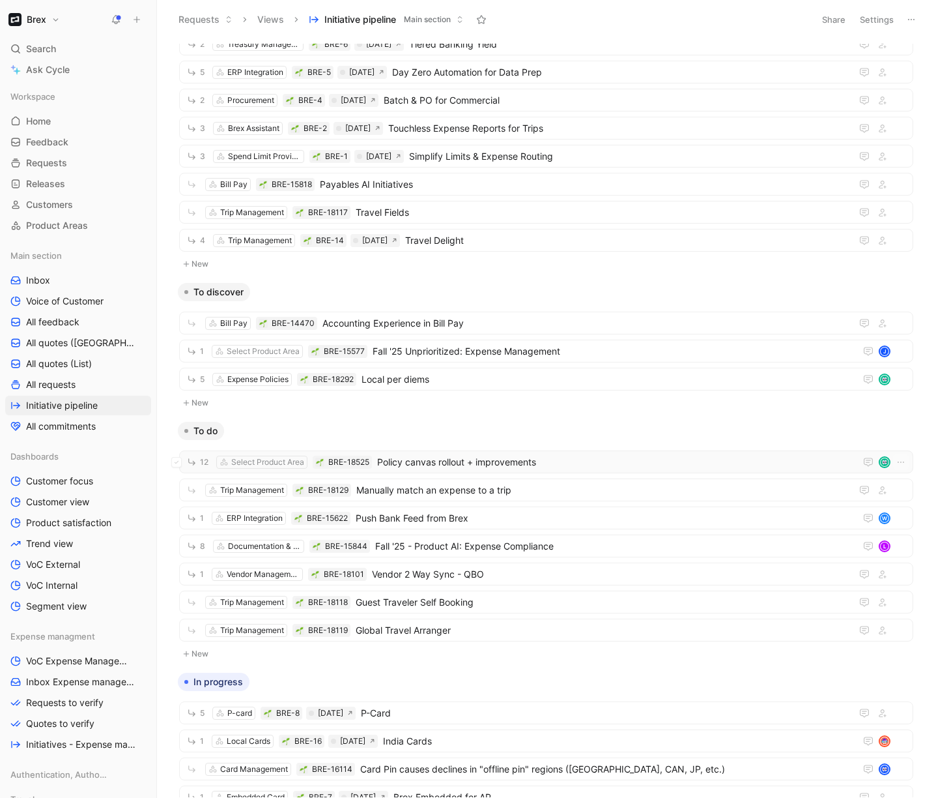
click at [550, 460] on span "Policy canvas rollout + improvements" at bounding box center [613, 462] width 473 height 16
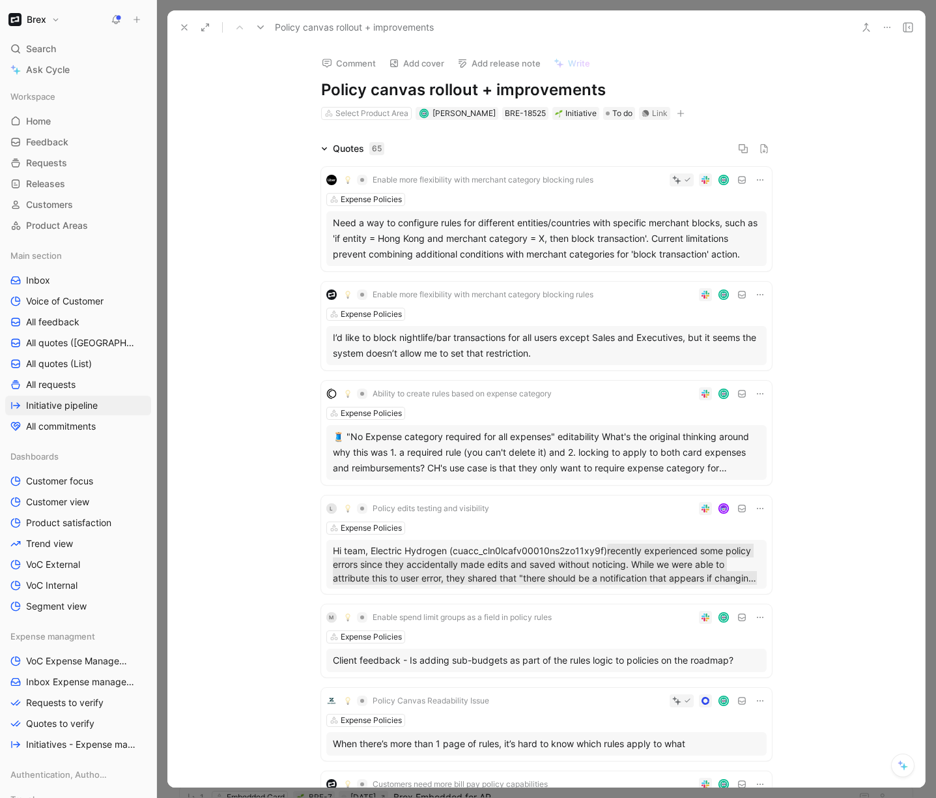
click at [322, 146] on icon at bounding box center [324, 148] width 7 height 7
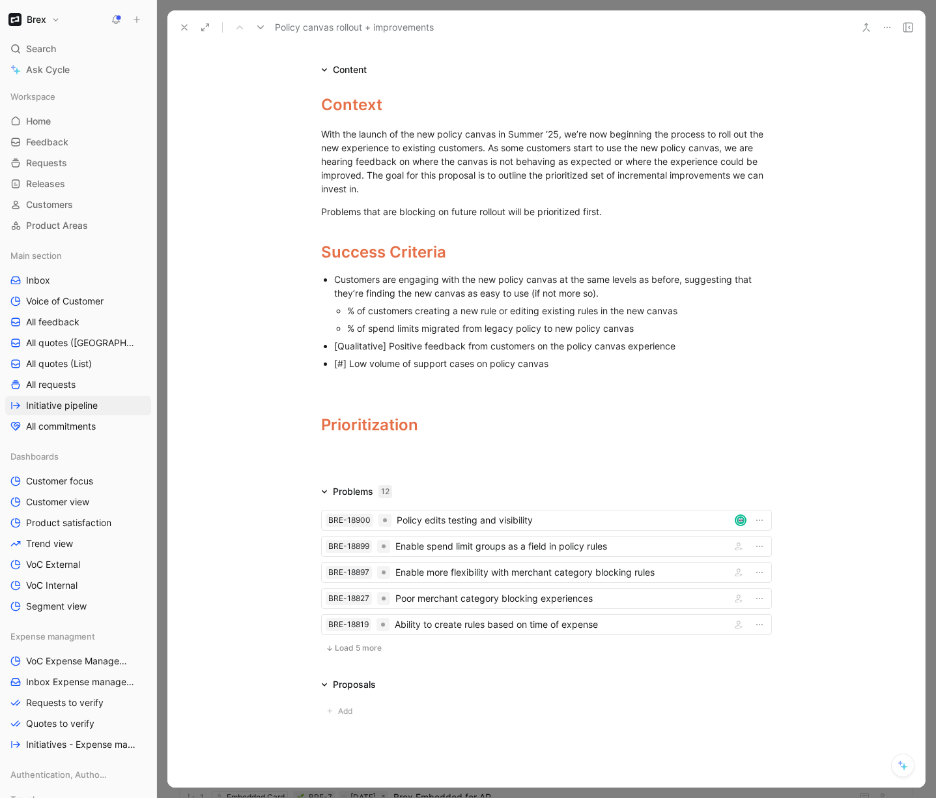
scroll to position [133, 0]
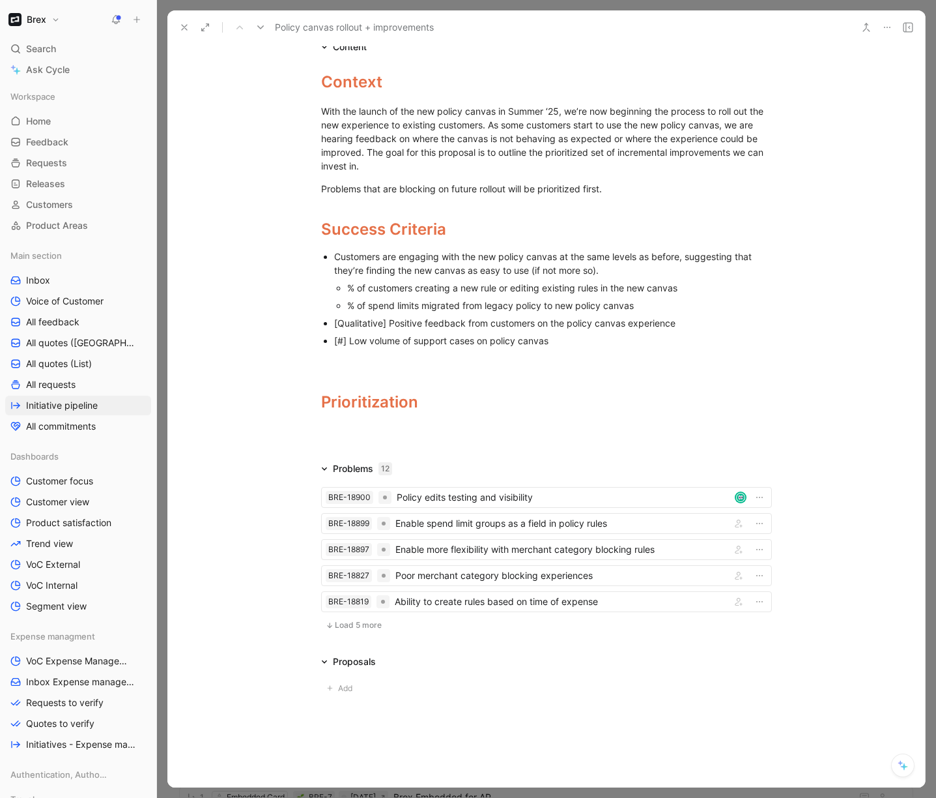
click at [335, 626] on span "Load 5 more" at bounding box center [358, 625] width 47 height 10
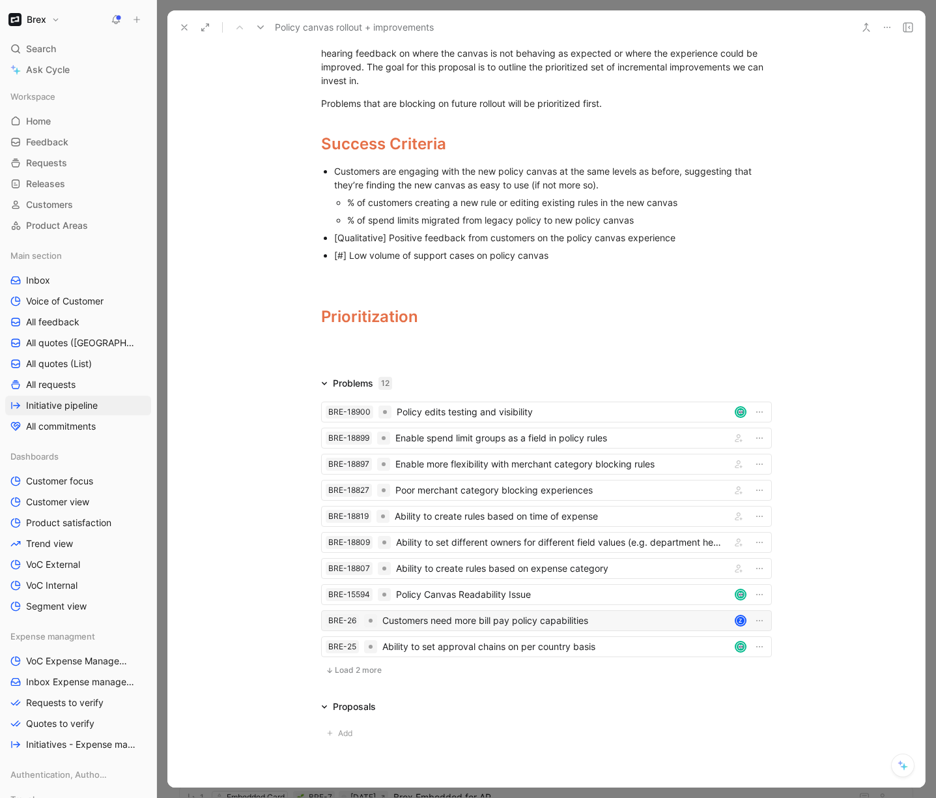
scroll to position [228, 0]
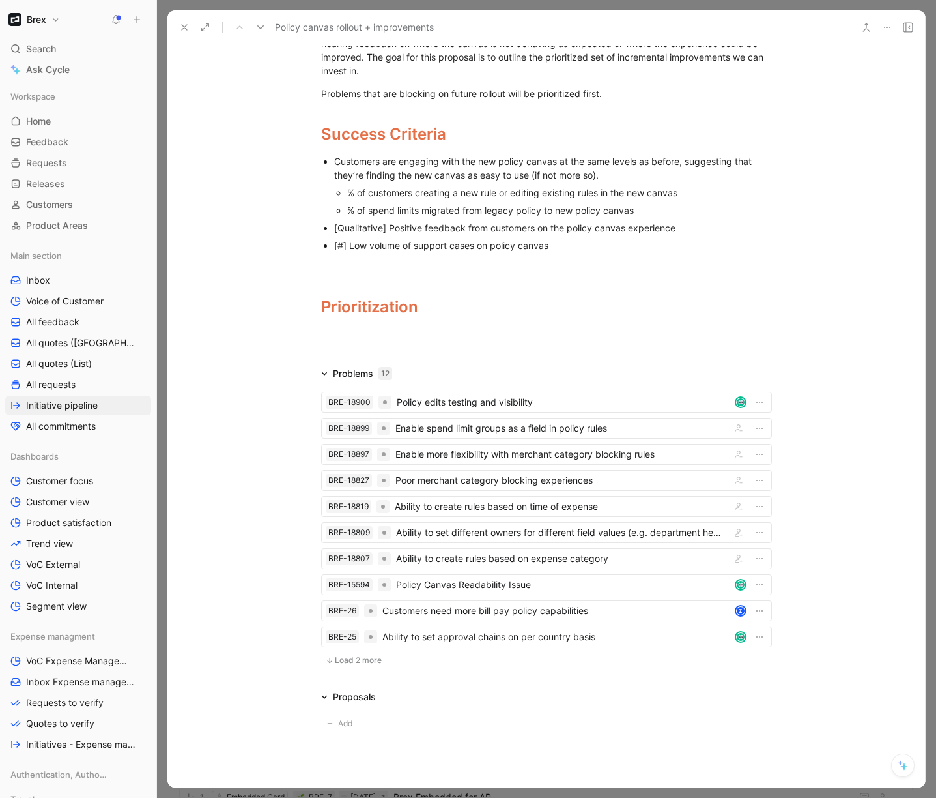
click at [351, 660] on span "Load 2 more" at bounding box center [358, 660] width 47 height 10
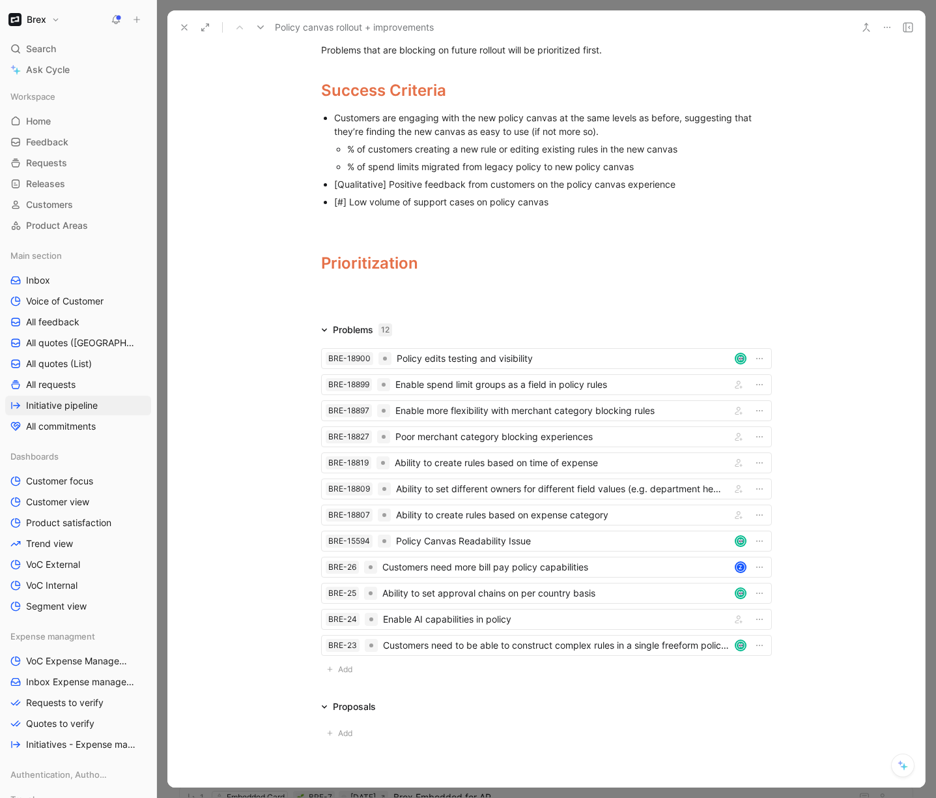
scroll to position [288, 0]
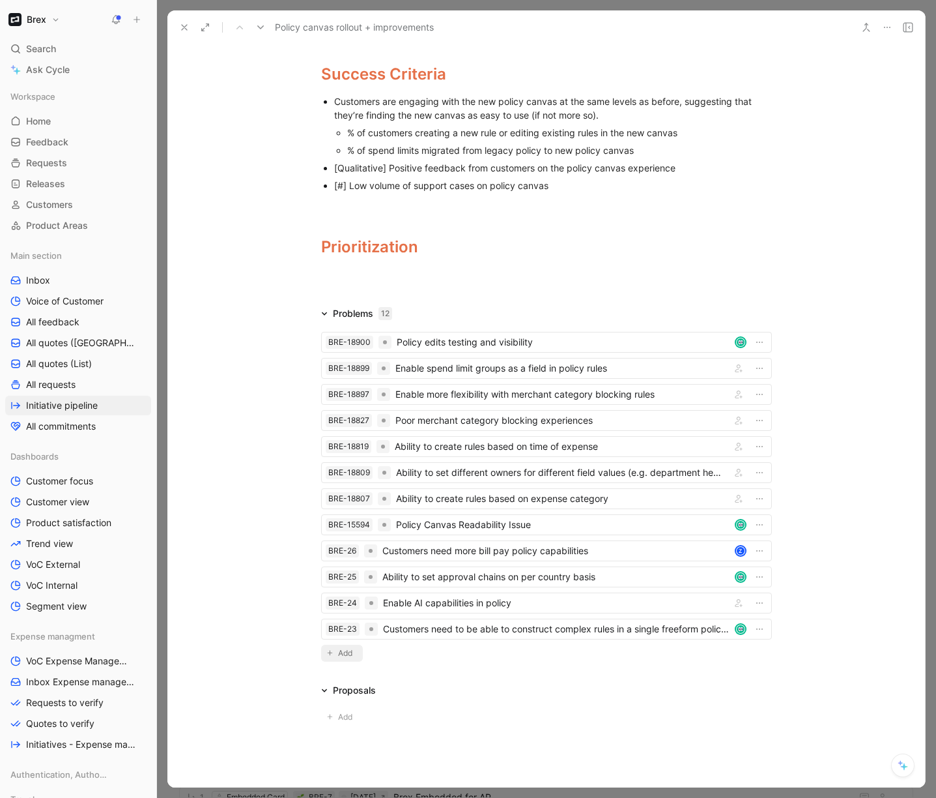
click at [341, 654] on span "Add" at bounding box center [347, 652] width 18 height 13
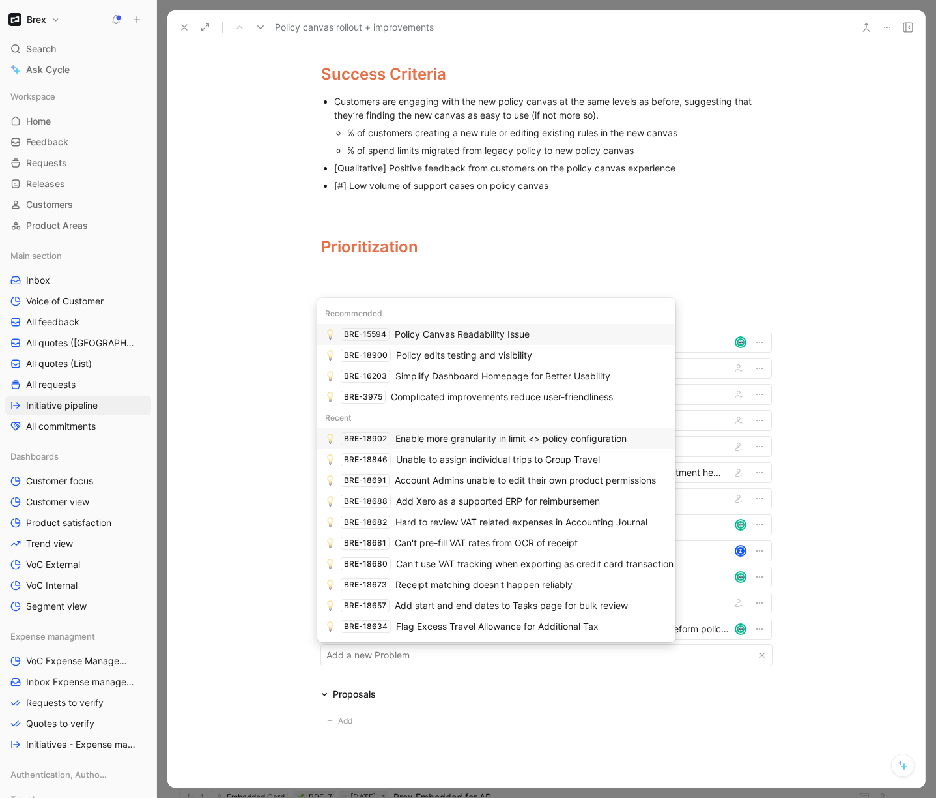
click at [433, 434] on span "Enable more granularity in limit <> policy configuration" at bounding box center [511, 438] width 231 height 11
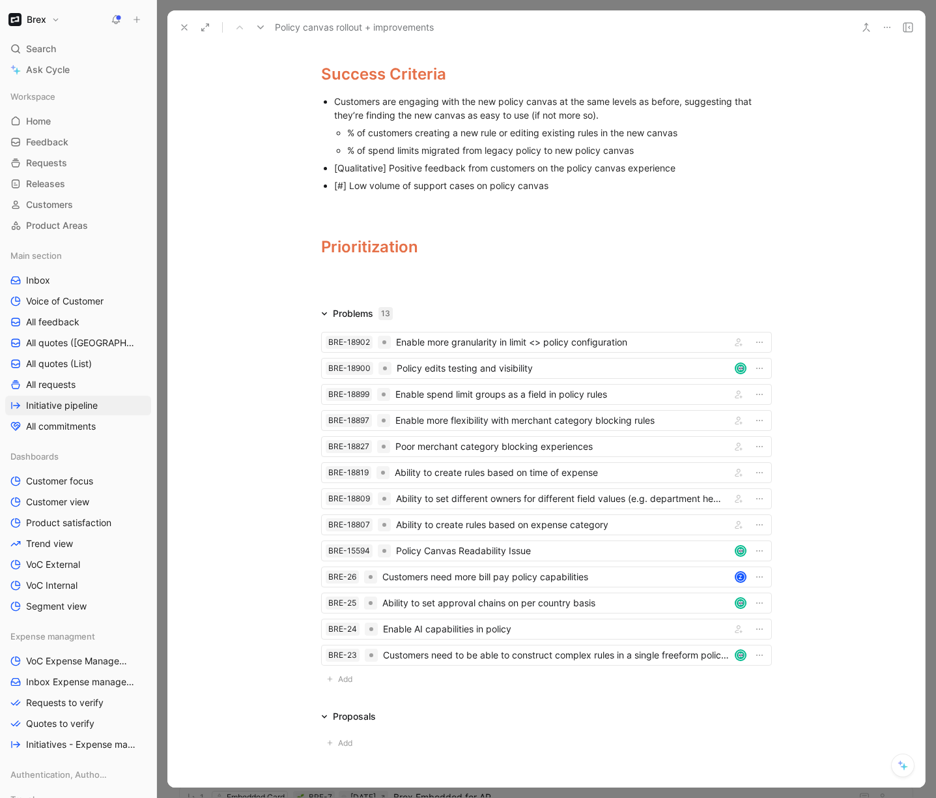
click at [267, 368] on div "Problems 13 BRE-18902 Enable more granularity in limit <> policy configuration …" at bounding box center [546, 499] width 758 height 387
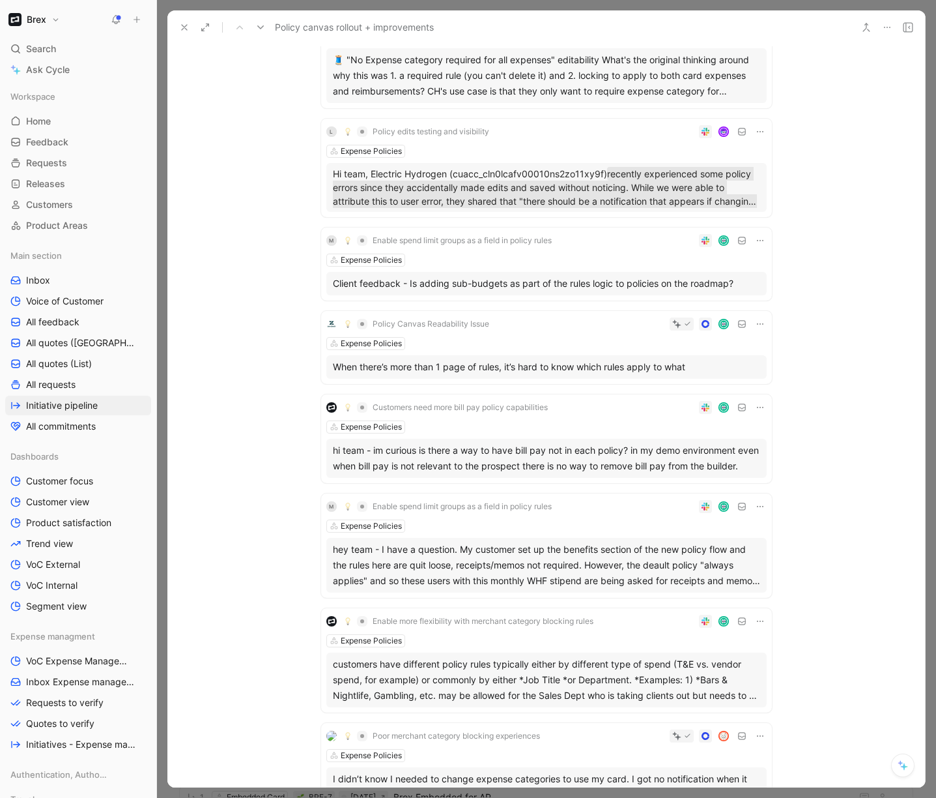
scroll to position [1367, 0]
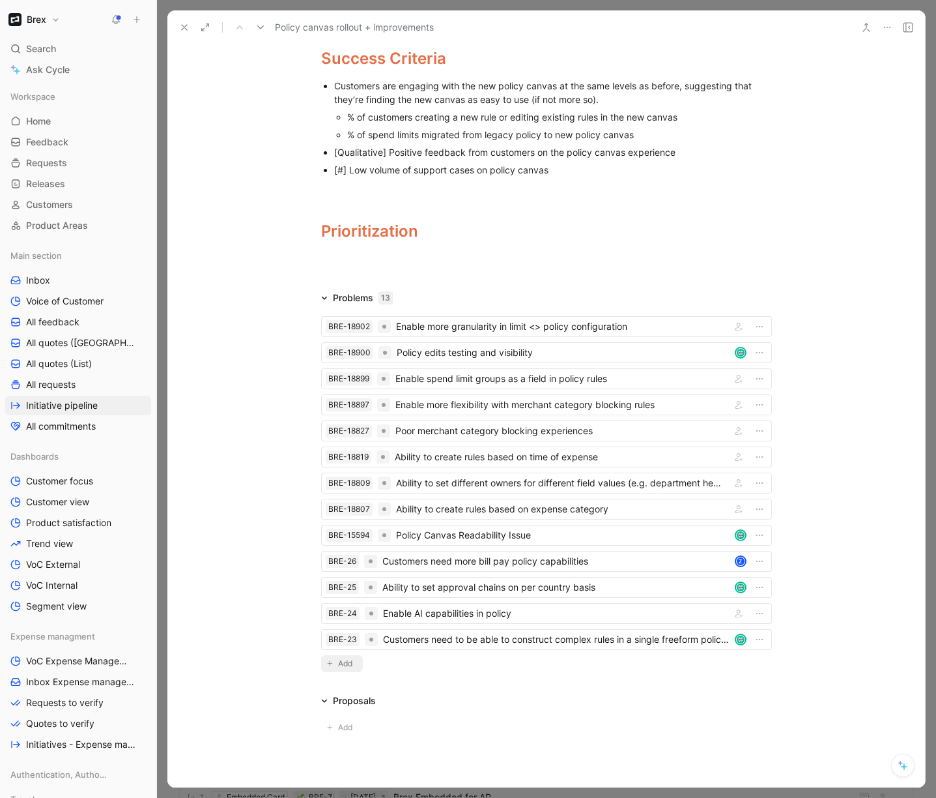
click at [340, 670] on span "Add" at bounding box center [347, 663] width 18 height 13
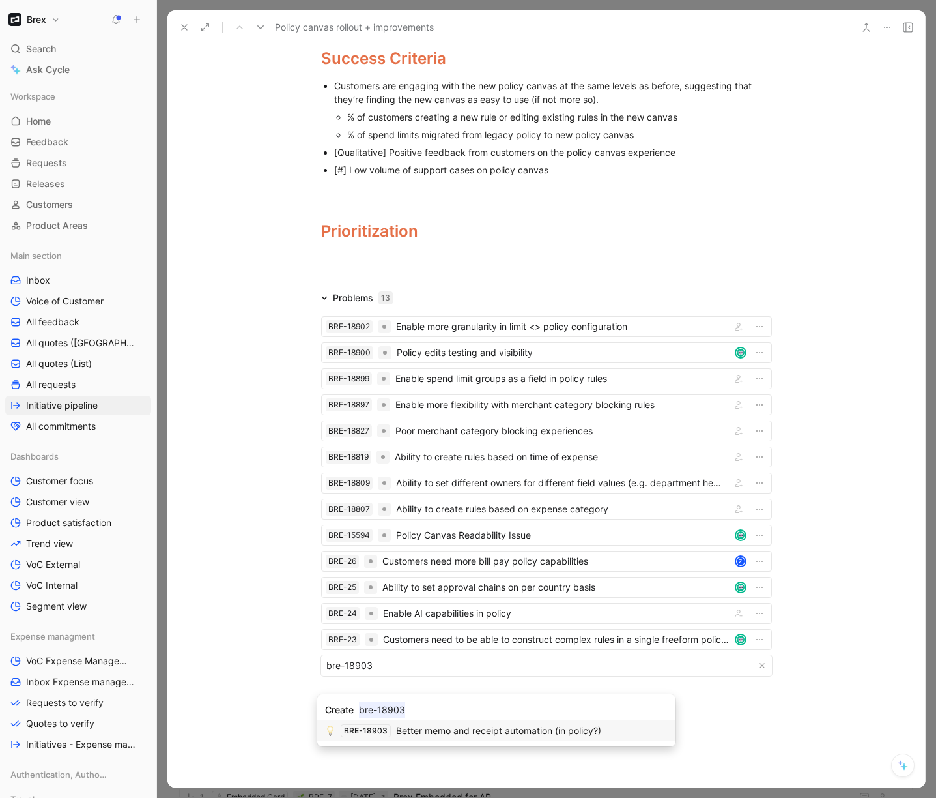
type input "bre-18903"
click at [429, 729] on span "Better memo and receipt automation (in policy?)" at bounding box center [498, 730] width 205 height 11
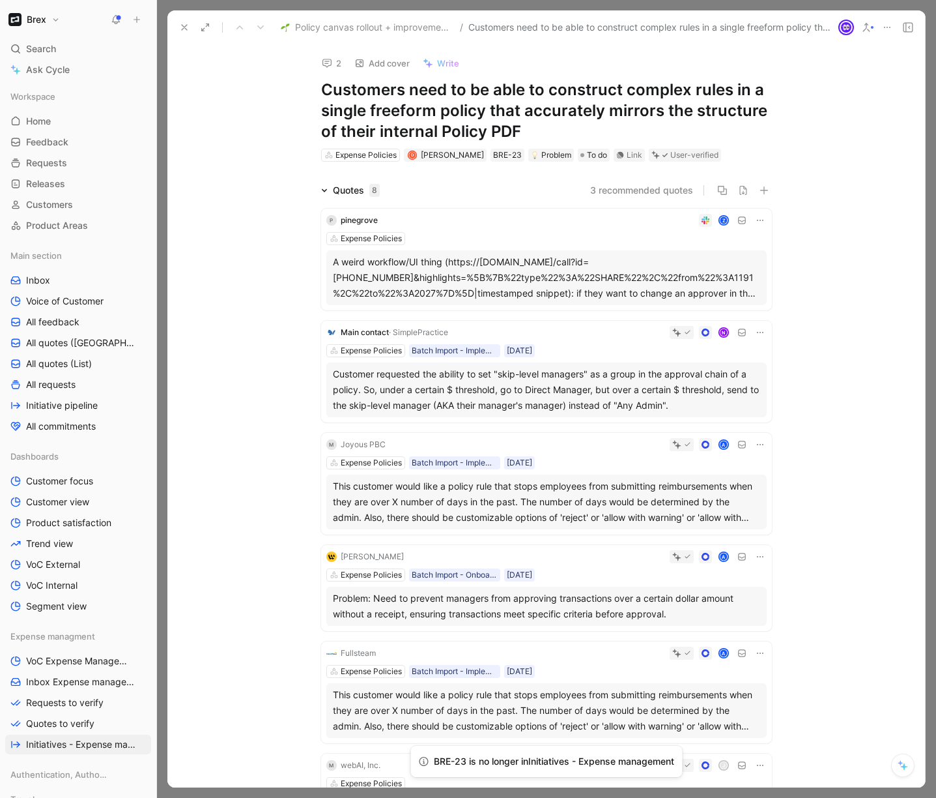
click at [491, 239] on div "Expense Policies" at bounding box center [546, 238] width 441 height 13
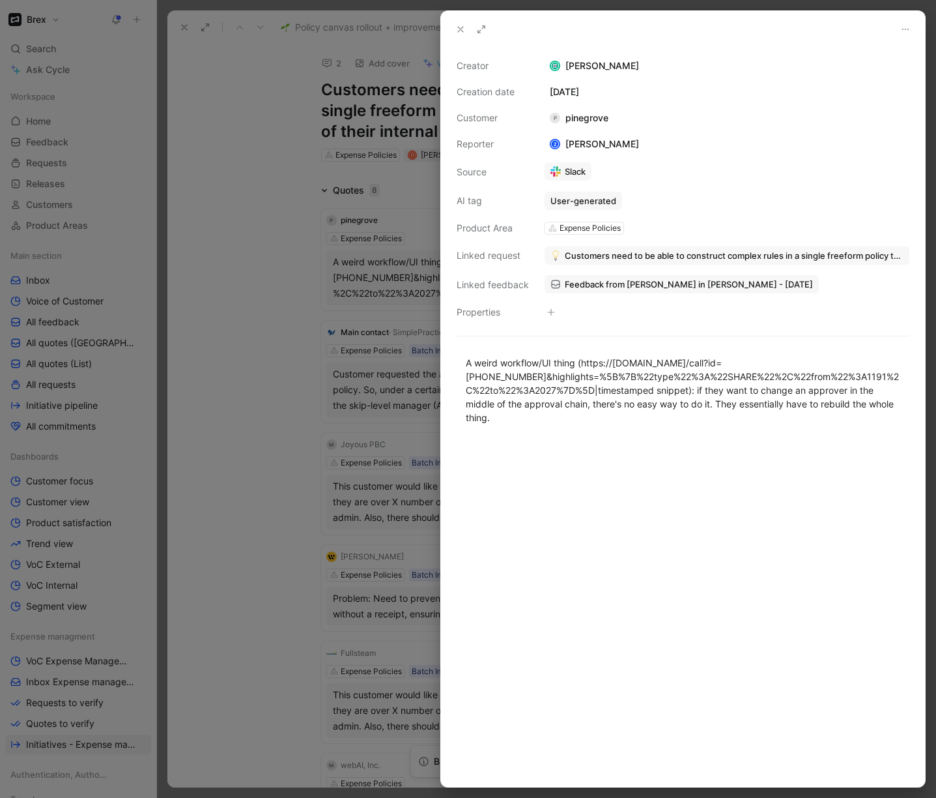
click at [227, 385] on div at bounding box center [468, 399] width 936 height 798
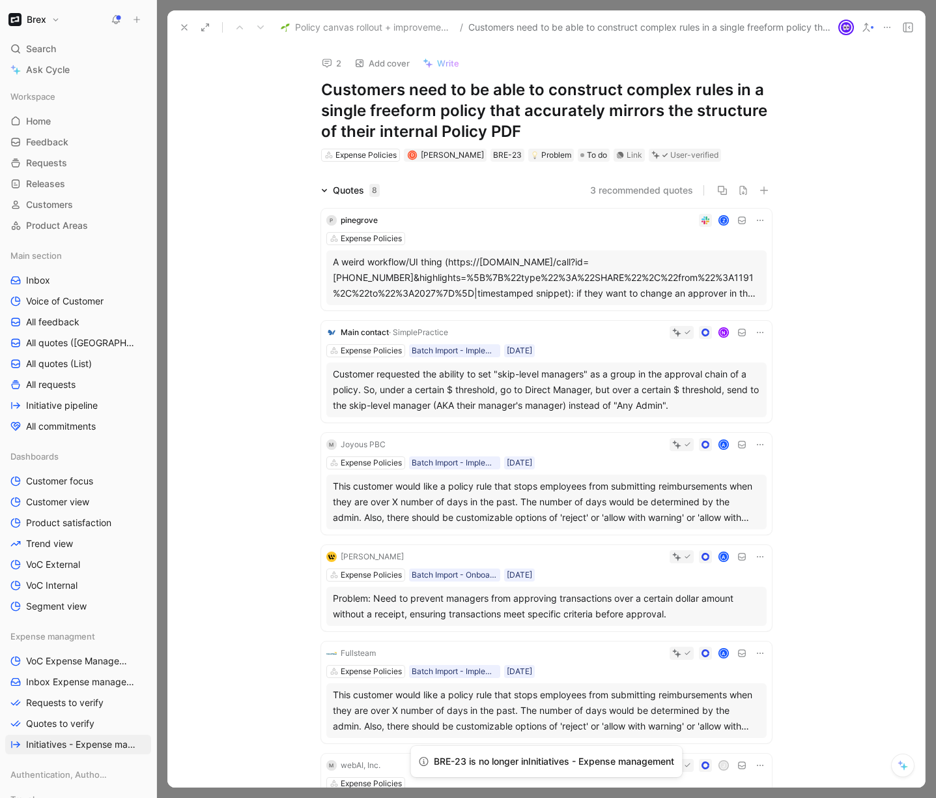
click at [755, 220] on icon at bounding box center [760, 220] width 10 height 10
click at [710, 244] on span "Edit property" at bounding box center [717, 244] width 56 height 11
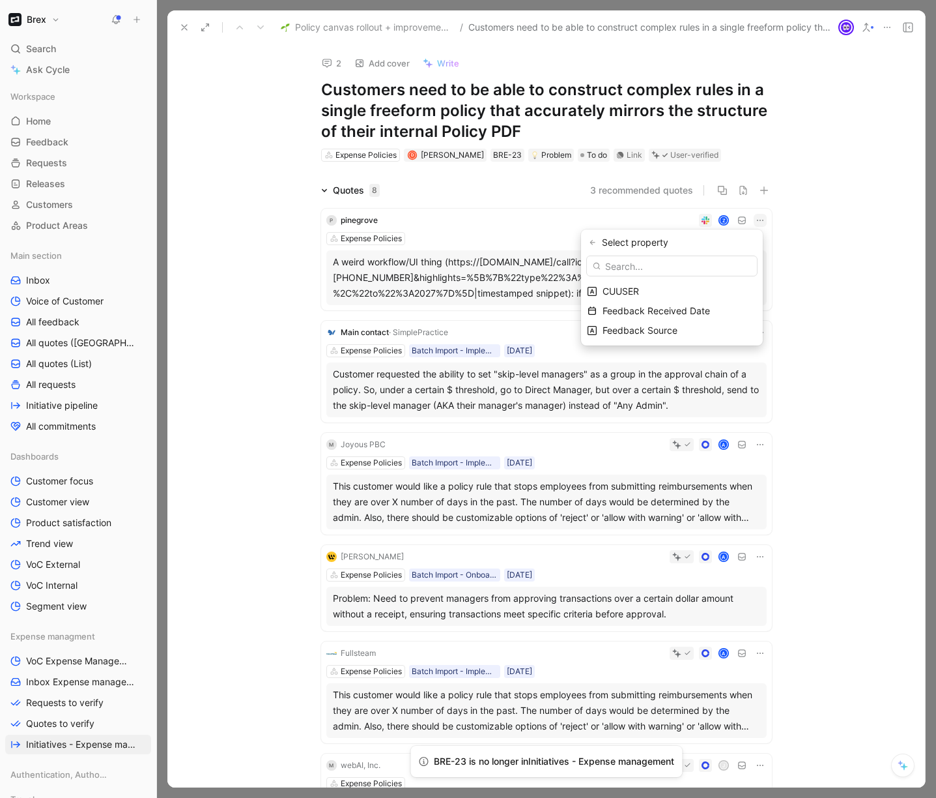
click at [639, 265] on input "text" at bounding box center [672, 265] width 171 height 21
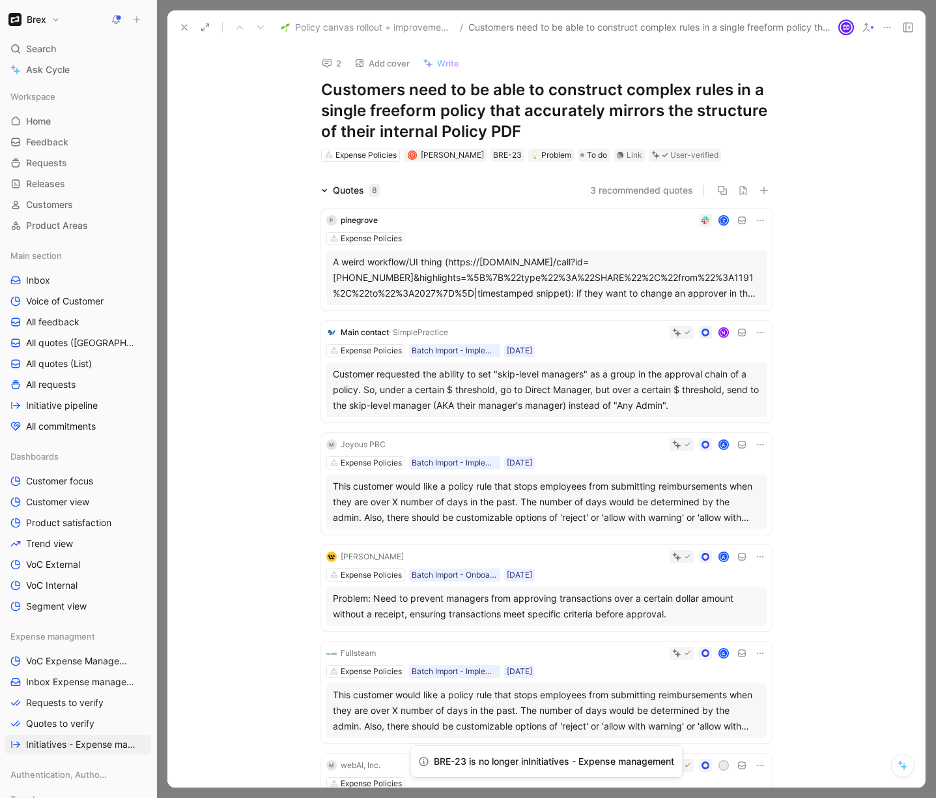
click at [755, 216] on icon at bounding box center [760, 220] width 10 height 10
click at [704, 266] on span "Change request" at bounding box center [723, 263] width 68 height 11
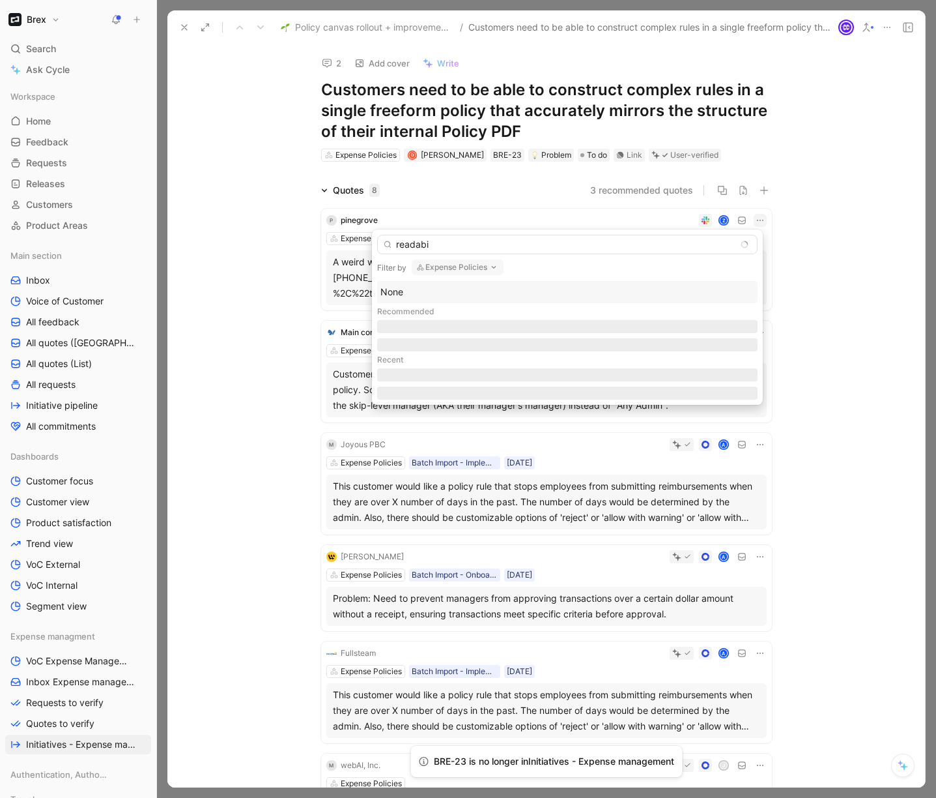
type input "readabil"
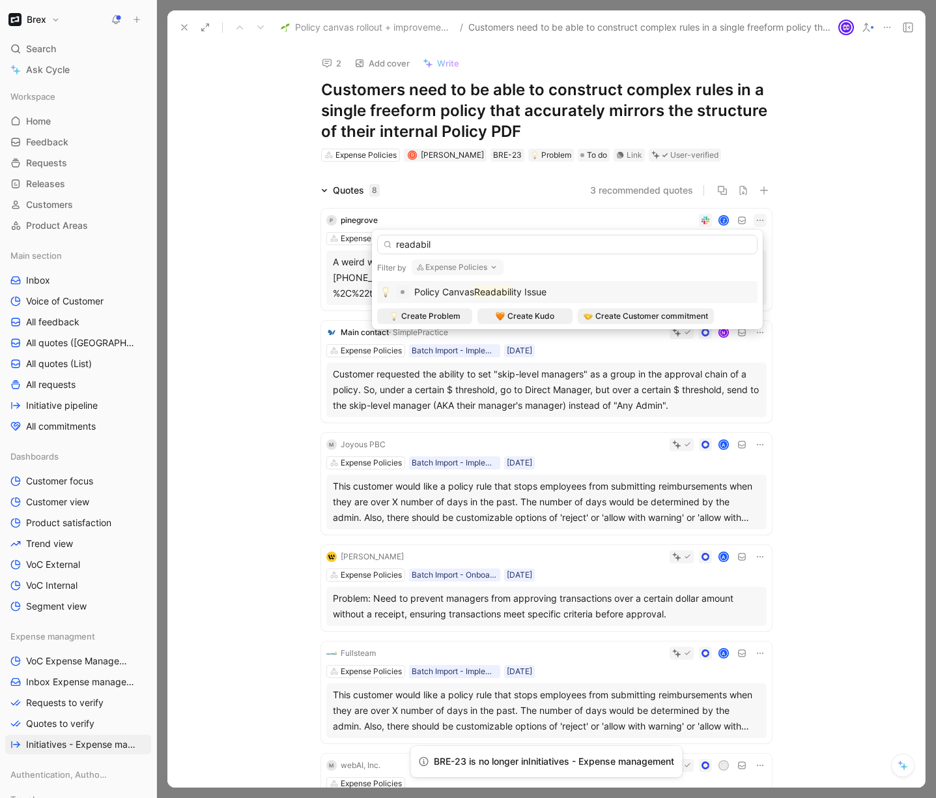
click at [580, 288] on div "Policy Canvas Readabil ity Issue" at bounding box center [568, 292] width 374 height 16
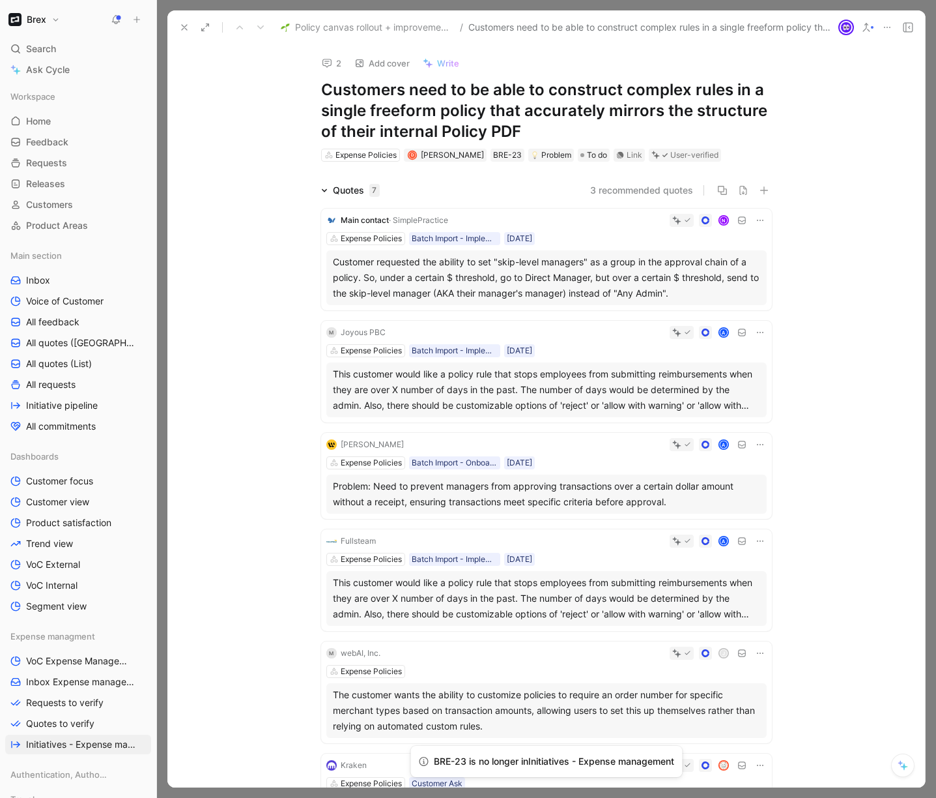
click at [252, 306] on div "Quotes 7 3 recommended quotes Main contact · SimplePractice N Expense Policies …" at bounding box center [546, 569] width 758 height 774
click at [439, 116] on h1 "Customers need to be able to construct complex rules in a single freeform polic…" at bounding box center [546, 111] width 451 height 63
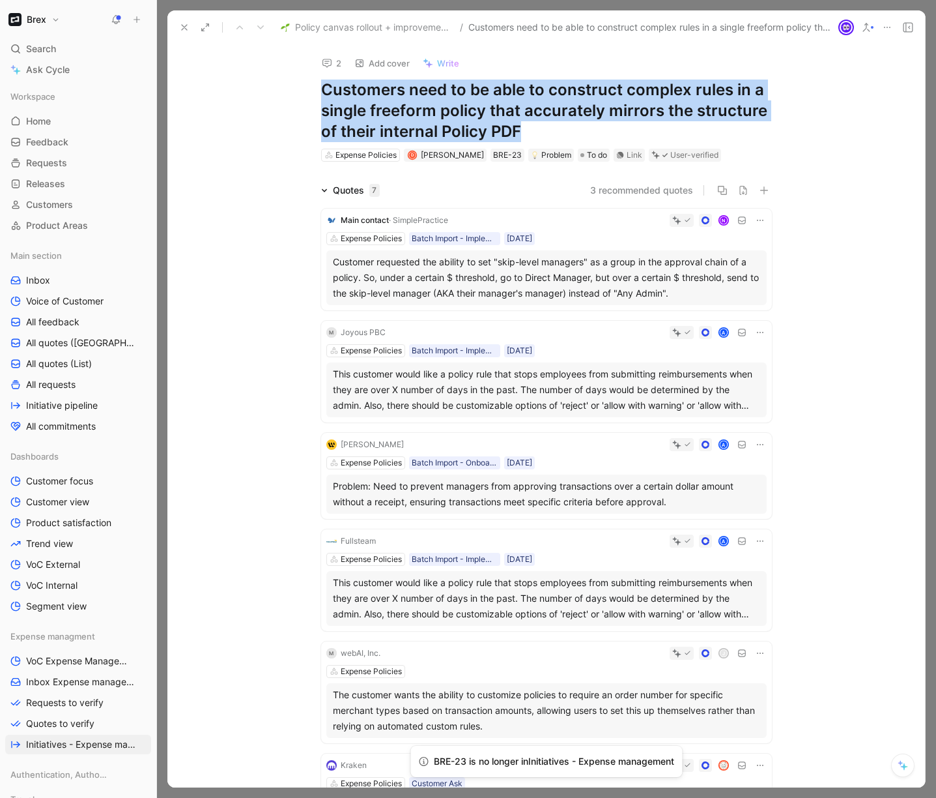
click at [528, 137] on h1 "Customers need to be able to construct complex rules in a single freeform polic…" at bounding box center [546, 111] width 451 height 63
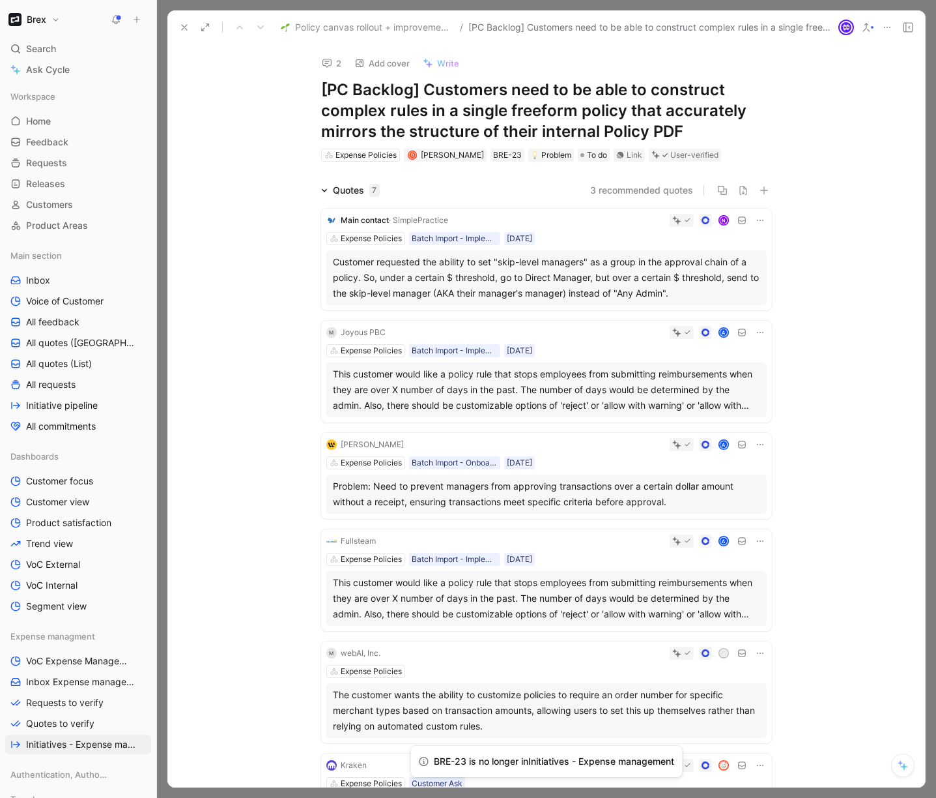
click at [246, 282] on div "Quotes 7 3 recommended quotes Main contact · SimplePractice N Expense Policies …" at bounding box center [546, 569] width 758 height 774
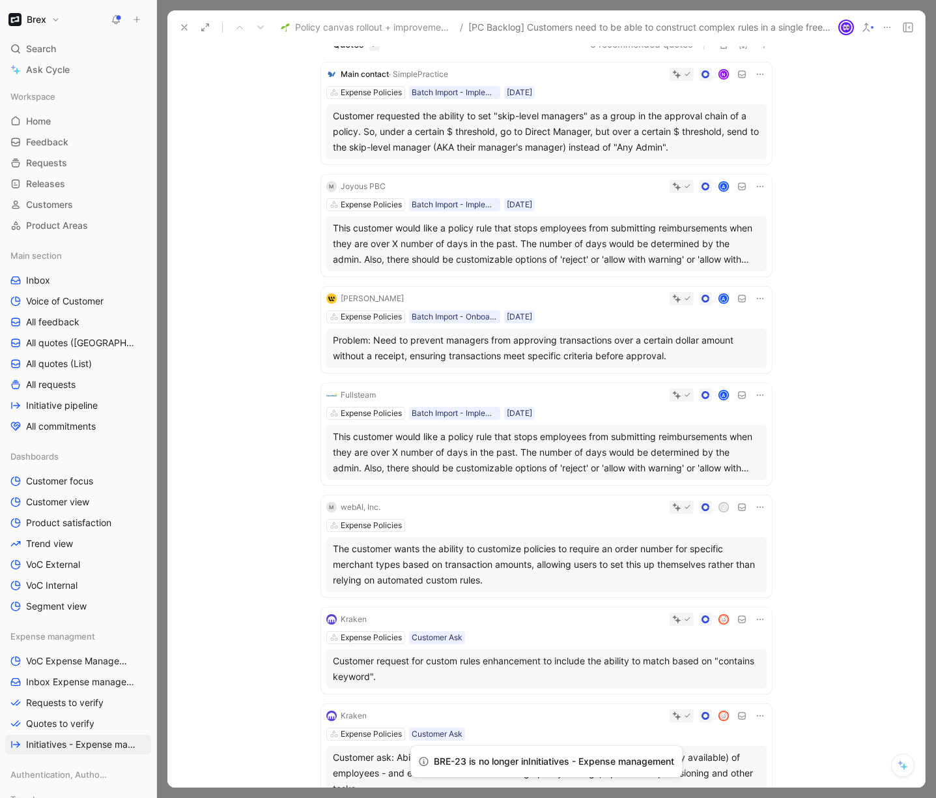
scroll to position [141, 0]
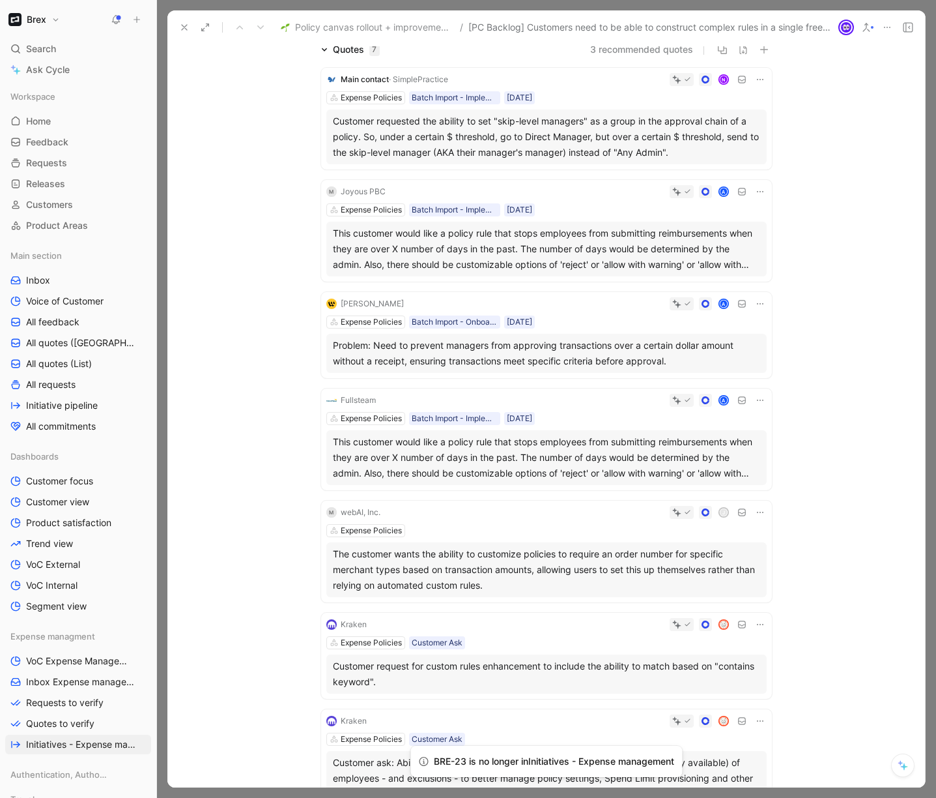
click at [437, 264] on div "This customer would like a policy rule that stops employees from submitting rei…" at bounding box center [547, 248] width 428 height 47
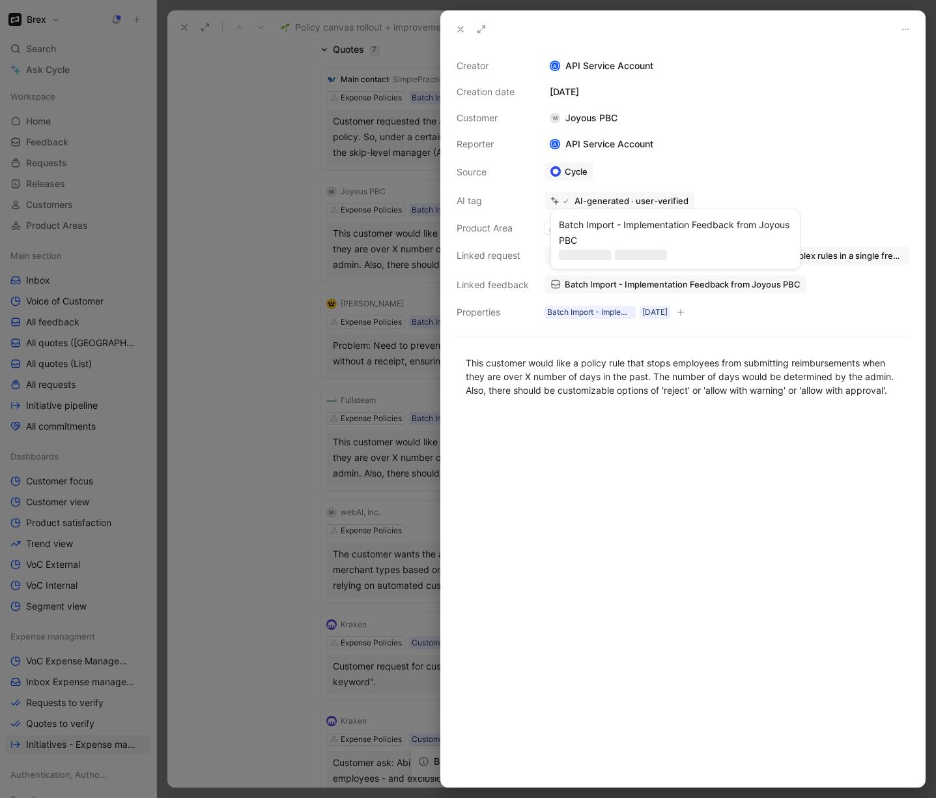
click at [582, 281] on span "Batch Import - Implementation Feedback from Joyous PBC" at bounding box center [683, 284] width 236 height 12
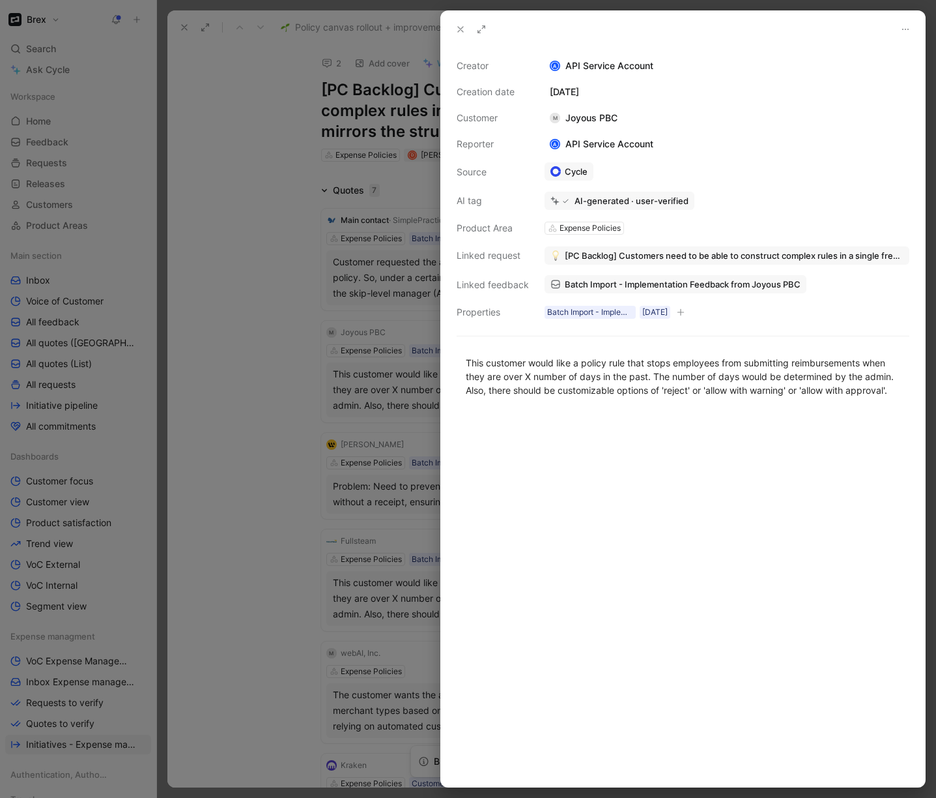
click at [218, 585] on div at bounding box center [468, 399] width 936 height 798
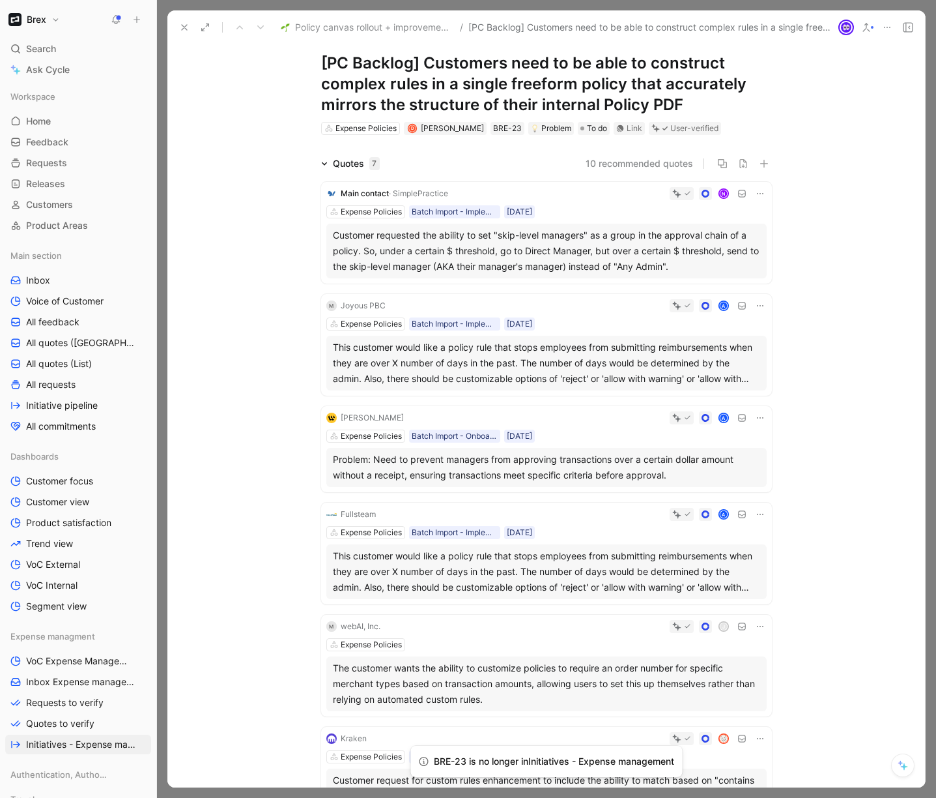
scroll to position [33, 0]
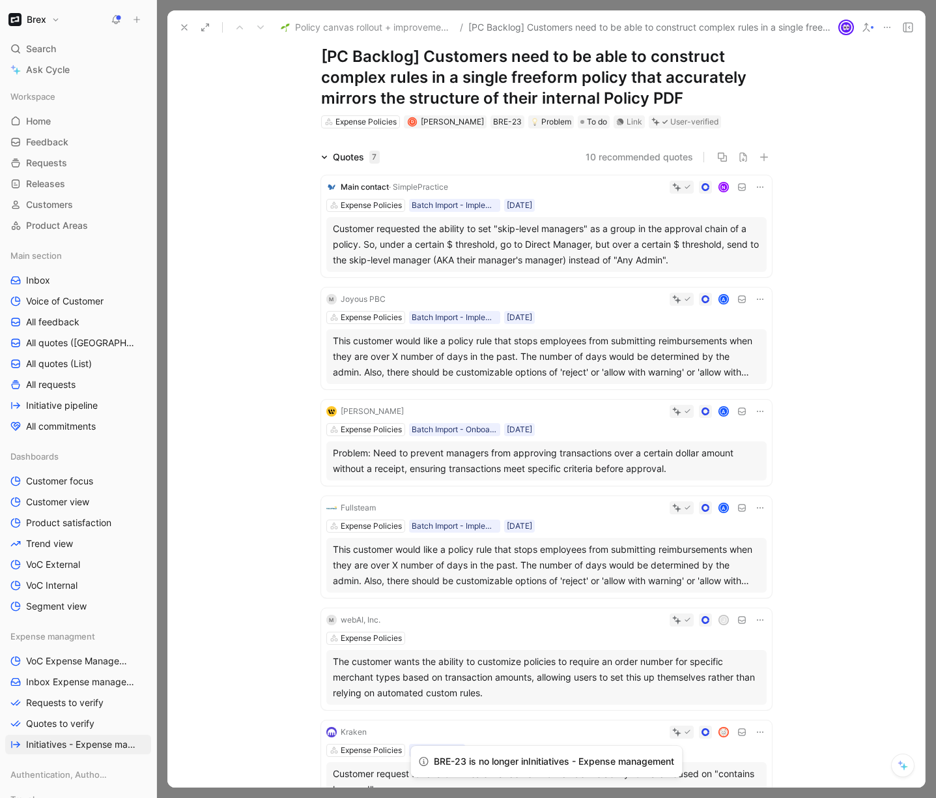
click at [519, 671] on div "The customer wants the ability to customize policies to require an order number…" at bounding box center [547, 677] width 428 height 47
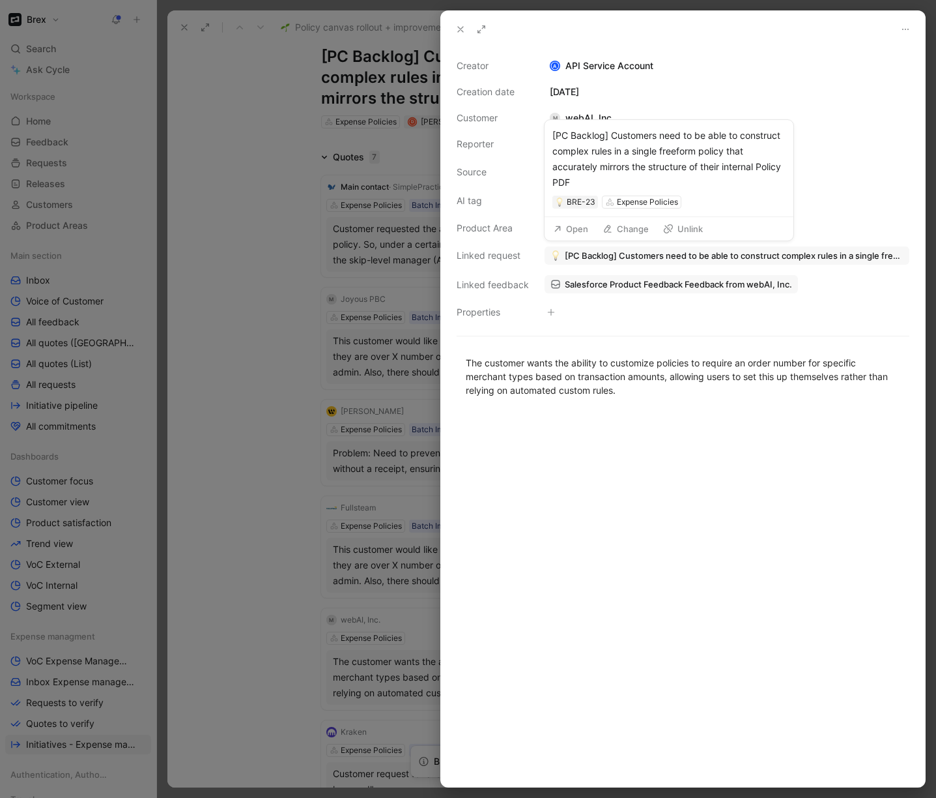
click at [590, 254] on span "[PC Backlog] Customers need to be able to construct complex rules in a single f…" at bounding box center [734, 256] width 339 height 12
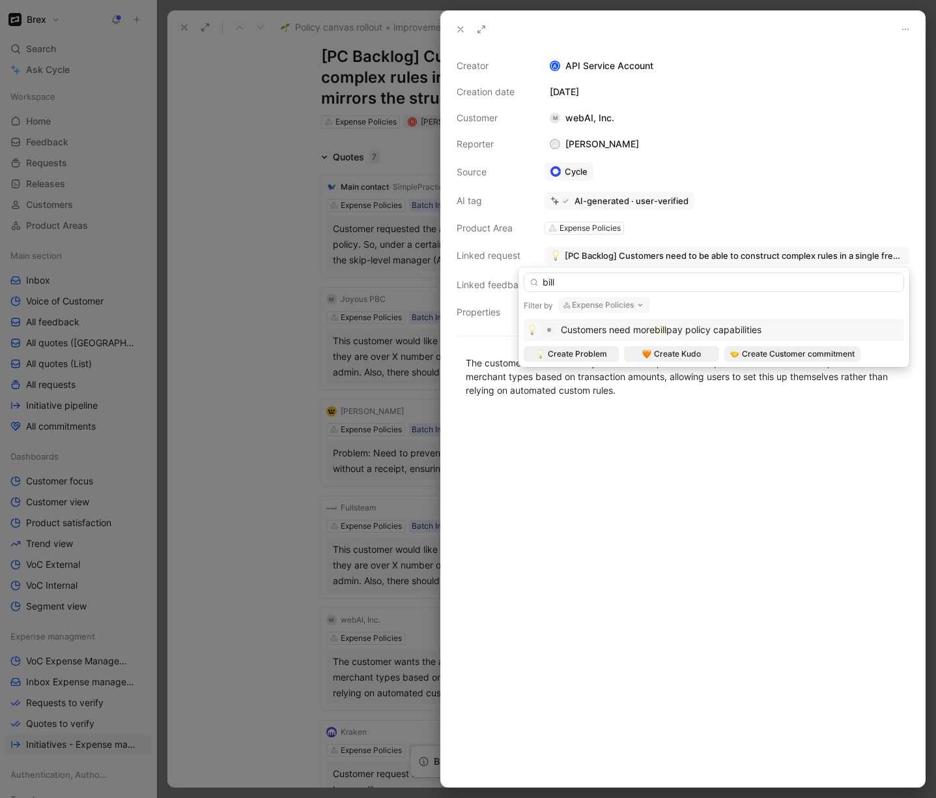
type input "bill"
click at [720, 334] on span "pay policy capabilities" at bounding box center [714, 329] width 95 height 11
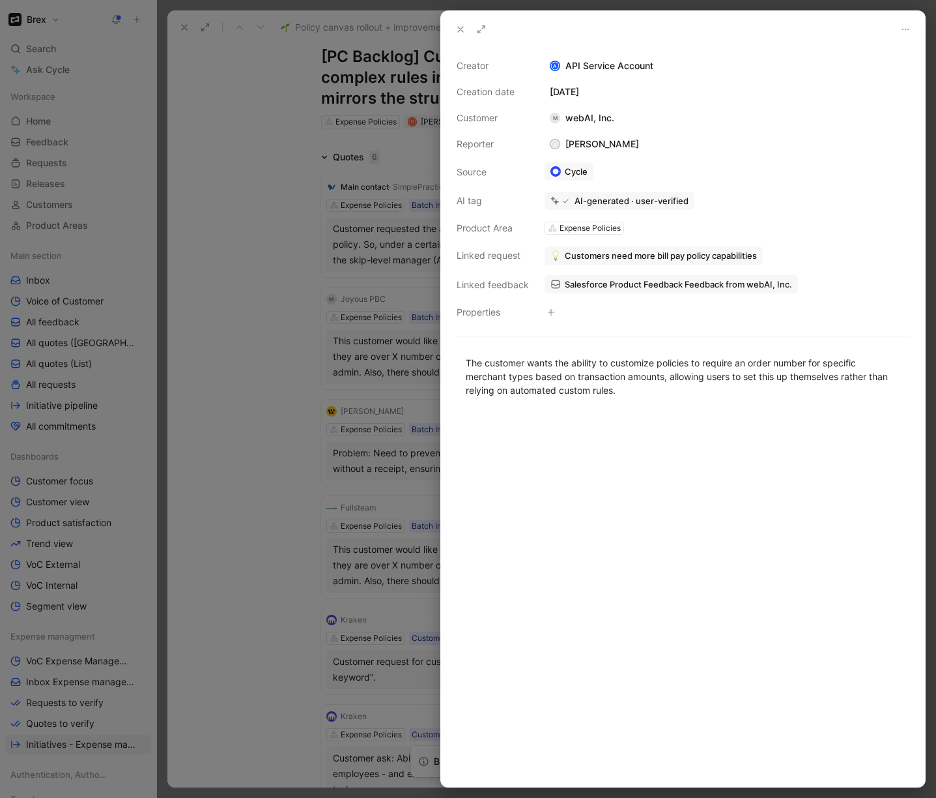
click at [252, 536] on div at bounding box center [468, 399] width 936 height 798
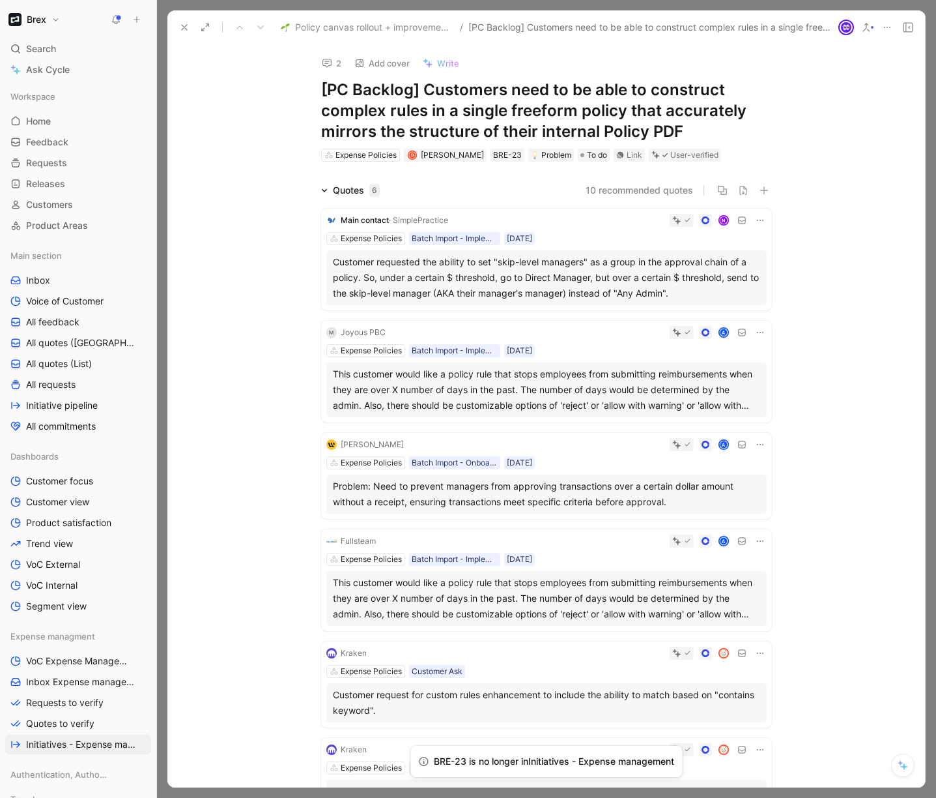
click at [663, 192] on button "10 recommended quotes" at bounding box center [640, 190] width 108 height 16
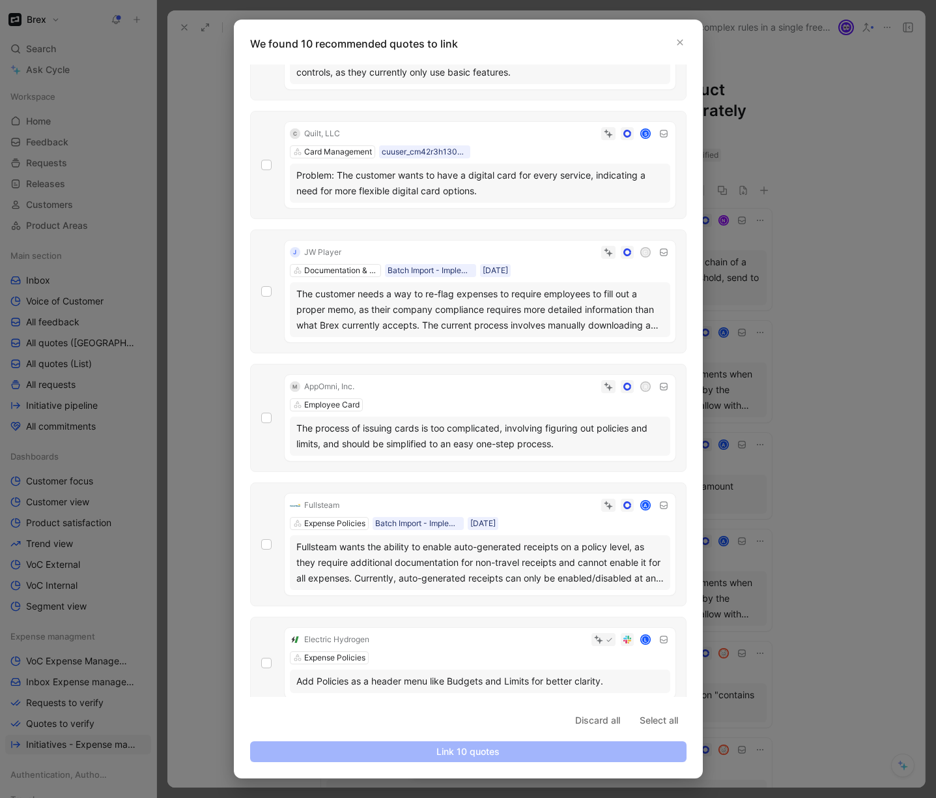
scroll to position [575, 0]
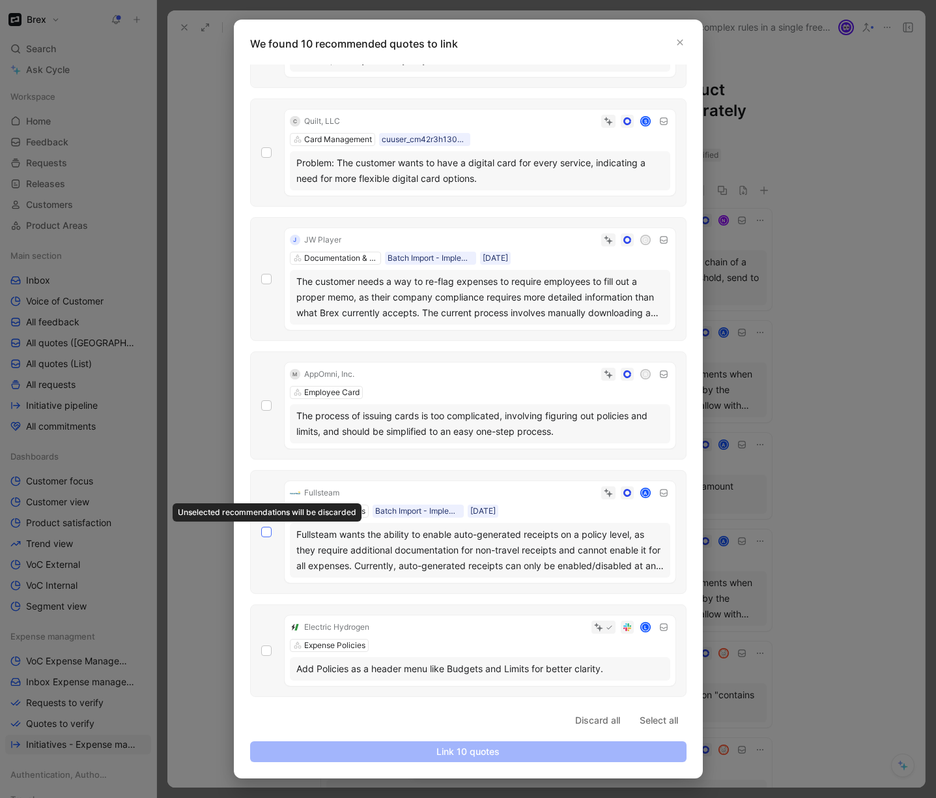
click at [270, 531] on icon at bounding box center [267, 532] width 8 height 8
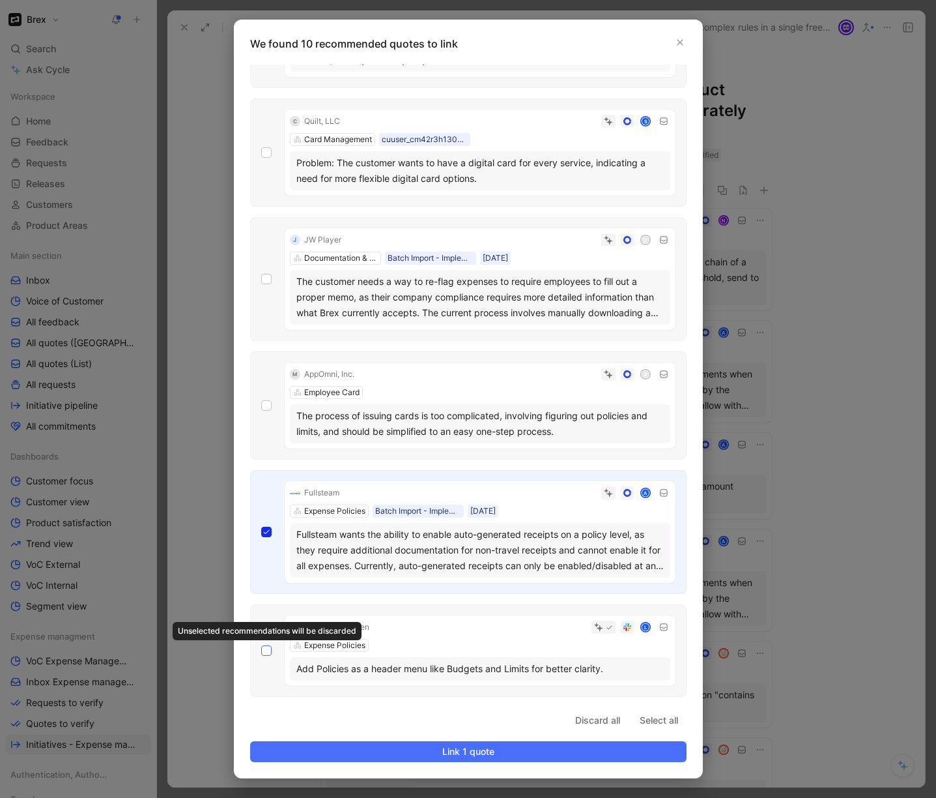
click at [267, 651] on icon at bounding box center [267, 650] width 8 height 8
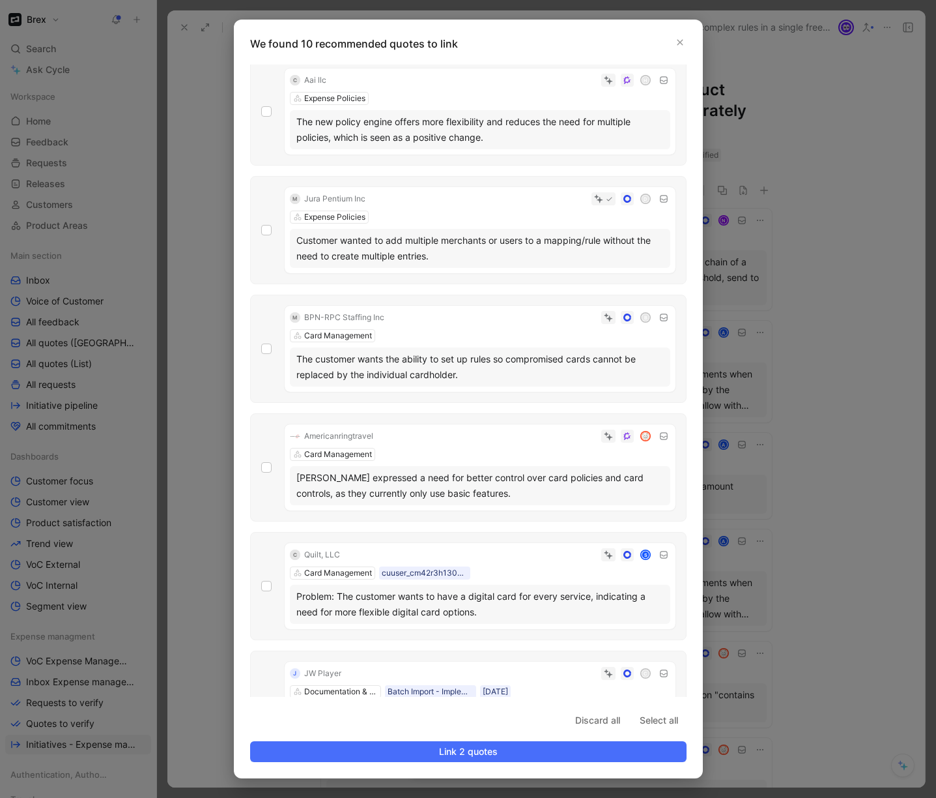
scroll to position [0, 0]
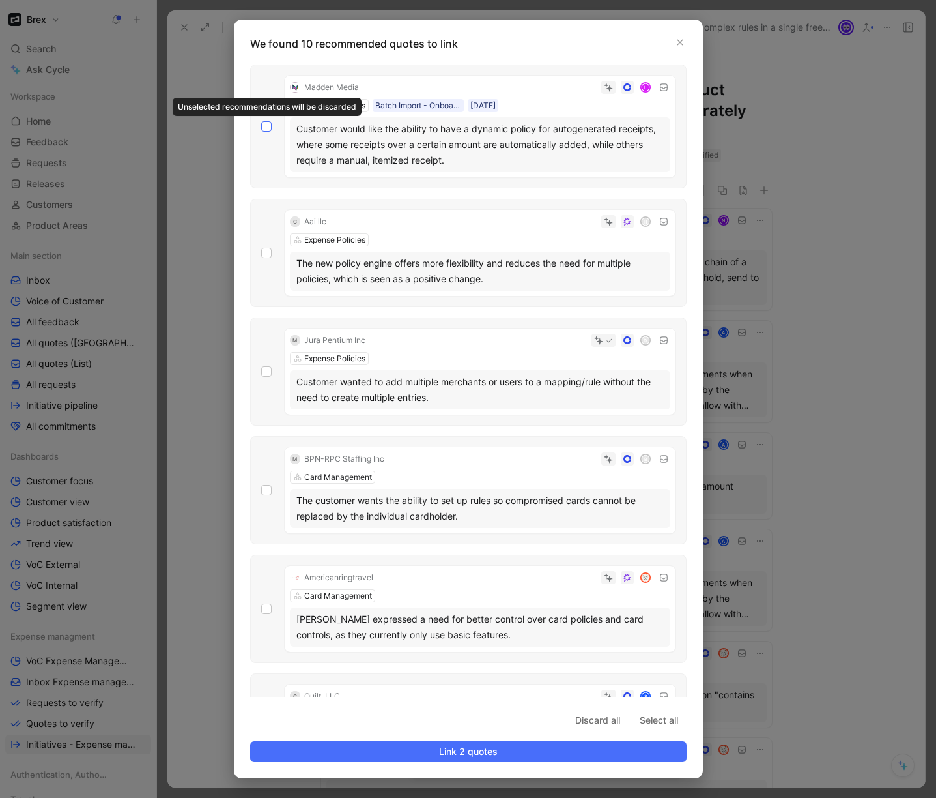
click at [270, 126] on div at bounding box center [266, 126] width 10 height 10
click at [261, 121] on input "checkbox" at bounding box center [261, 121] width 0 height 0
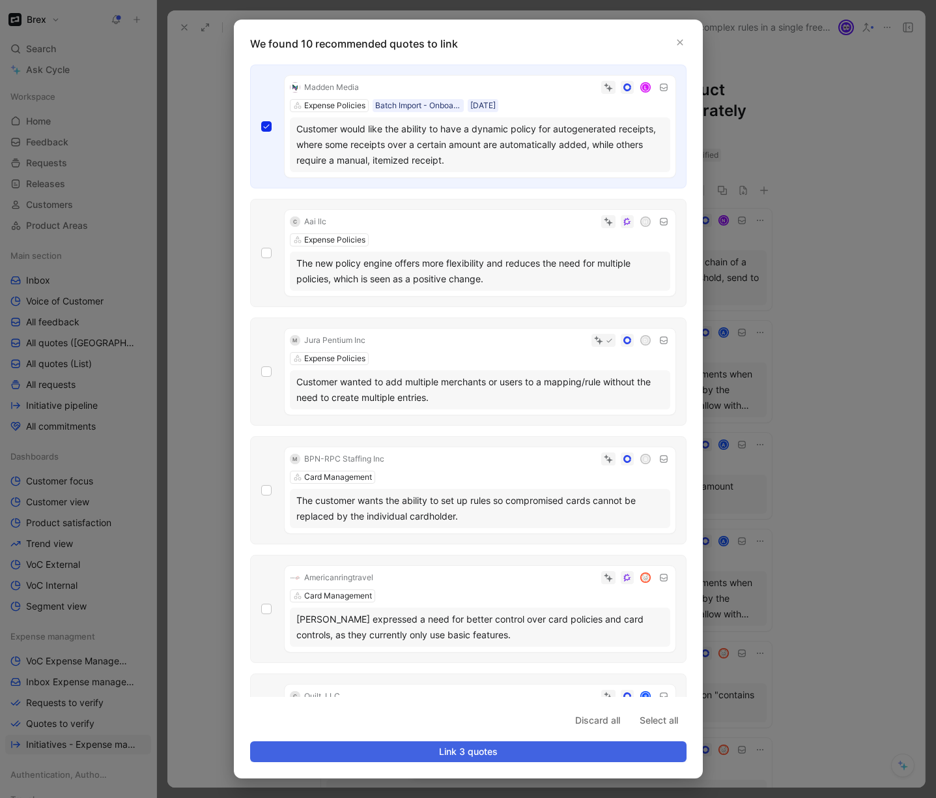
click at [500, 752] on span "Link 3 quotes" at bounding box center [468, 752] width 414 height 16
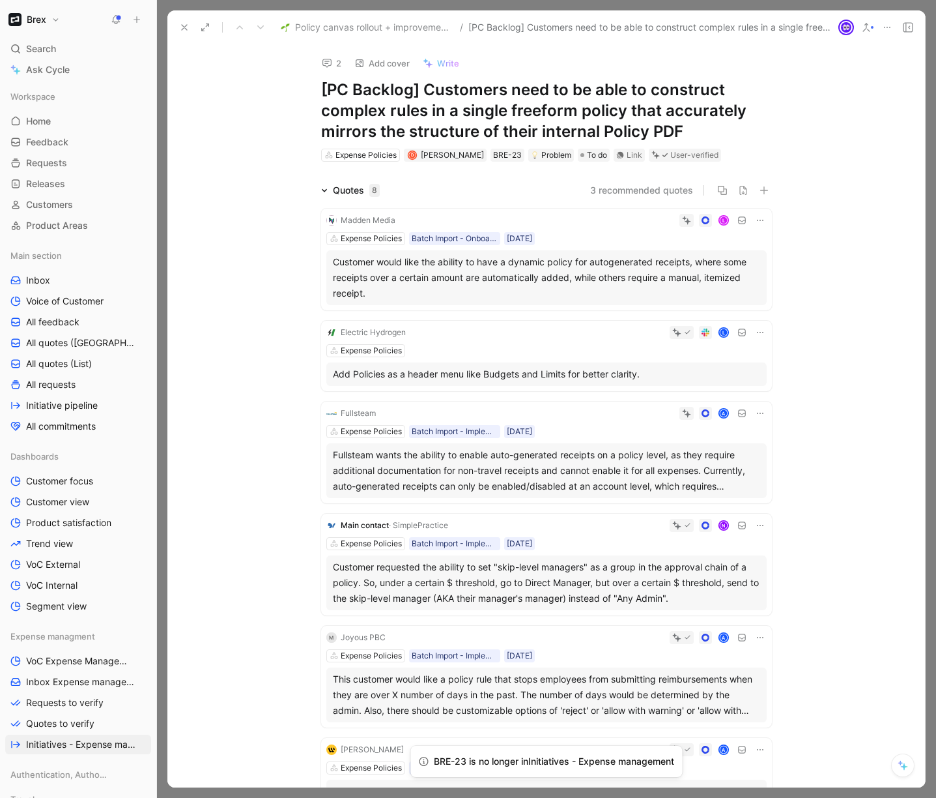
click at [243, 390] on div "Quotes 8 3 recommended quotes Madden Media L Expense Policies Batch Import - On…" at bounding box center [546, 665] width 758 height 967
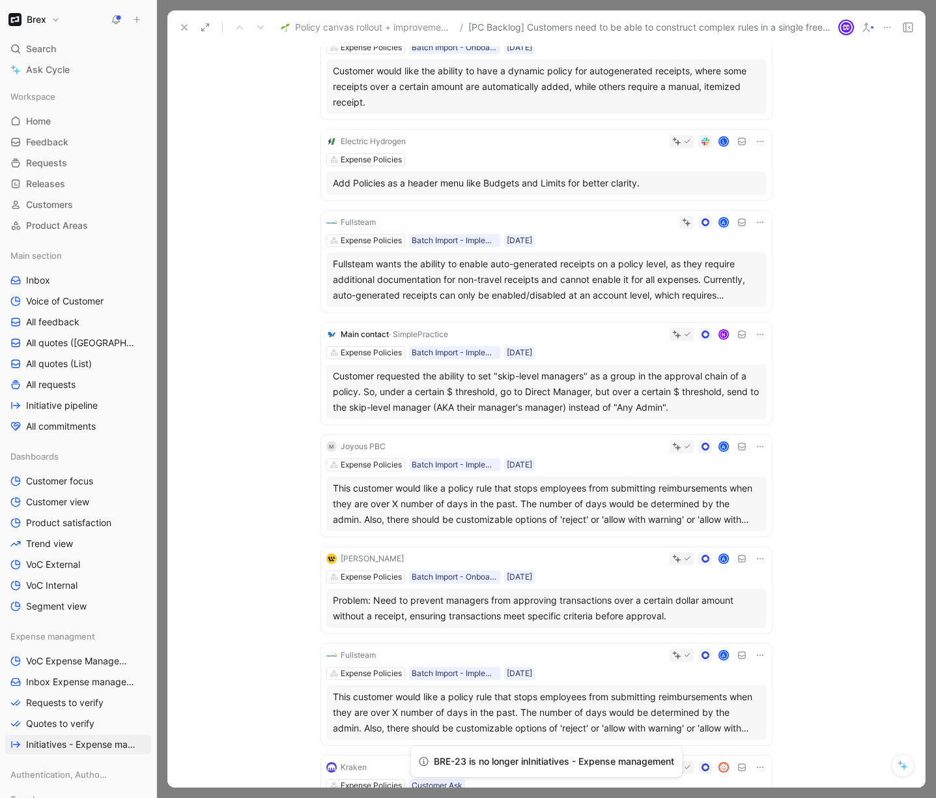
scroll to position [158, 0]
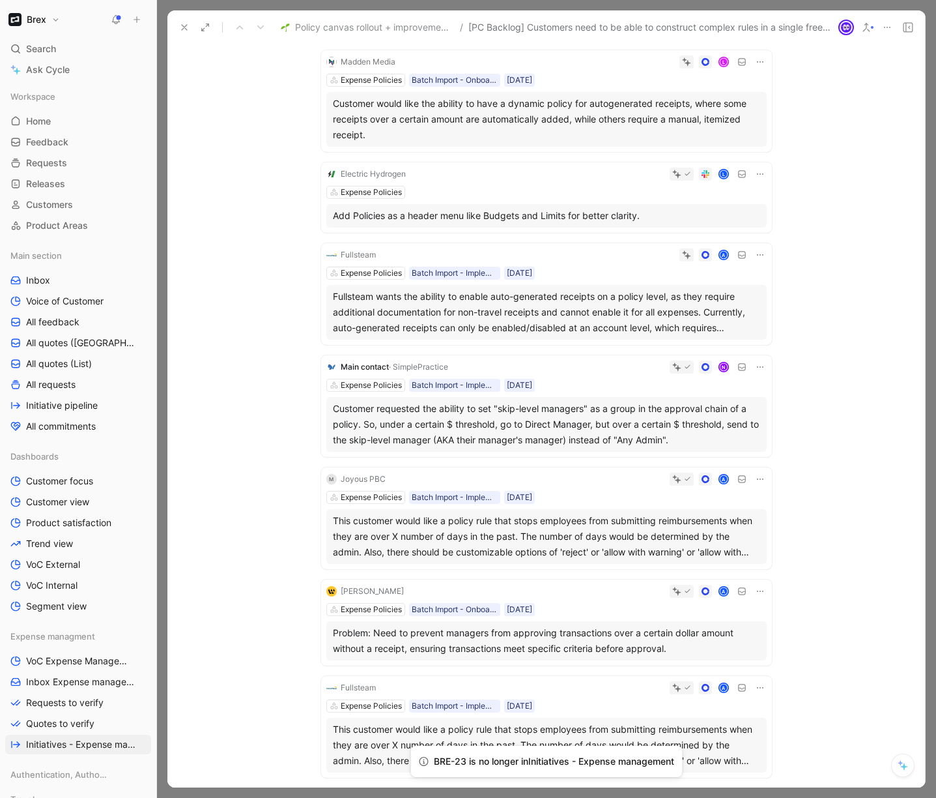
click at [618, 260] on div "A" at bounding box center [574, 254] width 386 height 13
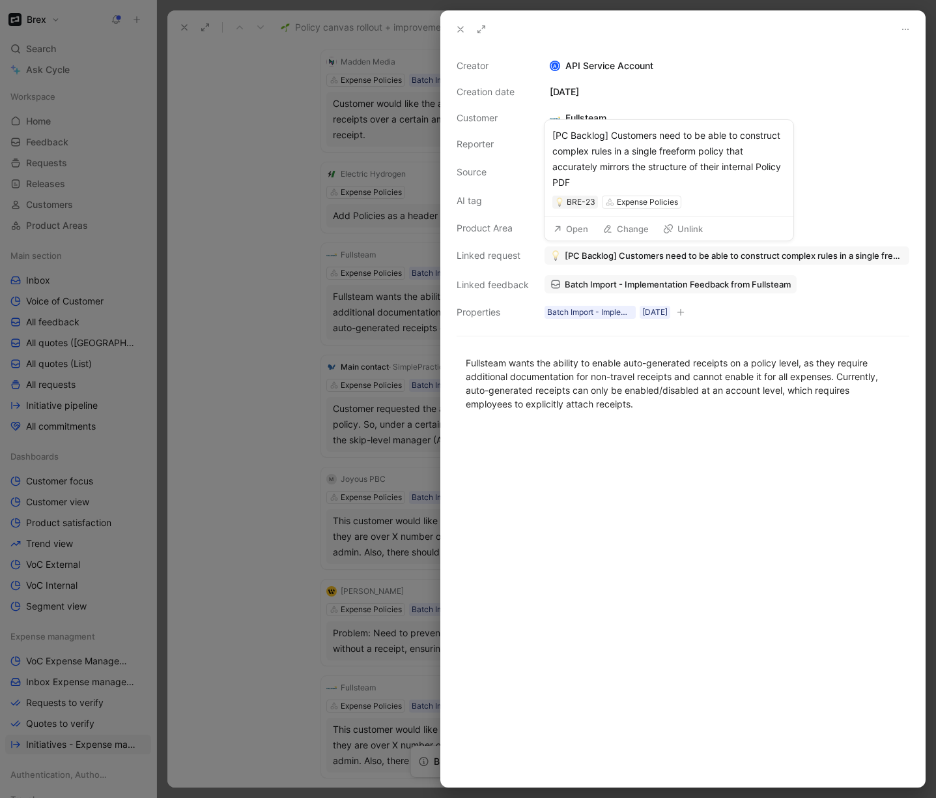
click at [629, 258] on span "[PC Backlog] Customers need to be able to construct complex rules in a single f…" at bounding box center [734, 256] width 339 height 12
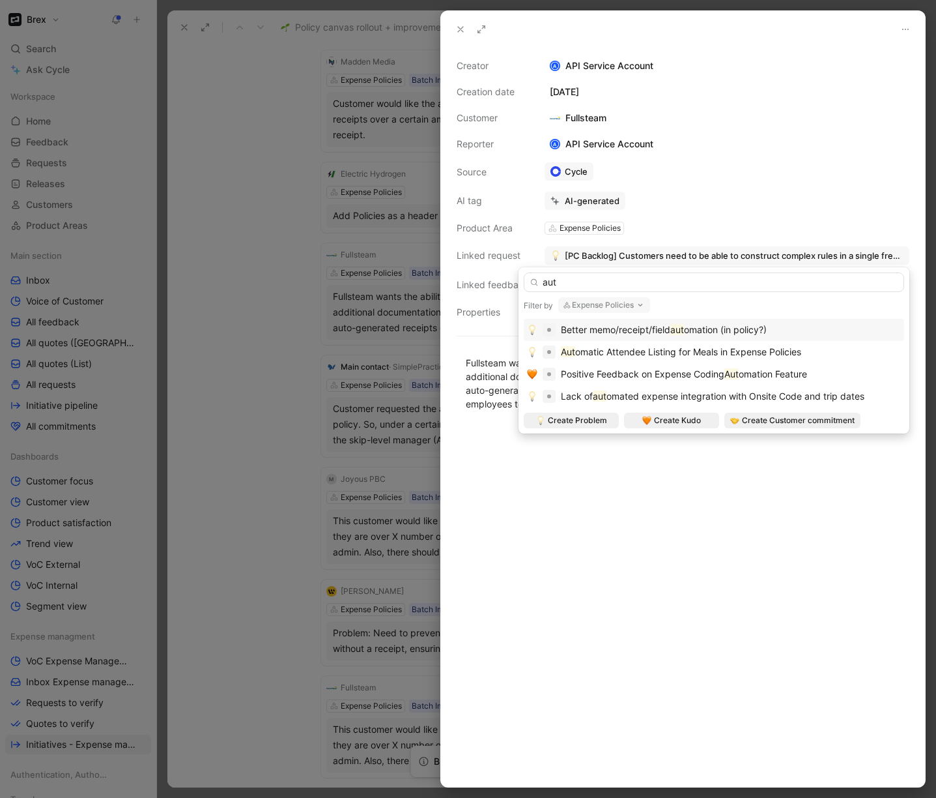
type input "aut"
click at [660, 332] on span "Better memo/receipt/field" at bounding box center [615, 329] width 109 height 11
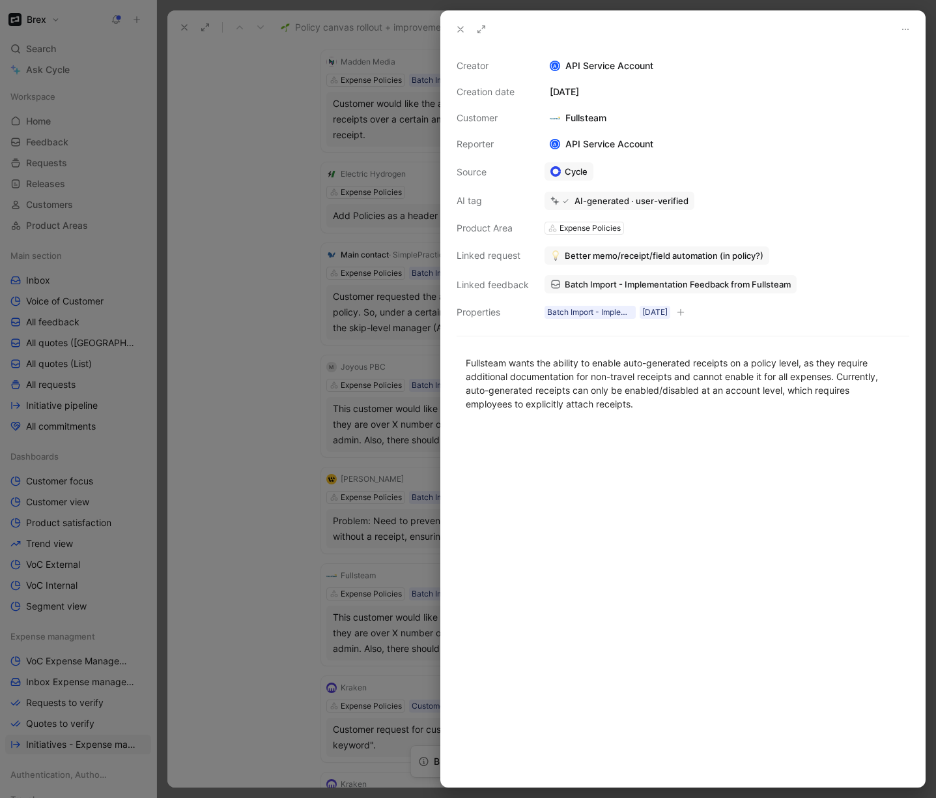
click at [251, 397] on div at bounding box center [468, 399] width 936 height 798
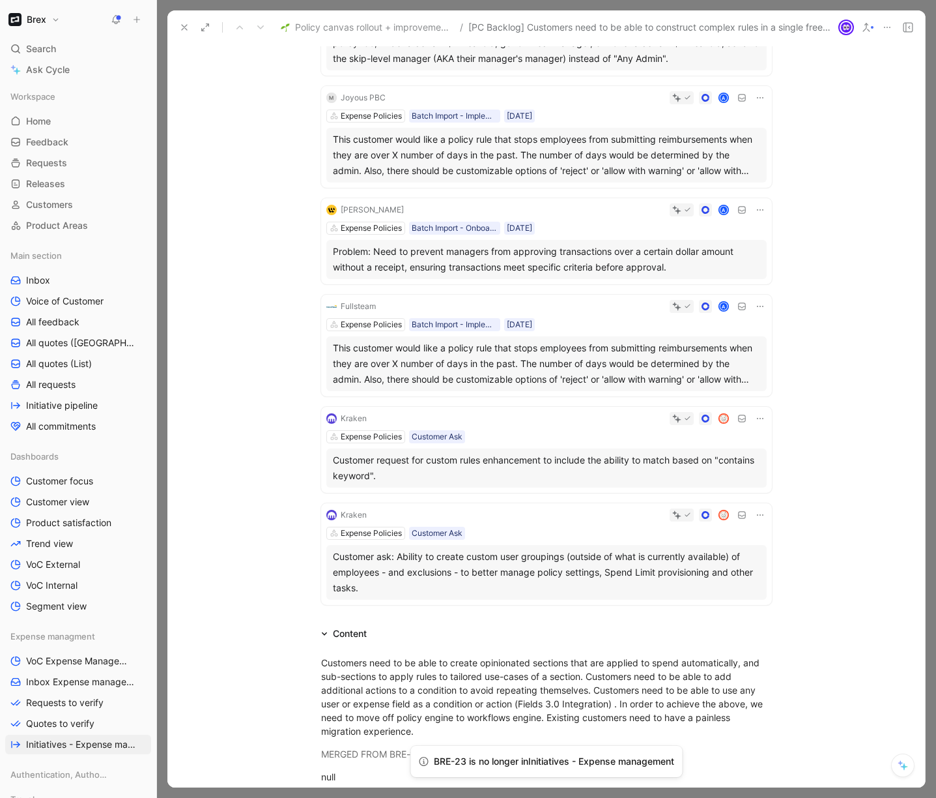
scroll to position [441, 0]
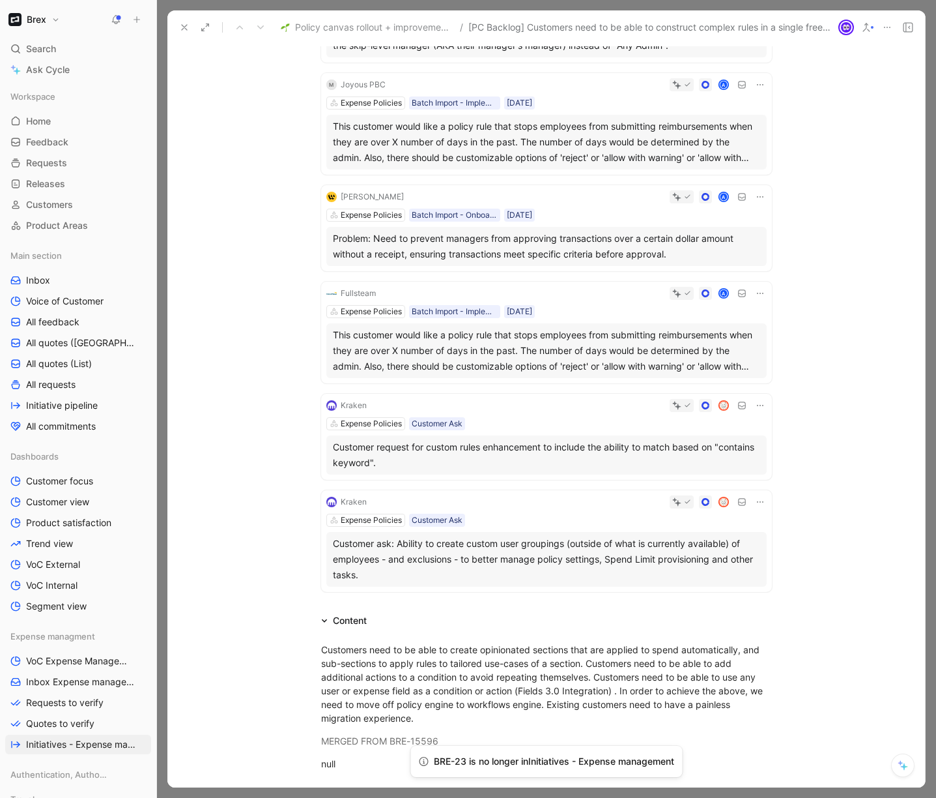
click at [547, 411] on div at bounding box center [569, 405] width 395 height 13
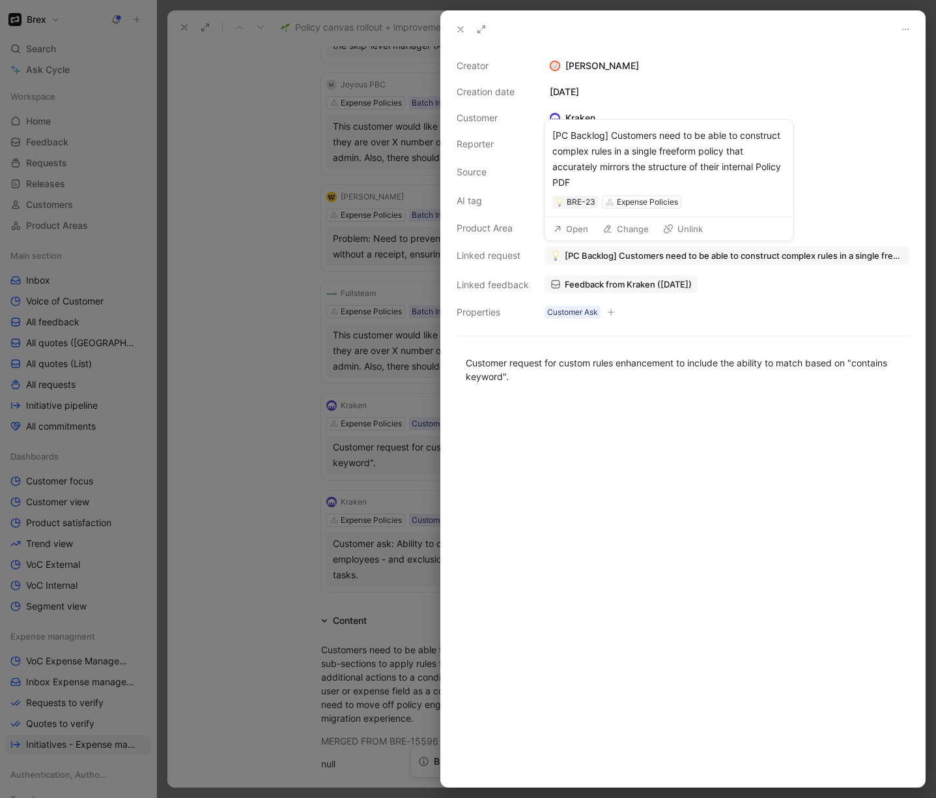
click at [792, 250] on span "[PC Backlog] Customers need to be able to construct complex rules in a single f…" at bounding box center [734, 256] width 339 height 12
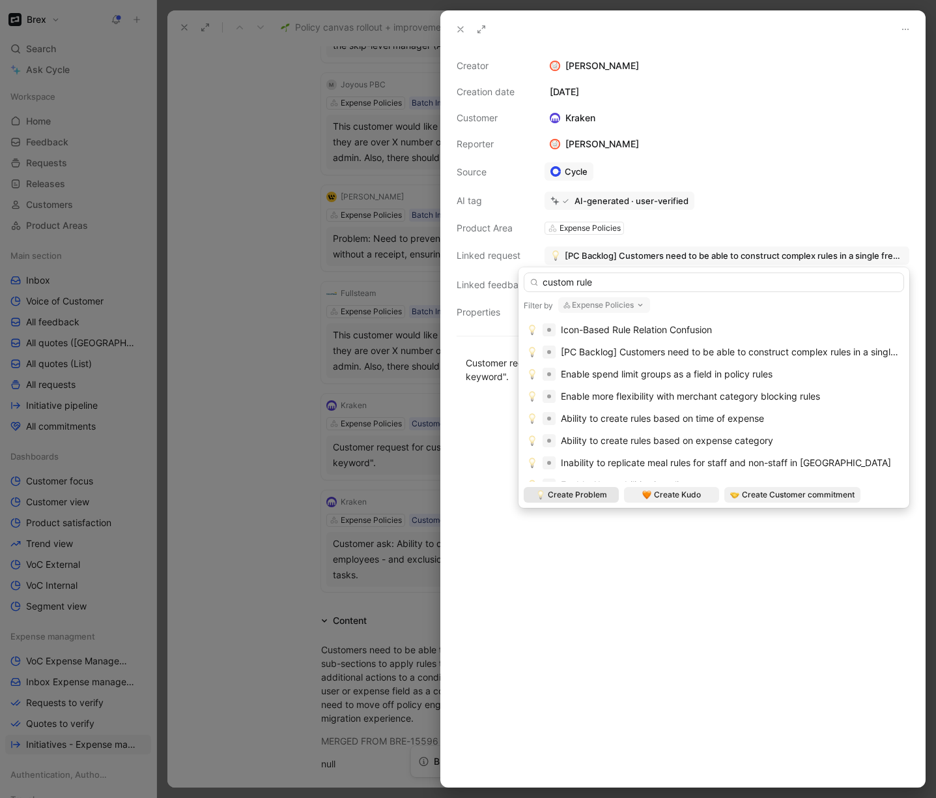
type input "custom rule"
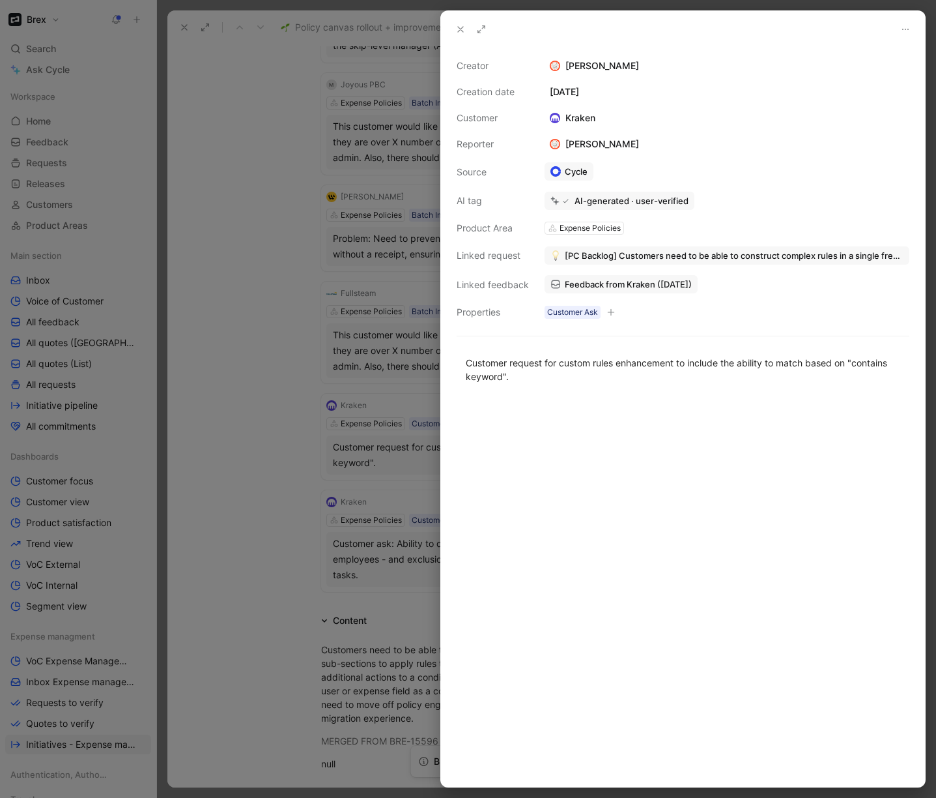
click at [580, 257] on span "[PC Backlog] Customers need to be able to construct complex rules in a single f…" at bounding box center [734, 256] width 339 height 12
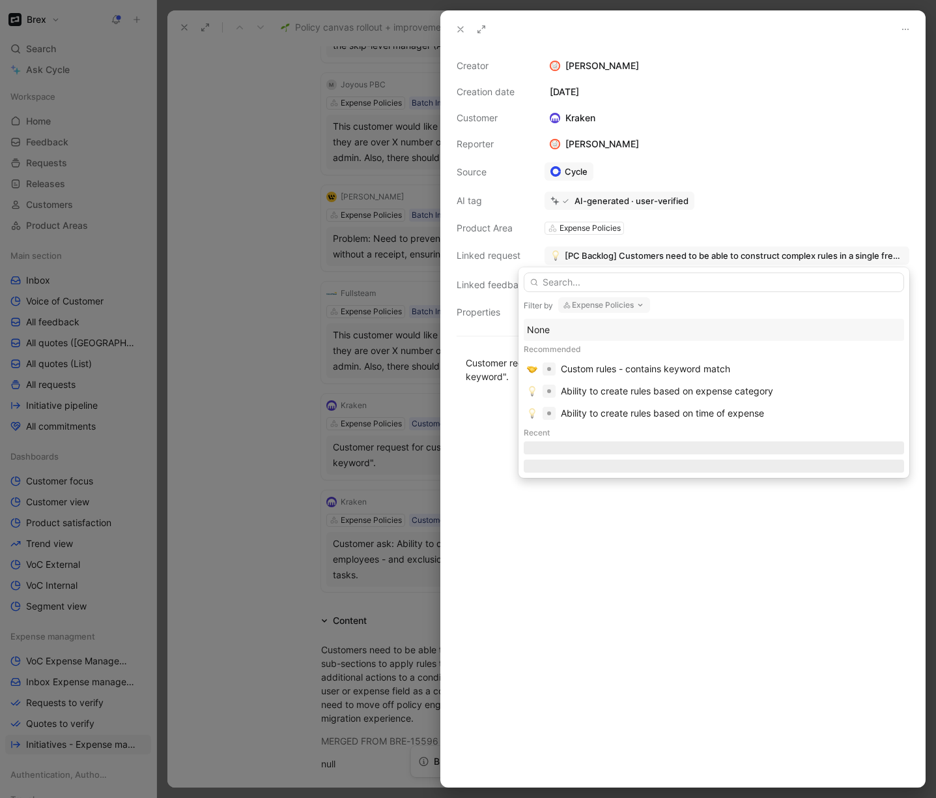
click at [541, 330] on div "None" at bounding box center [714, 330] width 374 height 16
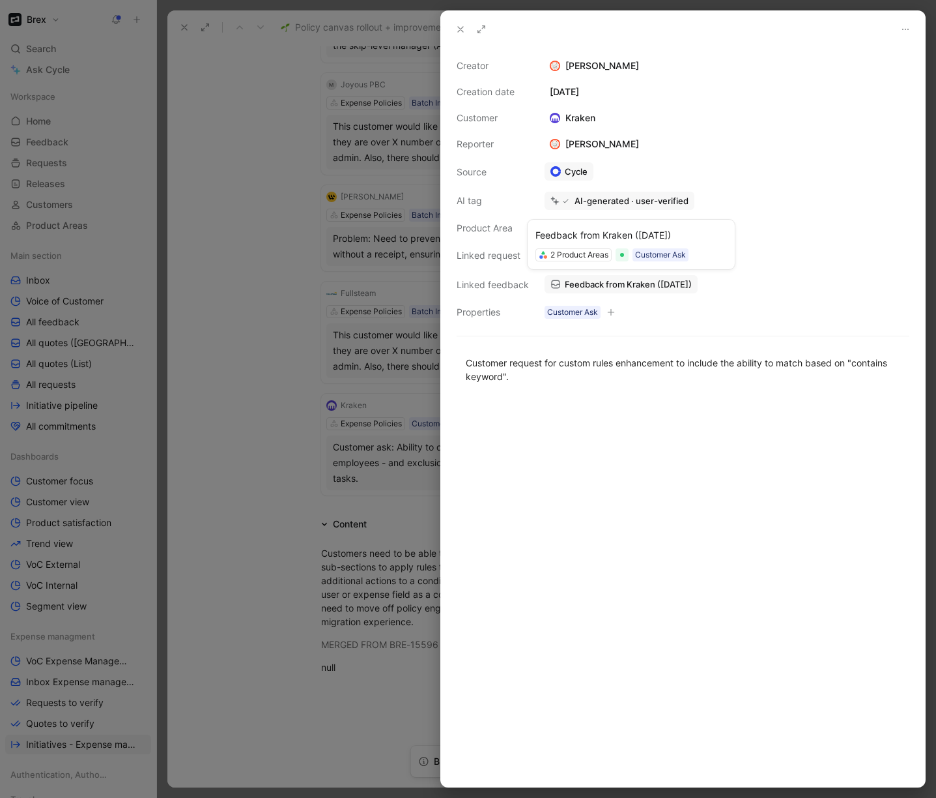
click at [624, 286] on span "Feedback from Kraken ([DATE])" at bounding box center [628, 284] width 127 height 12
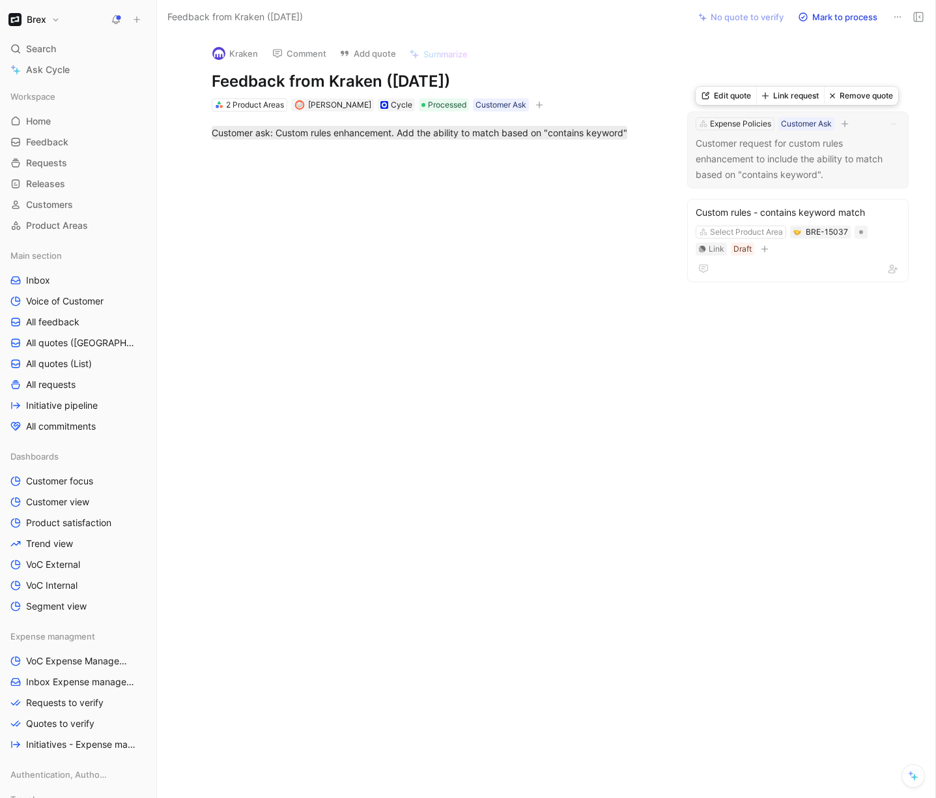
click at [871, 155] on p "Customer request for custom rules enhancement to include the ability to match b…" at bounding box center [798, 159] width 205 height 47
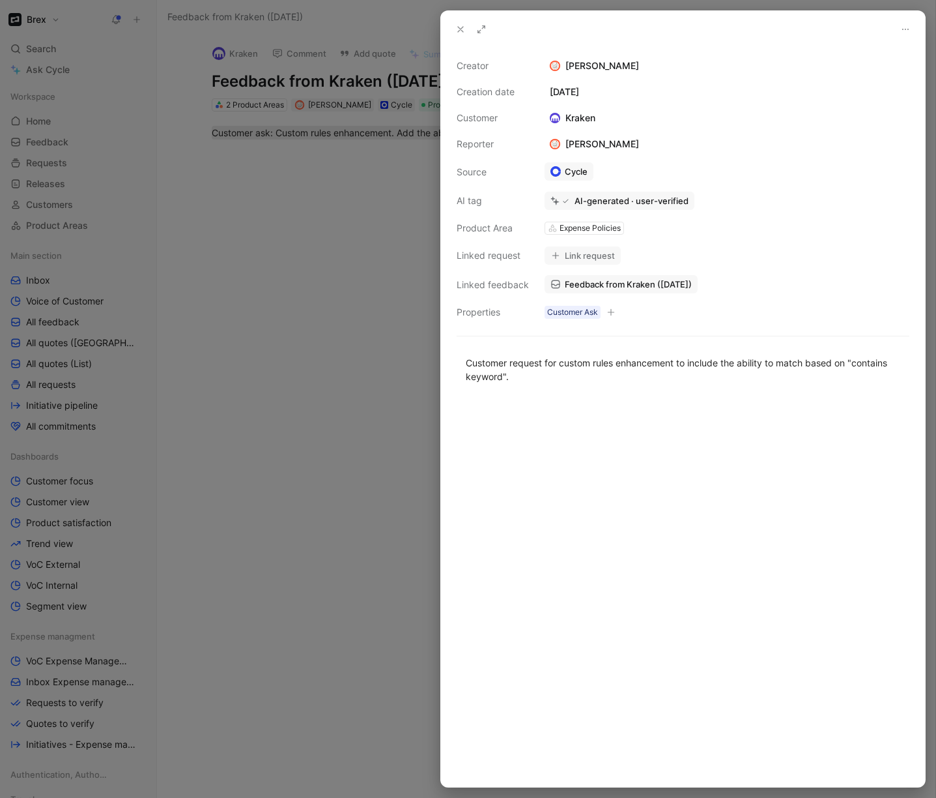
click at [327, 317] on div at bounding box center [468, 399] width 936 height 798
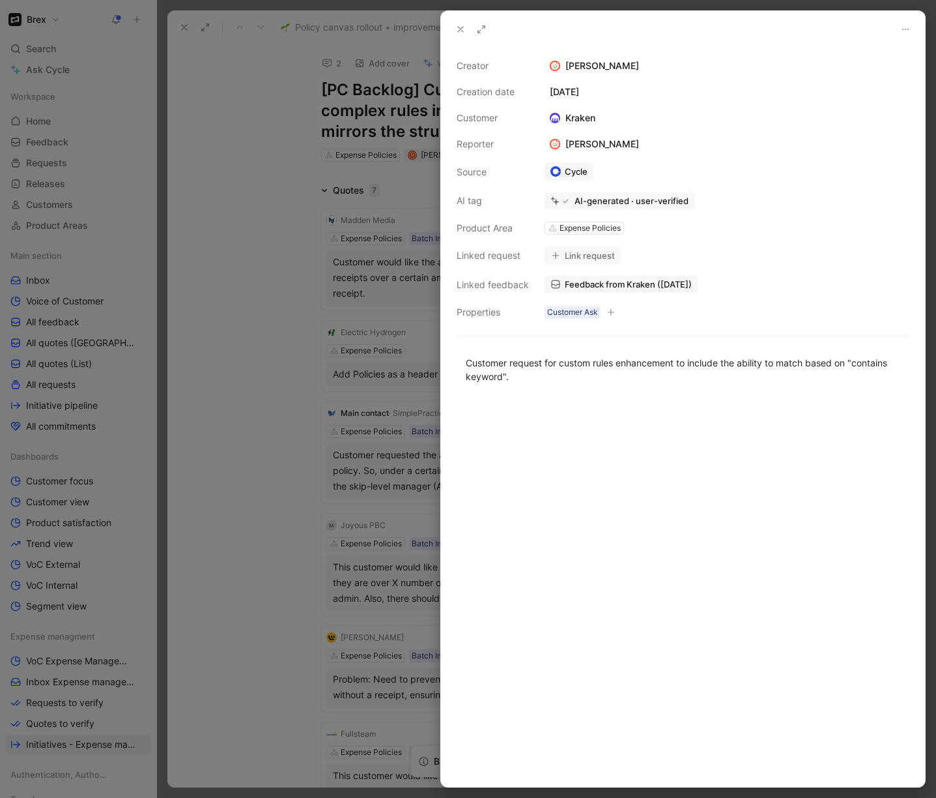
click at [271, 272] on div at bounding box center [468, 399] width 936 height 798
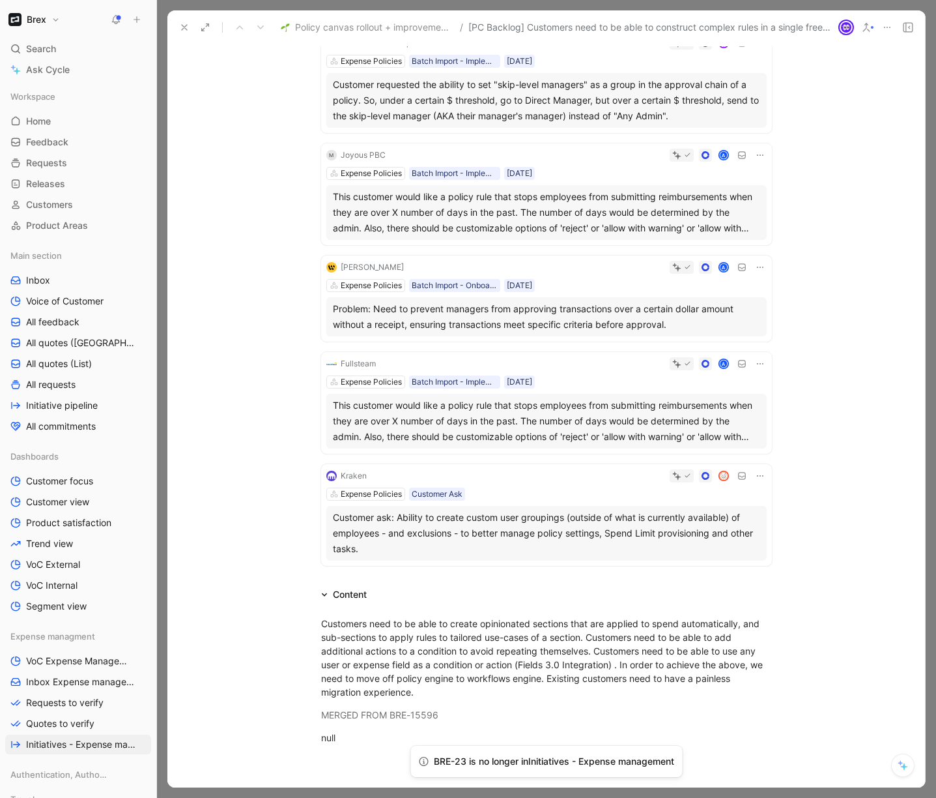
scroll to position [371, 0]
click at [694, 523] on div "Customer ask: Ability to create custom user groupings (outside of what is curre…" at bounding box center [547, 532] width 428 height 47
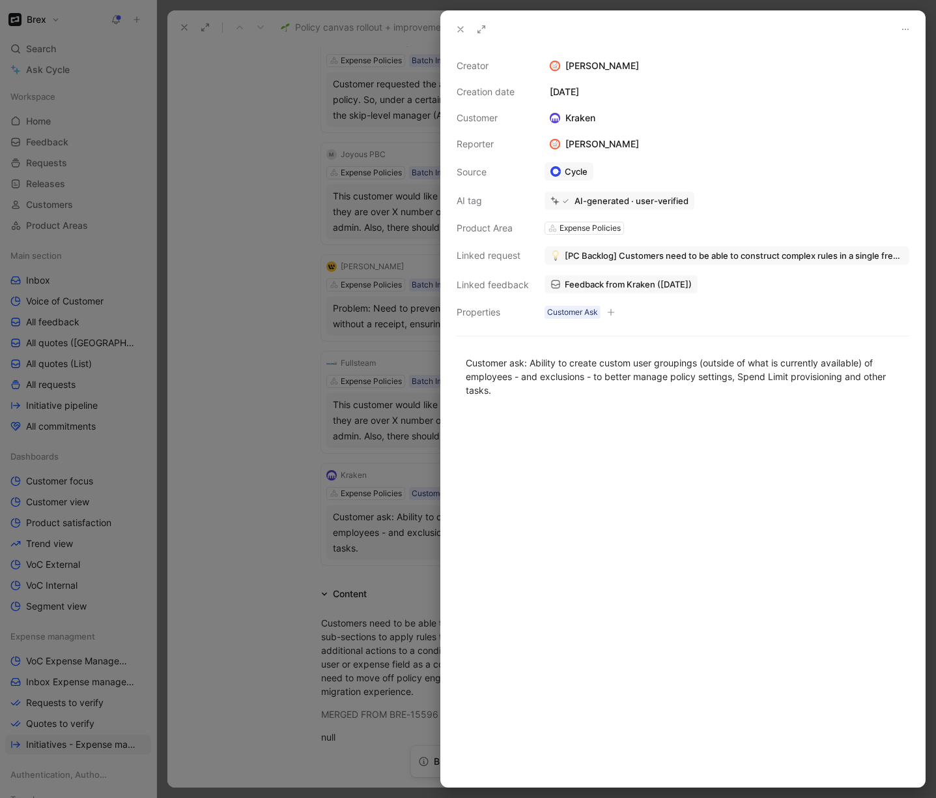
click at [662, 254] on span "[PC Backlog] Customers need to be able to construct complex rules in a single f…" at bounding box center [734, 256] width 339 height 12
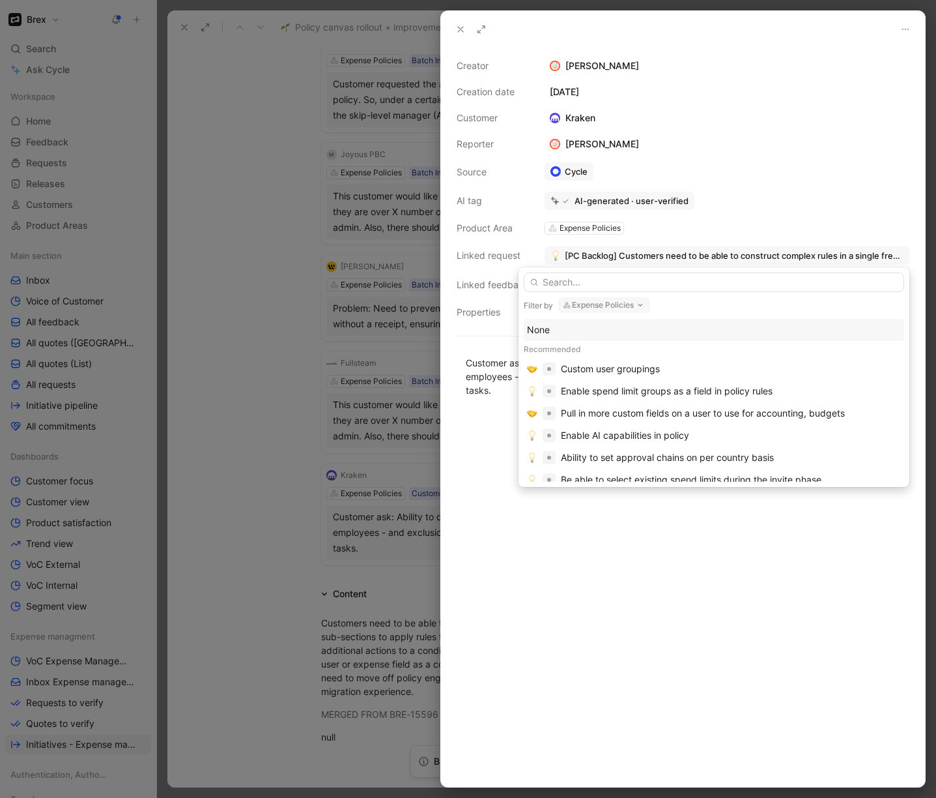
click at [551, 331] on div "None" at bounding box center [714, 330] width 374 height 16
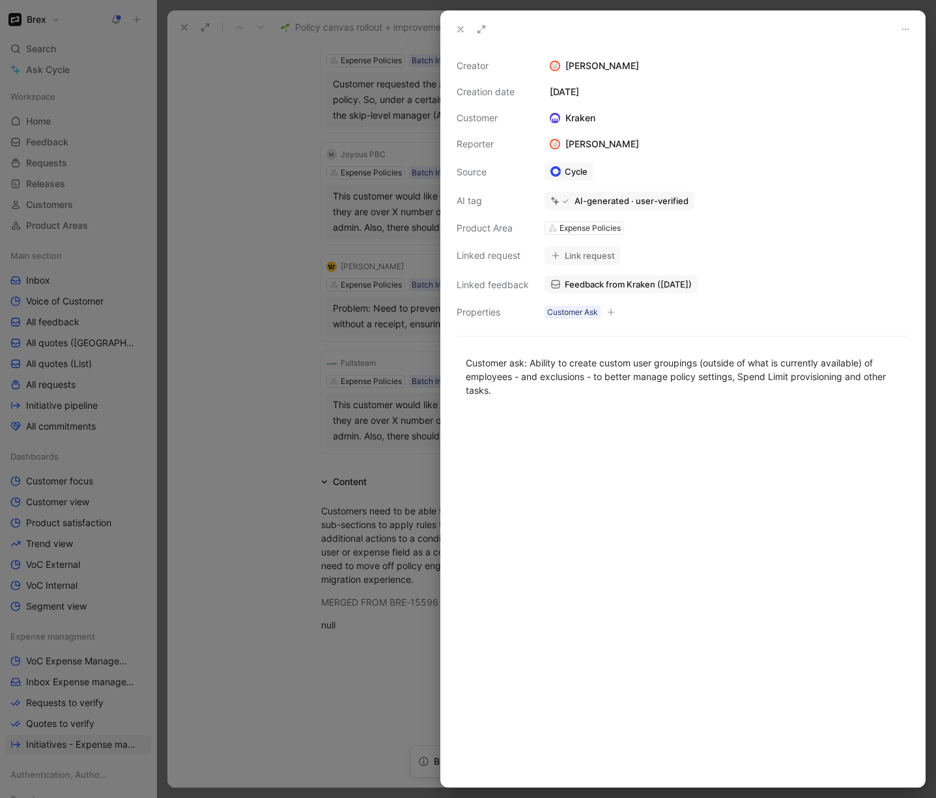
click at [270, 524] on div at bounding box center [468, 399] width 936 height 798
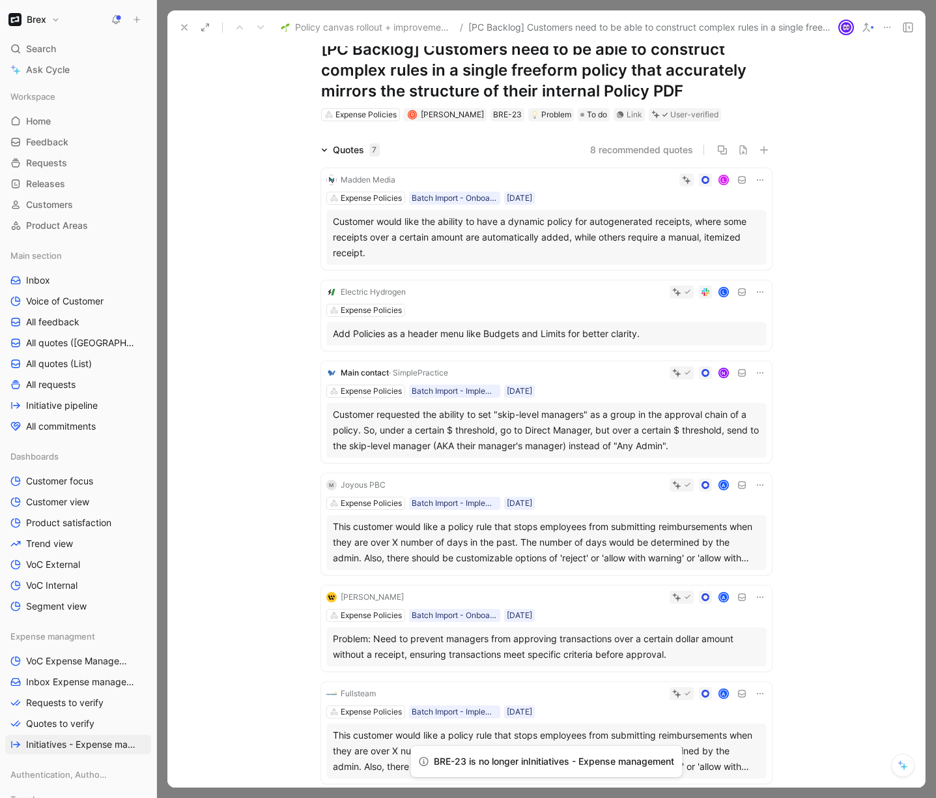
scroll to position [44, 0]
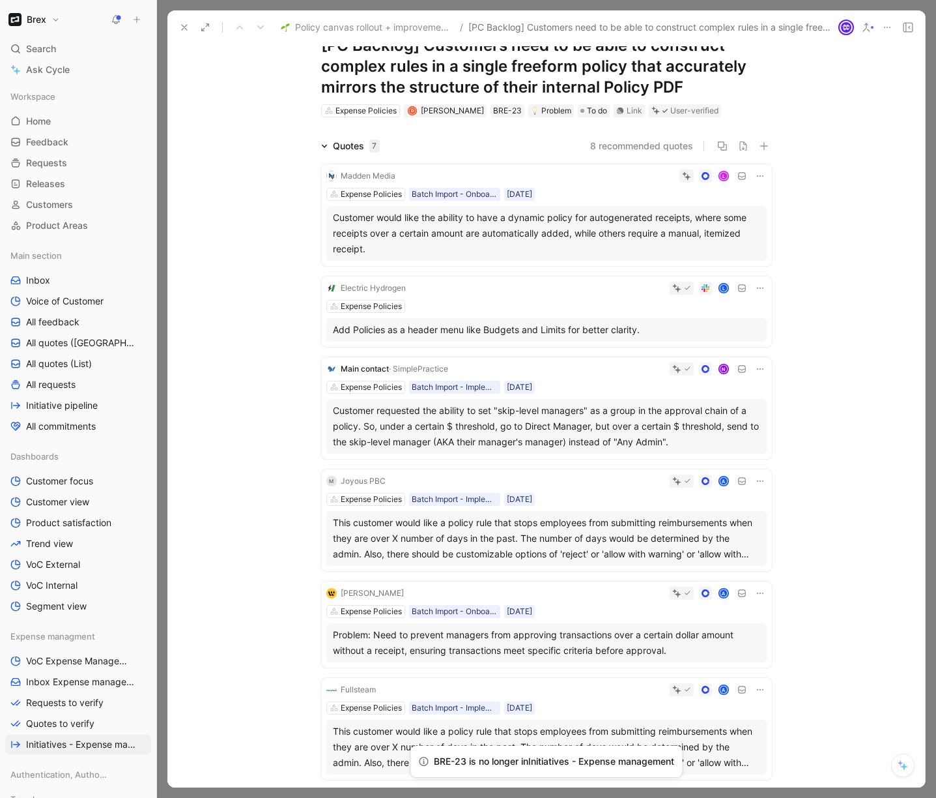
click at [691, 313] on div "Electric Hydrogen L Expense Policies Add Policies as a header menu like Budgets…" at bounding box center [546, 311] width 451 height 70
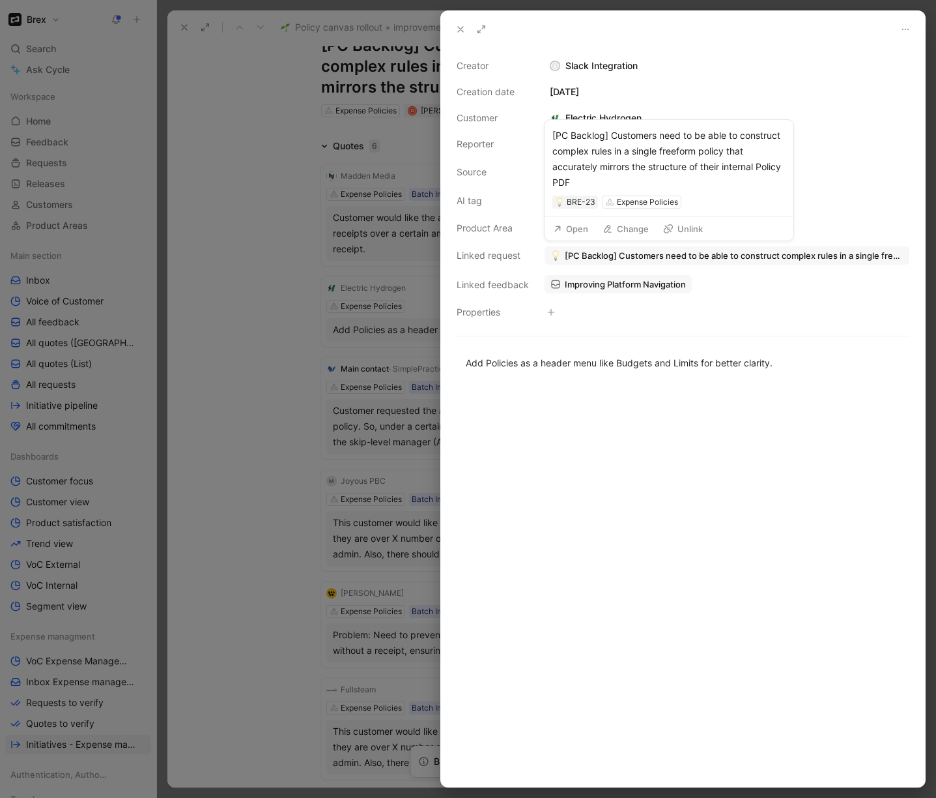
click at [675, 256] on span "[PC Backlog] Customers need to be able to construct complex rules in a single f…" at bounding box center [734, 256] width 339 height 12
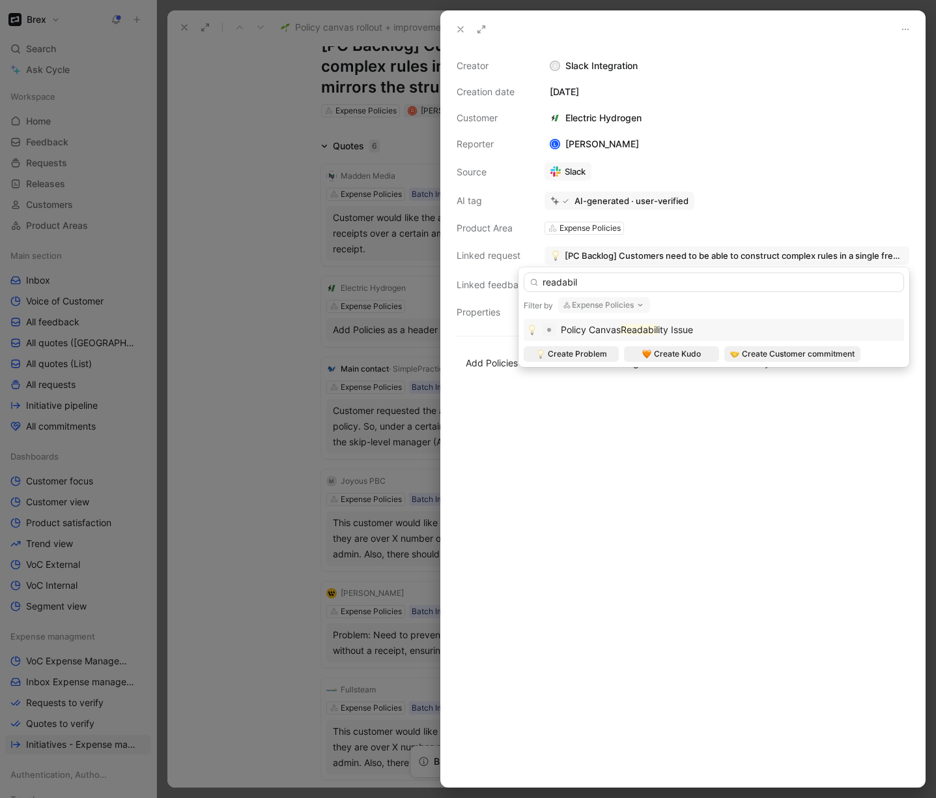
type input "readabil"
click at [656, 332] on mark "Readabil" at bounding box center [639, 329] width 37 height 11
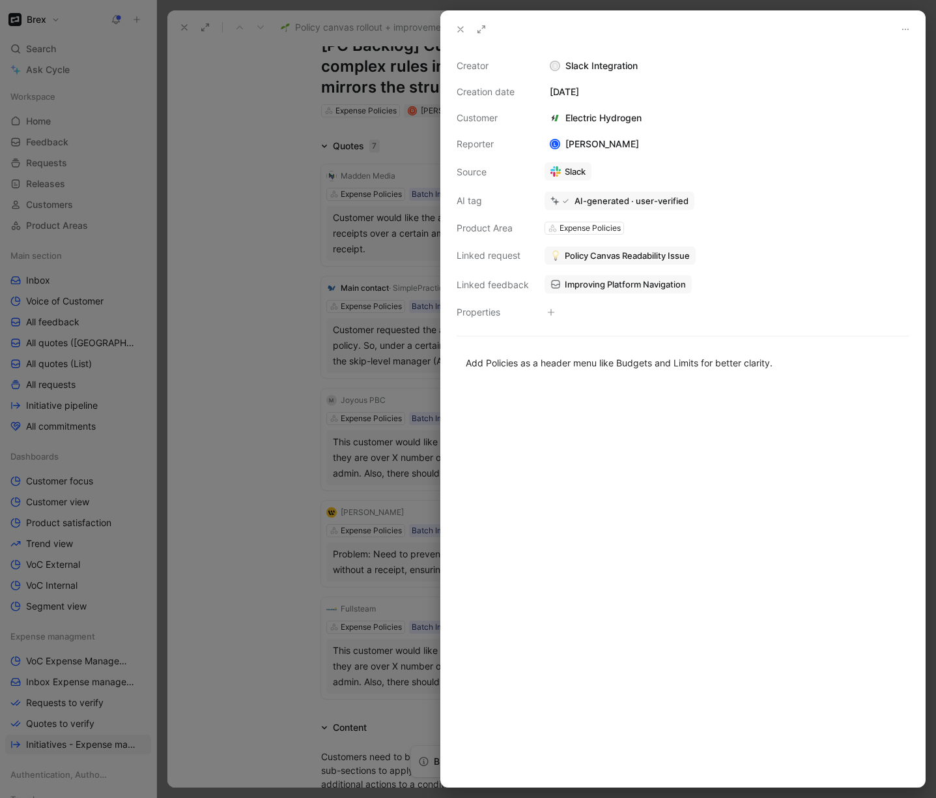
click at [250, 375] on div at bounding box center [468, 399] width 936 height 798
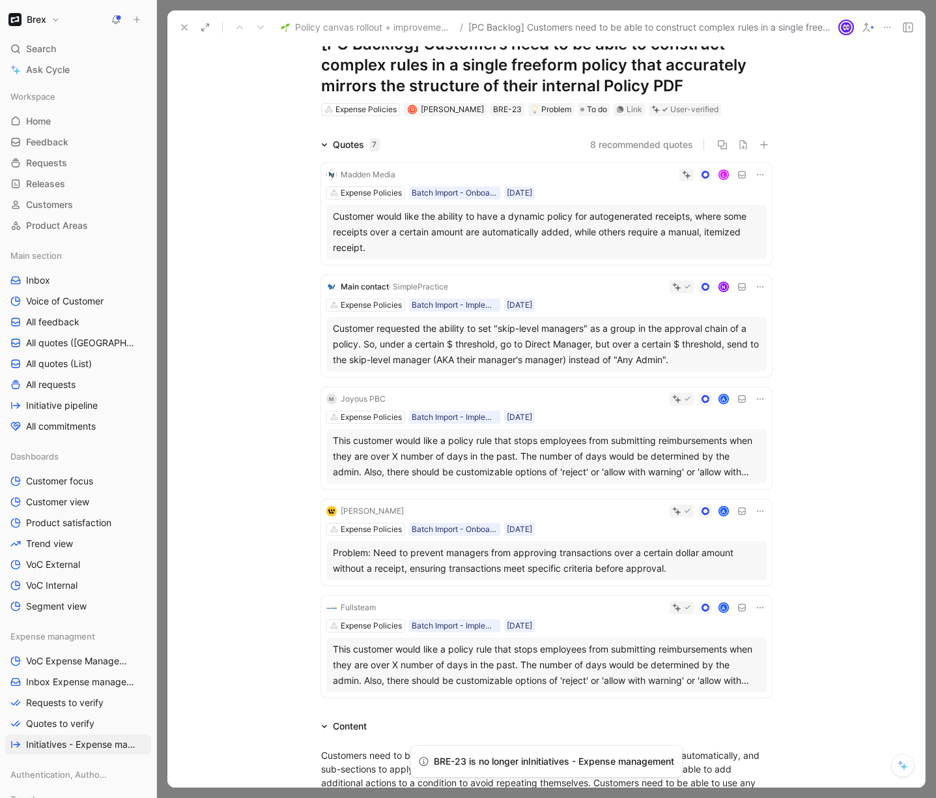
scroll to position [59, 0]
